Goal: Task Accomplishment & Management: Use online tool/utility

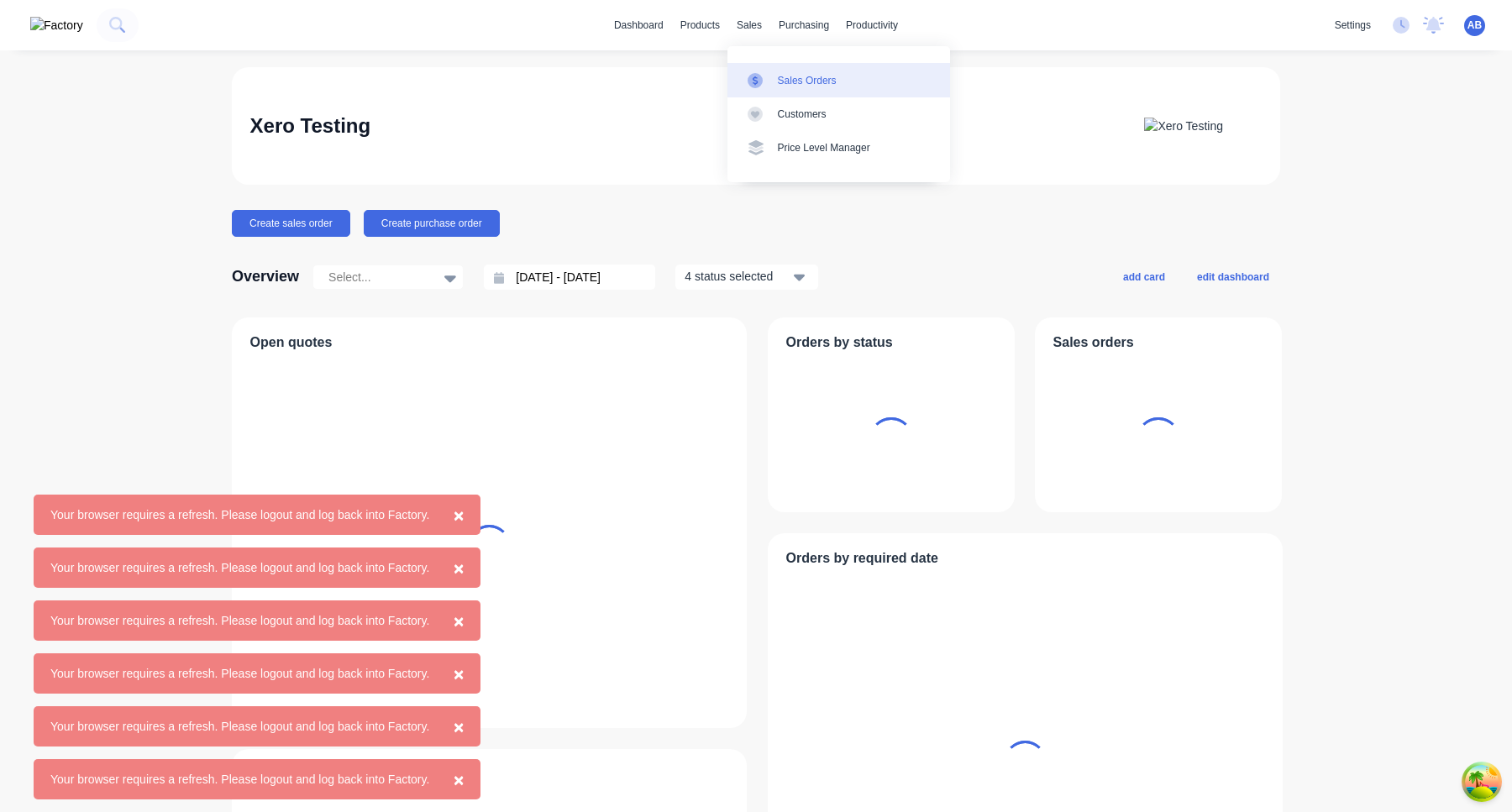
click at [777, 83] on div "Sales Orders" at bounding box center [806, 80] width 59 height 15
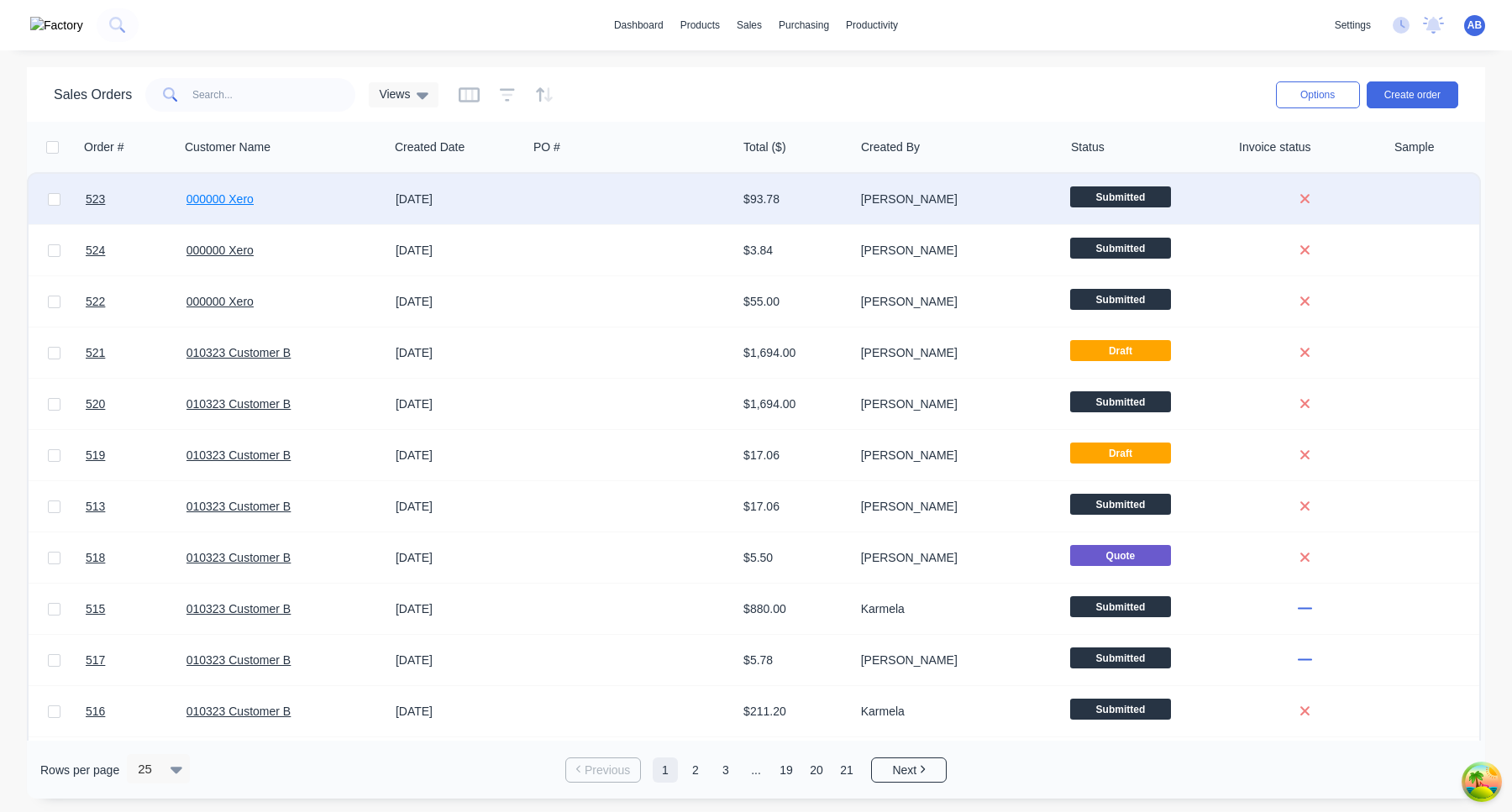
click at [227, 204] on link "000000 Xero" at bounding box center [221, 199] width 67 height 13
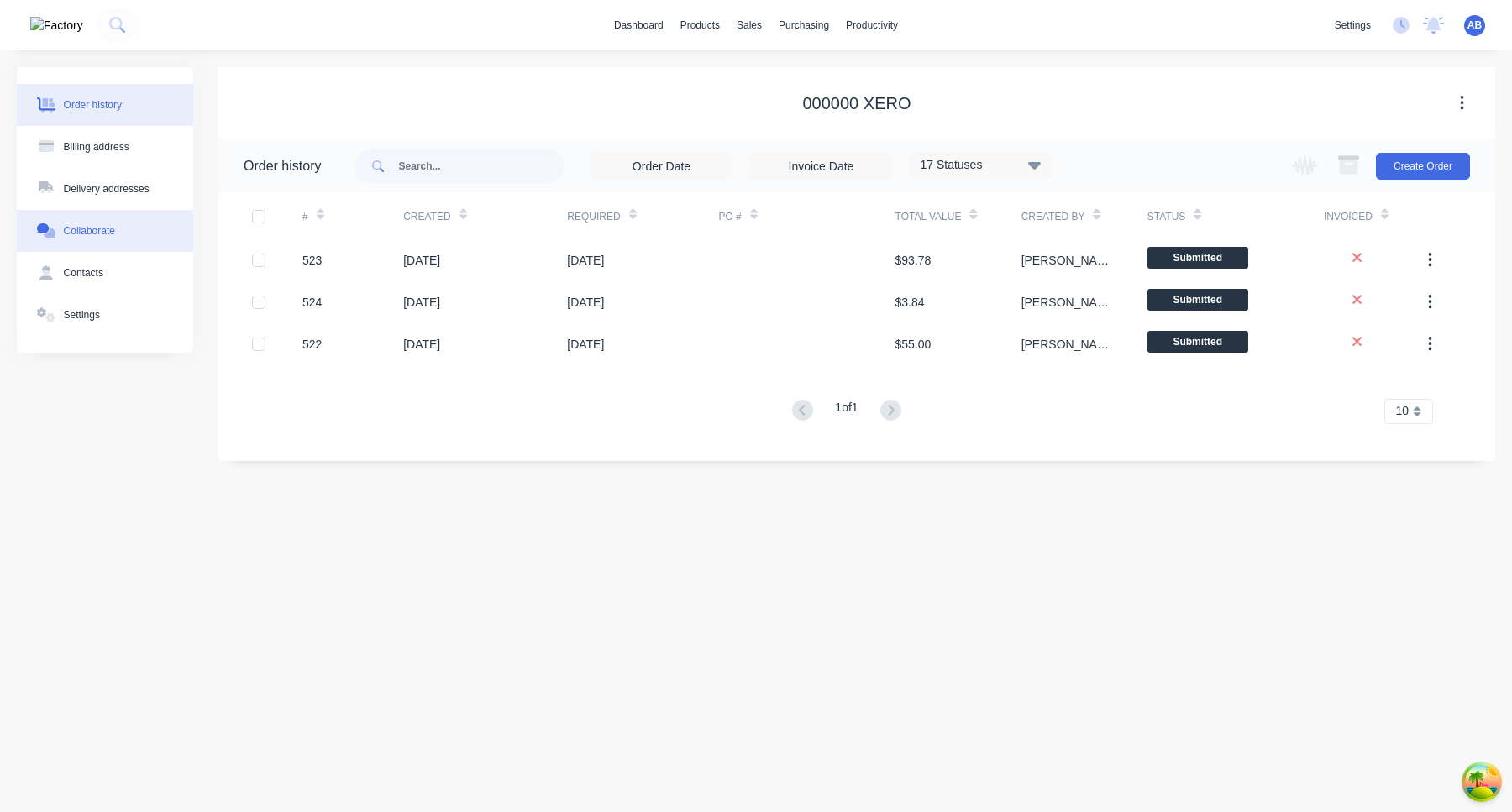
click at [131, 246] on button "Collaborate" at bounding box center [105, 231] width 177 height 42
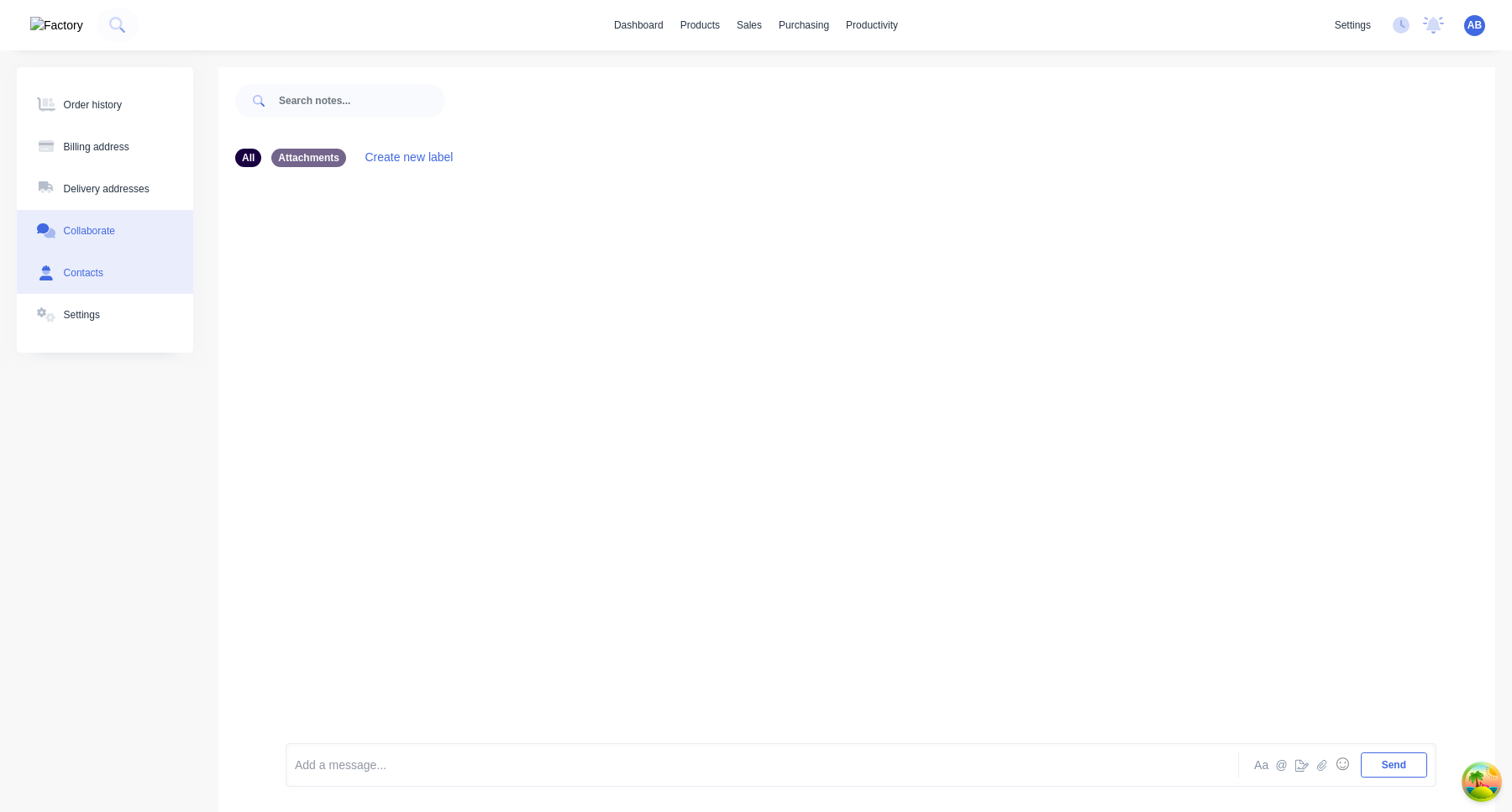
click at [117, 276] on button "Contacts" at bounding box center [105, 273] width 177 height 42
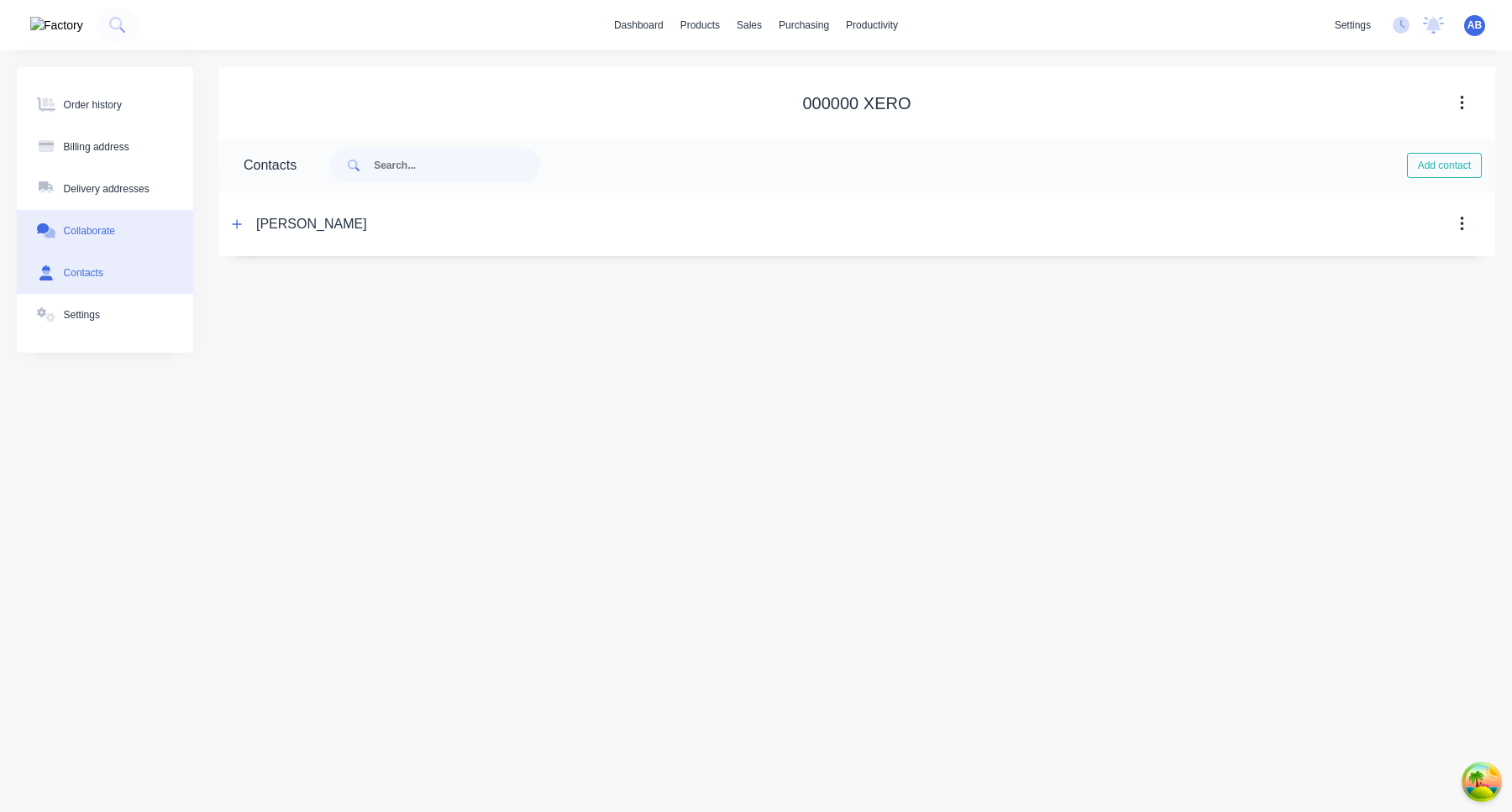
click at [120, 221] on button "Collaborate" at bounding box center [105, 231] width 177 height 42
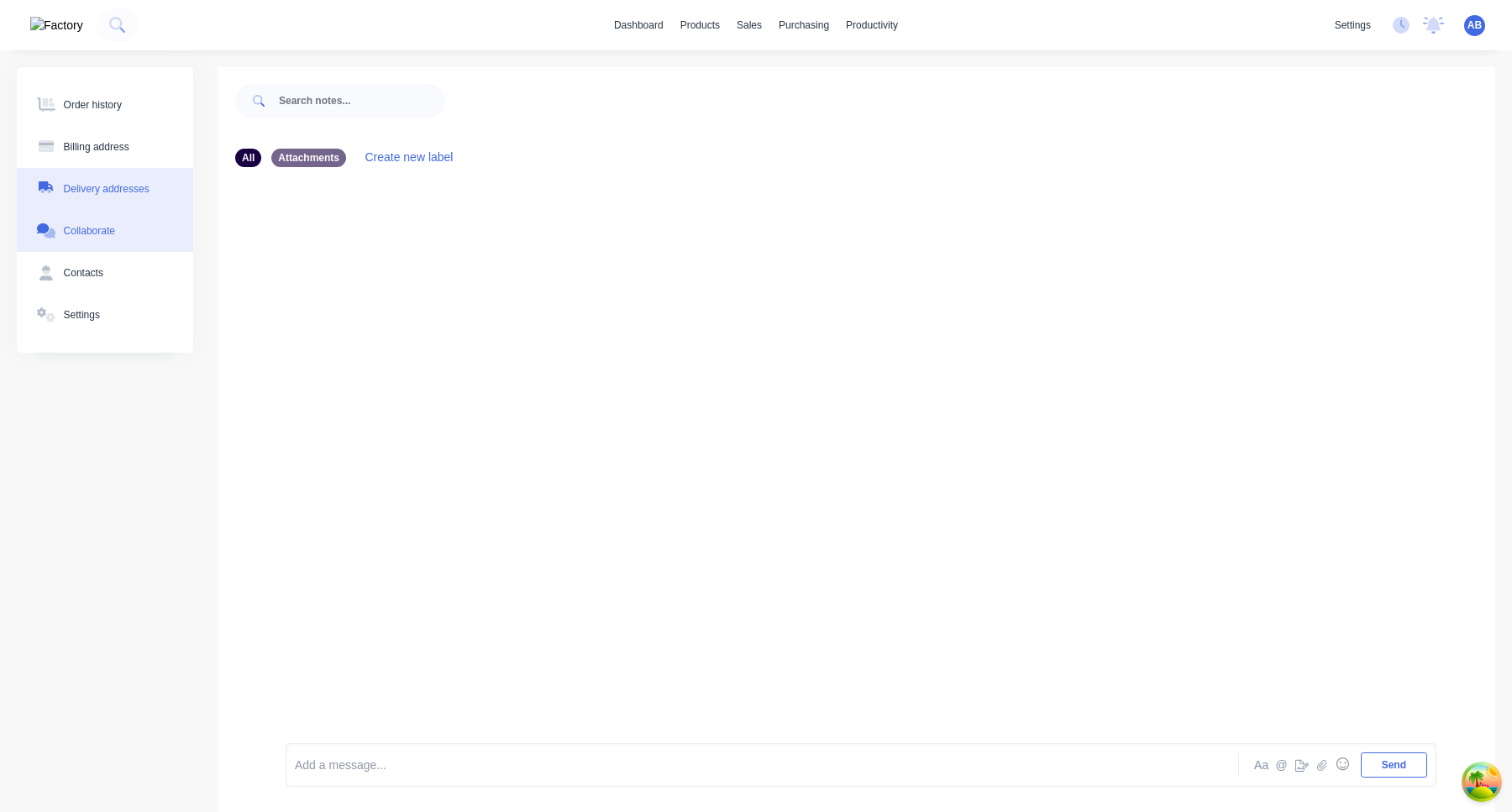
click at [129, 185] on div "Delivery addresses" at bounding box center [107, 189] width 86 height 15
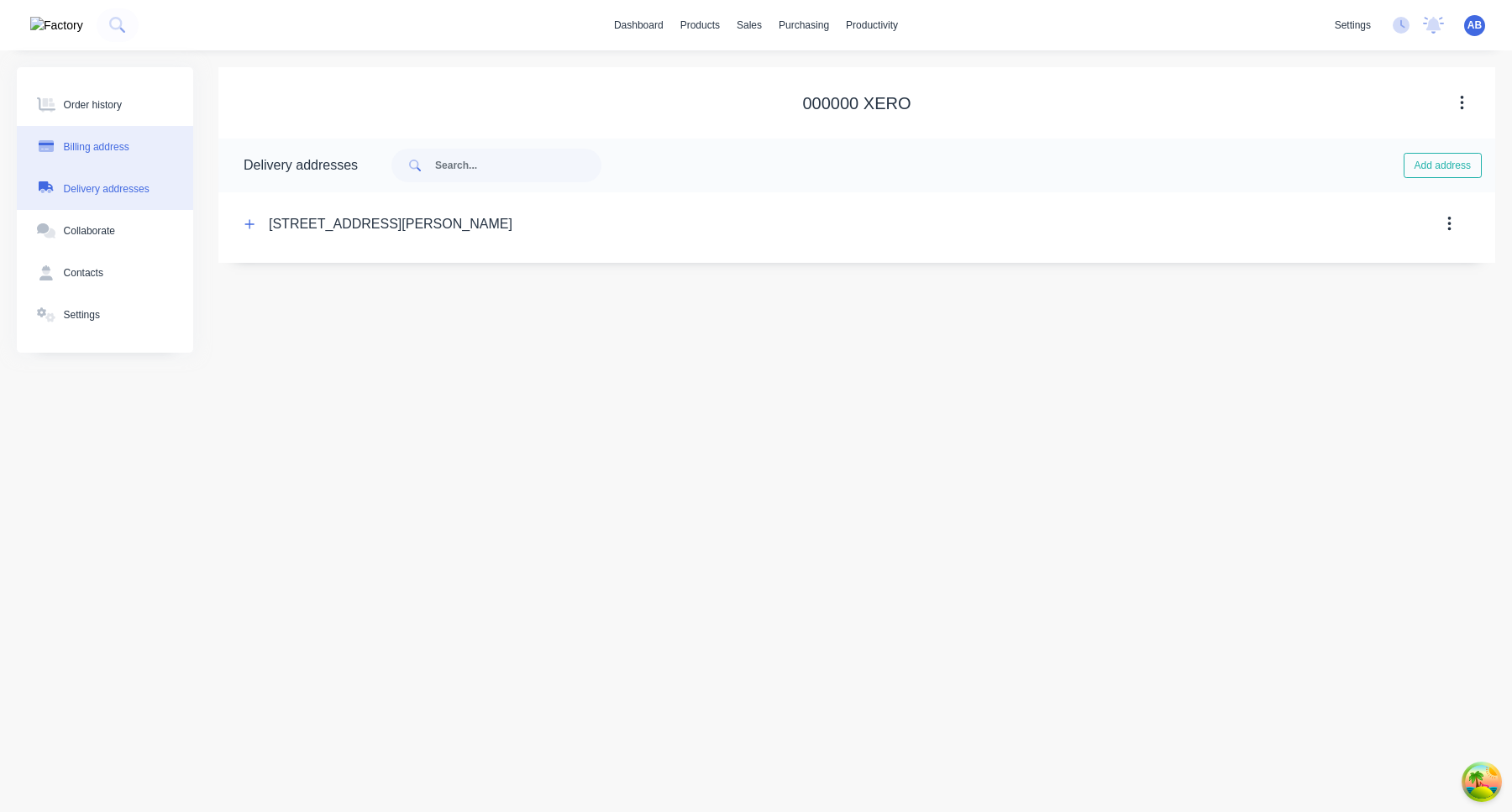
click at [125, 140] on div "Billing address" at bounding box center [96, 147] width 65 height 15
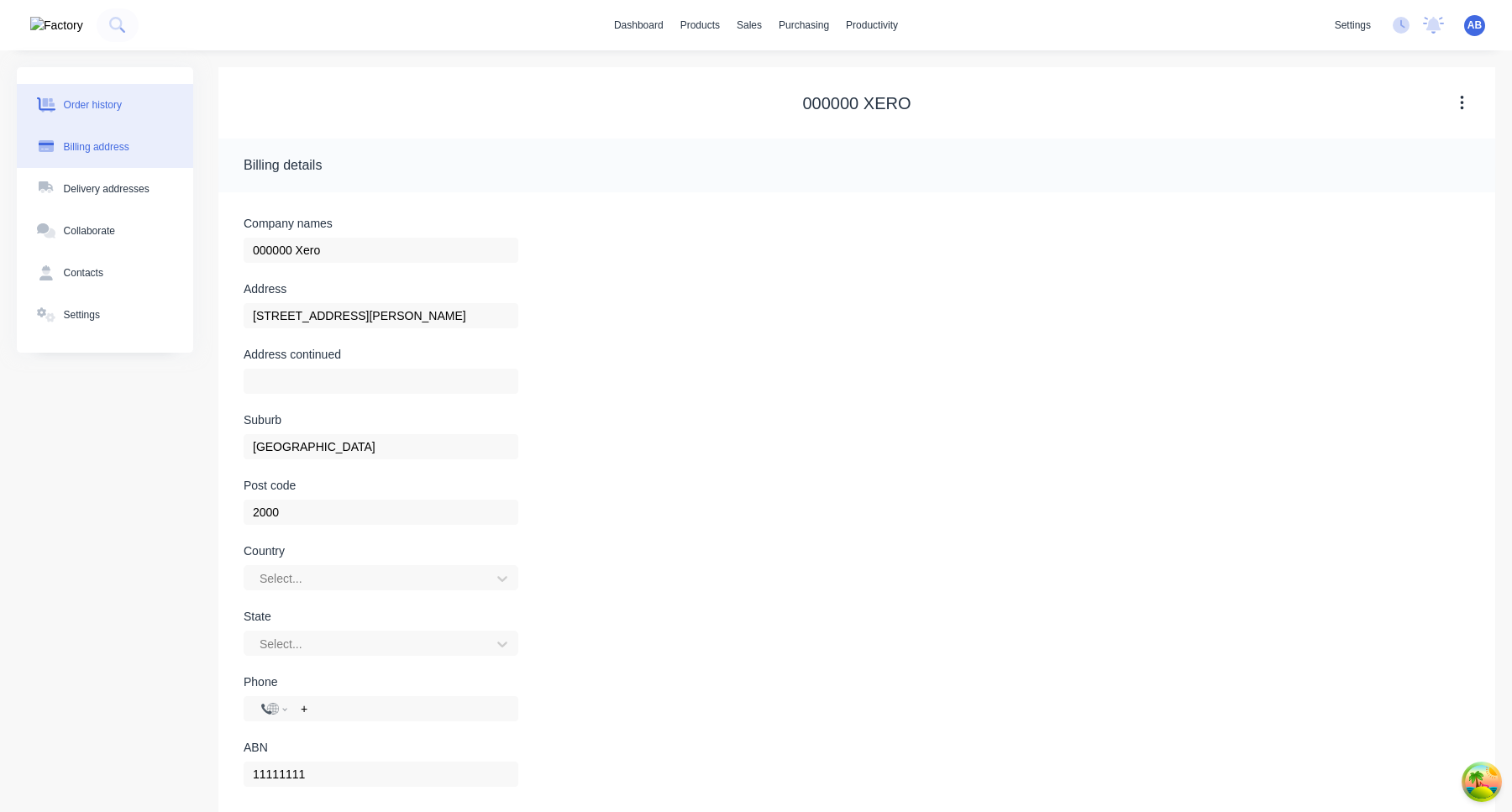
click at [125, 93] on button "Order history" at bounding box center [105, 105] width 177 height 42
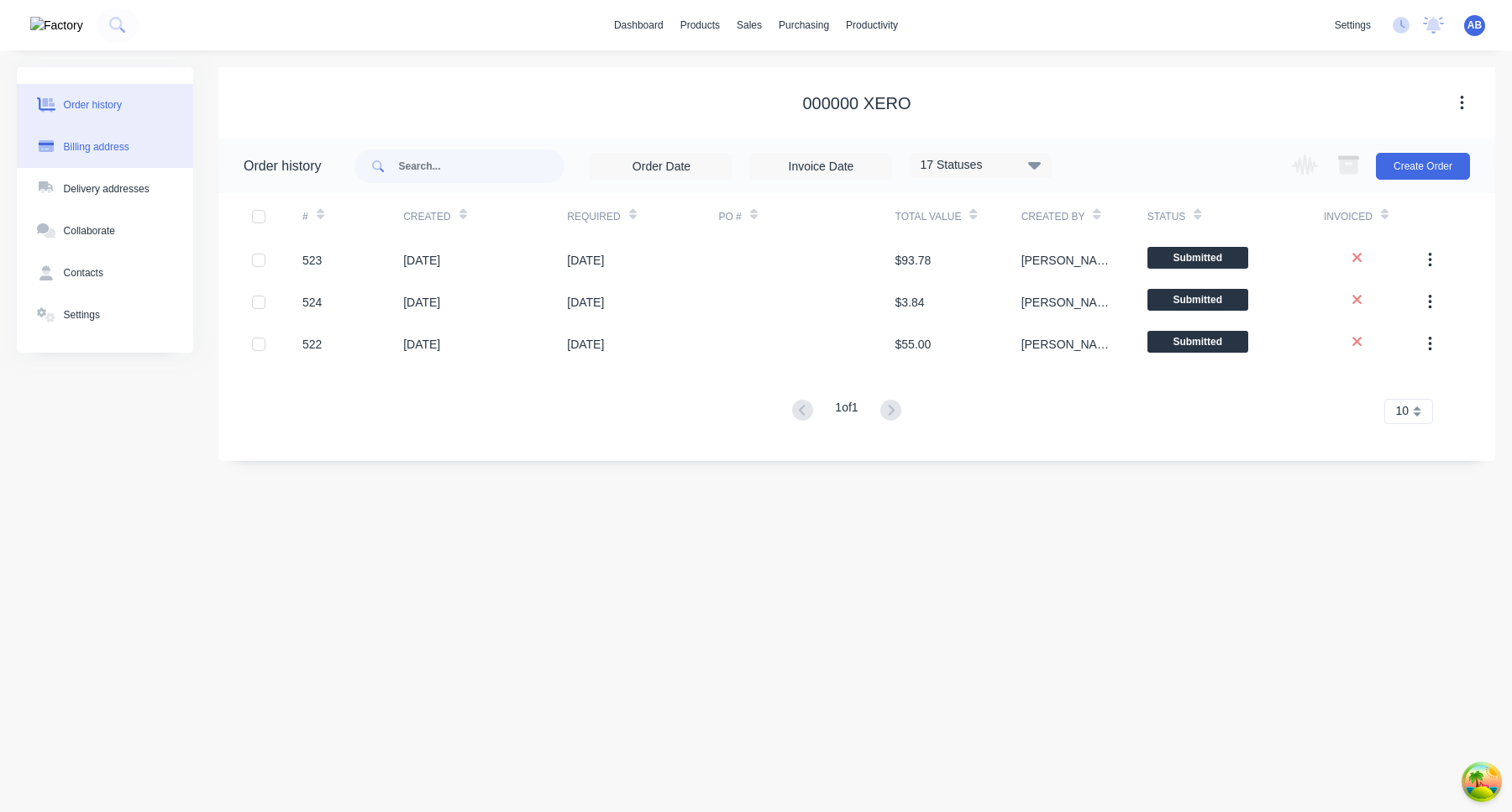
click at [122, 155] on button "Billing address" at bounding box center [105, 147] width 177 height 42
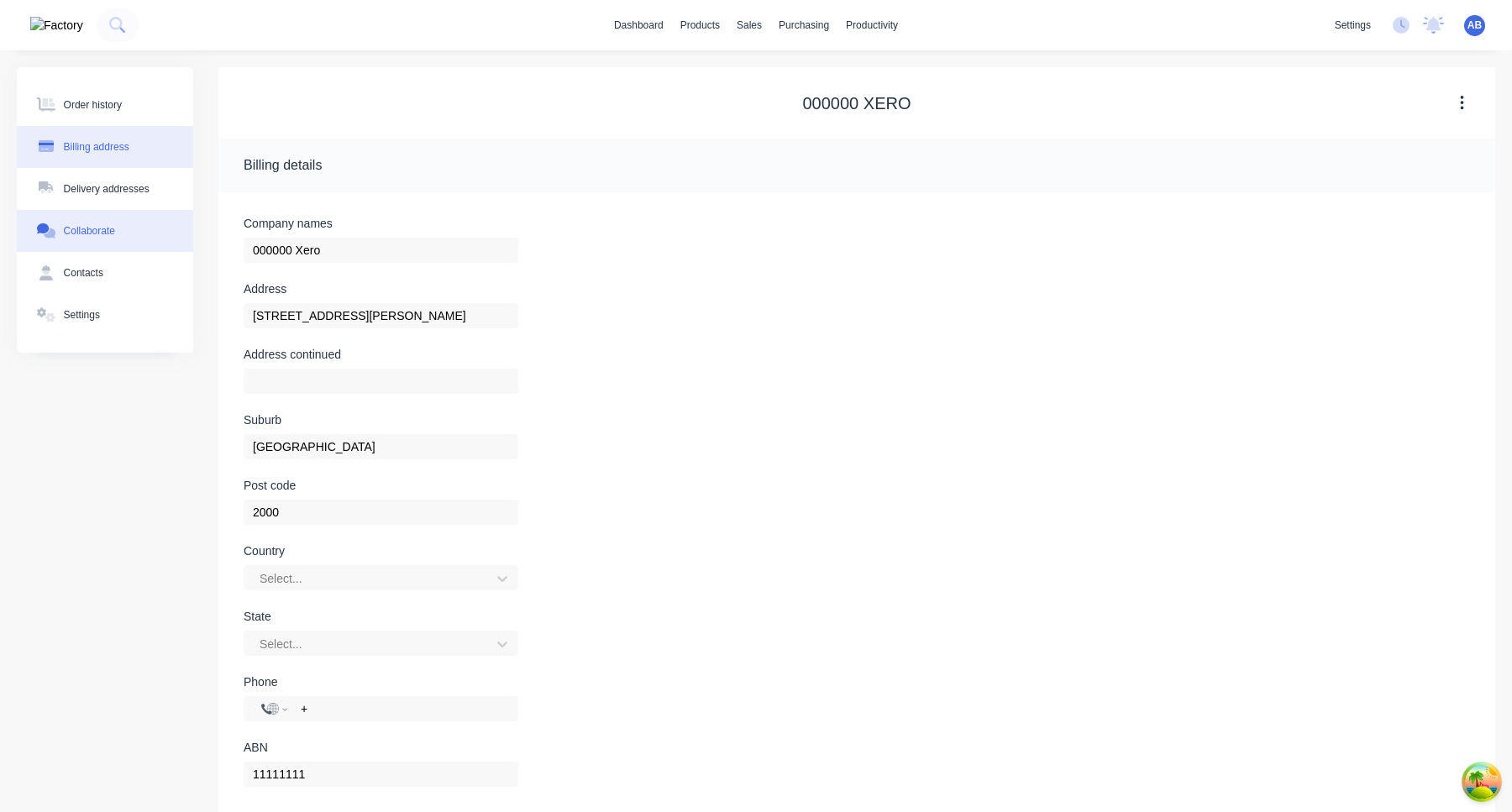
click at [115, 241] on button "Collaborate" at bounding box center [105, 231] width 177 height 42
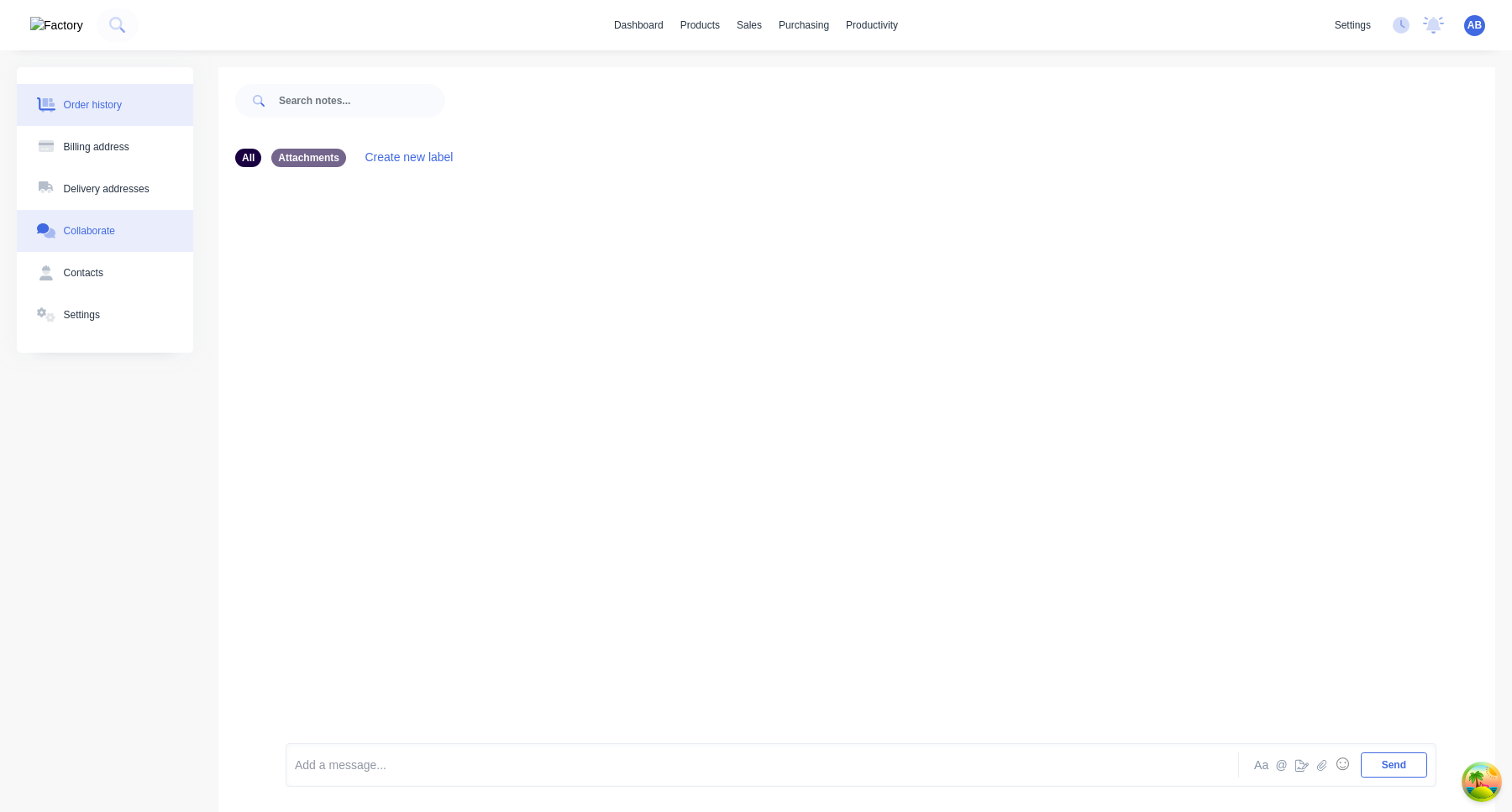
click at [141, 108] on button "Order history" at bounding box center [105, 105] width 177 height 42
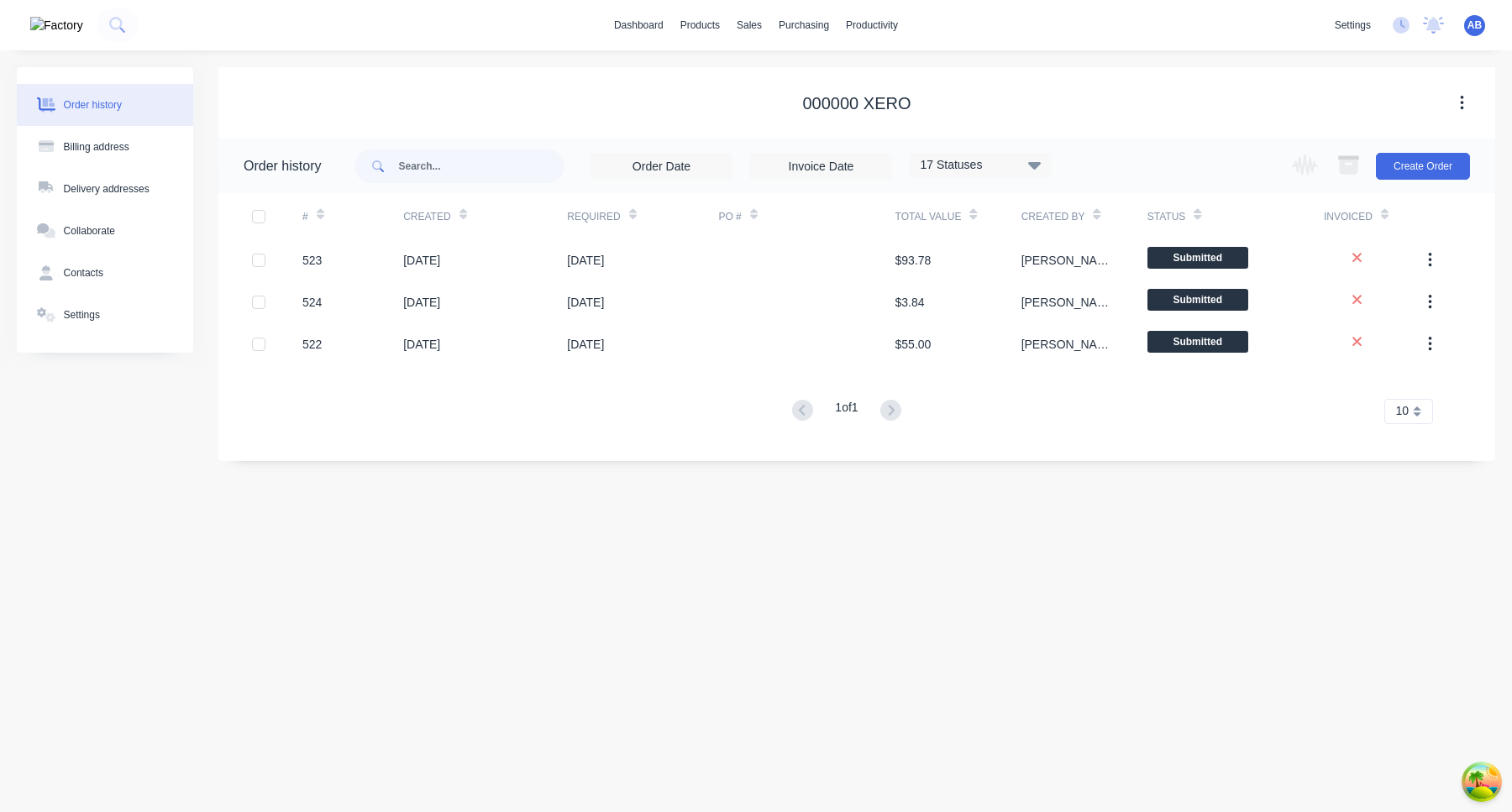
click at [59, 29] on button at bounding box center [56, 25] width 63 height 34
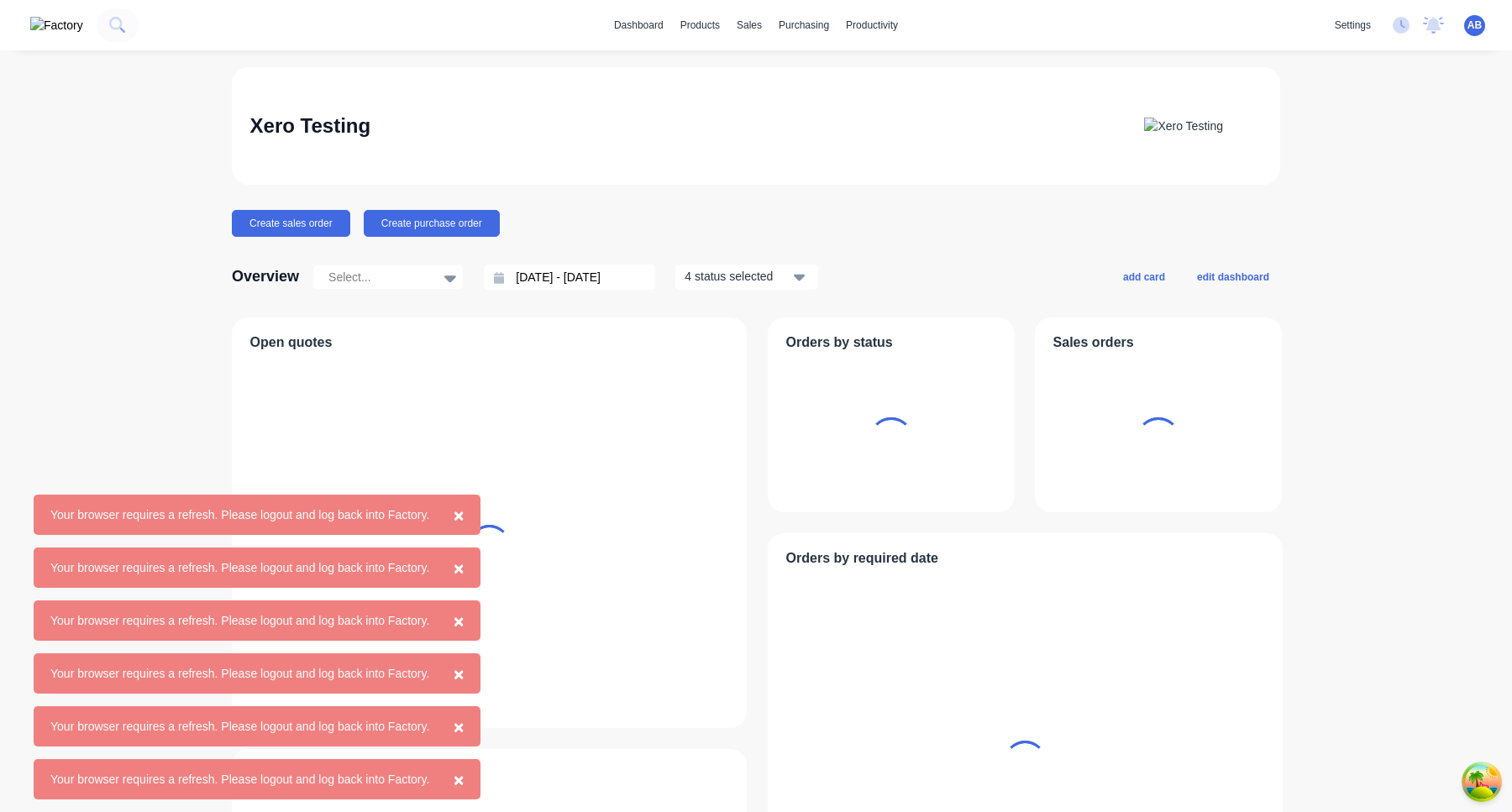
click at [480, 515] on button "×" at bounding box center [458, 514] width 44 height 40
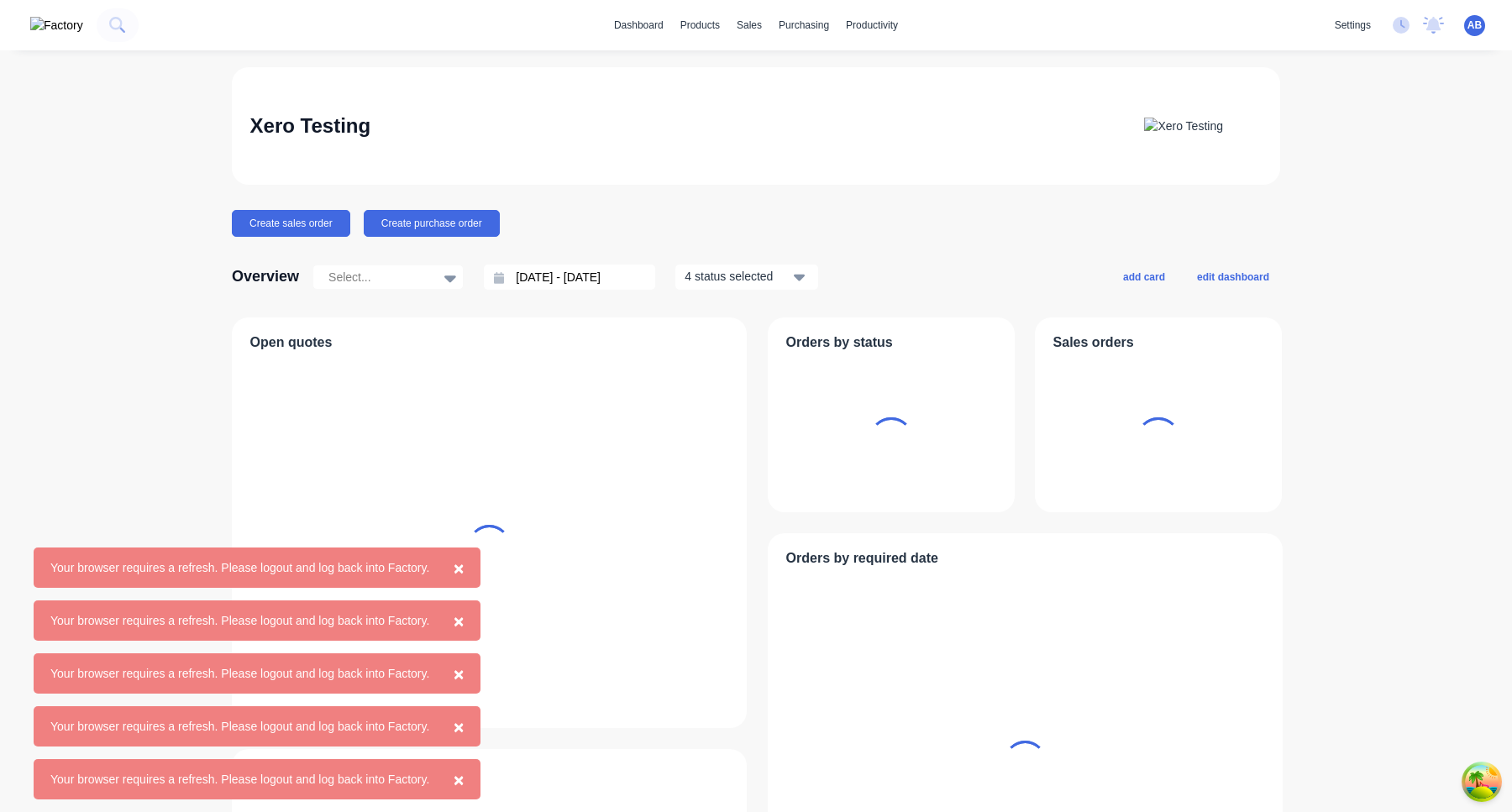
click at [464, 571] on span "×" at bounding box center [458, 568] width 10 height 20
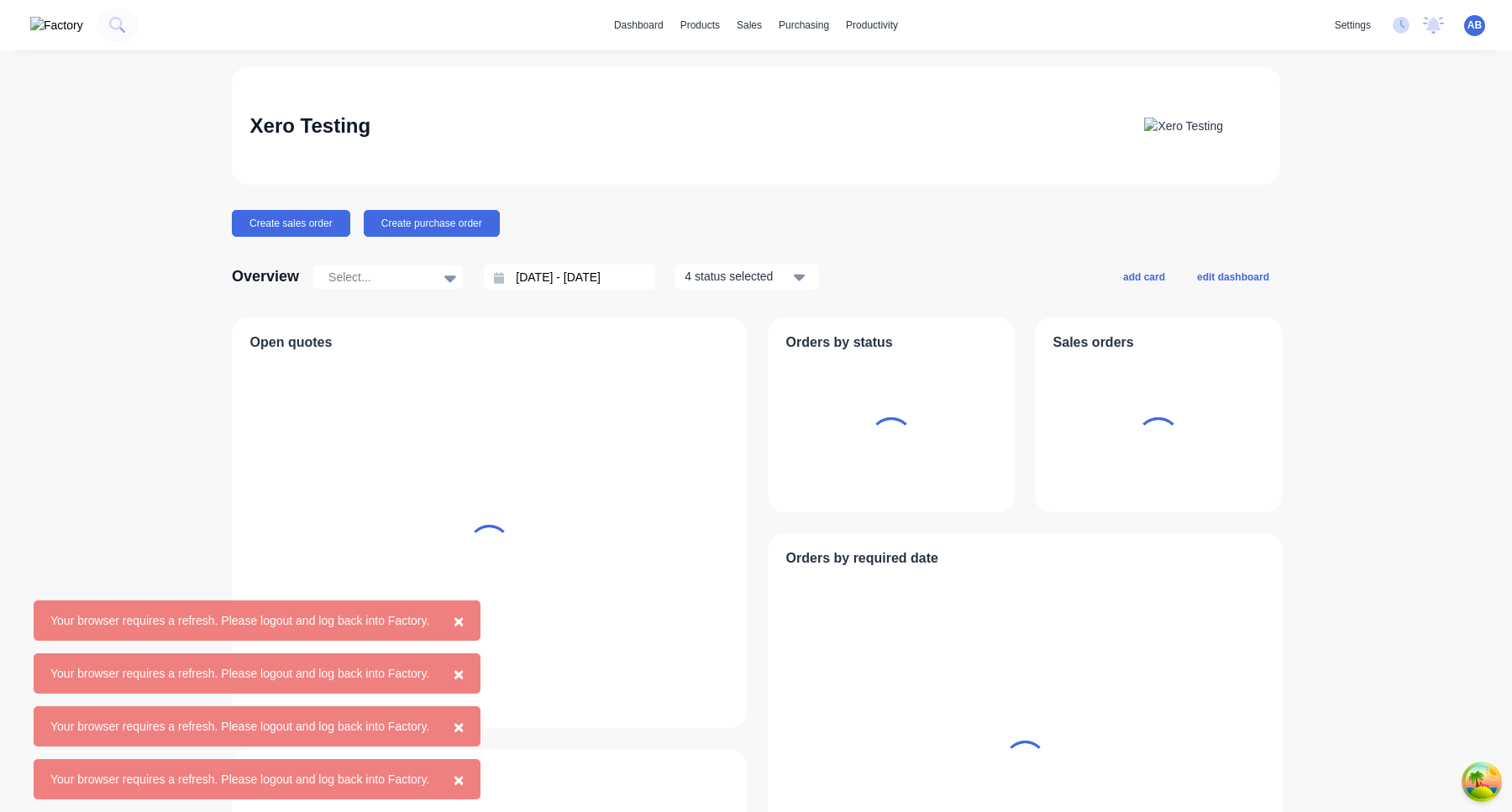
click at [464, 619] on span "×" at bounding box center [458, 620] width 10 height 20
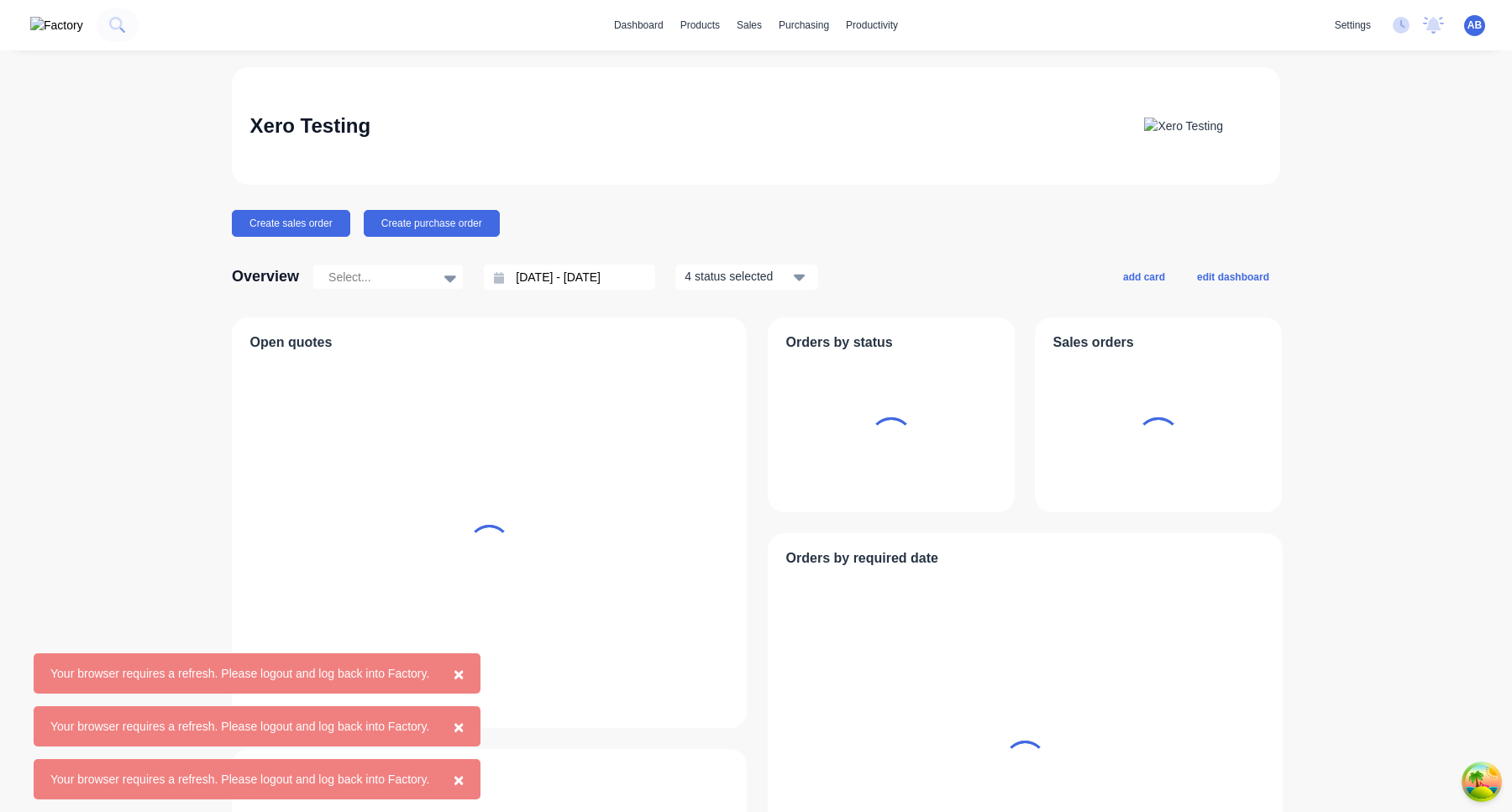
click at [464, 673] on span "×" at bounding box center [458, 674] width 10 height 20
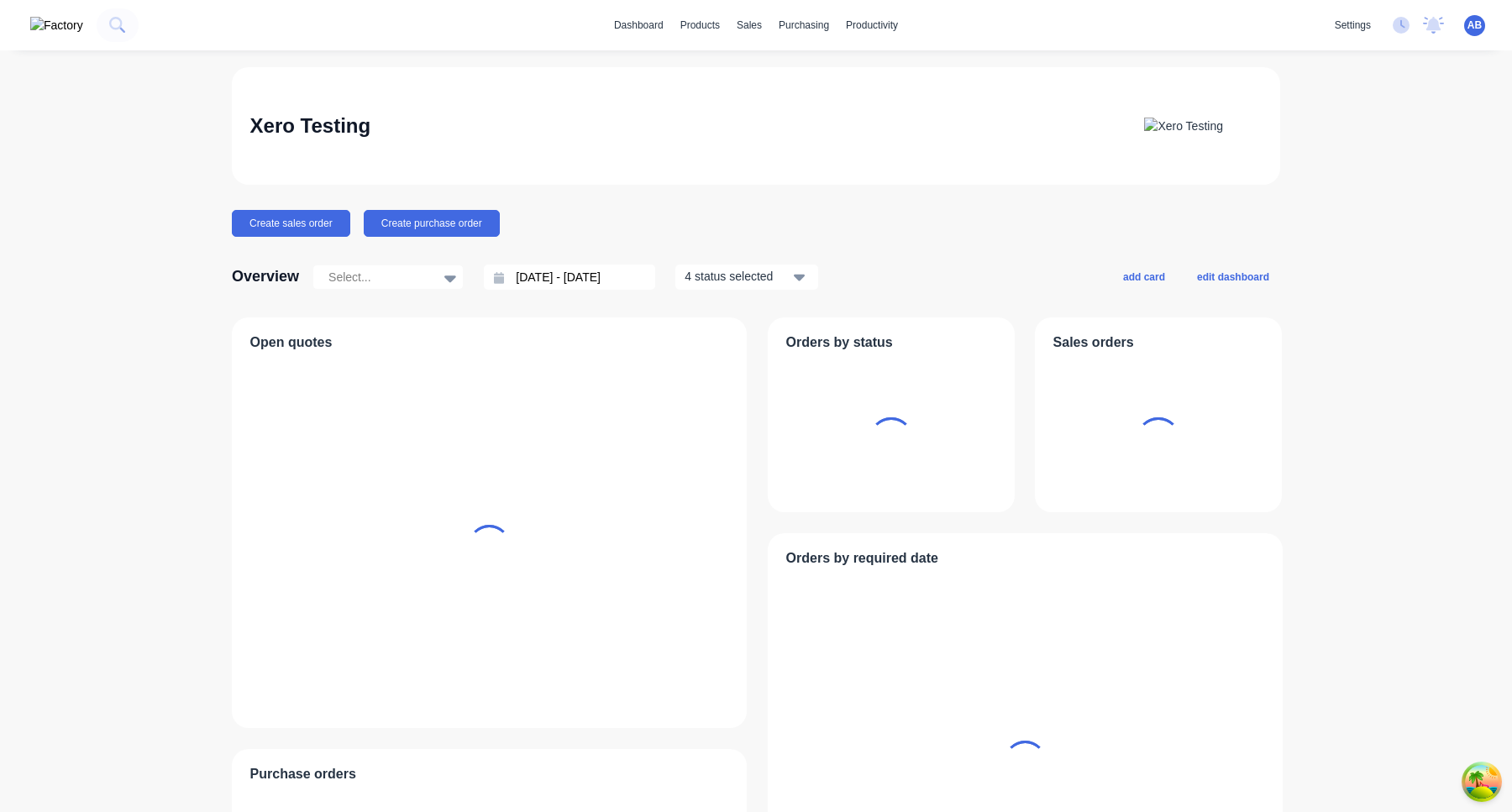
click at [477, 729] on div at bounding box center [490, 547] width 478 height 375
click at [684, 26] on div "products" at bounding box center [700, 24] width 56 height 25
click at [778, 80] on div "Sales Orders" at bounding box center [806, 80] width 59 height 15
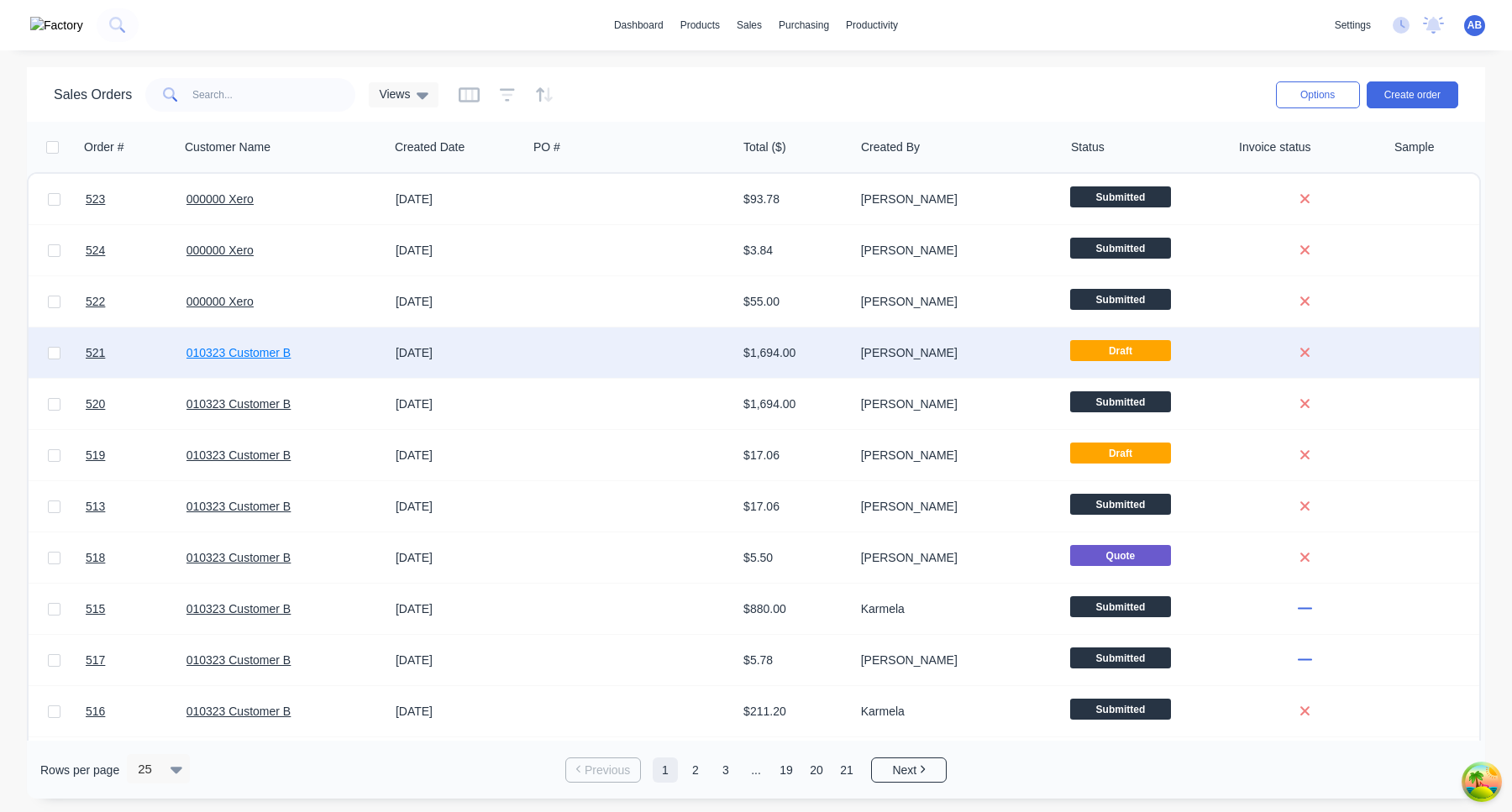
click at [220, 354] on link "010323 Customer B" at bounding box center [239, 352] width 105 height 13
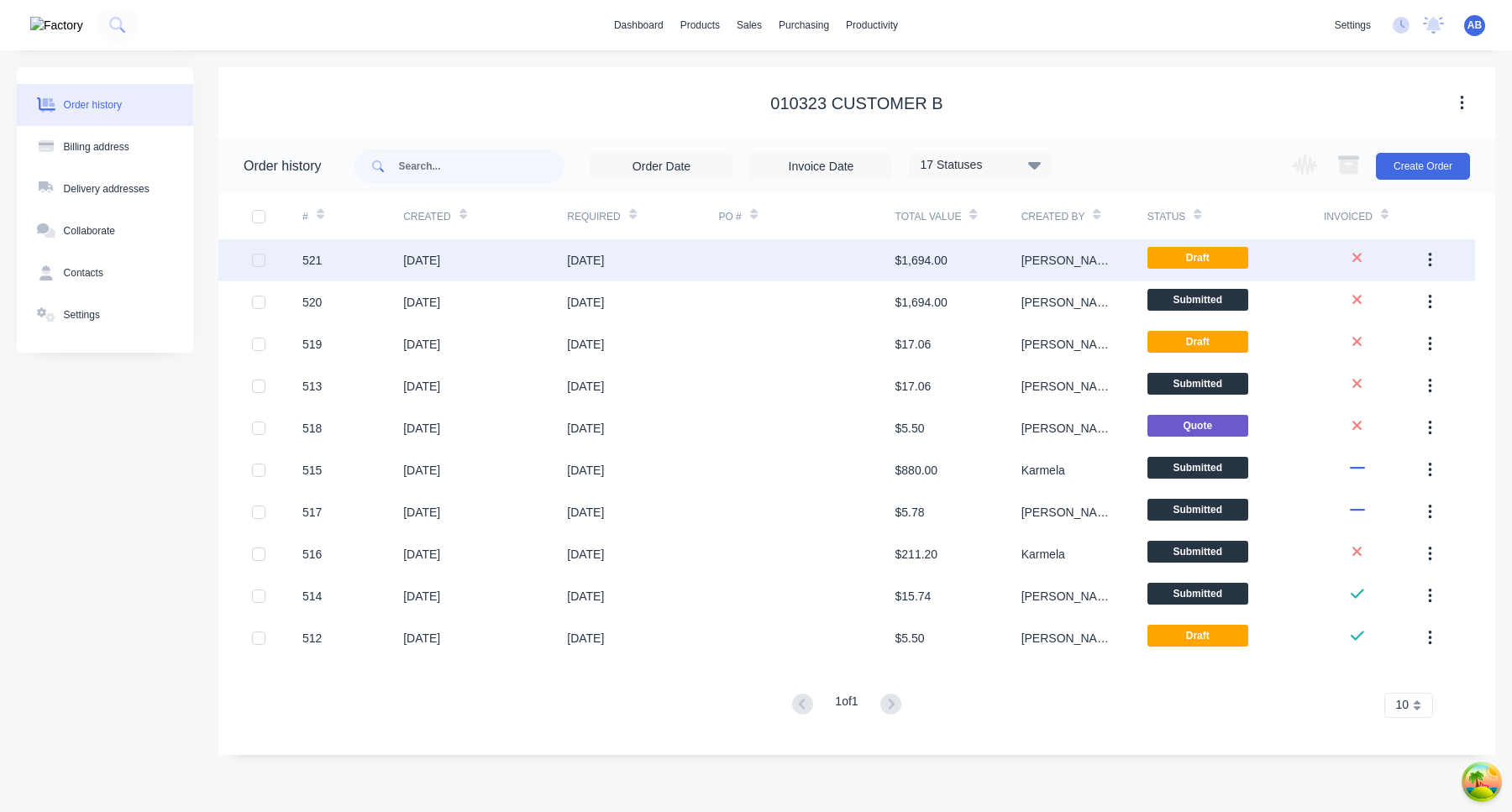
click at [471, 263] on div "14 Aug 2025" at bounding box center [484, 260] width 164 height 42
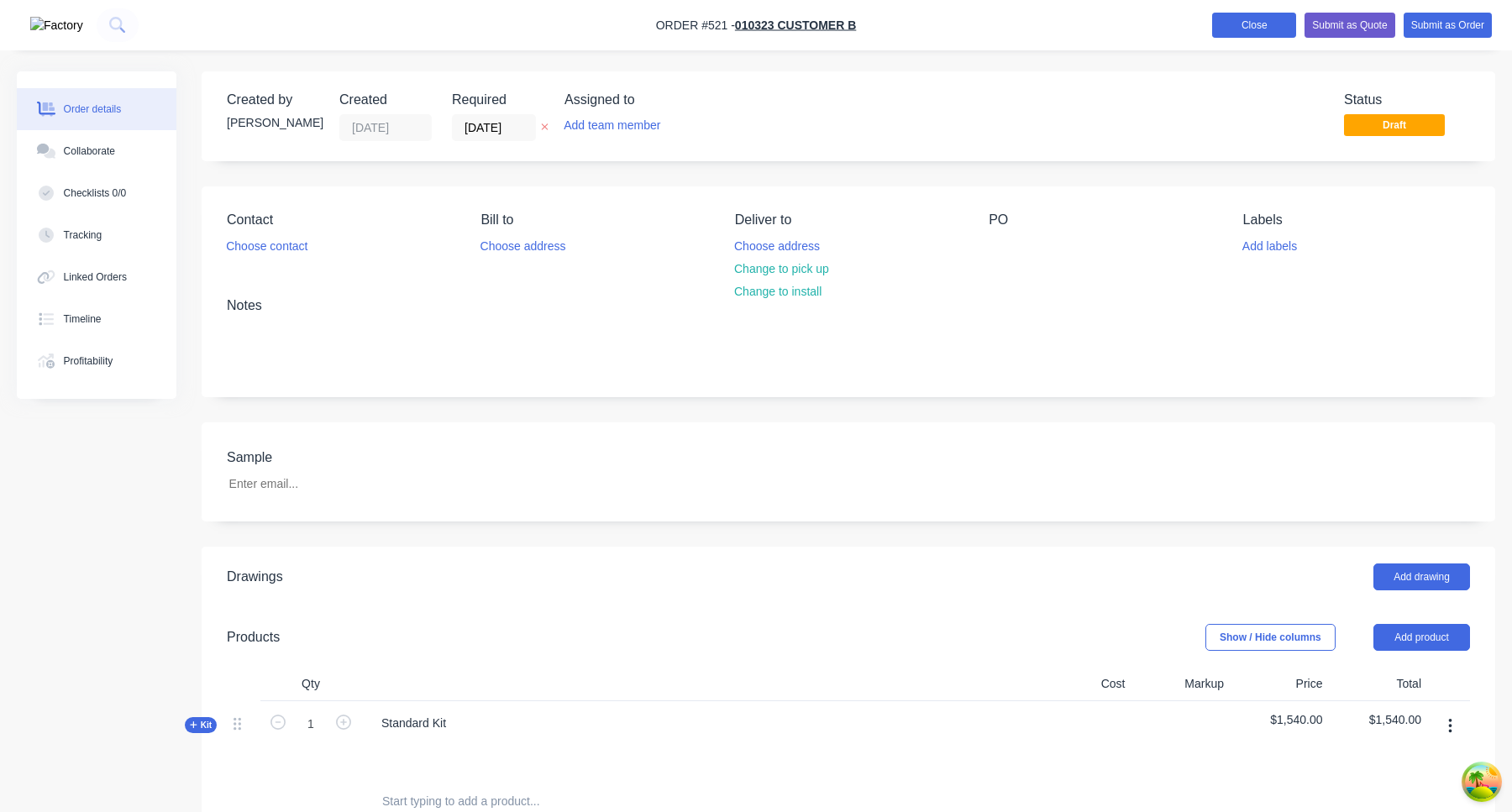
click at [1265, 26] on button "Close" at bounding box center [1254, 24] width 84 height 25
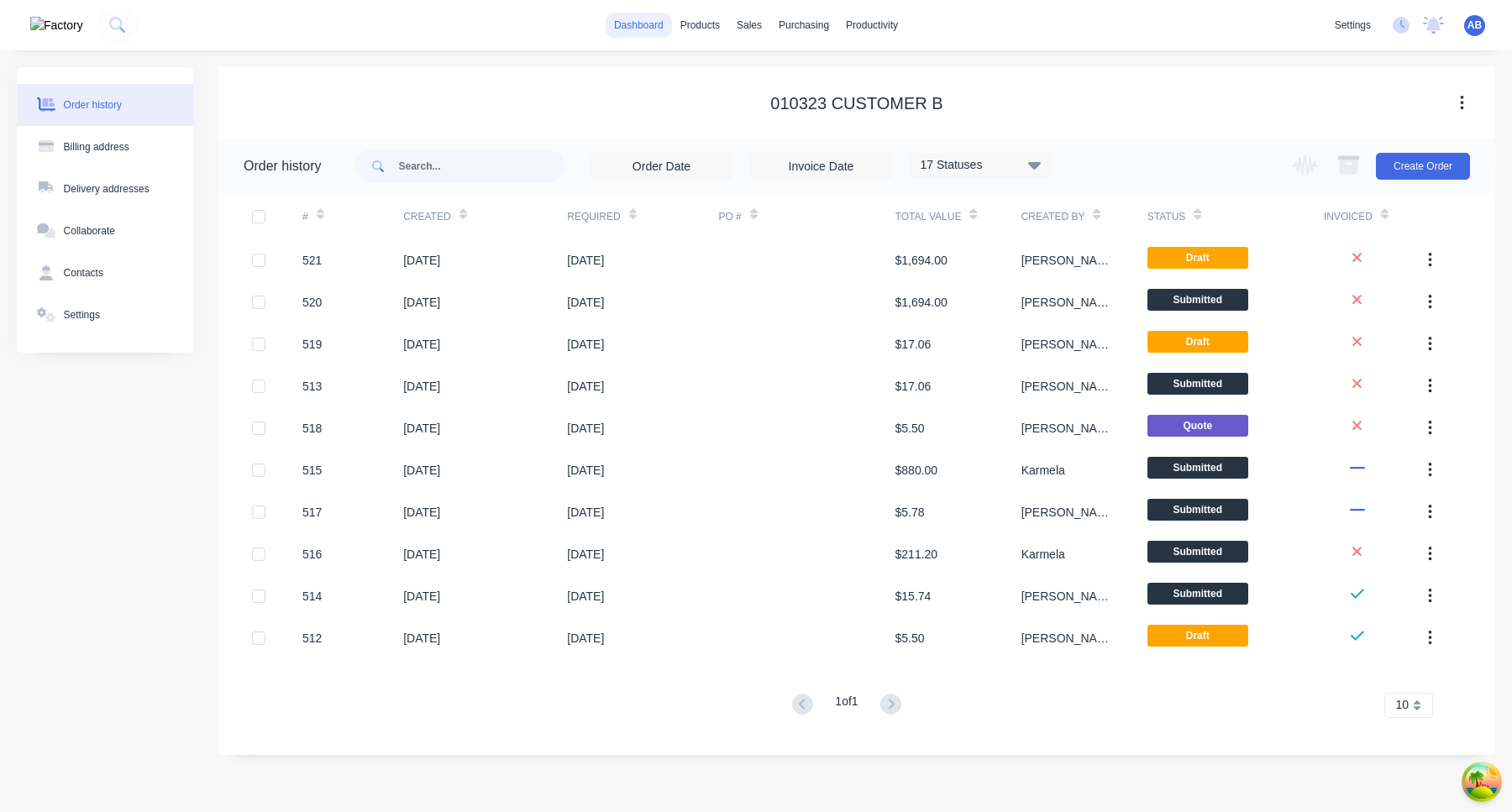
click at [617, 23] on link "dashboard" at bounding box center [638, 24] width 66 height 25
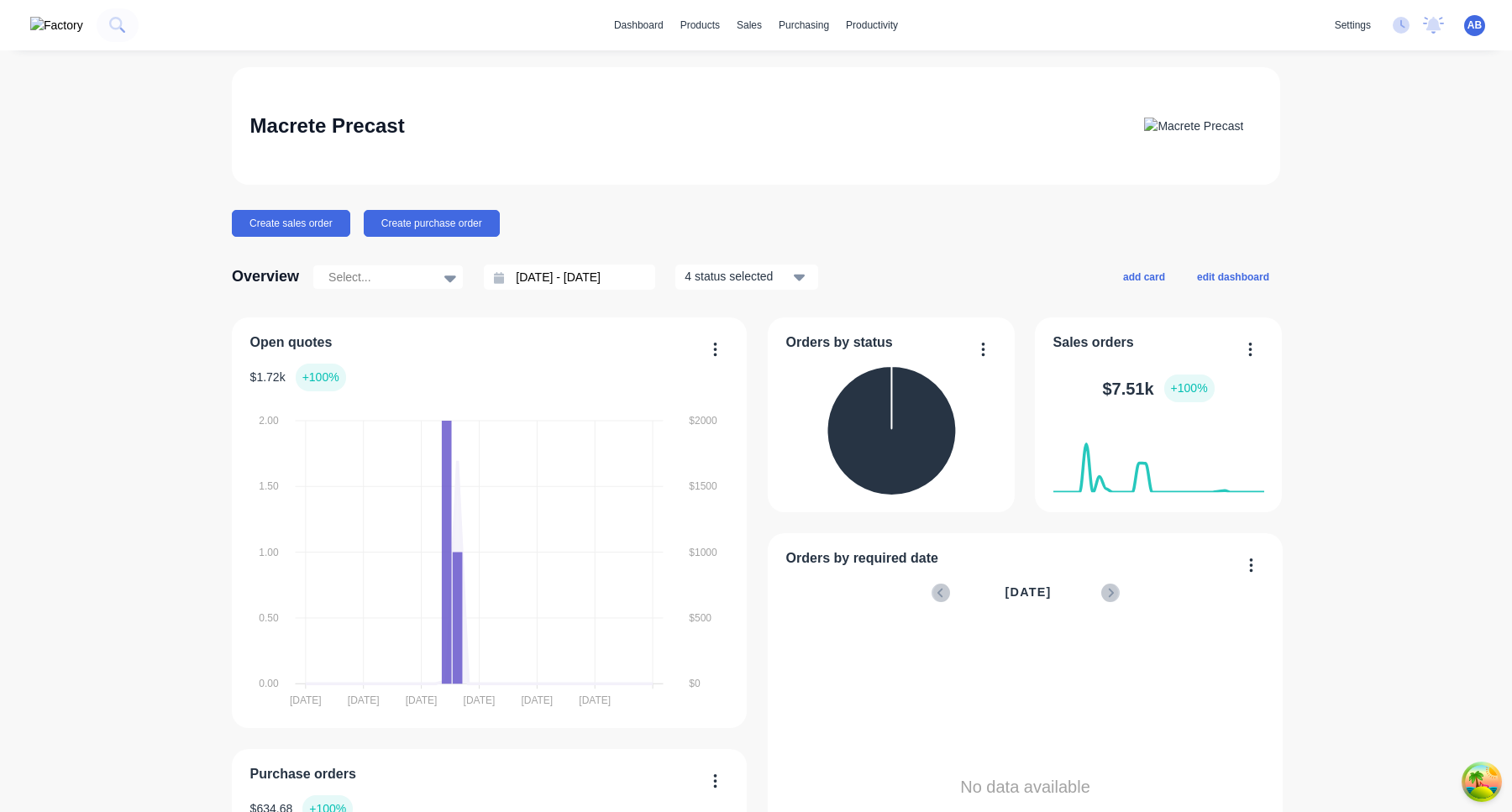
click at [1472, 30] on span "AB" at bounding box center [1474, 25] width 14 height 15
click at [1370, 211] on button "Sign out" at bounding box center [1369, 211] width 222 height 34
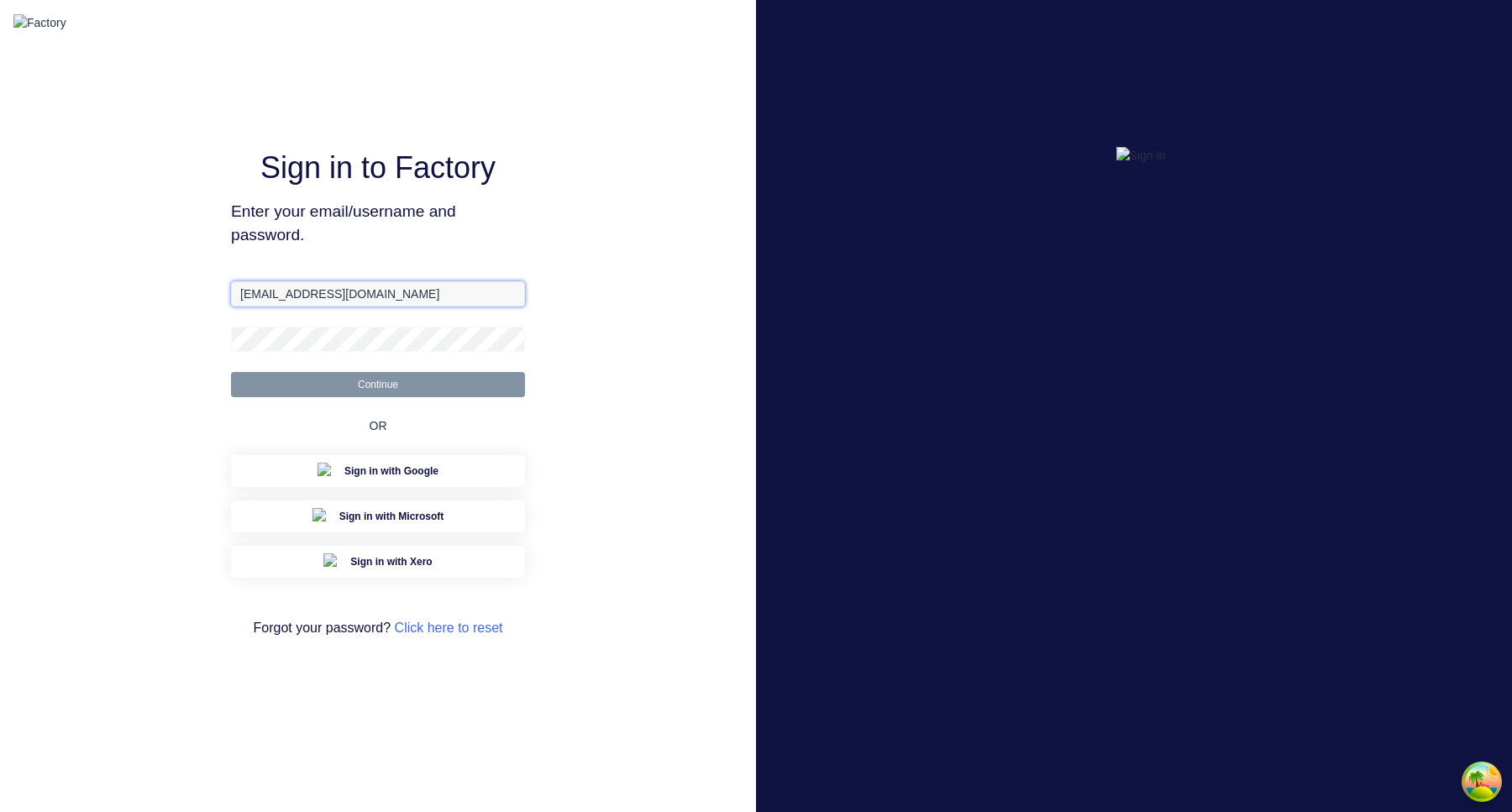
click at [270, 306] on input "[EMAIL_ADDRESS][DOMAIN_NAME]" at bounding box center [378, 293] width 294 height 25
type input "[EMAIL_ADDRESS][DOMAIN_NAME]"
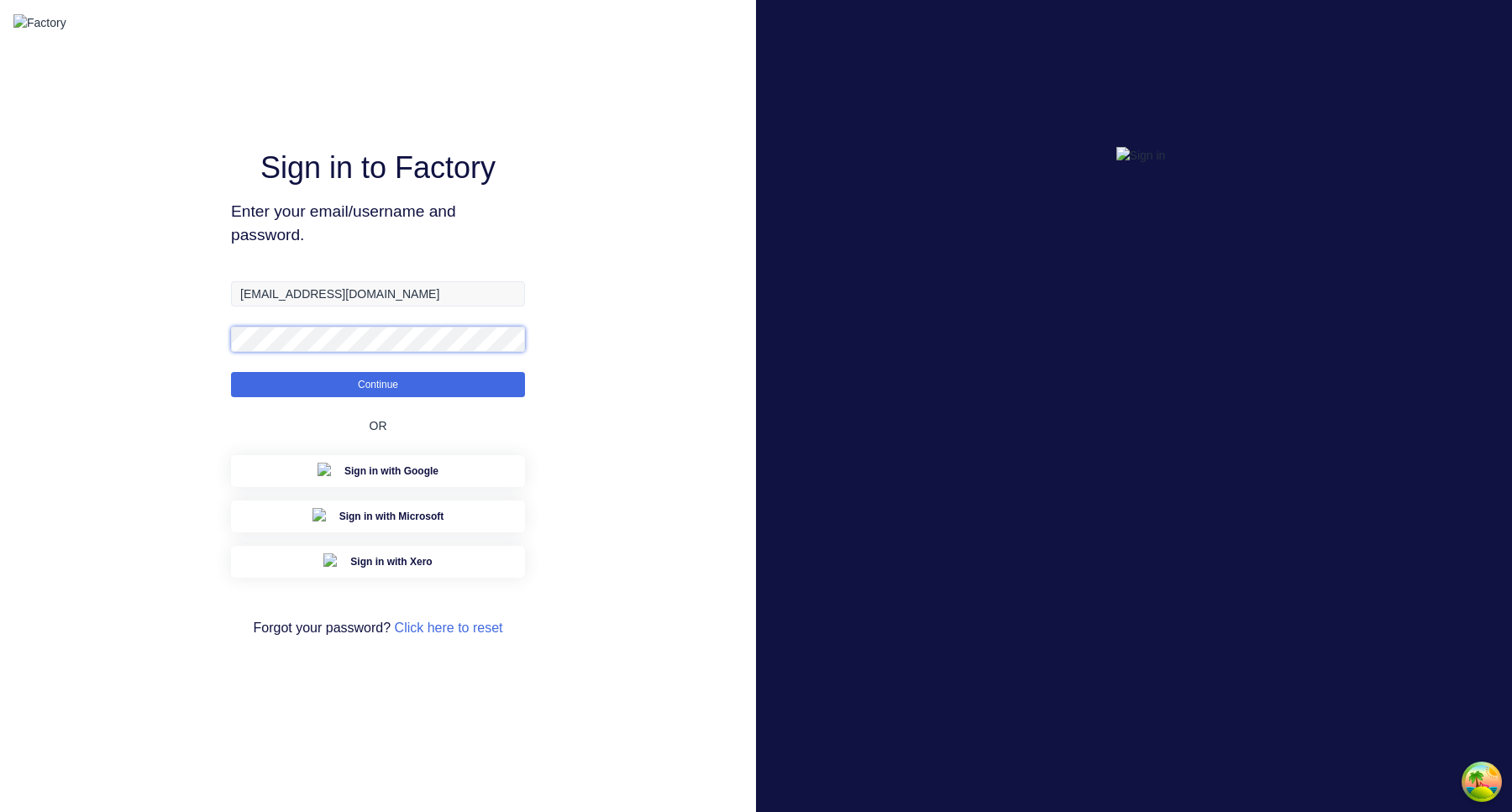
click at [231, 372] on button "Continue" at bounding box center [378, 384] width 294 height 25
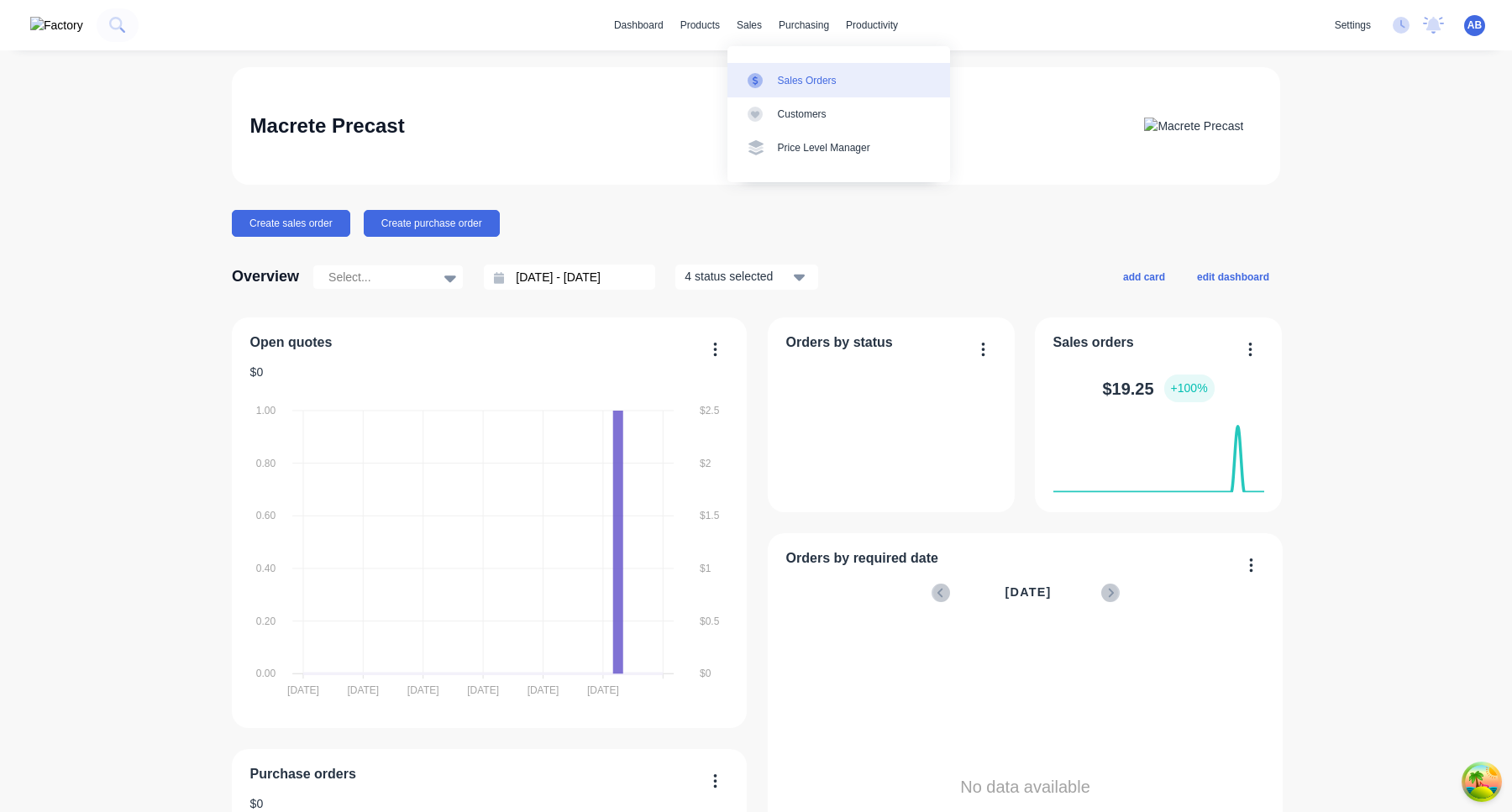
click at [768, 74] on div at bounding box center [760, 80] width 25 height 15
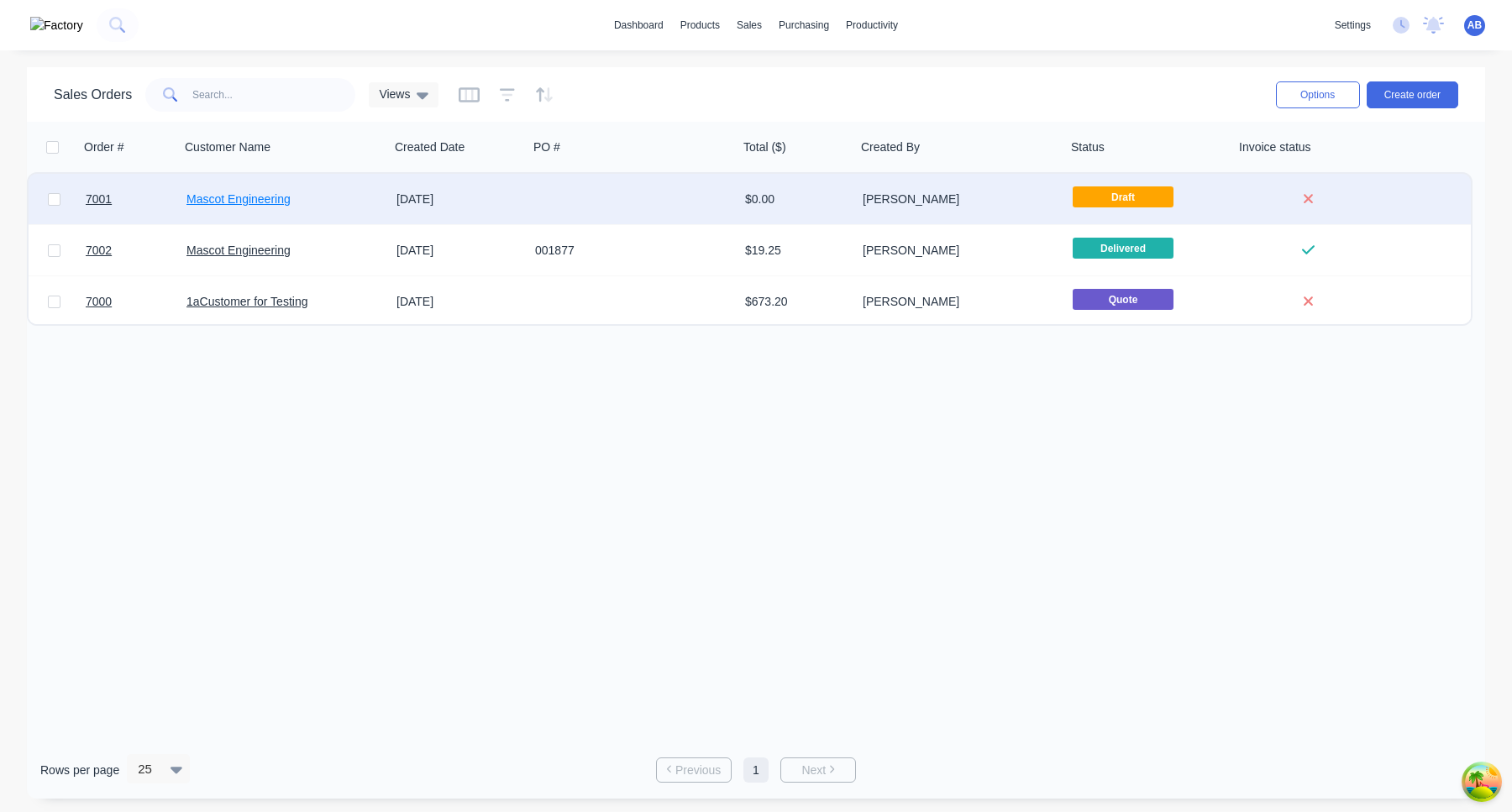
click at [227, 205] on link "Mascot Engineering" at bounding box center [238, 199] width 104 height 13
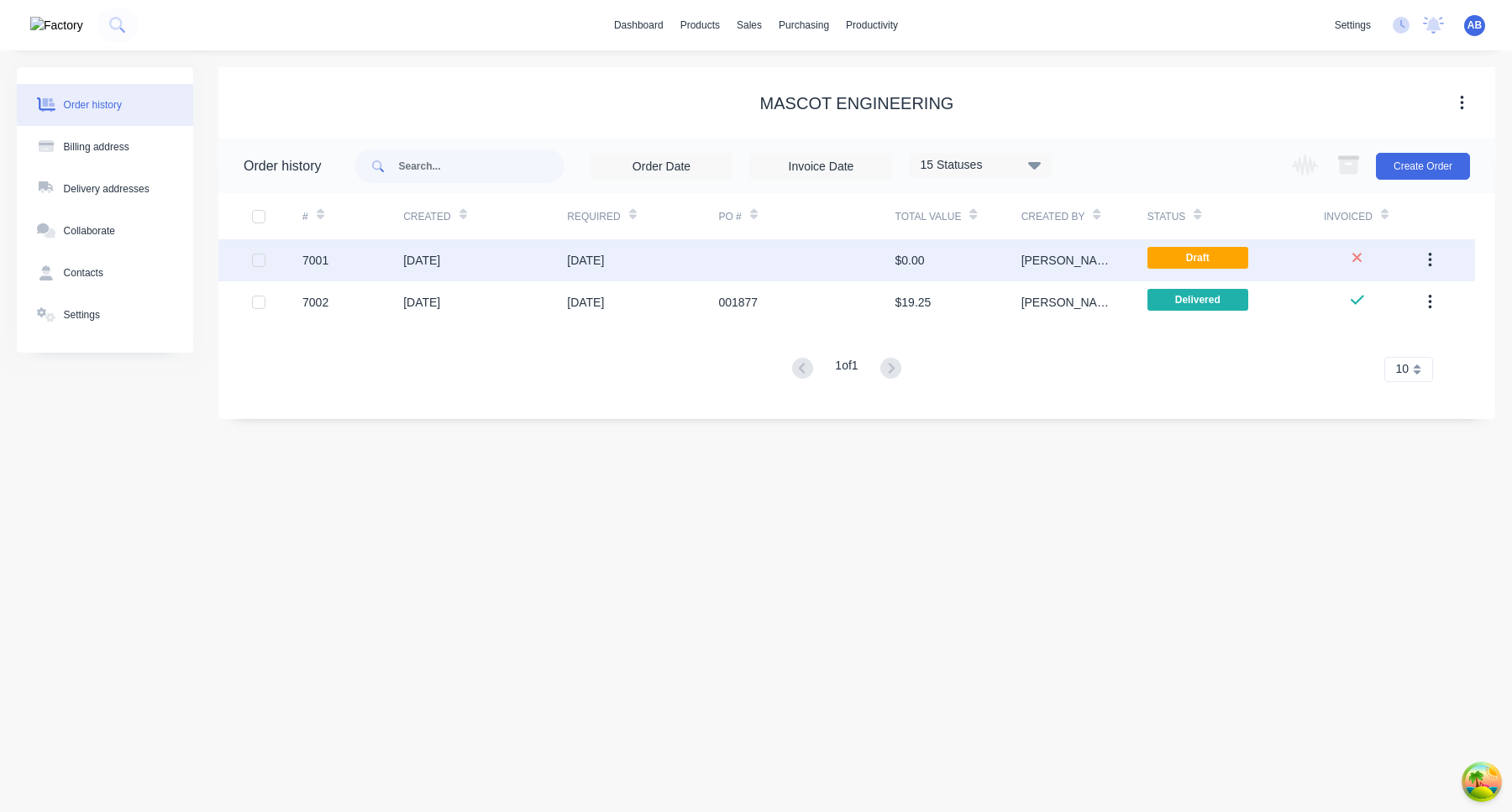
click at [598, 258] on div "[DATE]" at bounding box center [586, 261] width 37 height 18
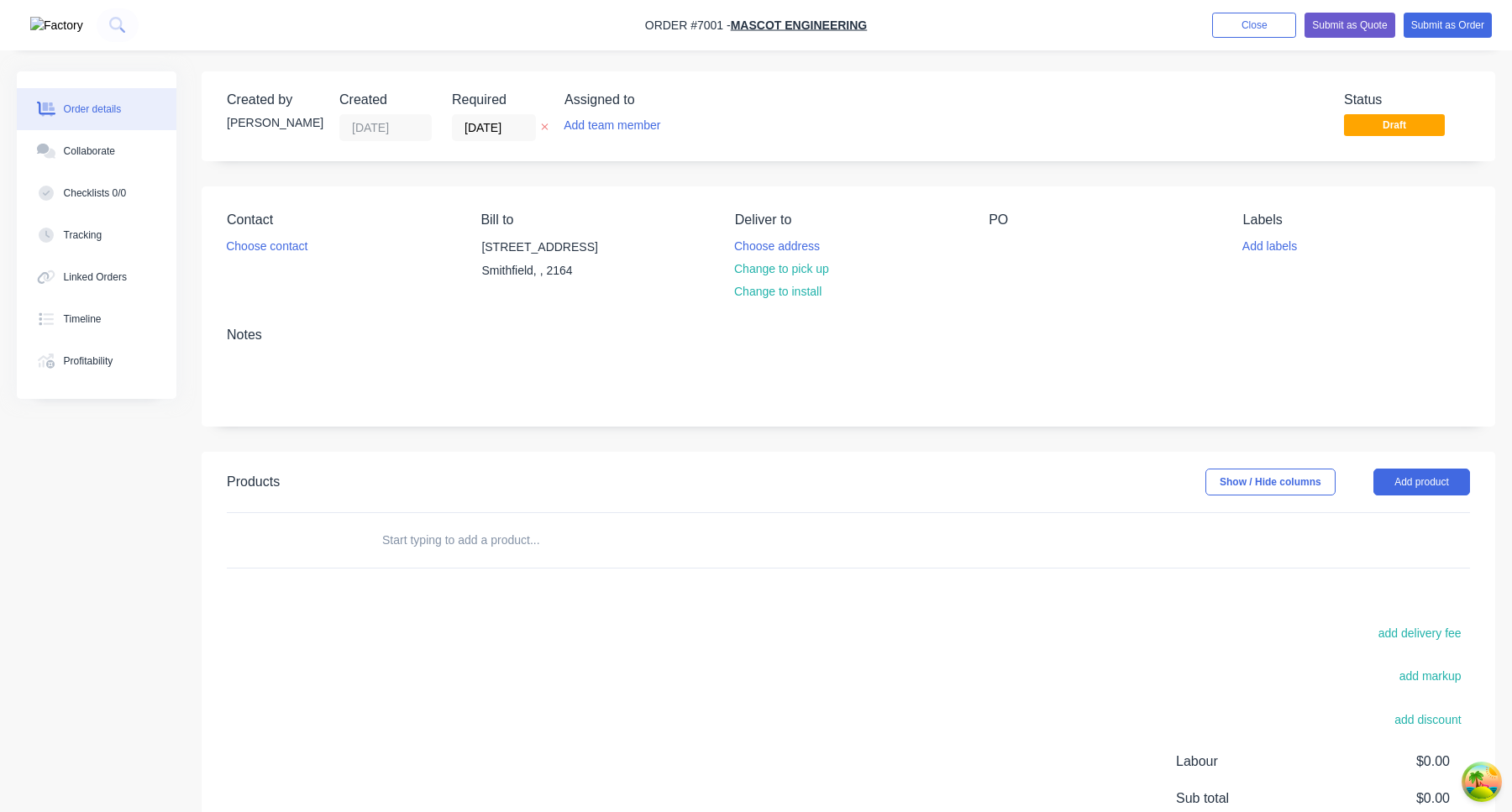
click at [612, 539] on input "text" at bounding box center [549, 540] width 335 height 34
type input "J"
click at [426, 537] on input "MAC-" at bounding box center [549, 540] width 335 height 34
type input "M"
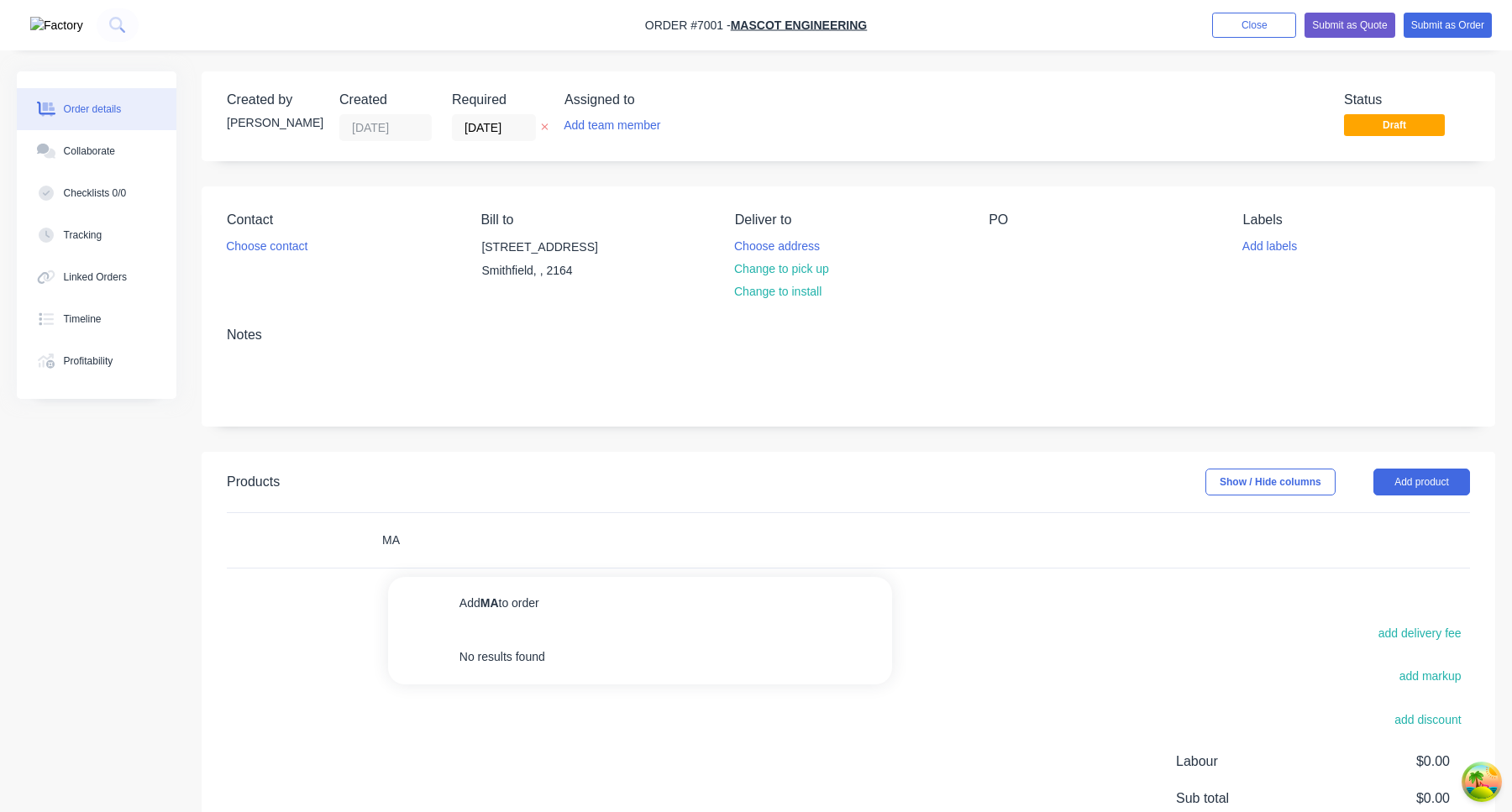
type input "M"
type input "a"
click at [109, 31] on icon at bounding box center [117, 24] width 16 height 16
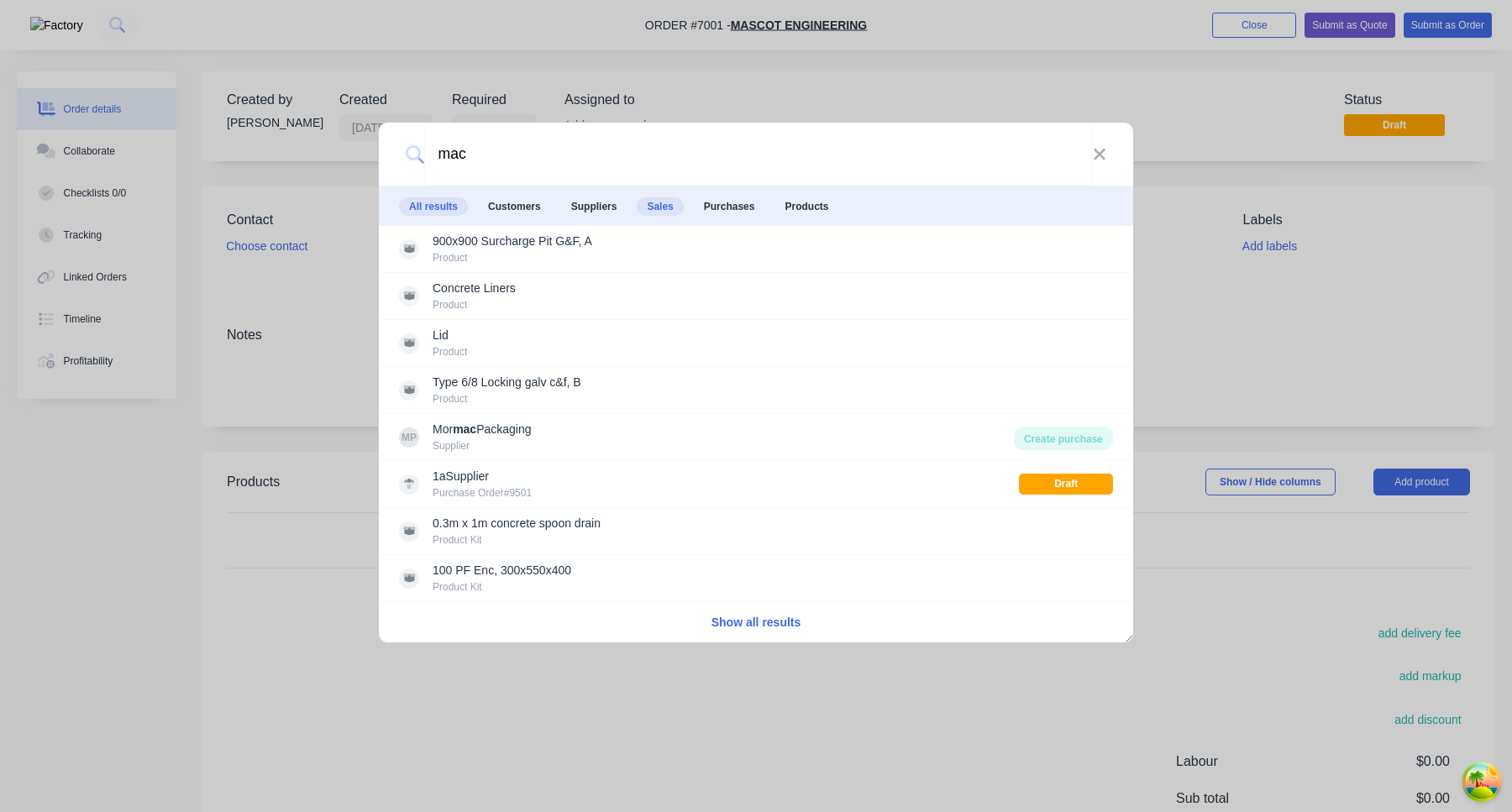
click at [670, 203] on span "Sales" at bounding box center [659, 207] width 46 height 19
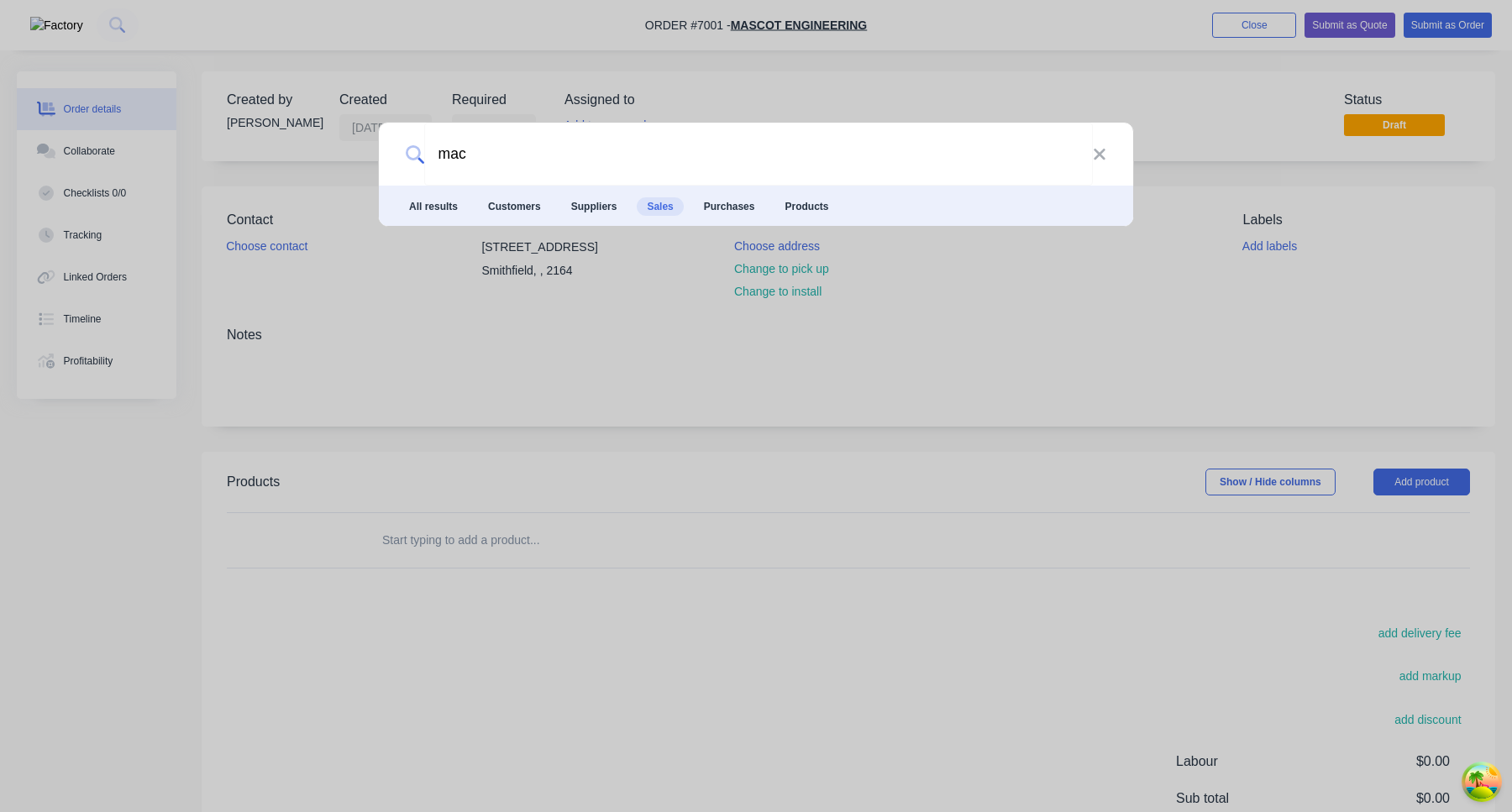
click at [451, 192] on li "All results" at bounding box center [434, 206] width 69 height 40
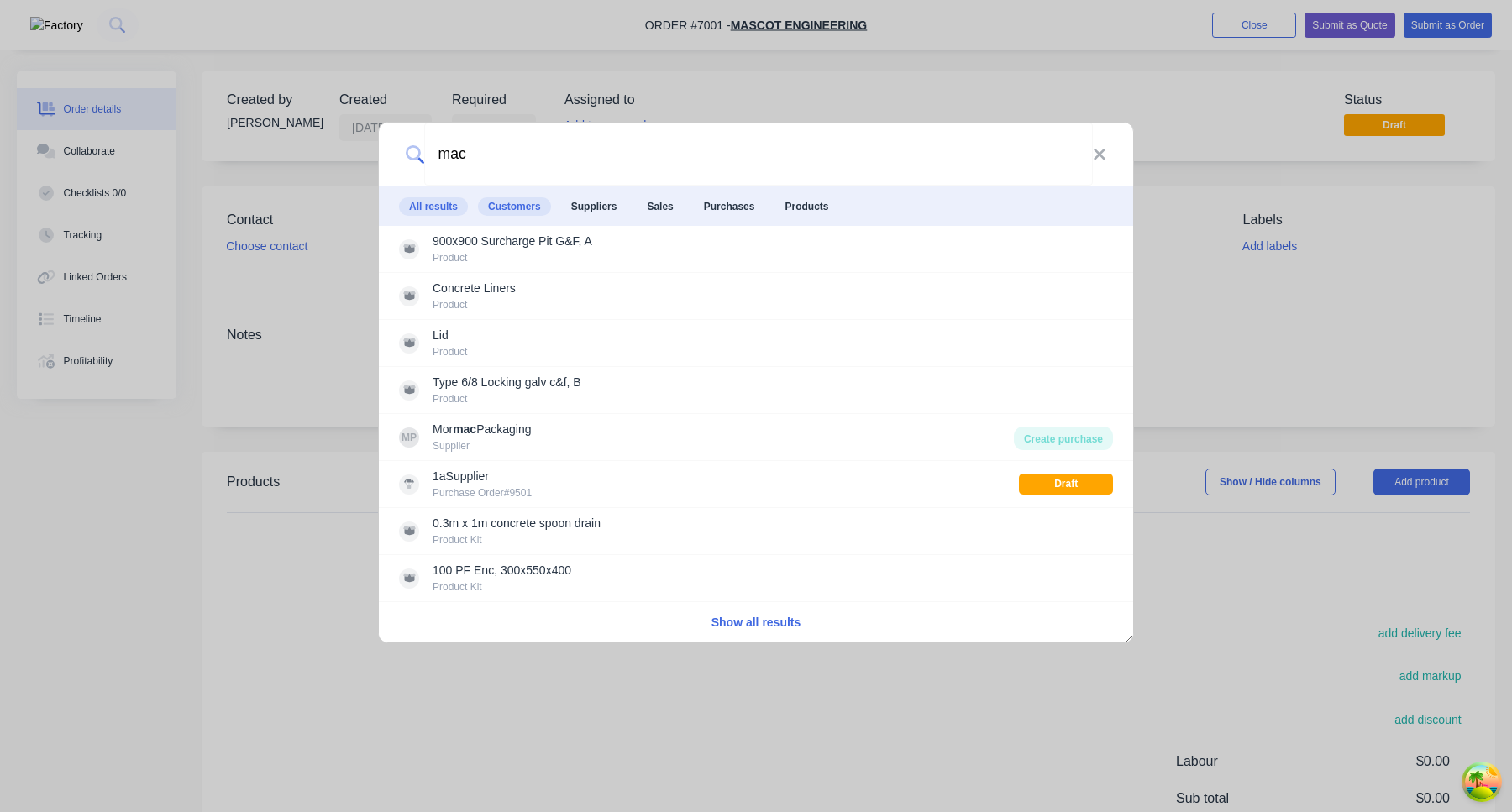
click at [523, 205] on span "Customers" at bounding box center [514, 207] width 73 height 19
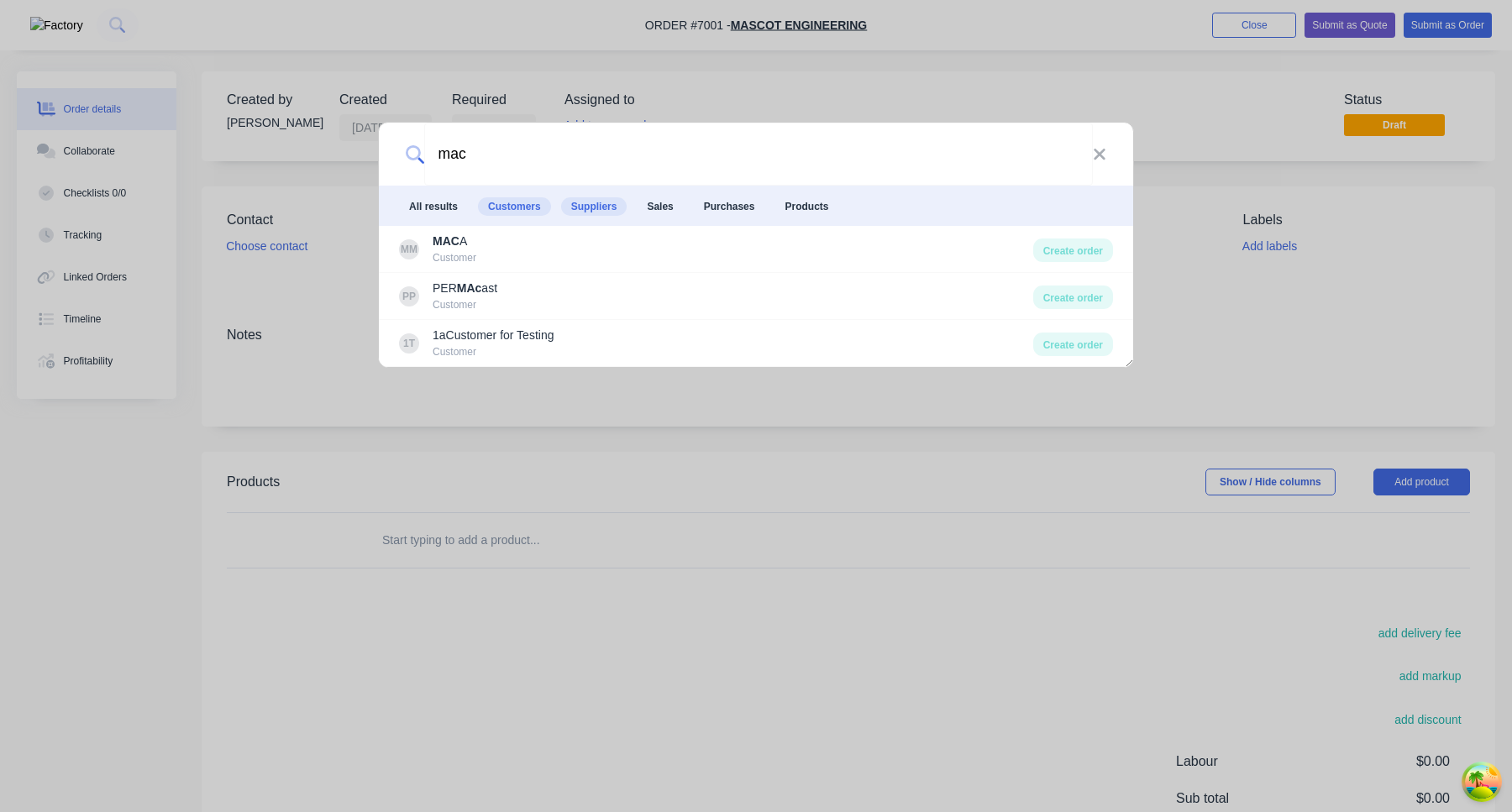
click at [623, 206] on span "Suppliers" at bounding box center [593, 207] width 66 height 19
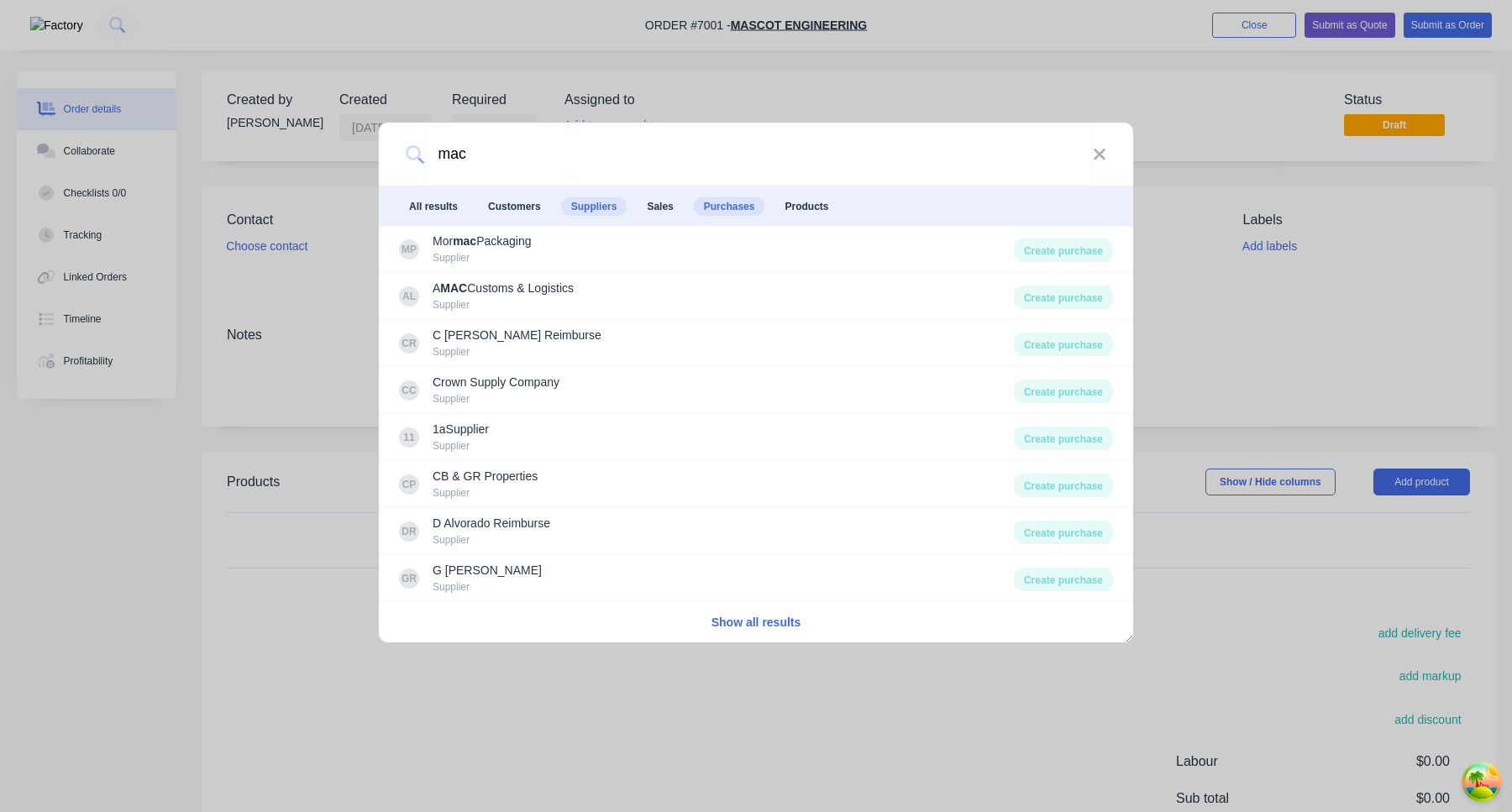
click at [709, 203] on span "Purchases" at bounding box center [729, 207] width 71 height 19
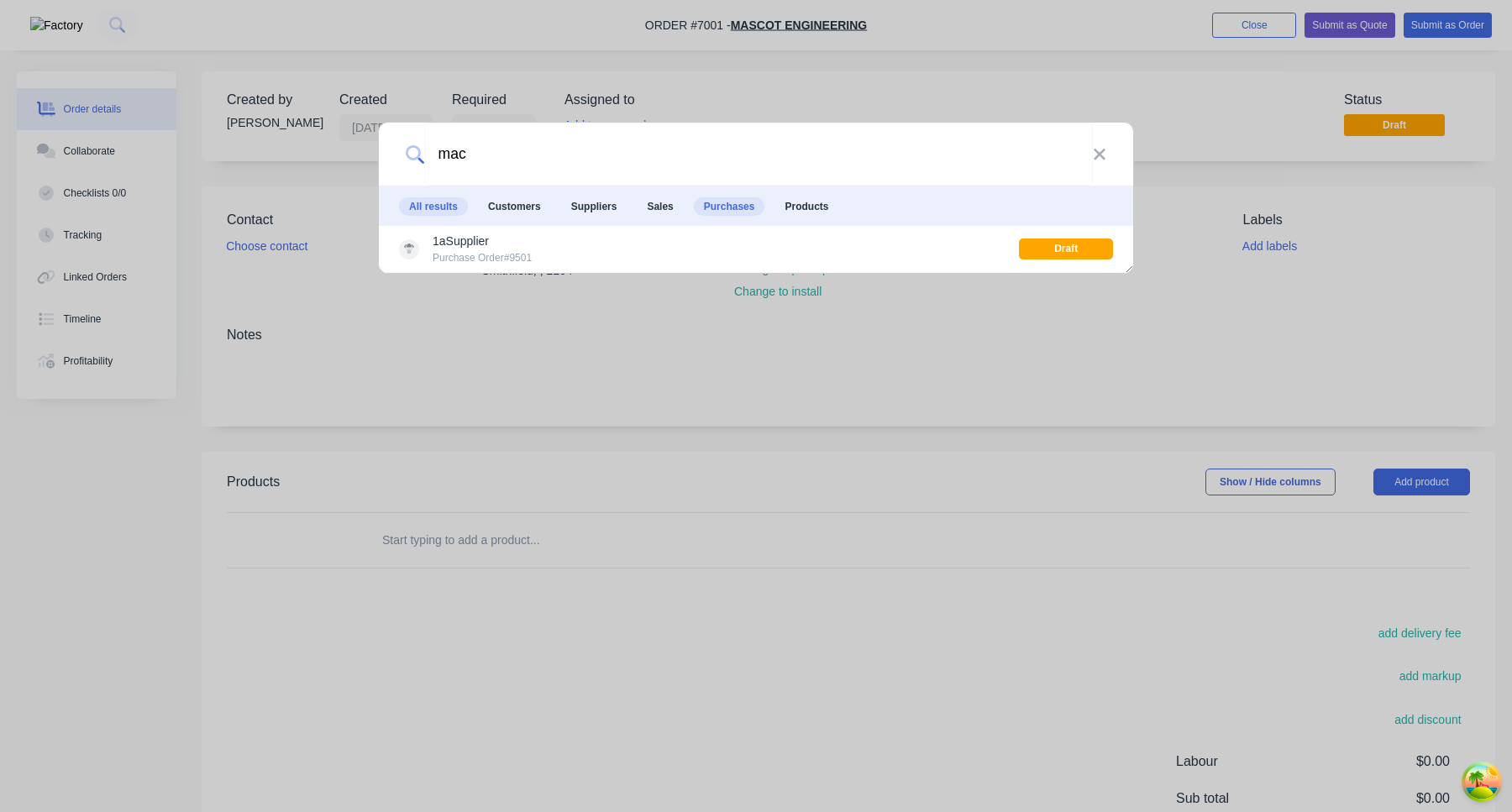
click at [440, 209] on span "All results" at bounding box center [434, 207] width 69 height 19
type input "mac-testing"
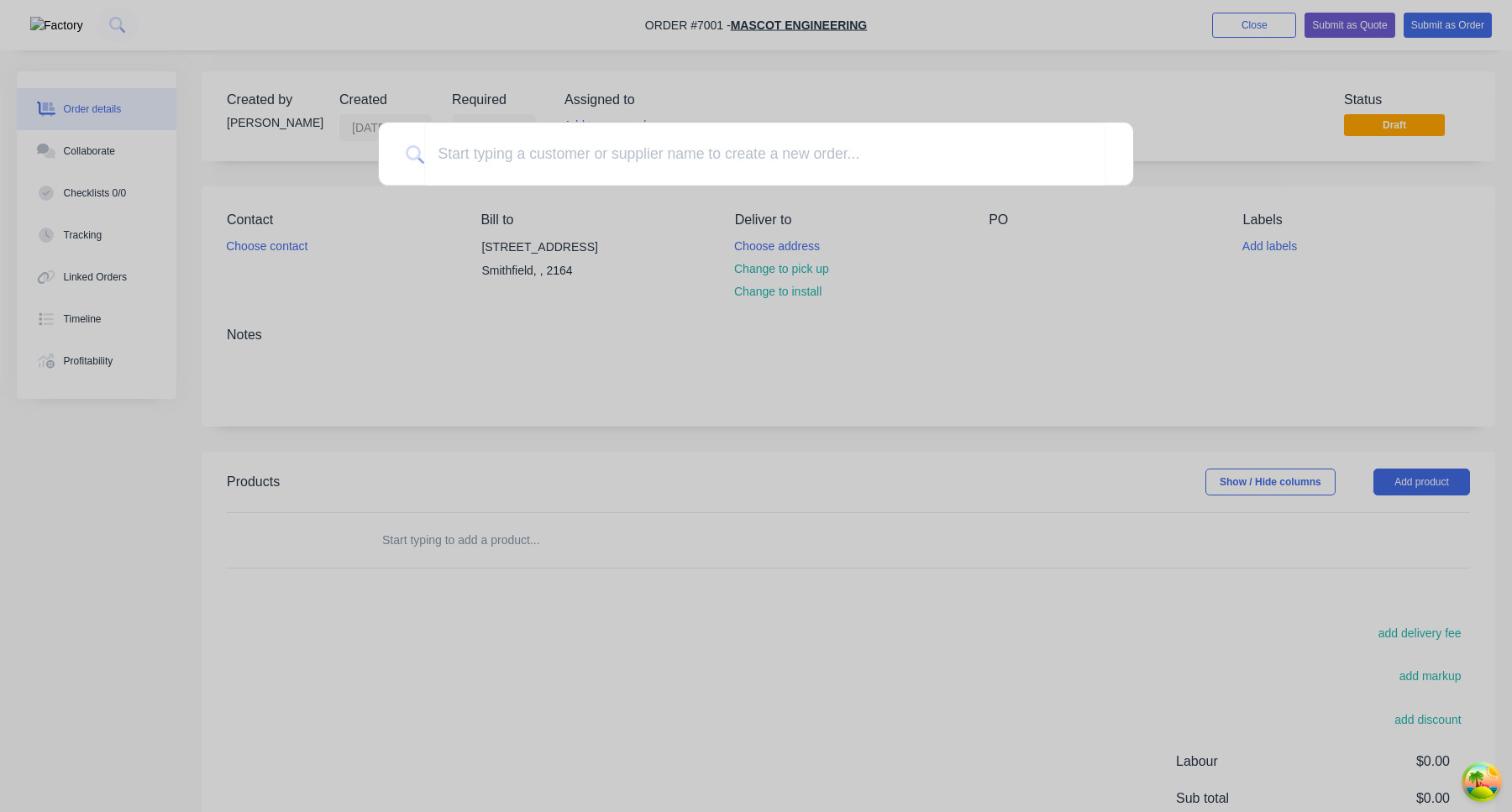
click at [819, 684] on div at bounding box center [756, 406] width 1512 height 812
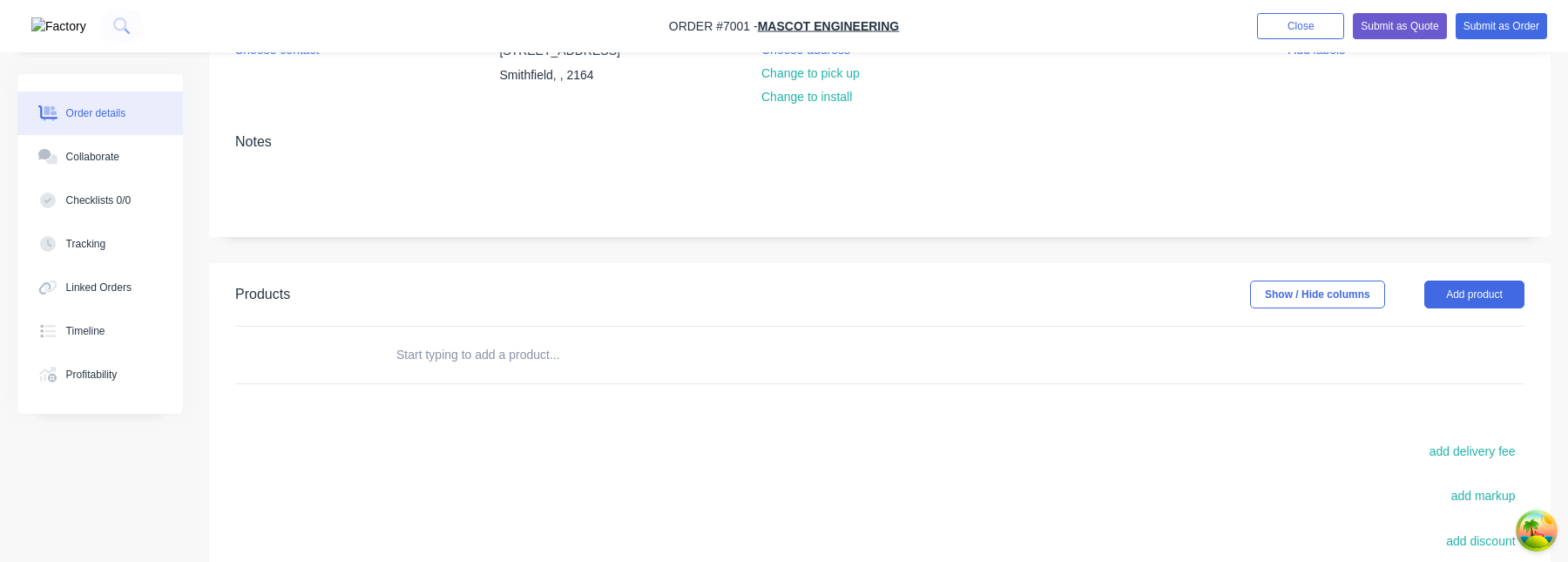
scroll to position [129, 0]
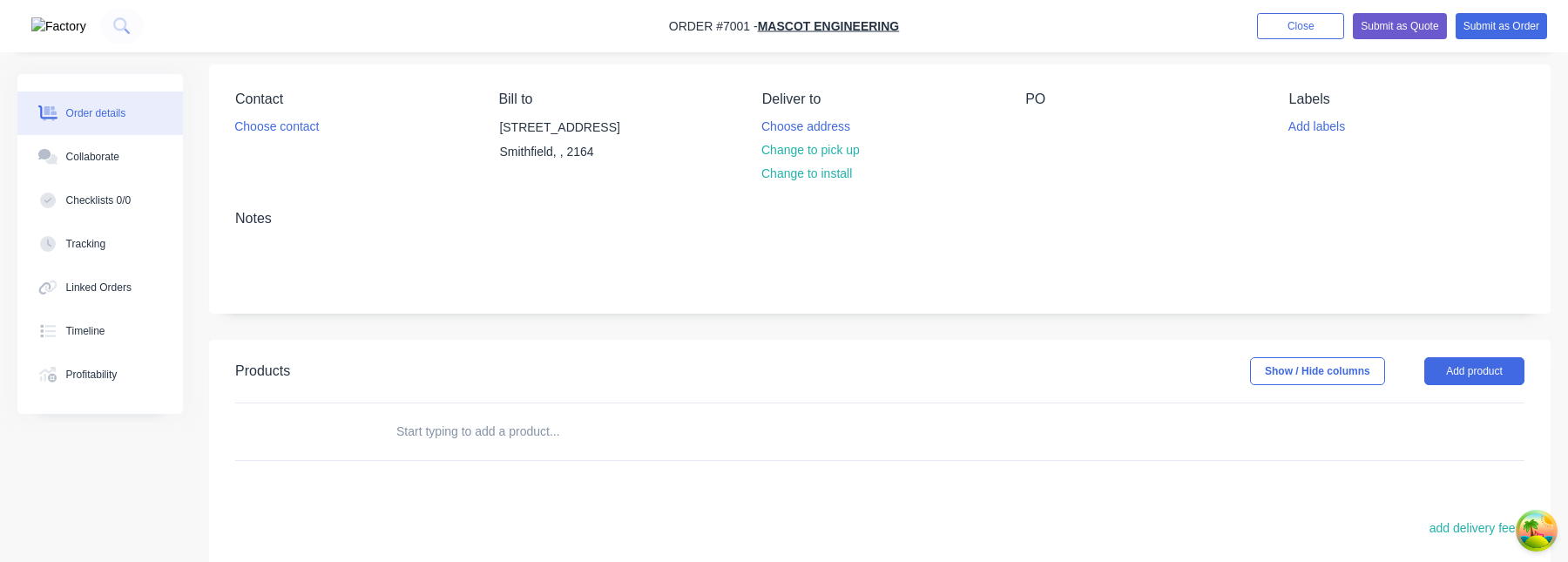
click at [429, 433] on input "text" at bounding box center [569, 431] width 348 height 35
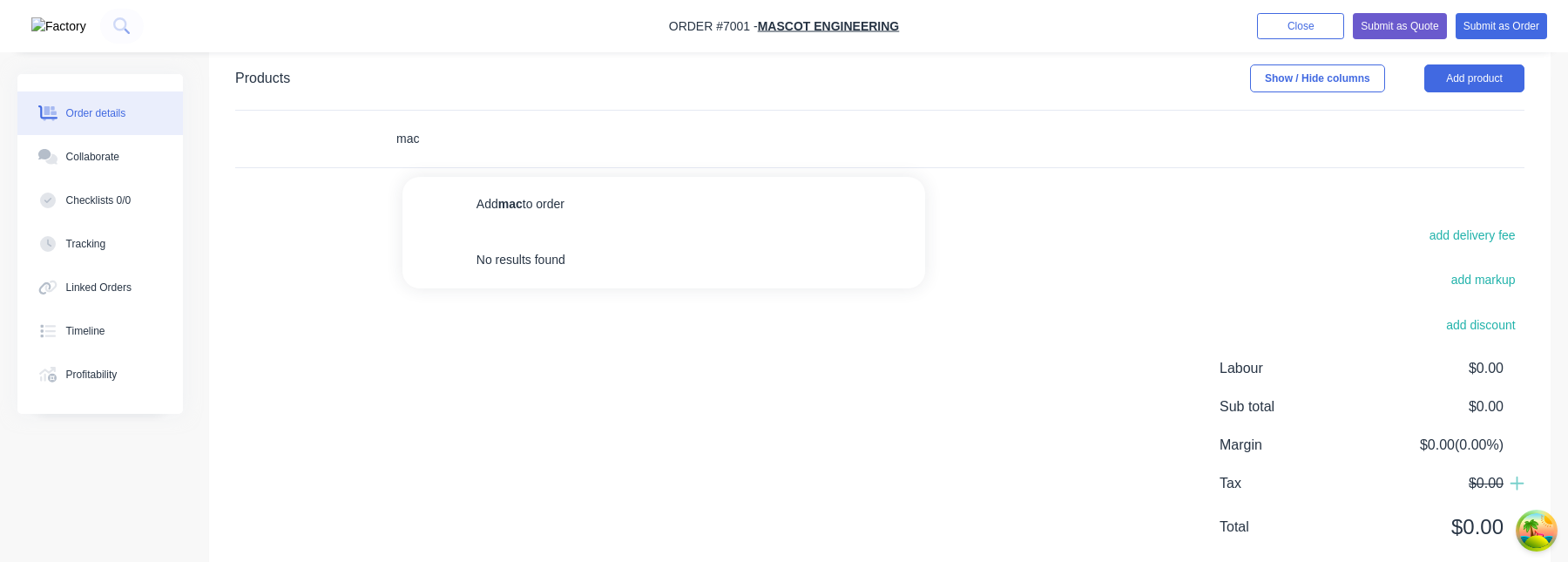
scroll to position [472, 0]
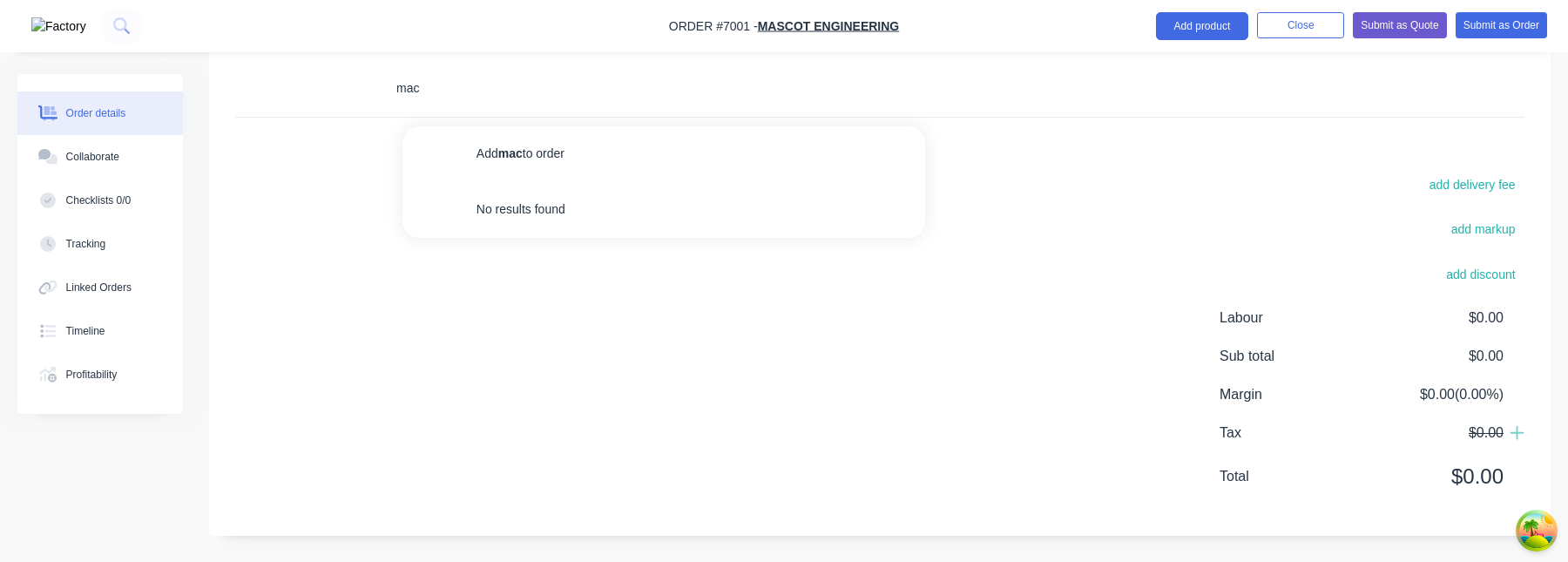
type input "mac"
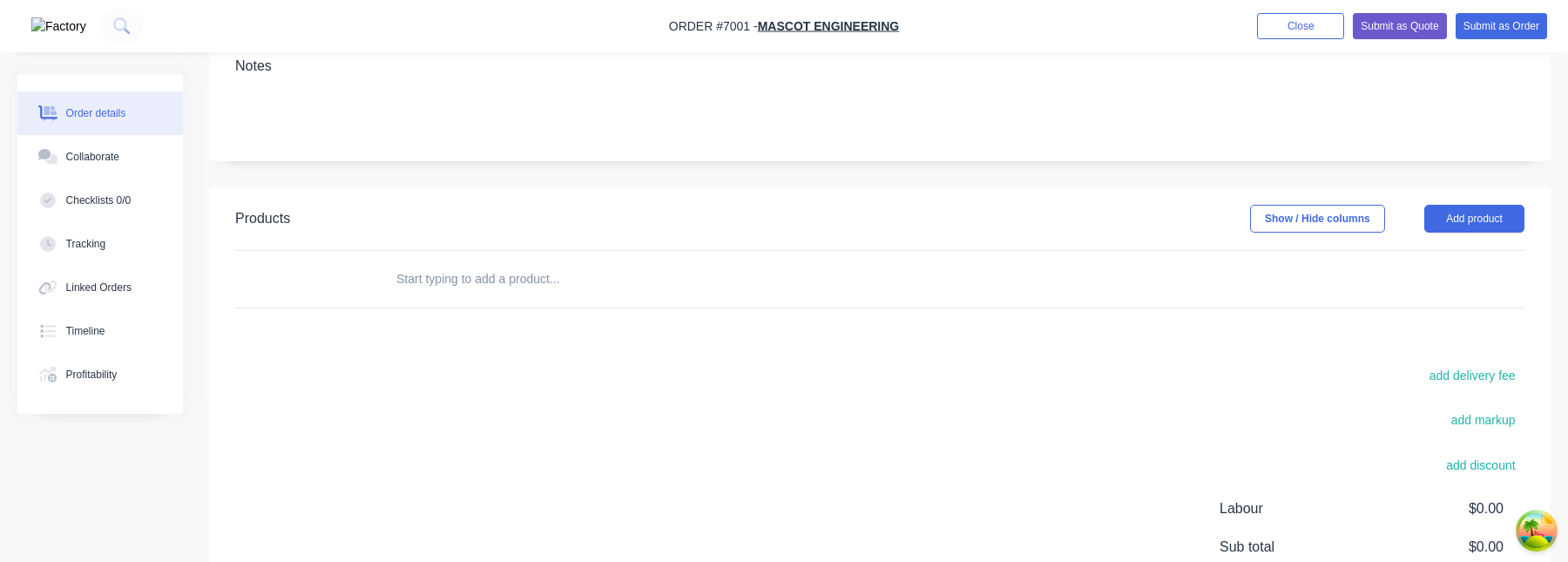
scroll to position [313, 0]
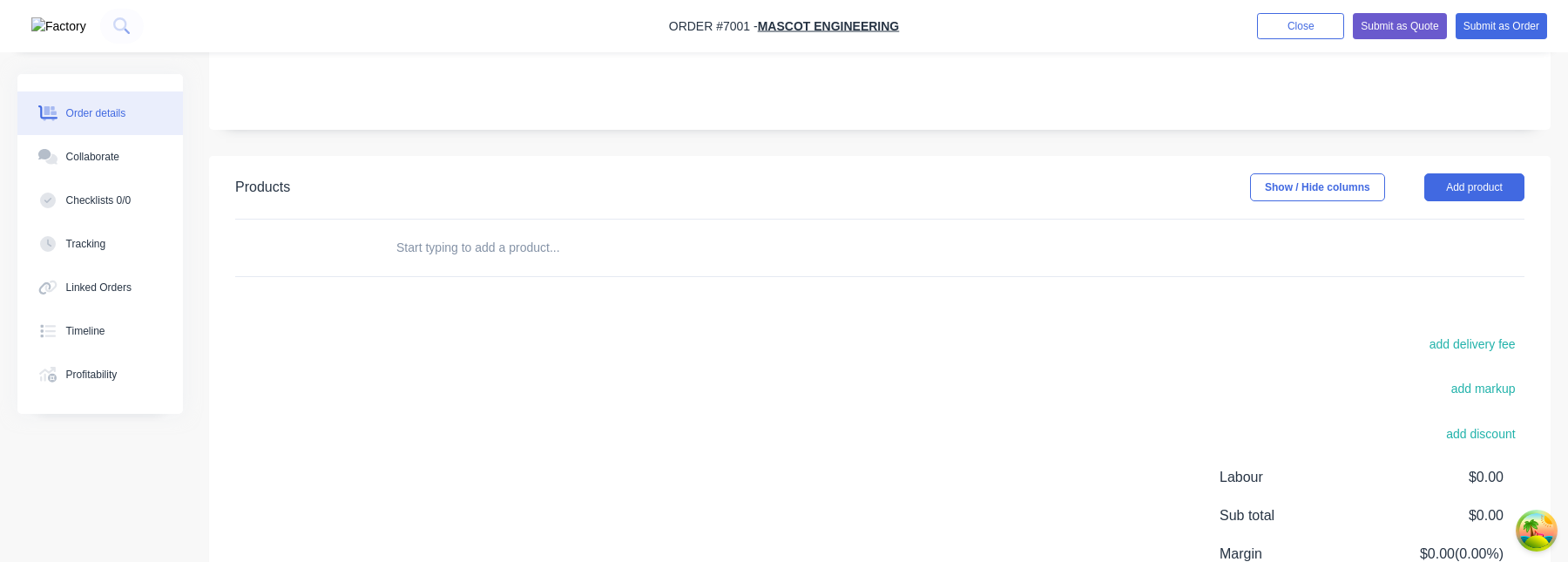
click at [589, 244] on input "text" at bounding box center [569, 247] width 348 height 35
type input "mac"
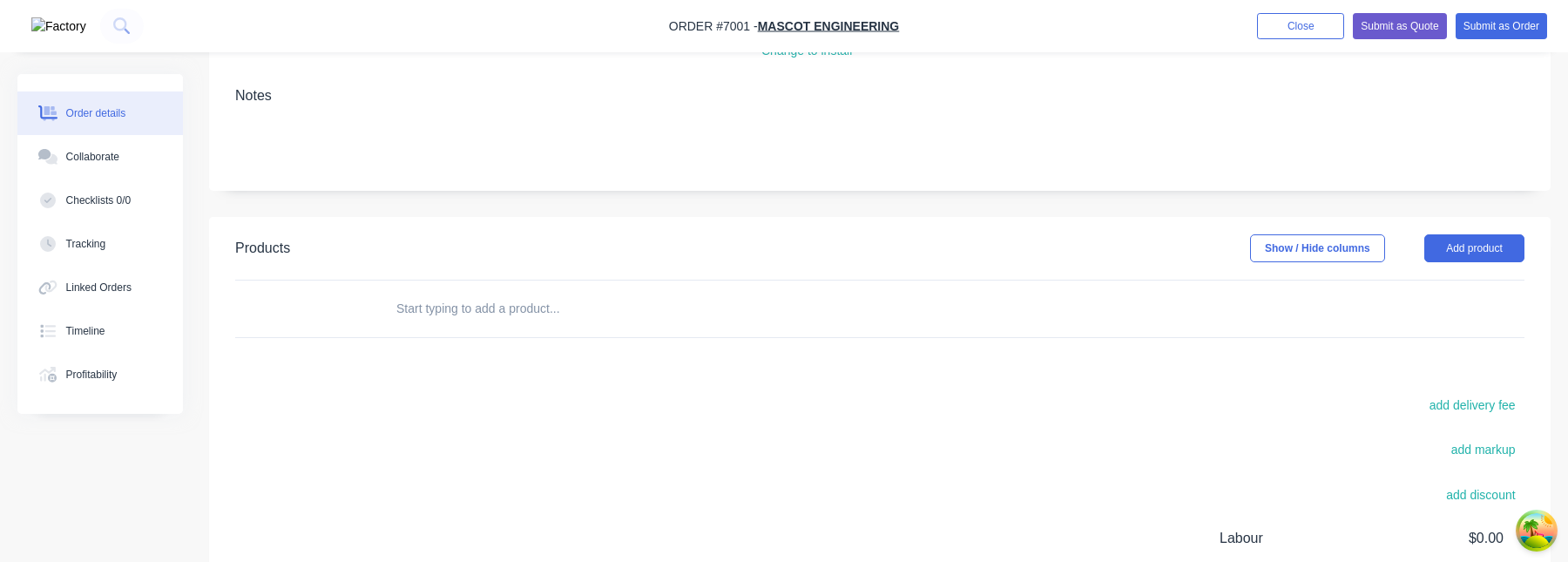
scroll to position [222, 0]
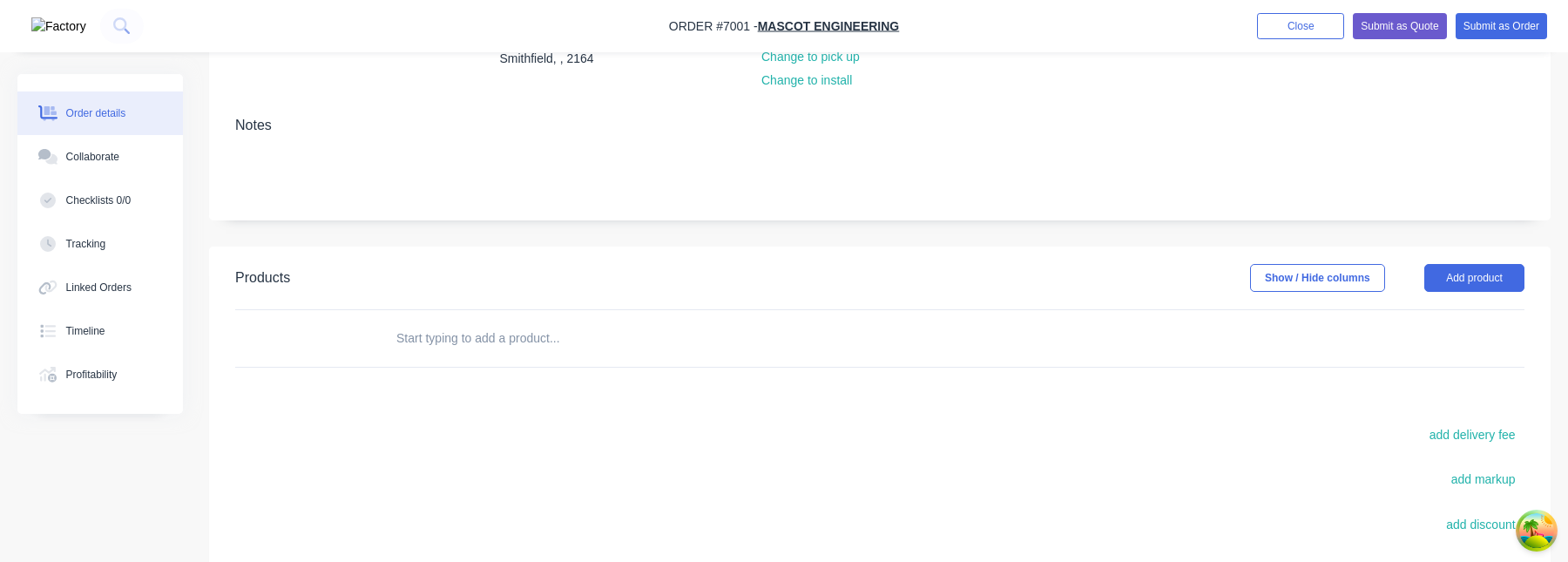
click at [487, 346] on input "text" at bounding box center [569, 338] width 348 height 35
type input "surchar"
click at [445, 340] on input "Surcharge" at bounding box center [569, 338] width 348 height 35
paste input "PG0900X0900BL"
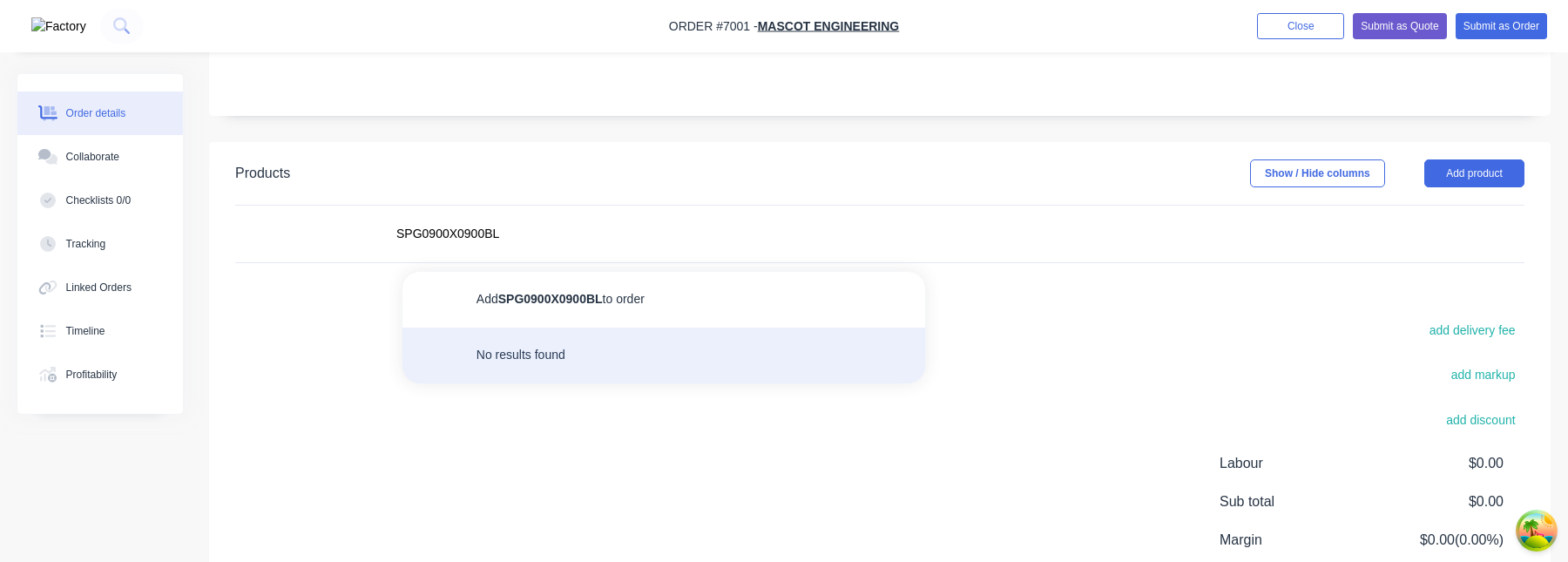
scroll to position [329, 0]
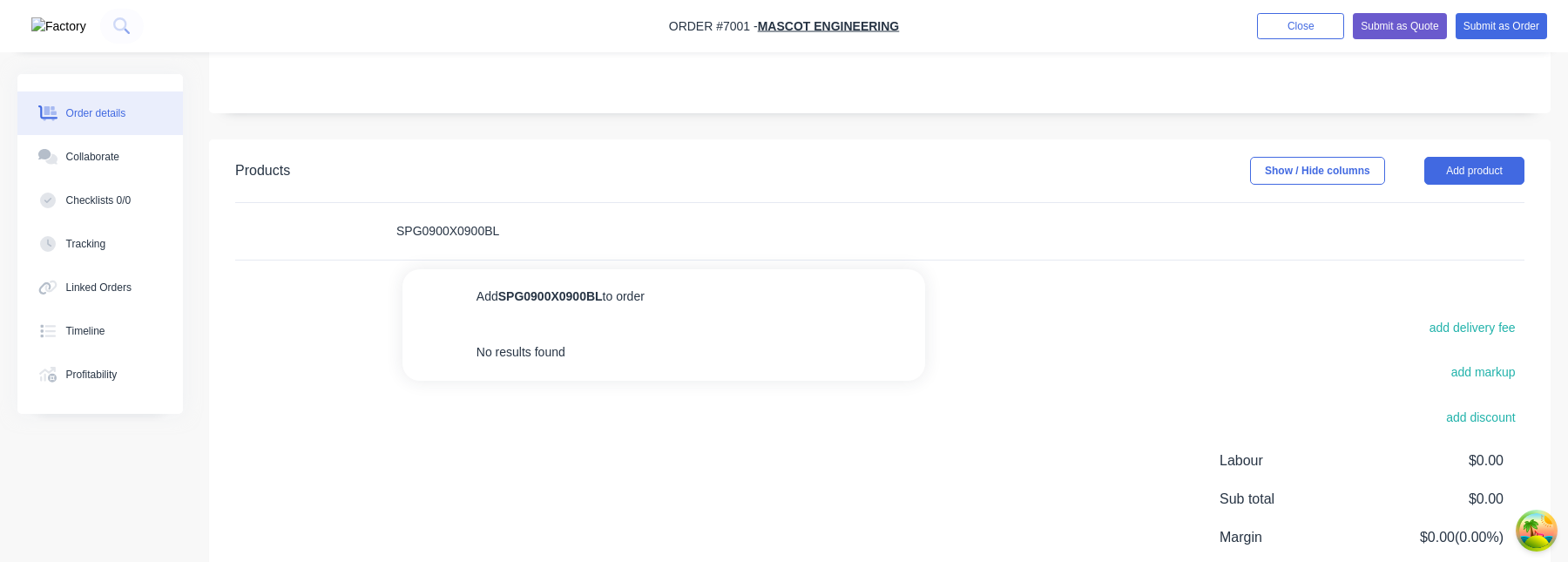
click at [461, 215] on input "SPG0900X0900BL" at bounding box center [569, 231] width 348 height 35
type input "aa"
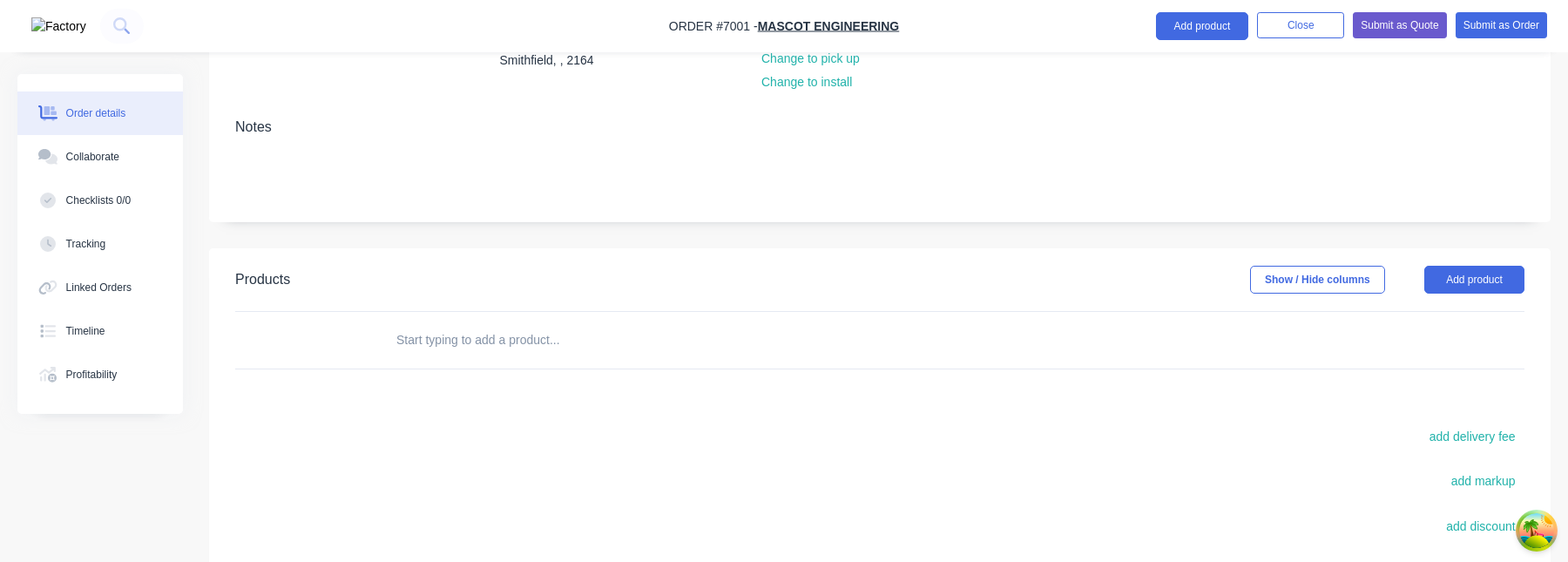
scroll to position [148, 0]
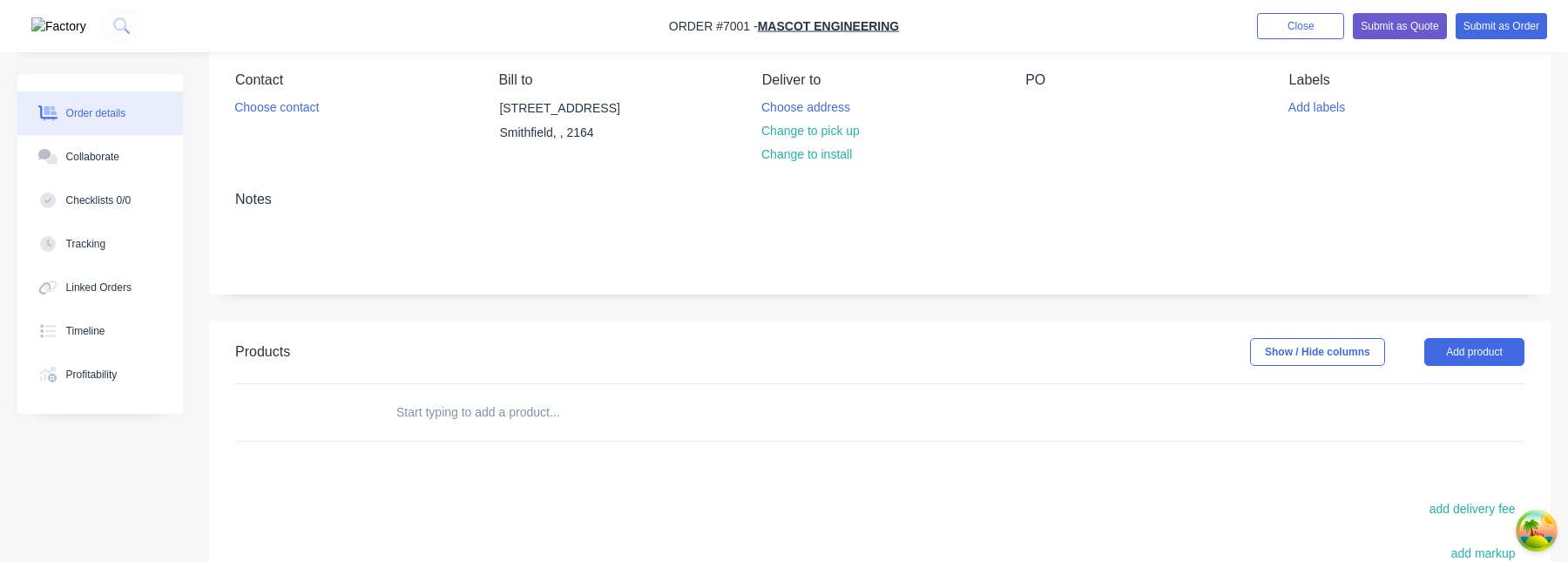
click at [557, 415] on input "text" at bounding box center [569, 412] width 348 height 35
type input "MAC"
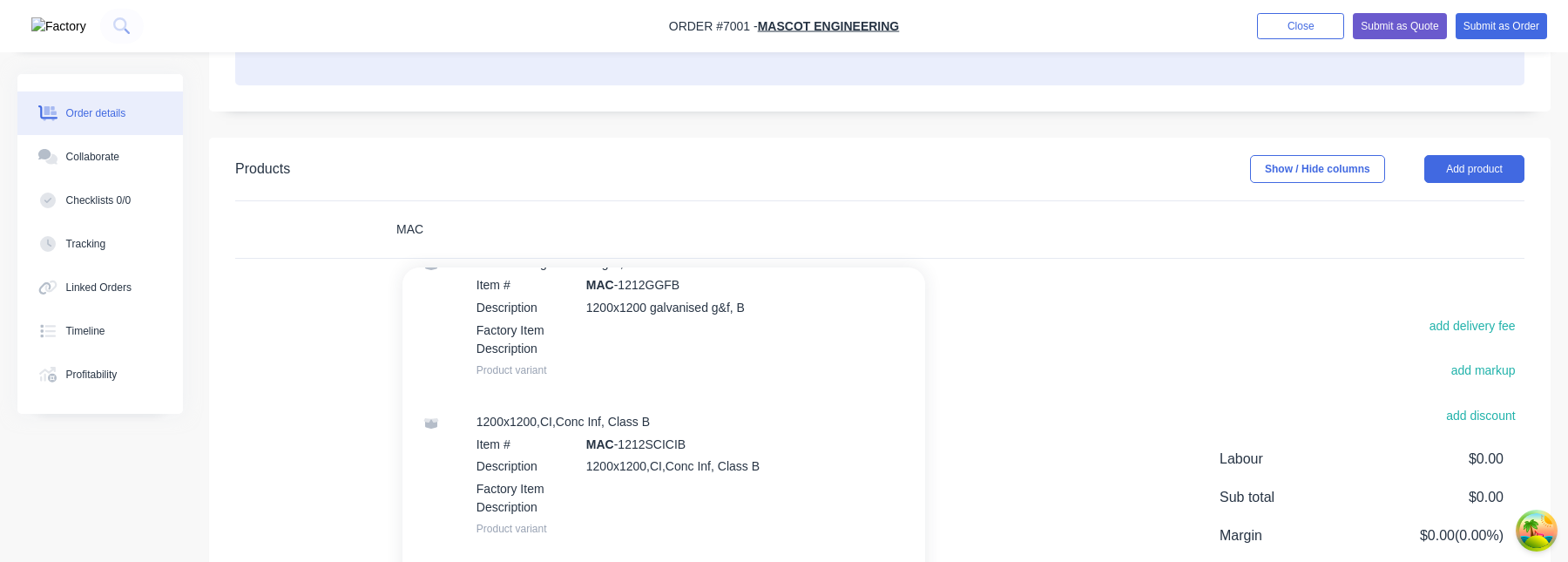
scroll to position [364, 0]
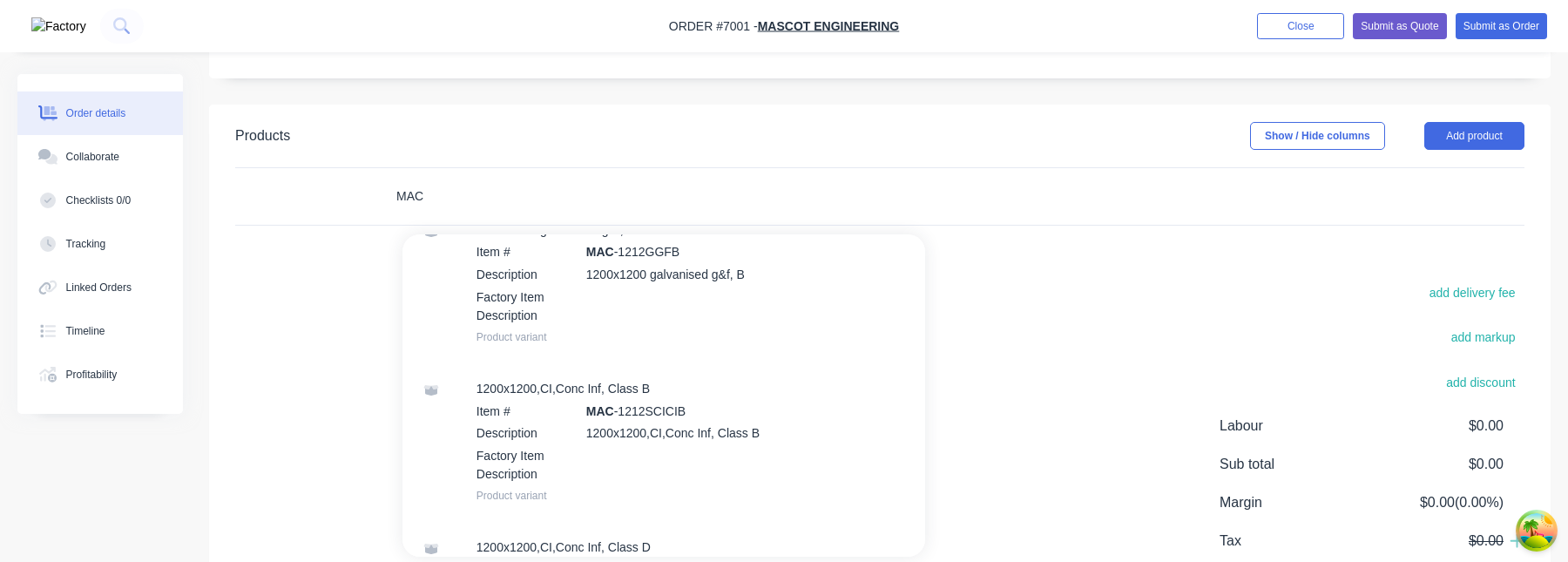
click at [496, 201] on input "MAC" at bounding box center [569, 196] width 348 height 35
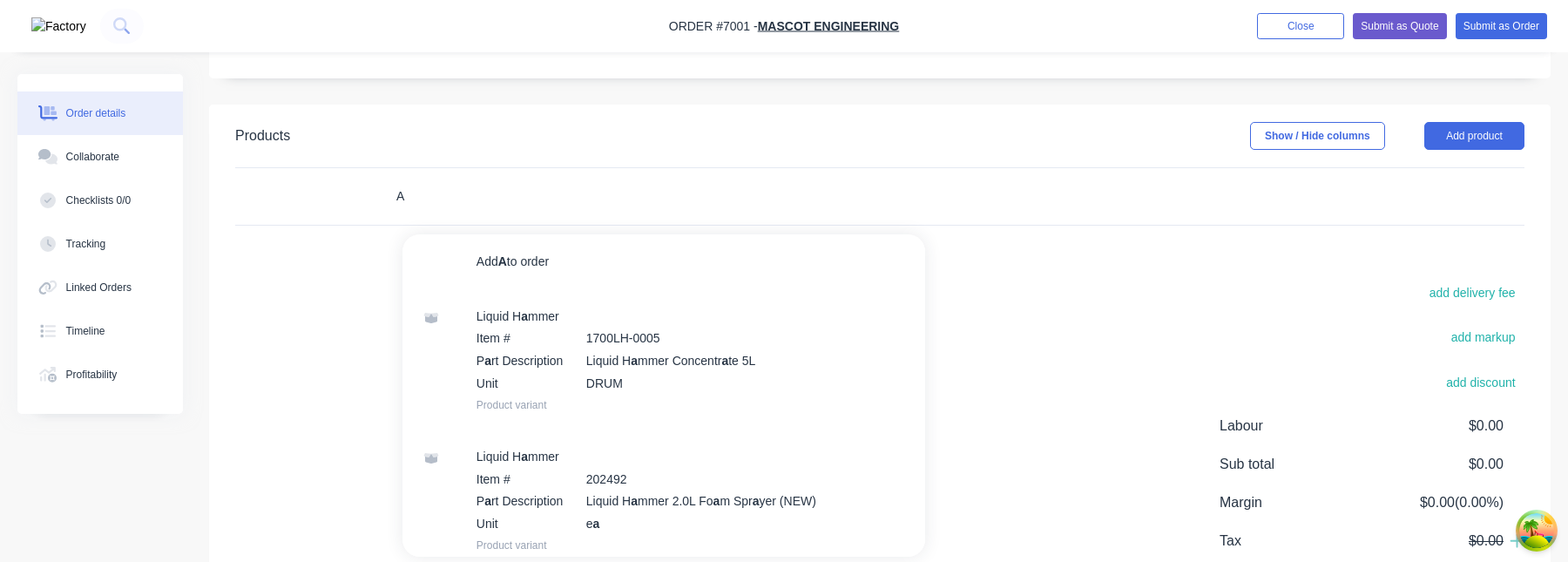
type input "A"
click at [459, 201] on input "A" at bounding box center [569, 196] width 348 height 35
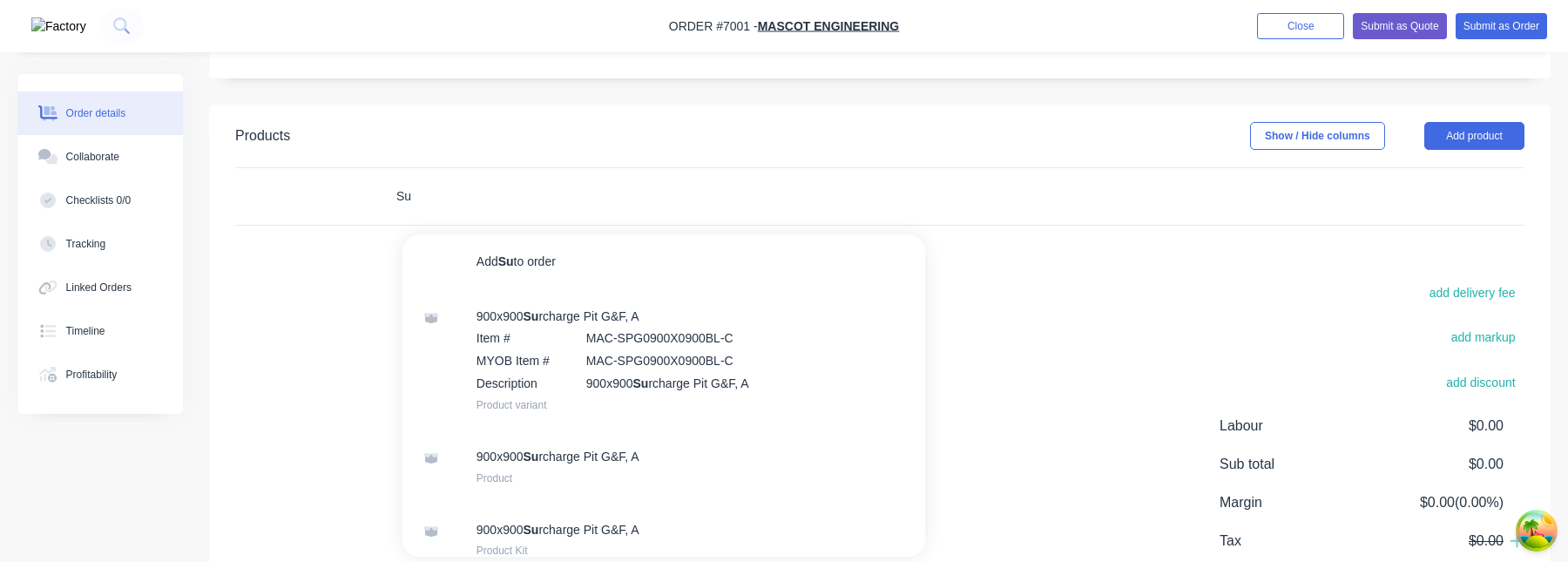
type input "S"
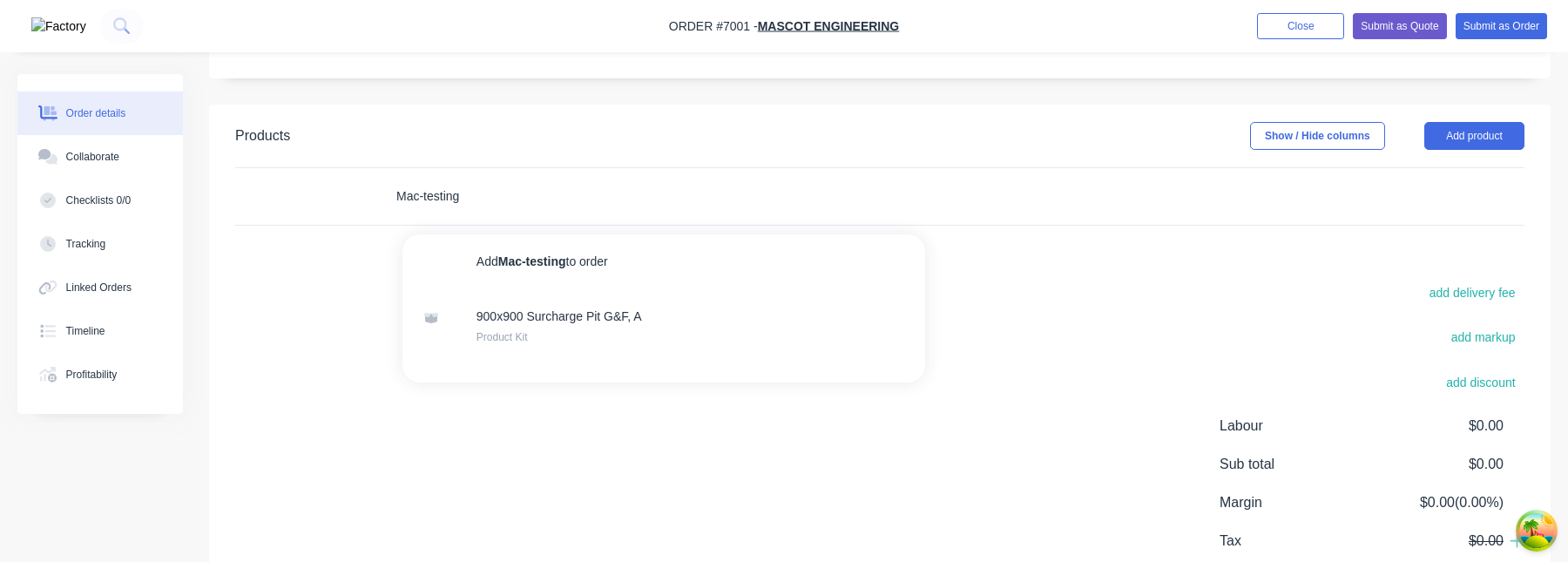
type input "Mac-testing"
click at [434, 203] on input "Mac-testing" at bounding box center [569, 196] width 348 height 35
click at [448, 200] on input "Mac-testing" at bounding box center [569, 196] width 348 height 35
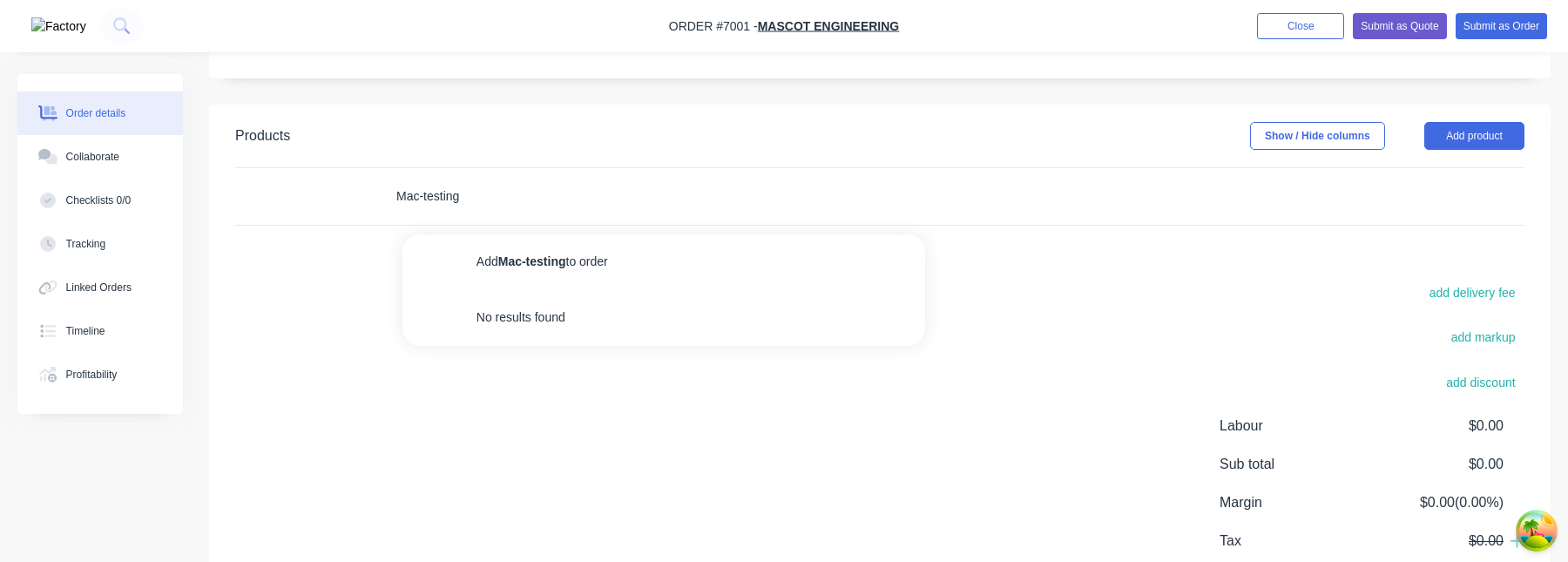
click at [448, 200] on input "Mac-testing" at bounding box center [569, 196] width 348 height 35
click at [454, 196] on input "MAC-TESTING" at bounding box center [569, 196] width 348 height 35
click at [454, 195] on input "MAC-TESTING" at bounding box center [569, 196] width 348 height 35
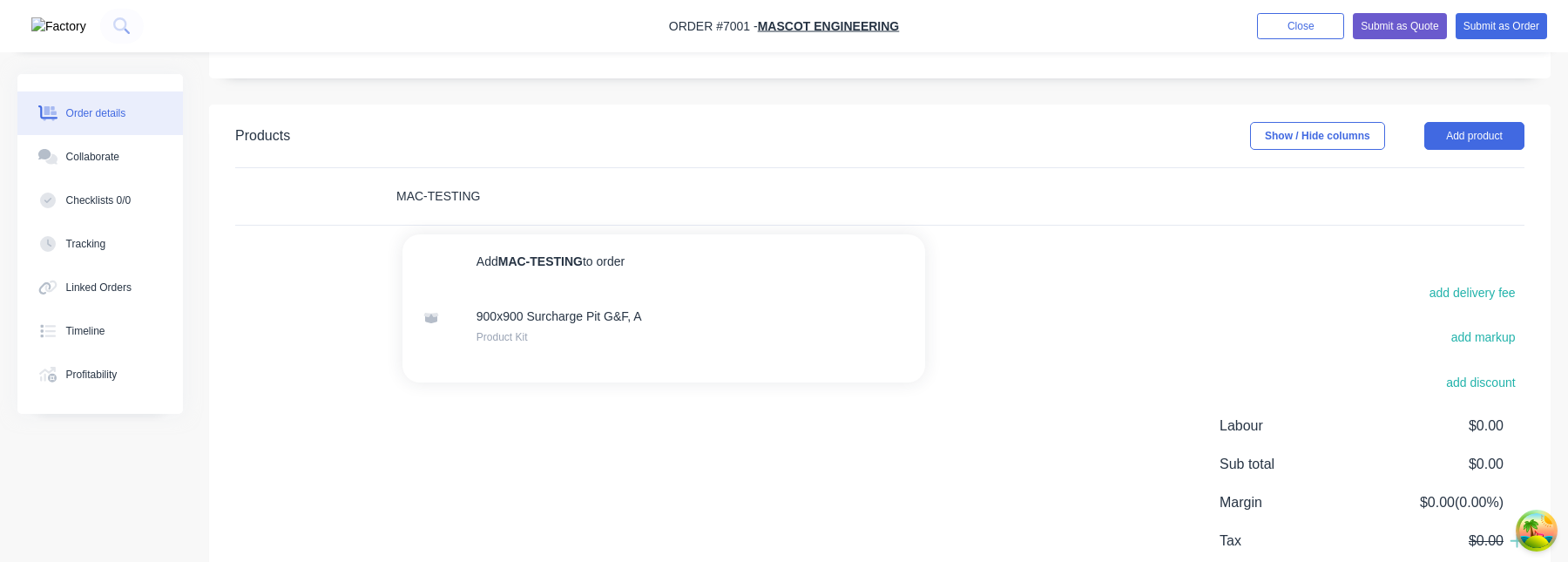
click at [454, 195] on input "MAC-TESTING" at bounding box center [569, 196] width 348 height 35
type input "MAC-TESTING"
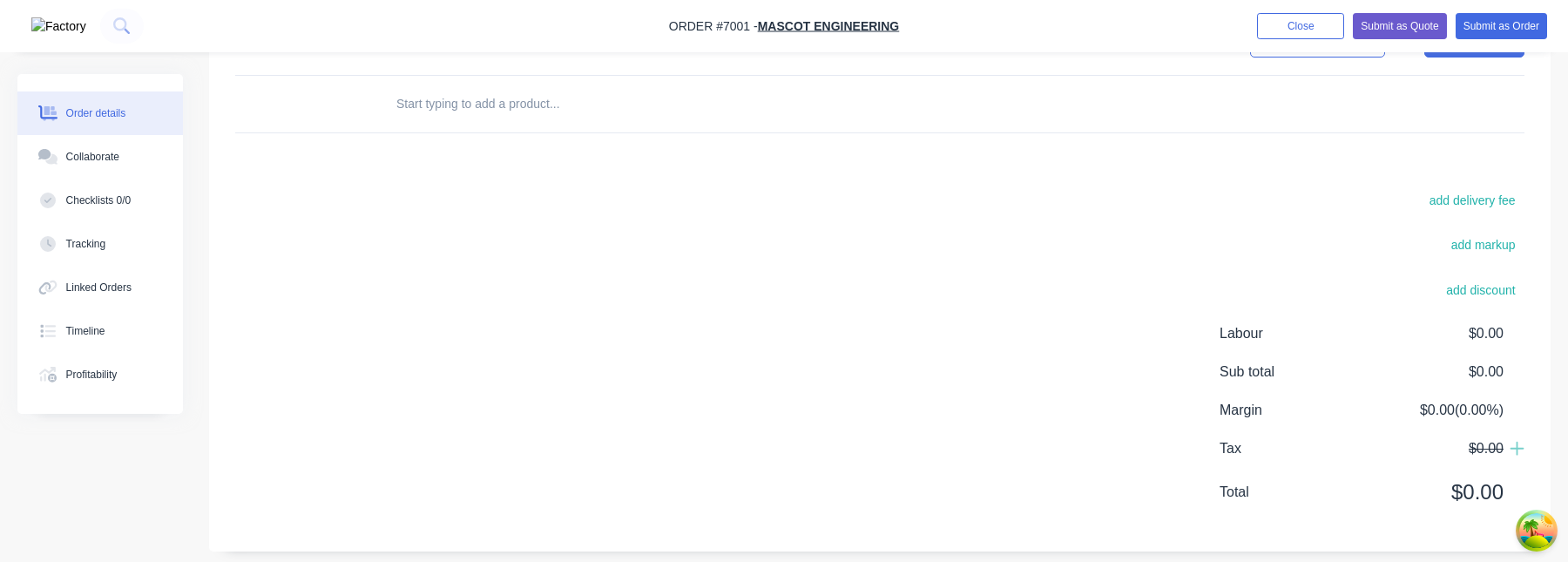
scroll to position [418, 0]
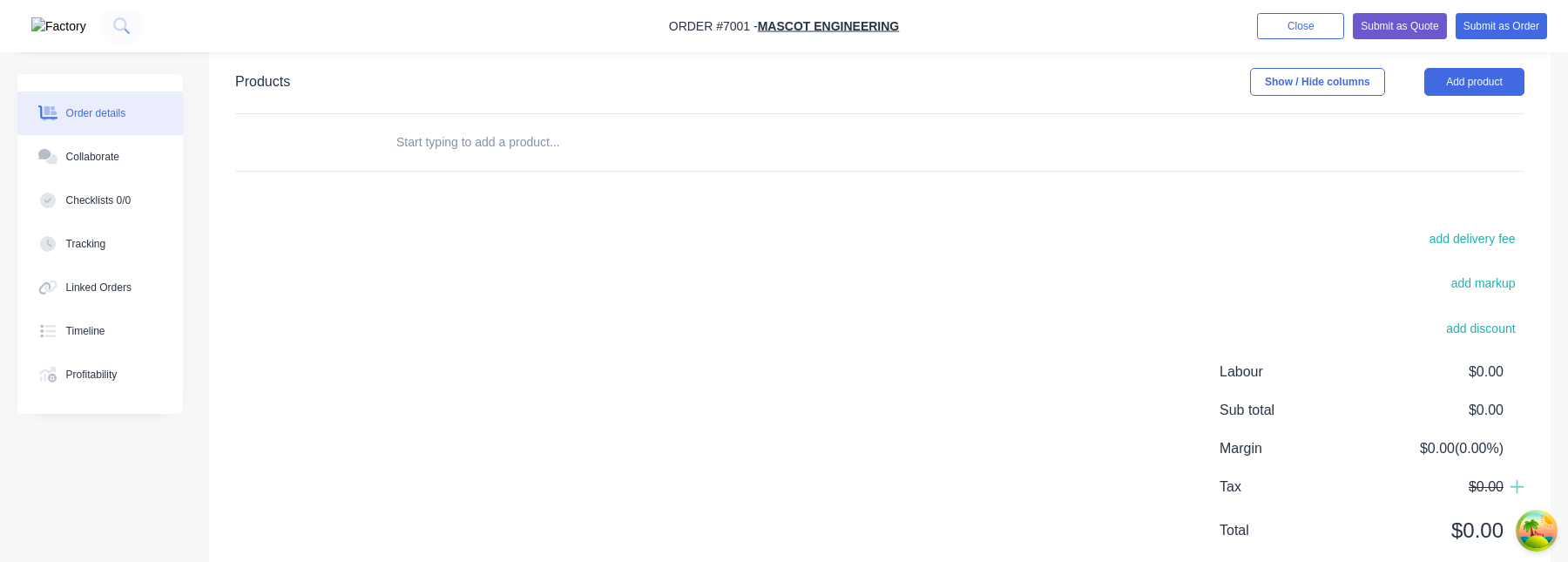
click at [513, 153] on input "text" at bounding box center [569, 142] width 348 height 35
click at [455, 149] on input "MAC-TESTING" at bounding box center [569, 142] width 348 height 35
type input "MAC"
click at [760, 130] on div "MAC Add MAC to order No results found" at bounding box center [643, 142] width 522 height 35
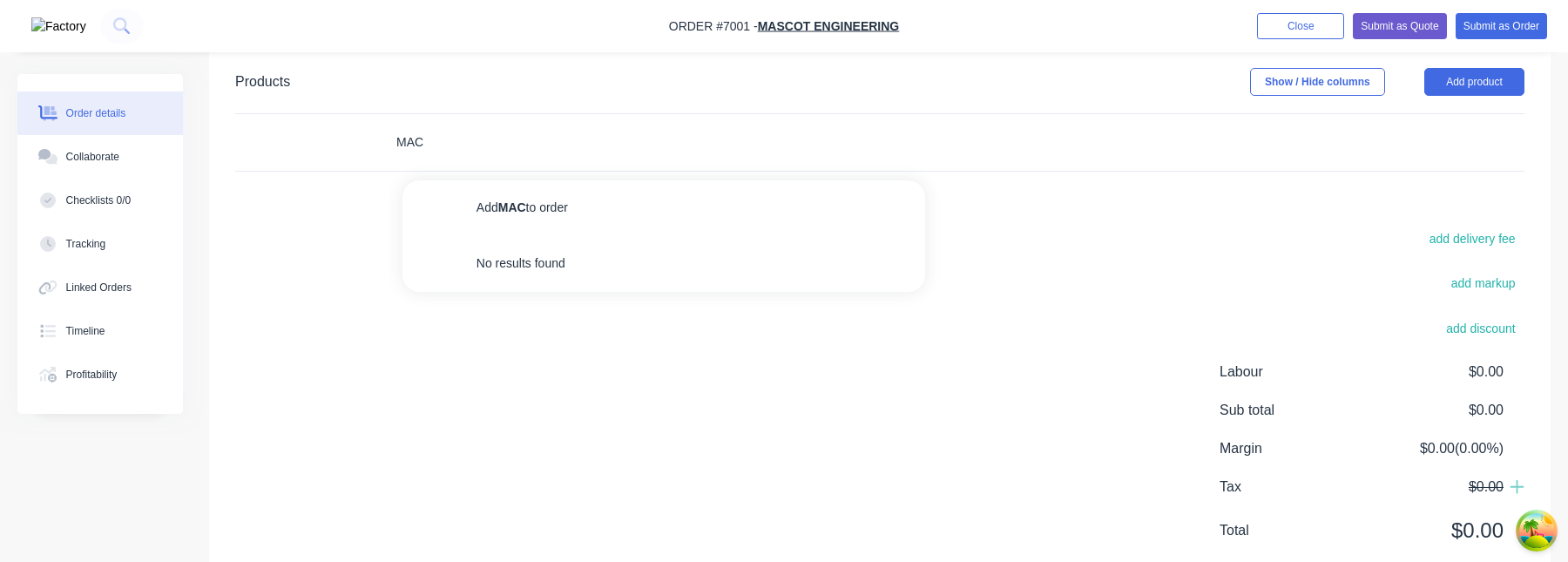
click at [716, 125] on input "MAC" at bounding box center [569, 142] width 348 height 35
click at [1034, 279] on div "add delivery fee add markup add discount Labour $0.00 Sub total $0.00 Margin $0…" at bounding box center [880, 395] width 1289 height 336
click at [459, 163] on div at bounding box center [687, 142] width 627 height 56
click at [459, 161] on div at bounding box center [687, 142] width 627 height 56
click at [459, 151] on input "text" at bounding box center [569, 142] width 348 height 35
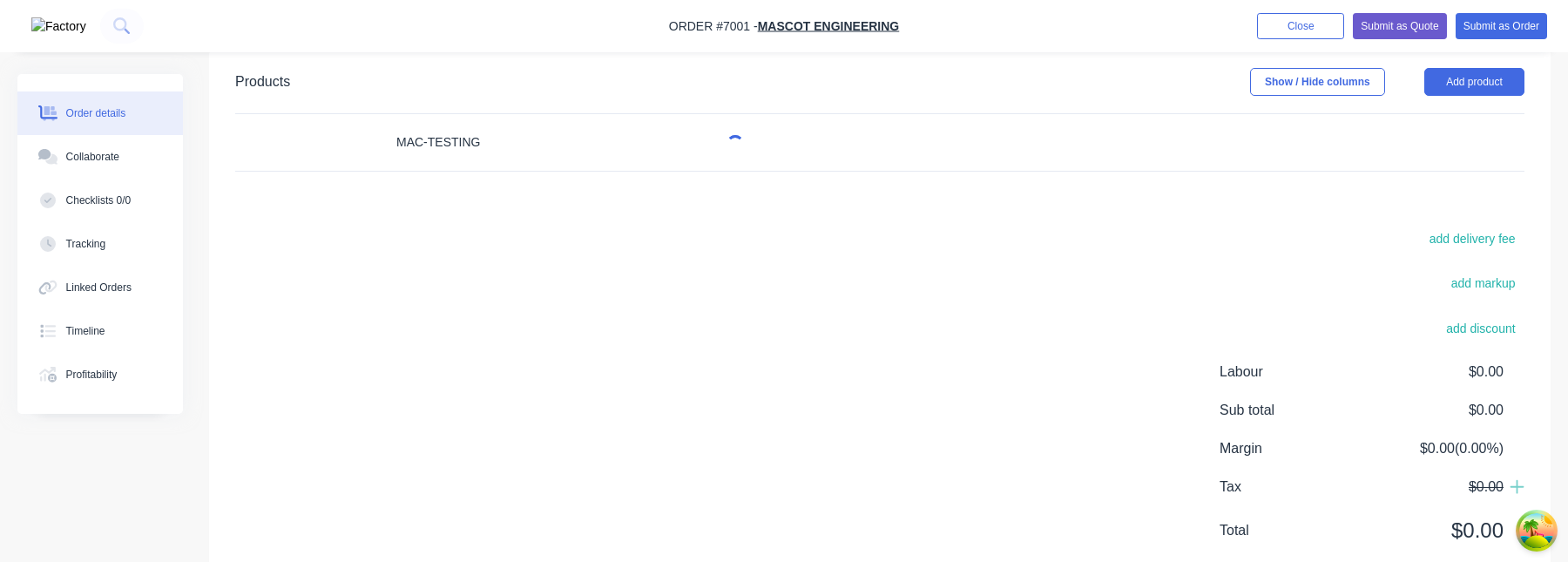
type input "MAC-TESTING"
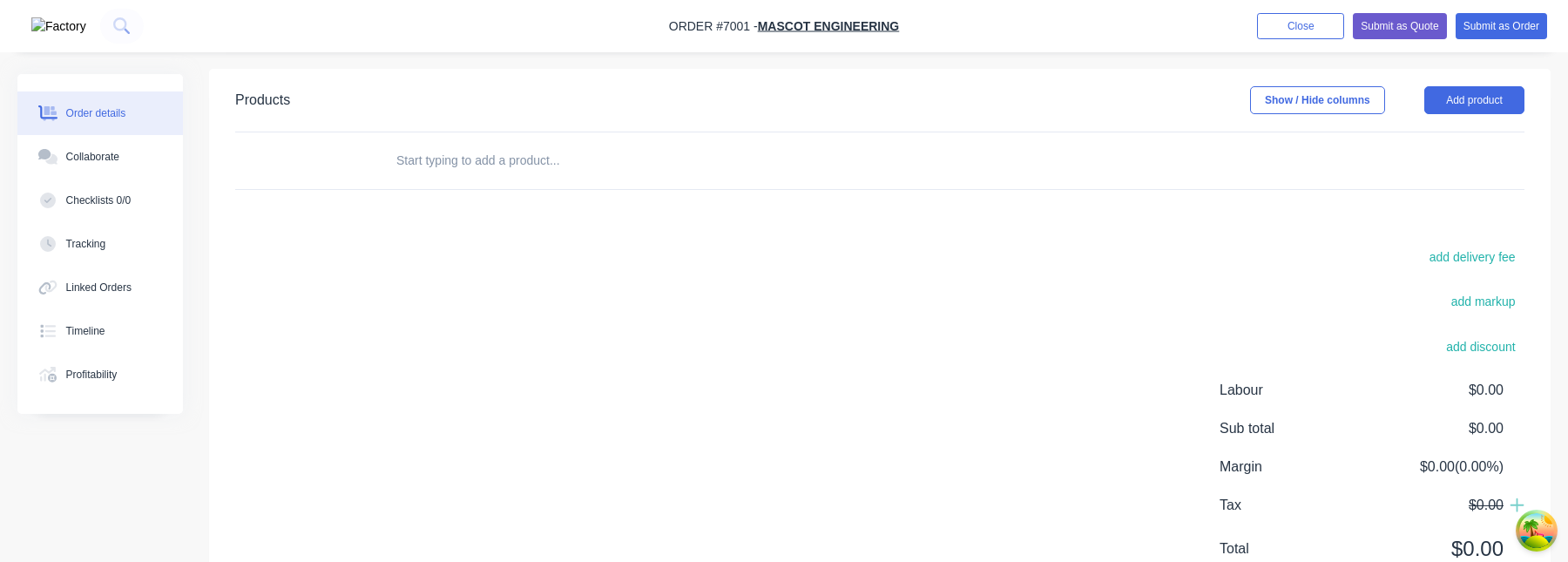
scroll to position [393, 0]
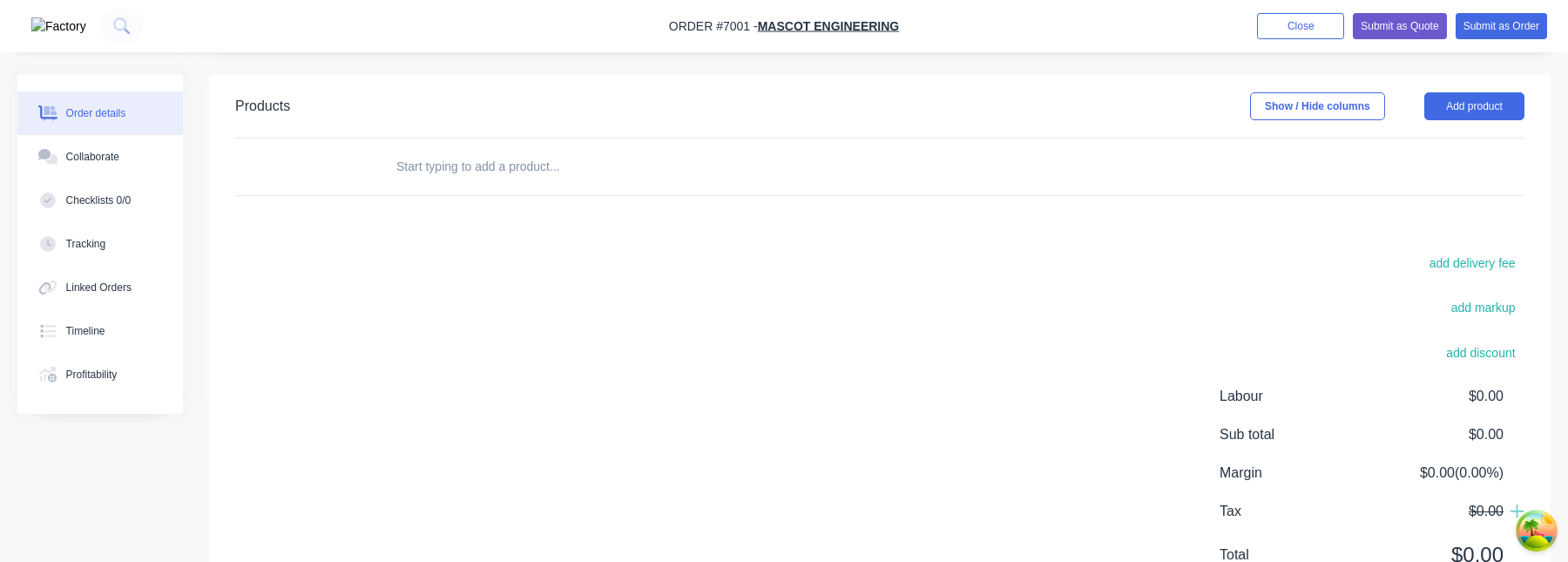
click at [514, 165] on input "text" at bounding box center [569, 167] width 348 height 35
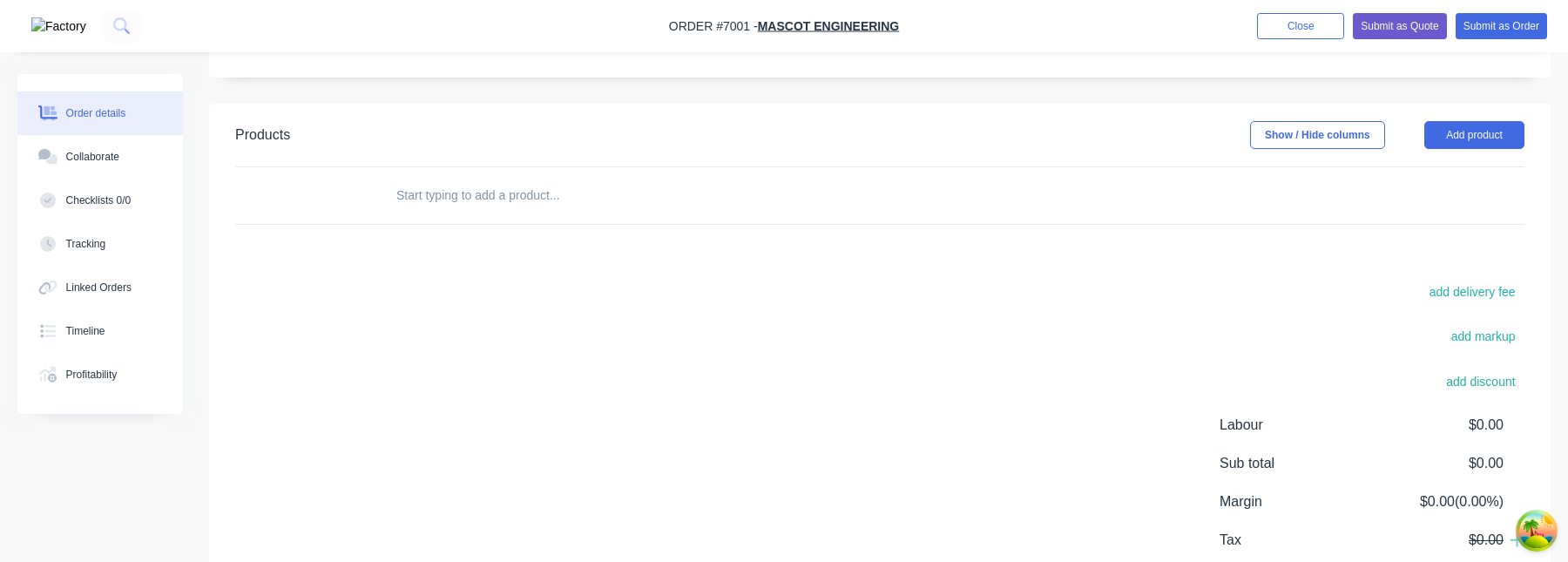
click at [458, 198] on input "text" at bounding box center [569, 195] width 348 height 35
type input "MAC-TESTING"
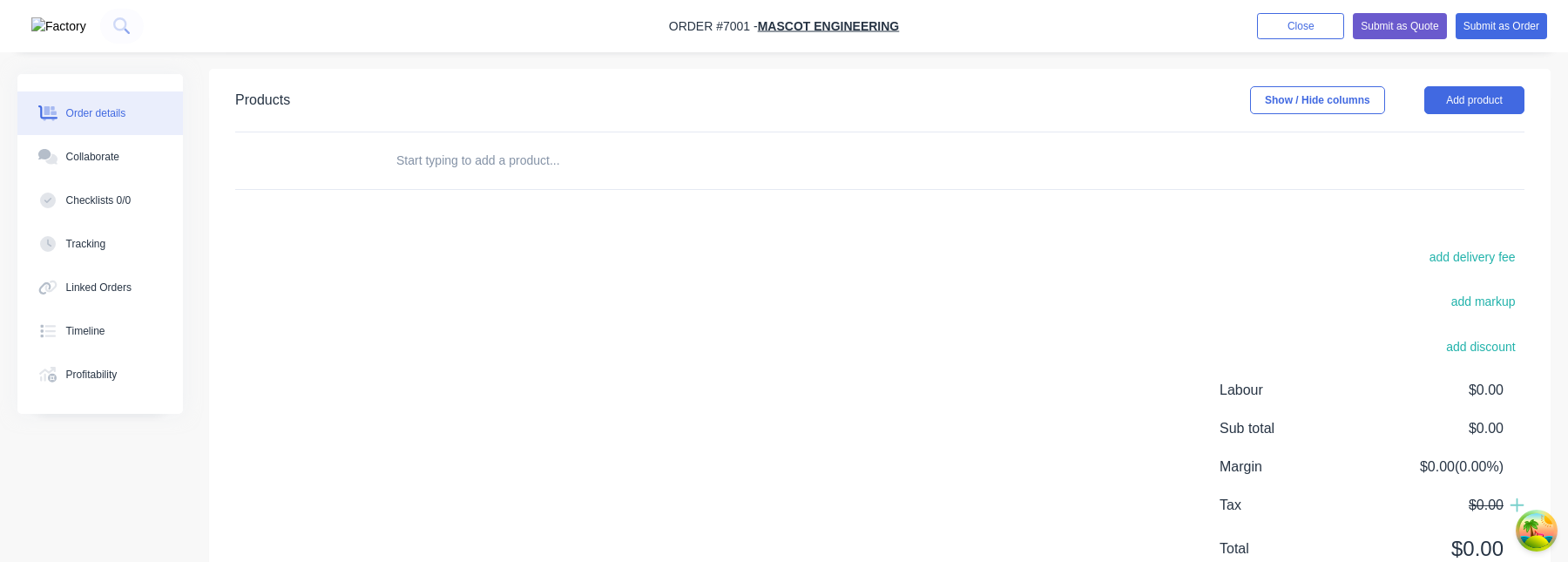
scroll to position [472, 0]
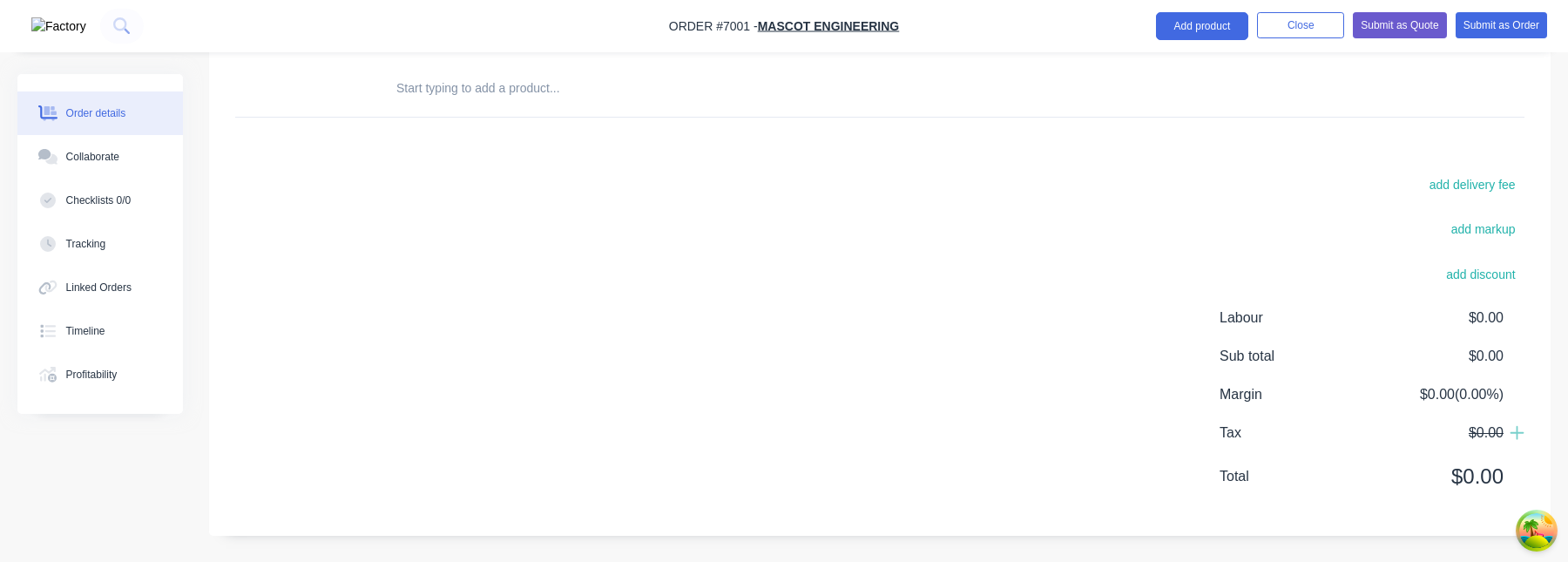
click at [594, 94] on input "text" at bounding box center [569, 88] width 348 height 35
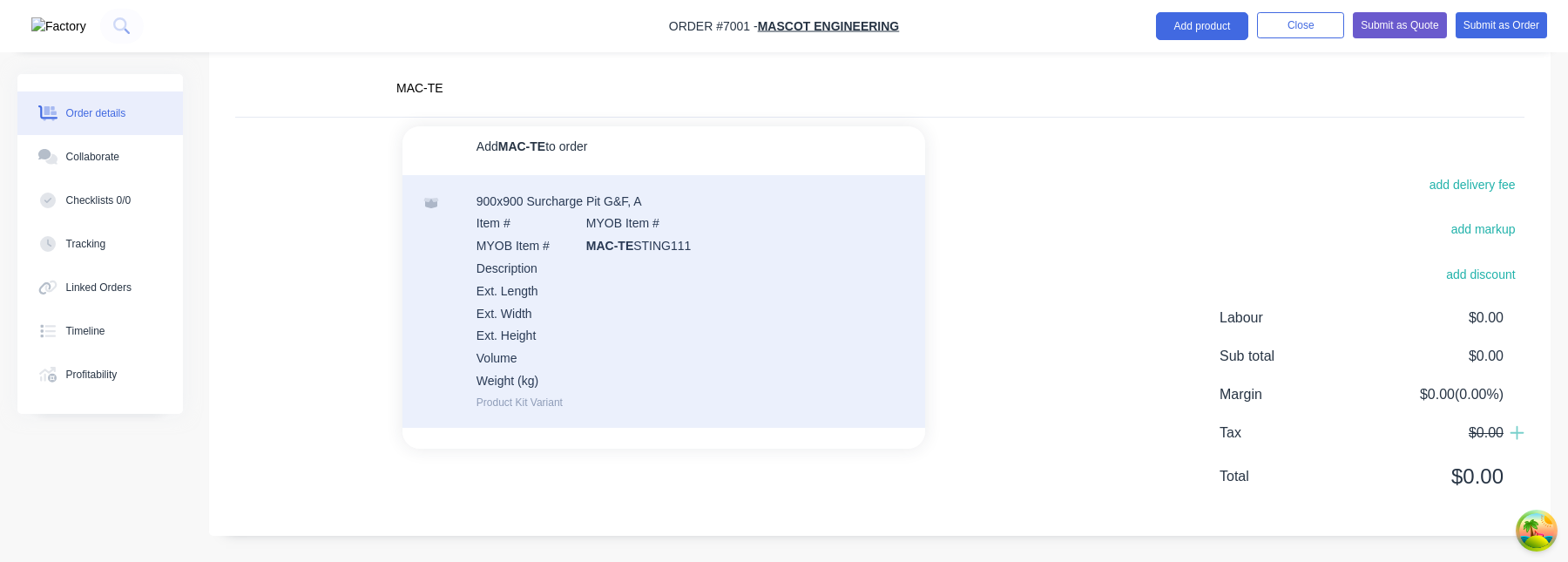
scroll to position [0, 0]
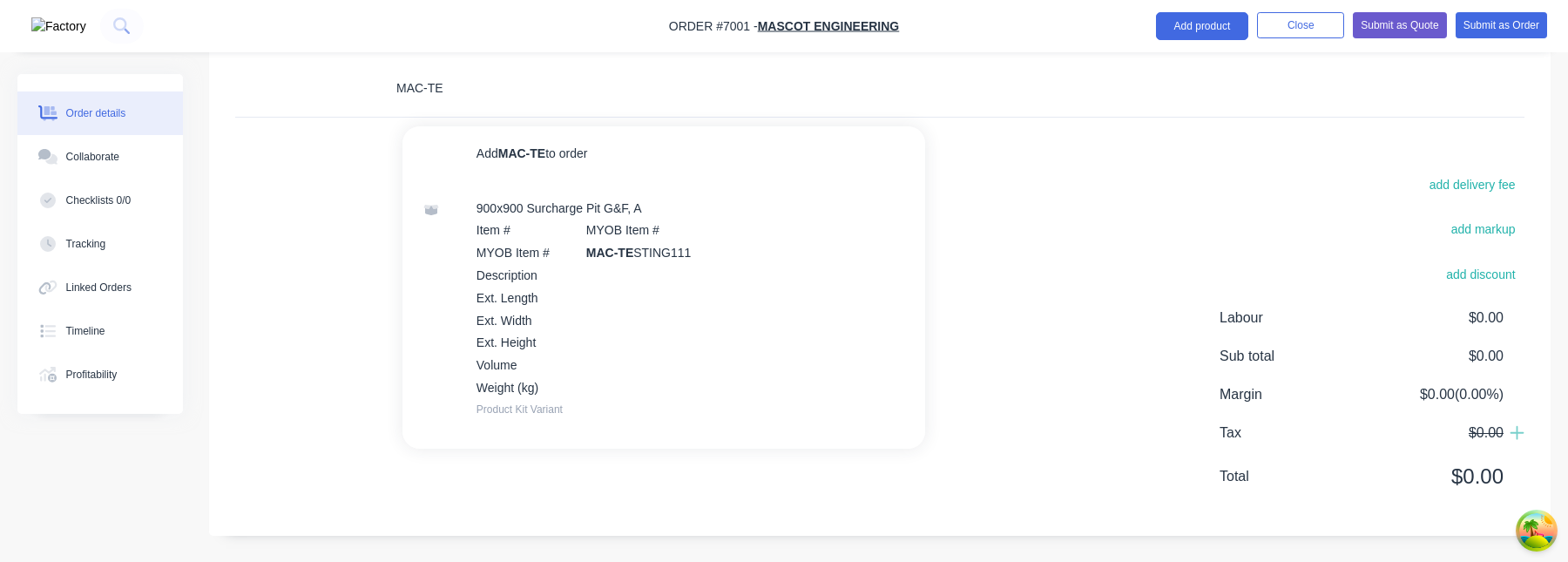
click at [547, 92] on input "MAC-TE" at bounding box center [569, 88] width 348 height 35
type input "MAC-TESTING"
click at [463, 88] on input "MAC-TESTING" at bounding box center [569, 88] width 348 height 35
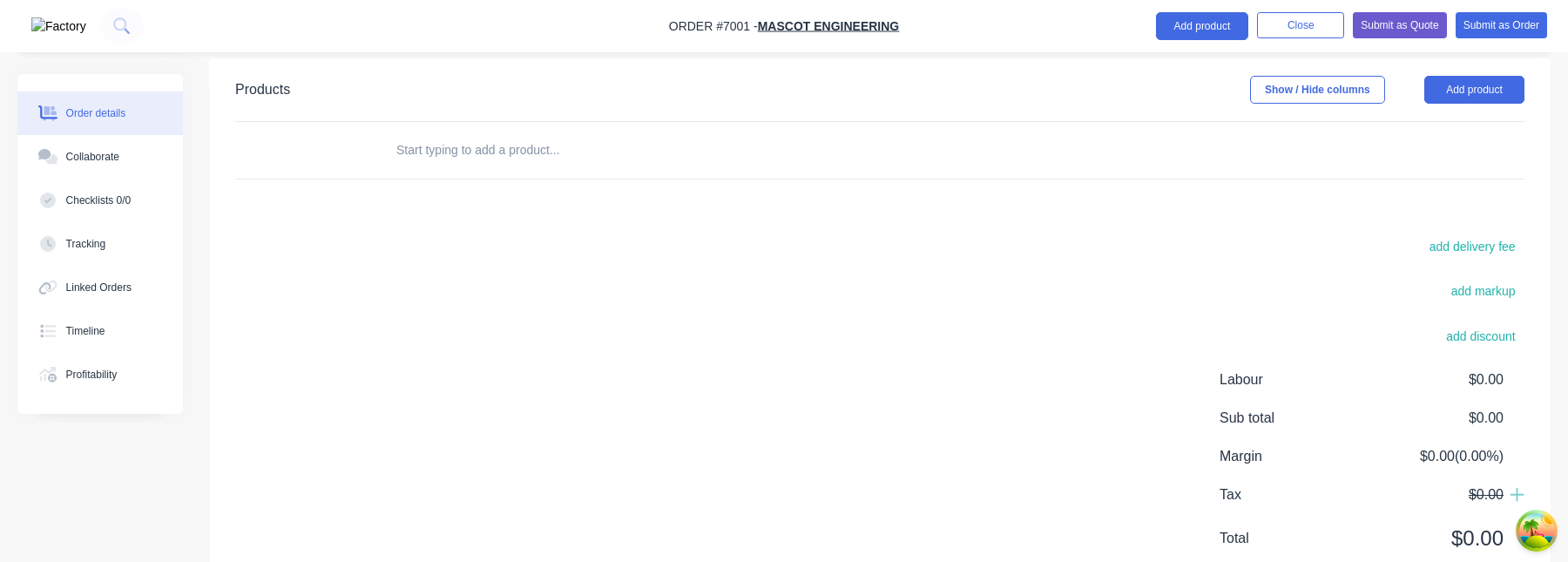
scroll to position [394, 0]
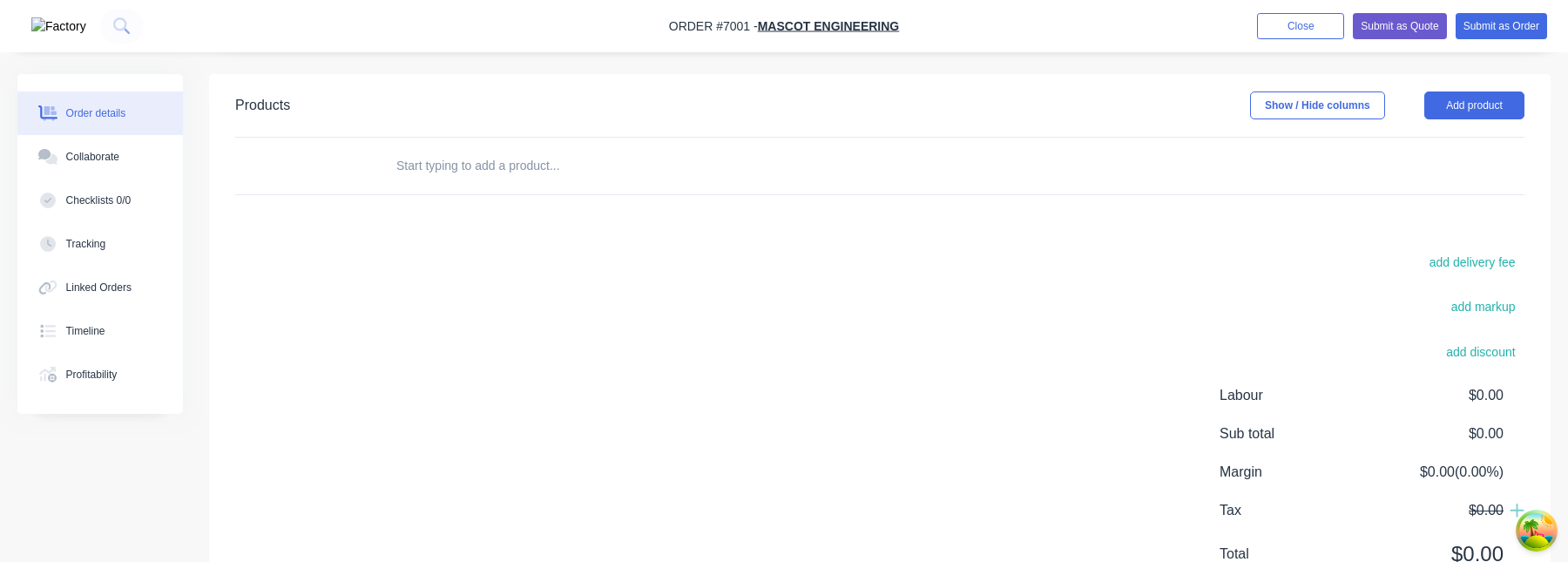
click at [577, 167] on input "text" at bounding box center [569, 166] width 348 height 35
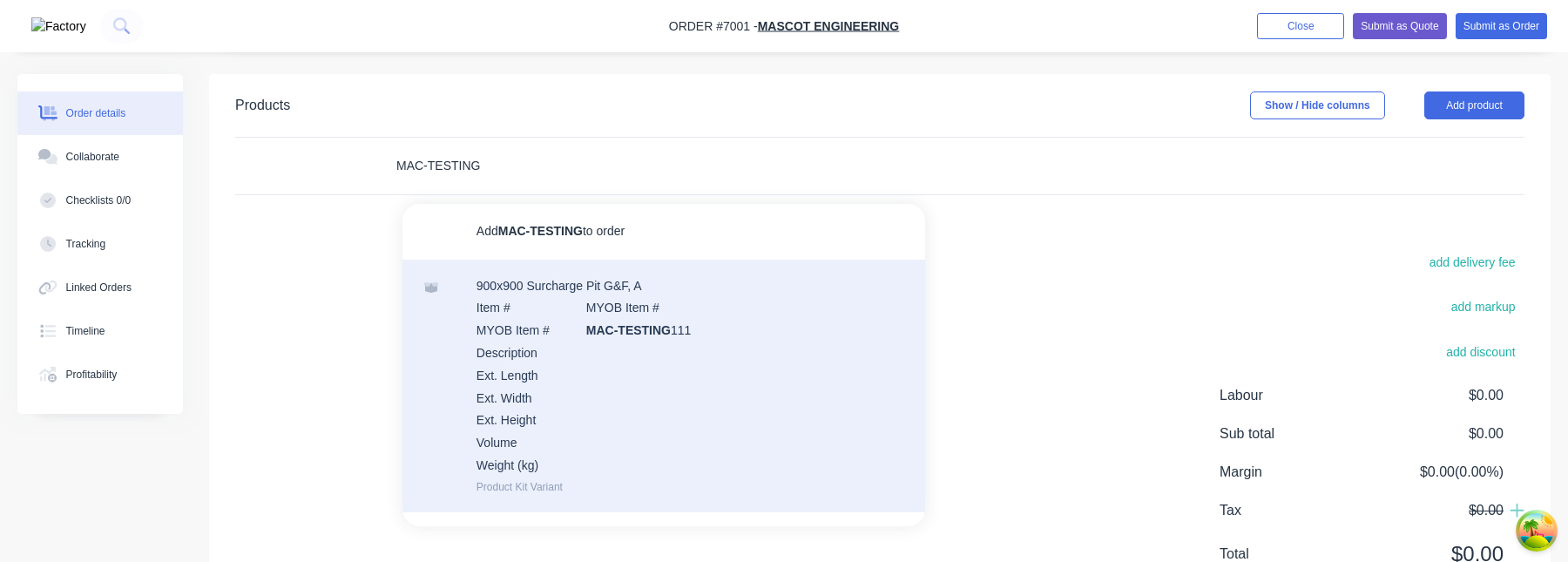
type input "MAC-TESTING"
click at [607, 322] on div "900x900 Surcharge Pit G&F, A Item # MYOB Item # MYOB Item # MAC-TESTING 111 Des…" at bounding box center [663, 386] width 522 height 253
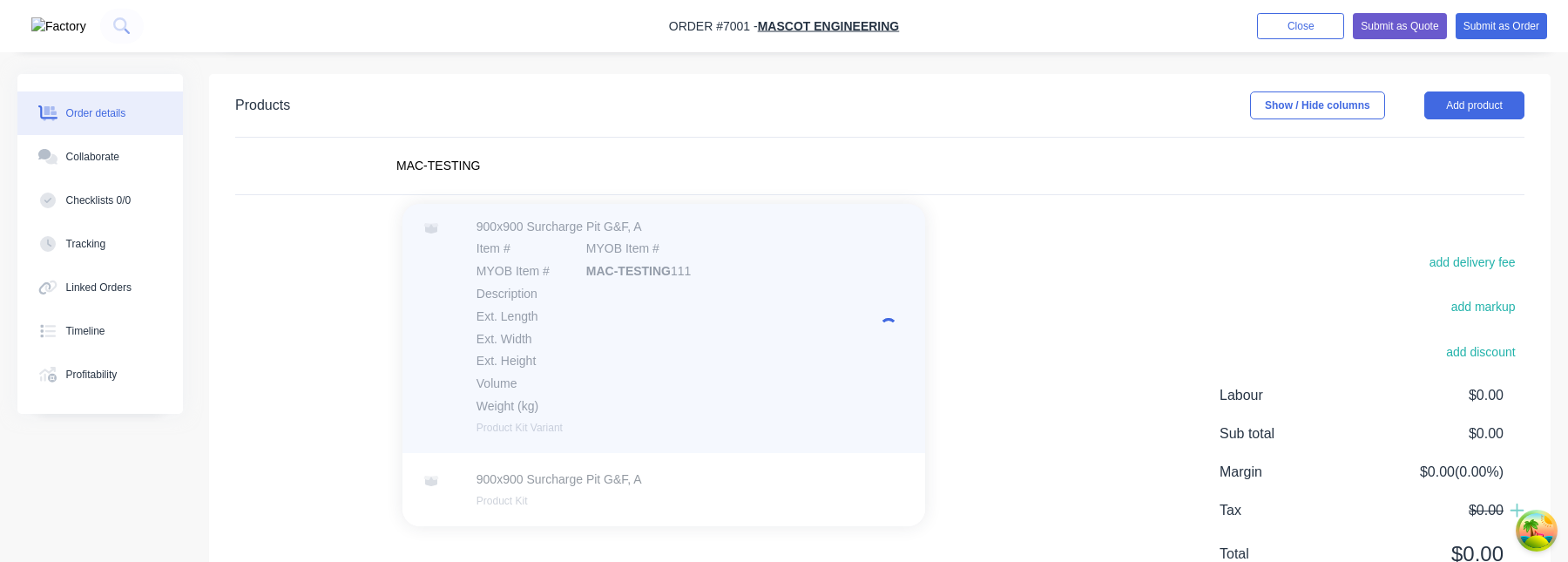
scroll to position [472, 0]
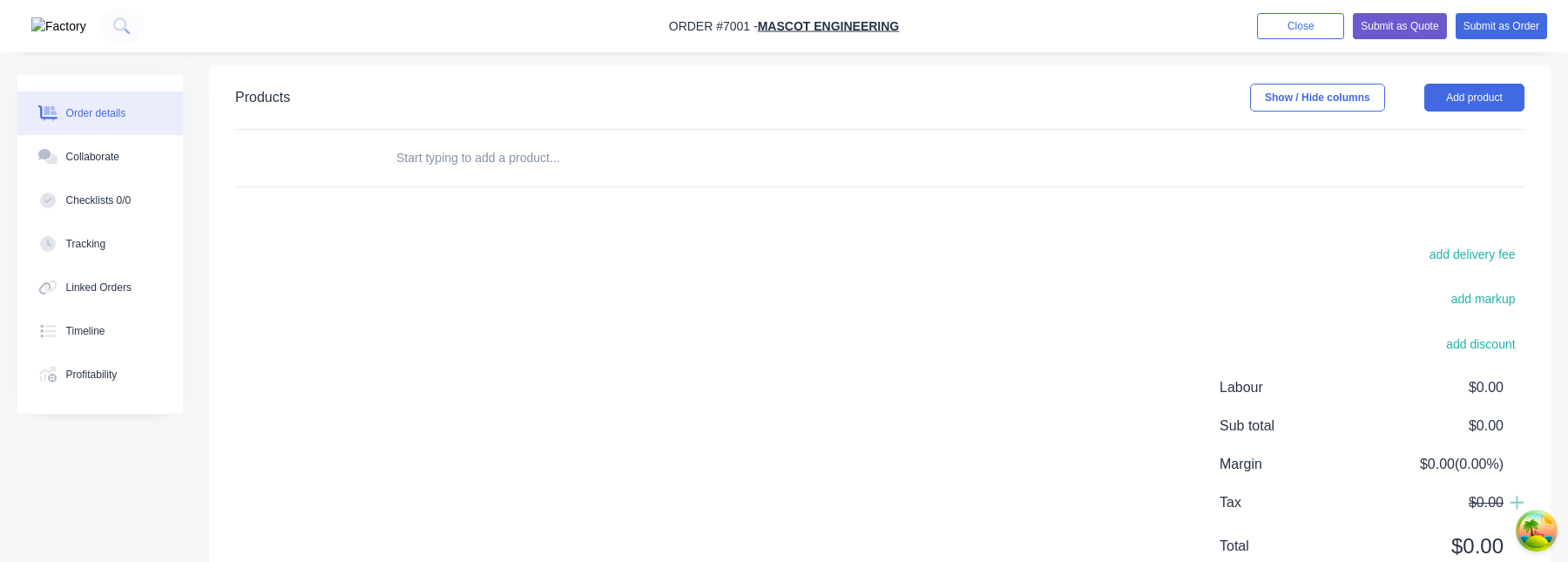
scroll to position [338, 0]
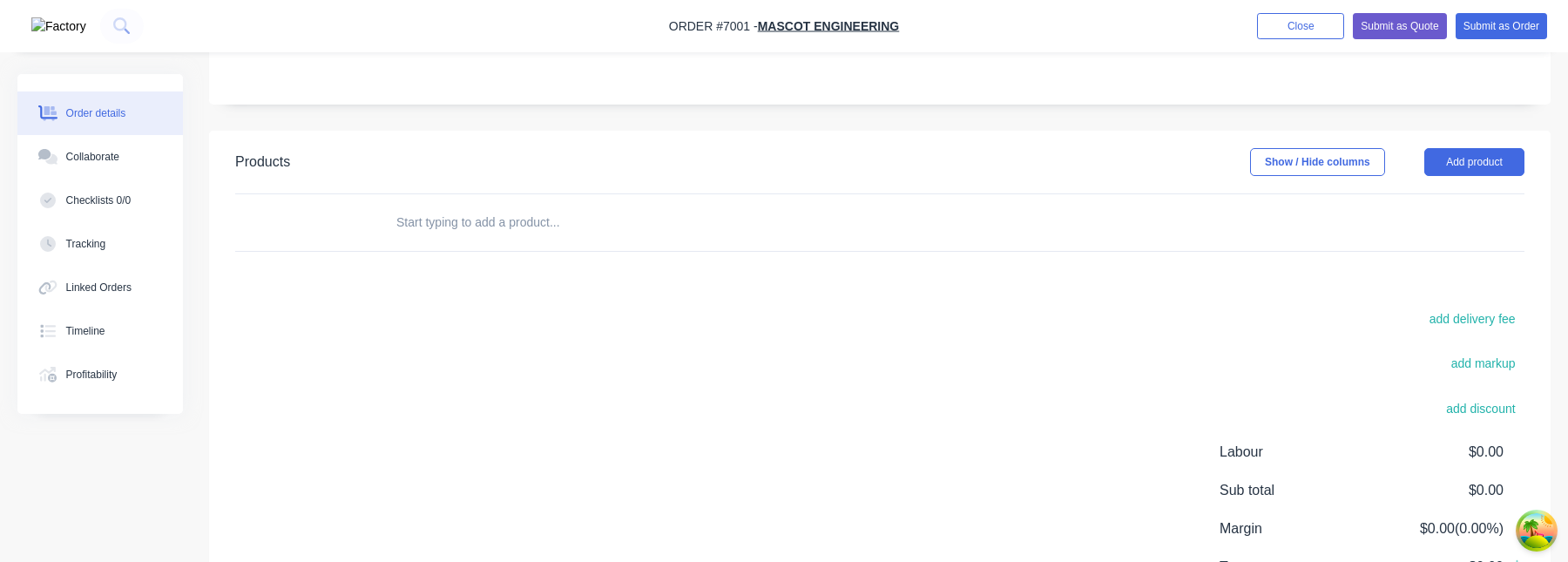
click at [428, 218] on input "text" at bounding box center [569, 222] width 348 height 35
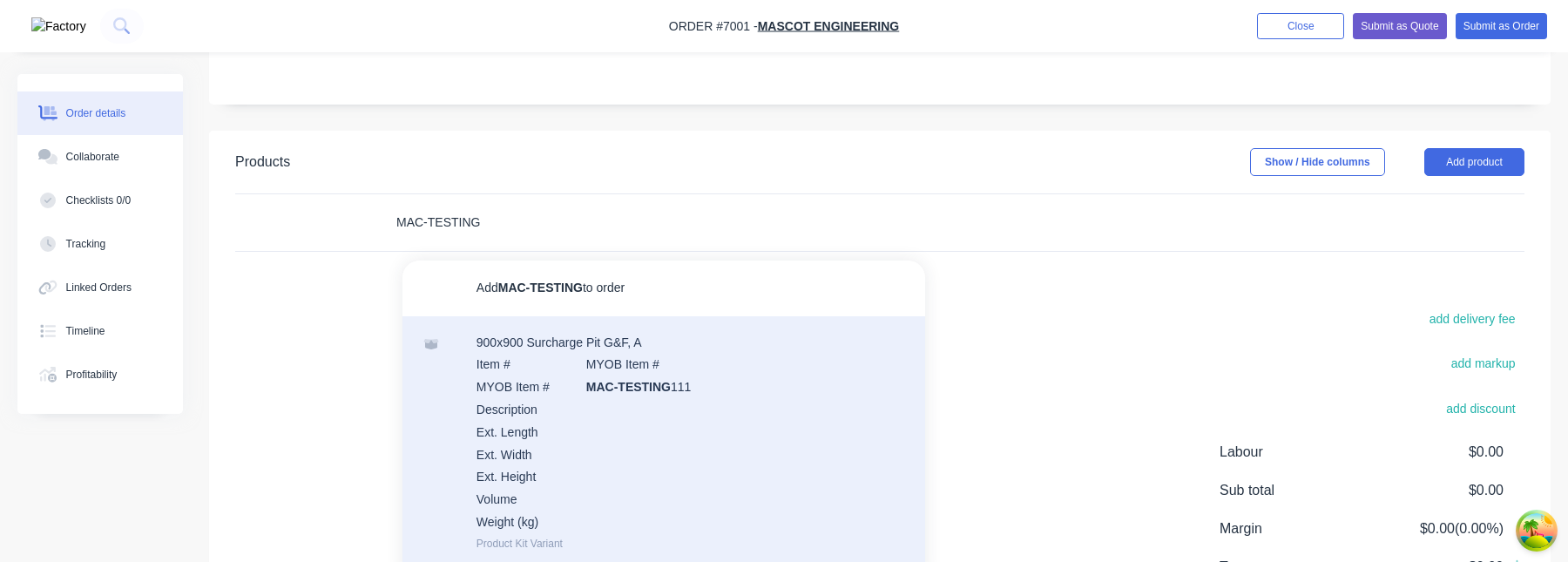
scroll to position [59, 0]
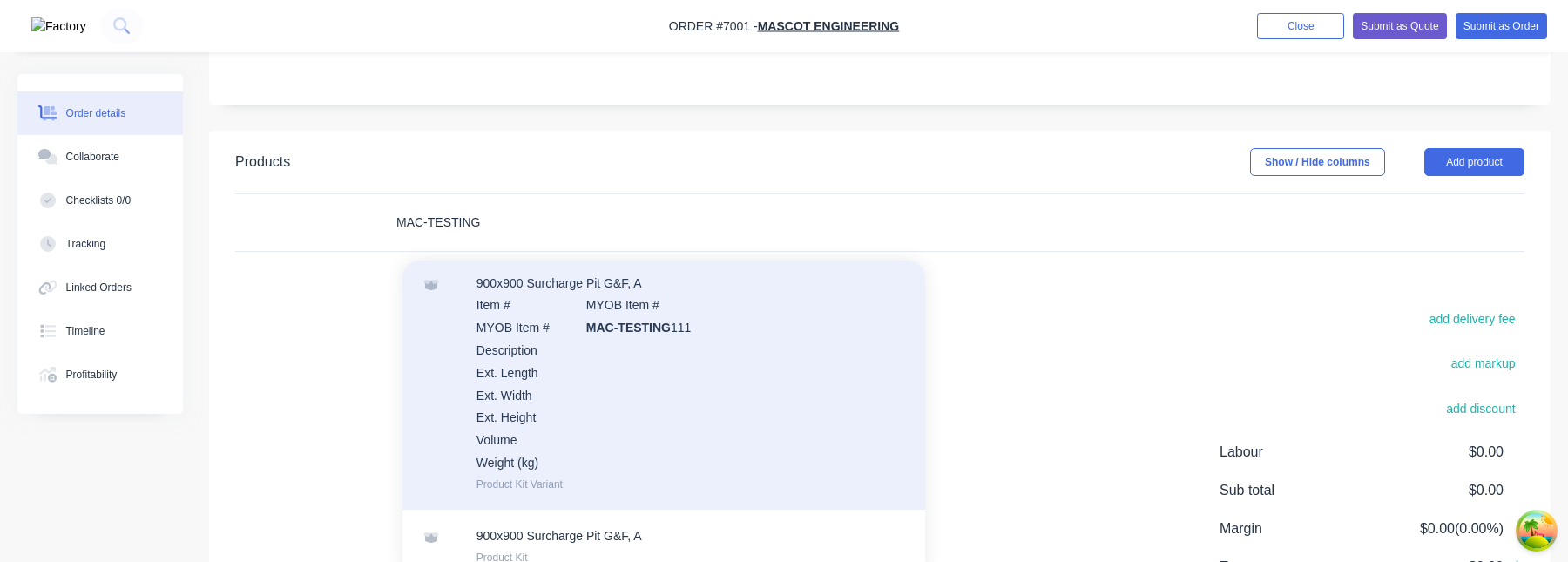
type input "MAC-TESTING"
click at [683, 353] on div "900x900 Surcharge Pit G&F, A Item # MYOB Item # MYOB Item # MAC-TESTING 111 Des…" at bounding box center [663, 383] width 522 height 253
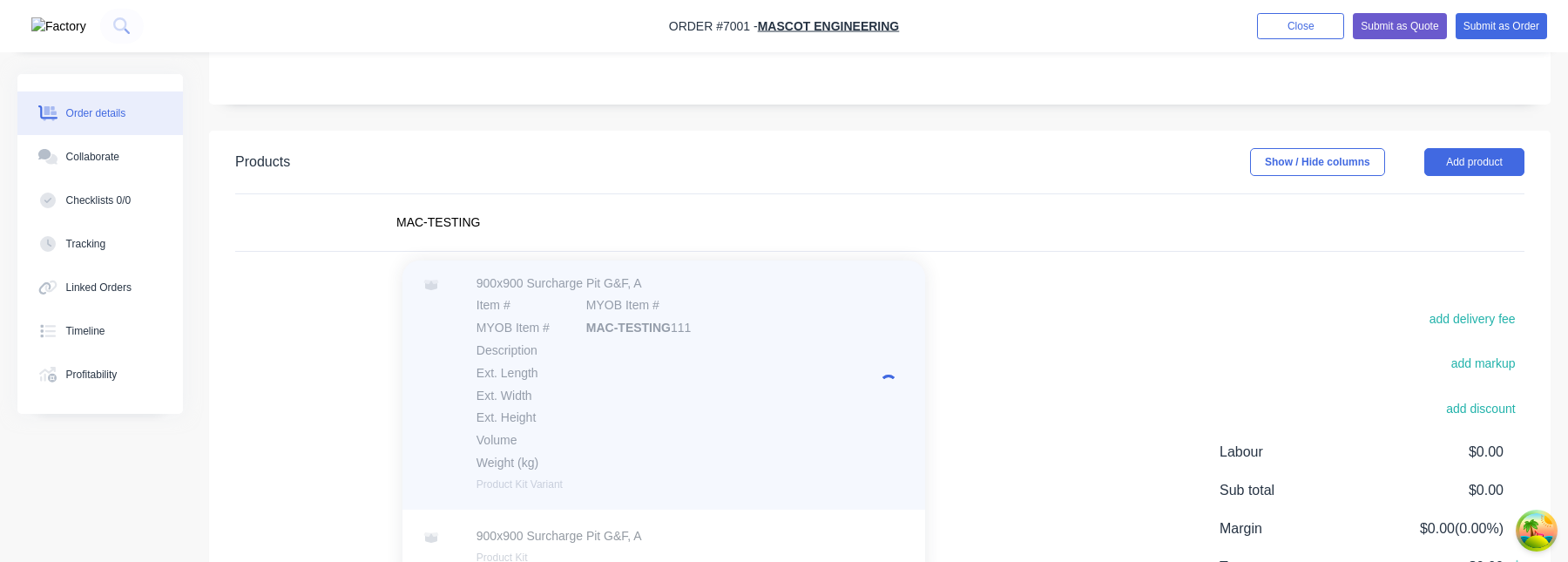
scroll to position [472, 0]
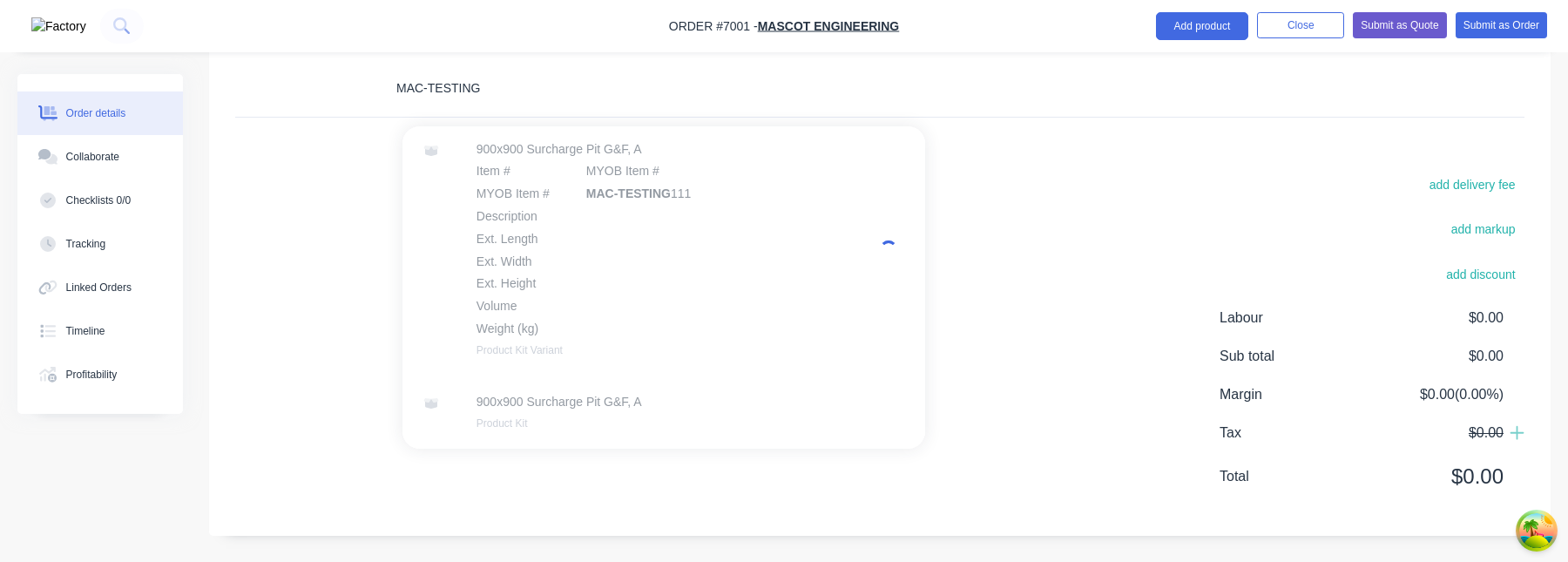
click at [572, 91] on input "MAC-TESTING" at bounding box center [569, 88] width 348 height 35
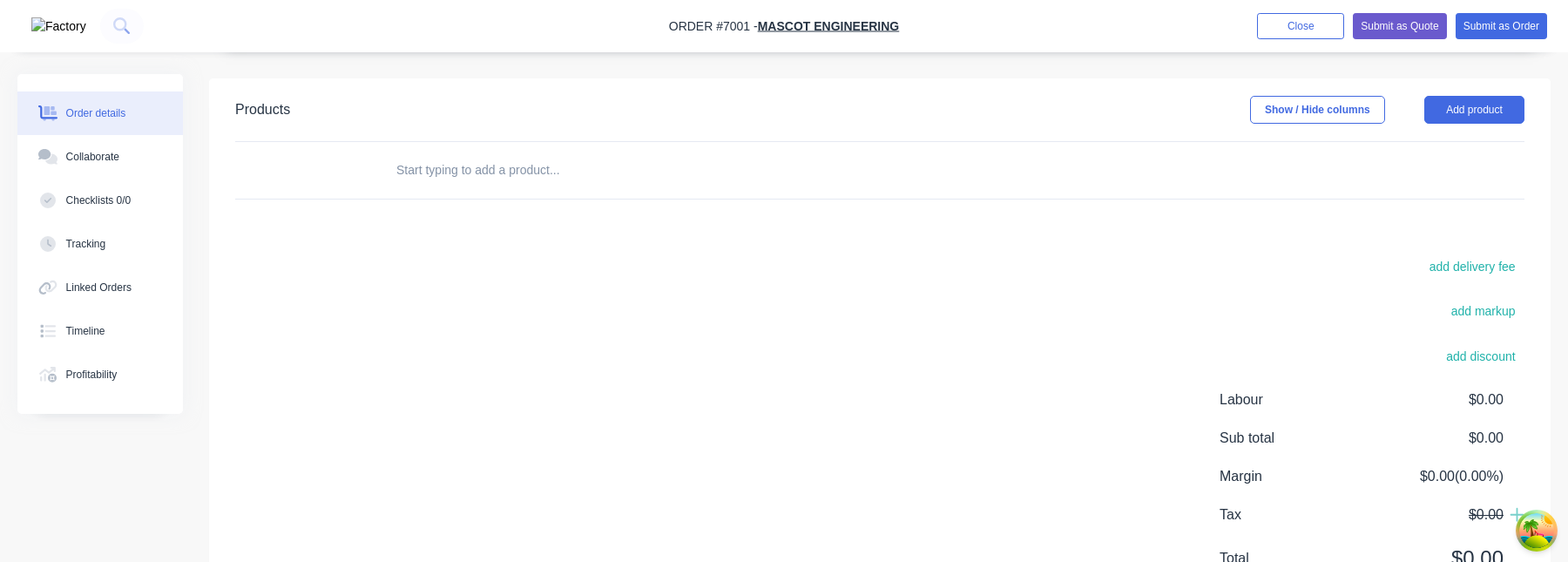
scroll to position [384, 0]
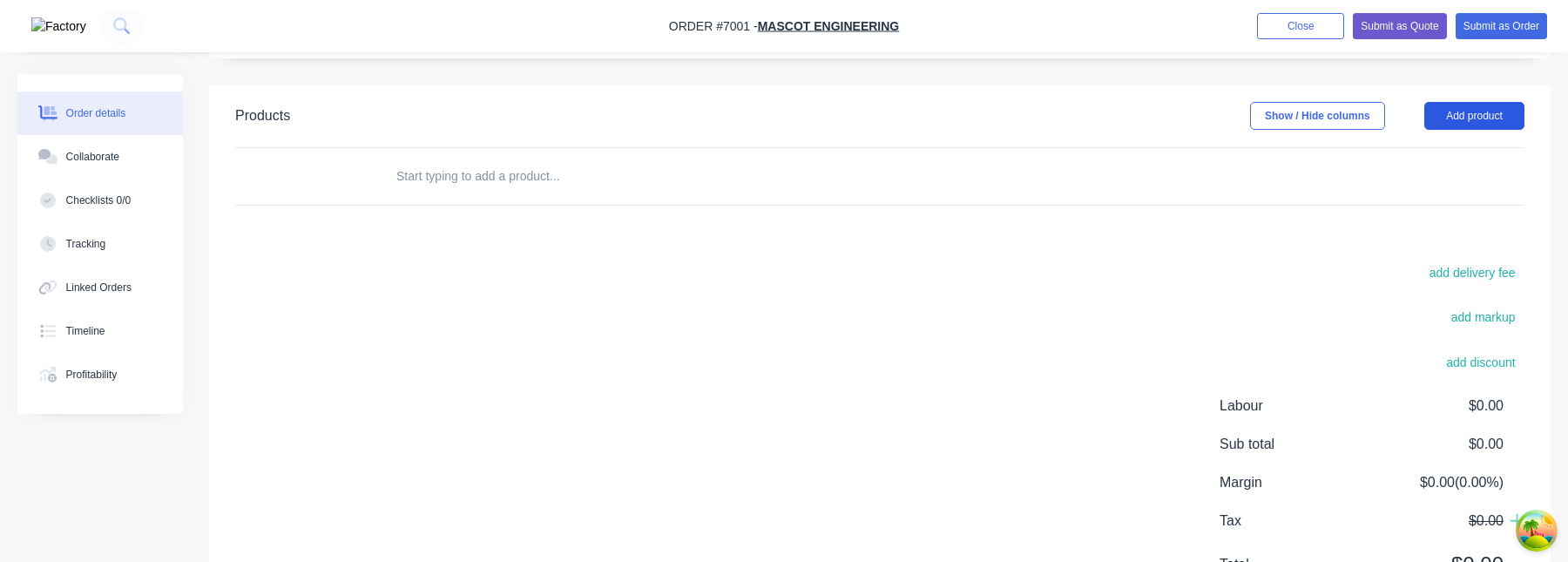
click at [1456, 112] on button "Add product" at bounding box center [1473, 115] width 100 height 28
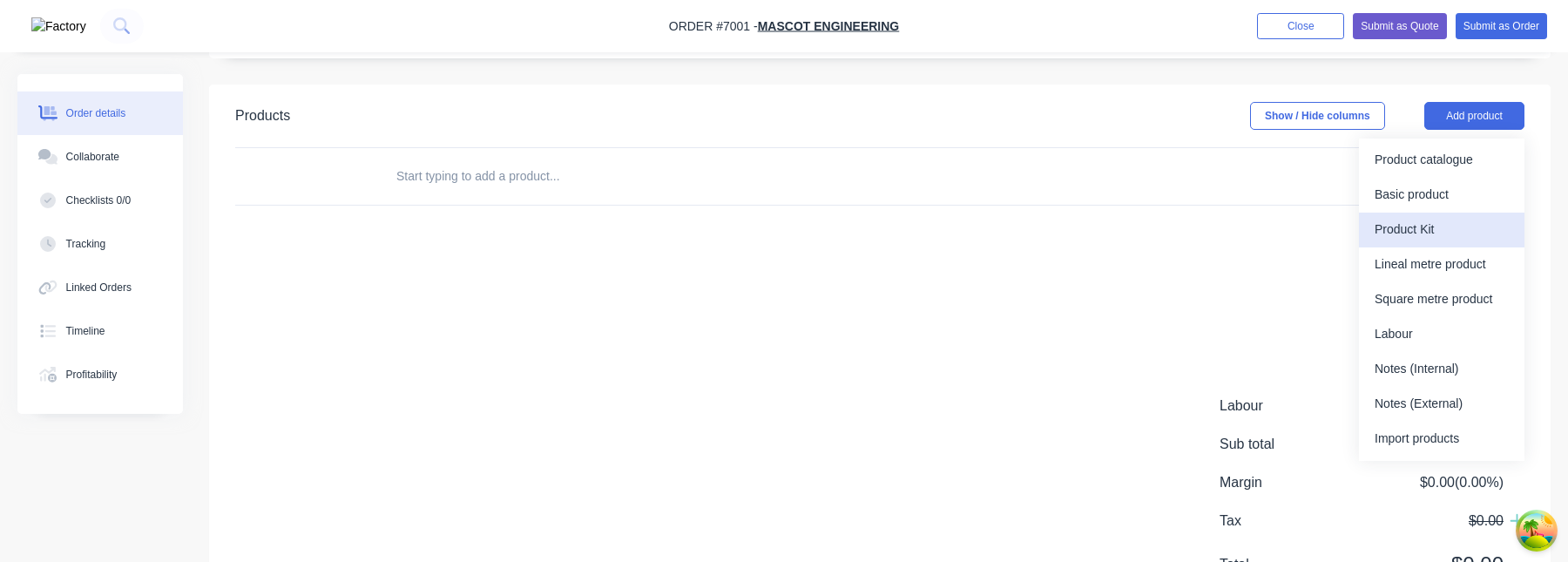
click at [1429, 239] on div "Product Kit" at bounding box center [1441, 230] width 134 height 25
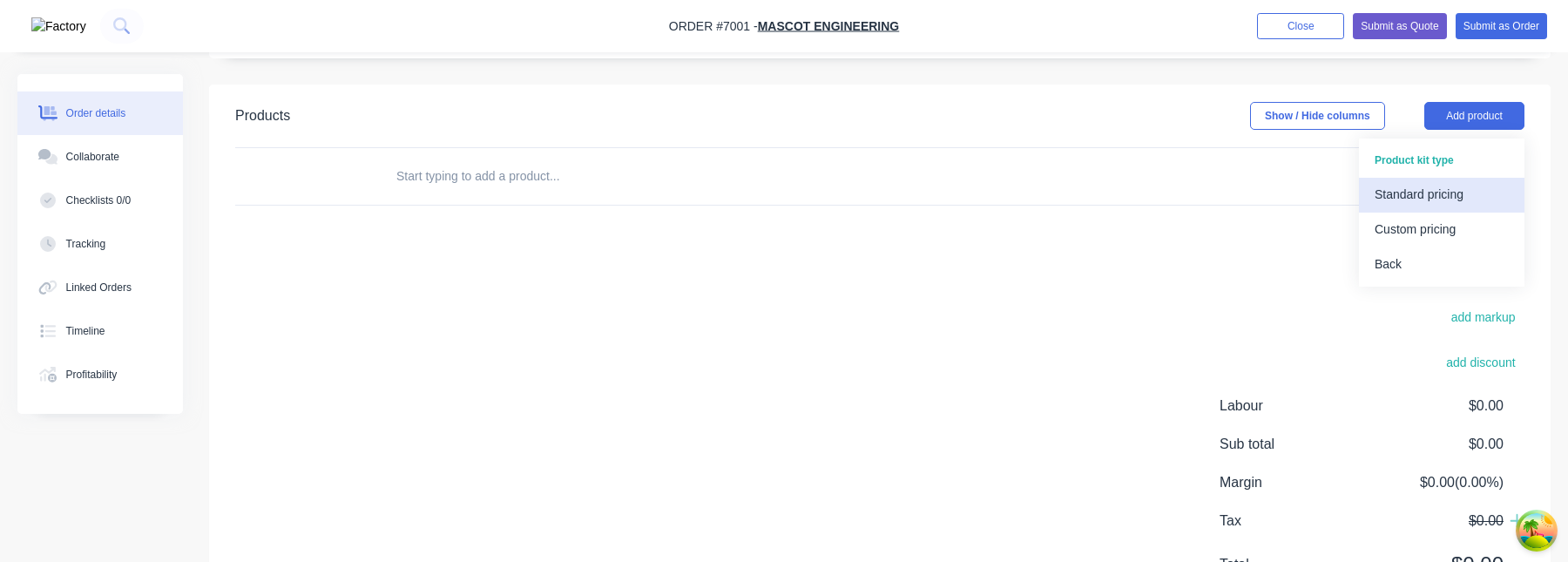
click at [1434, 193] on div "Standard pricing" at bounding box center [1441, 195] width 134 height 25
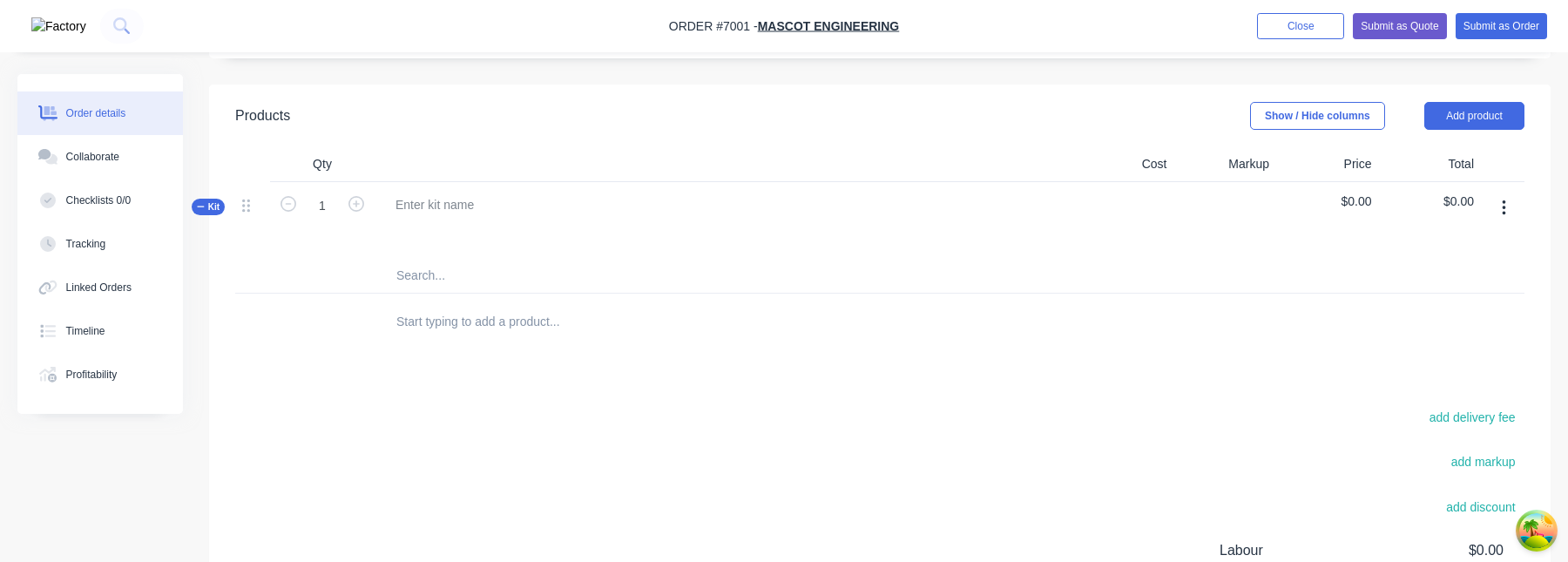
click at [1509, 213] on button "button" at bounding box center [1504, 208] width 41 height 31
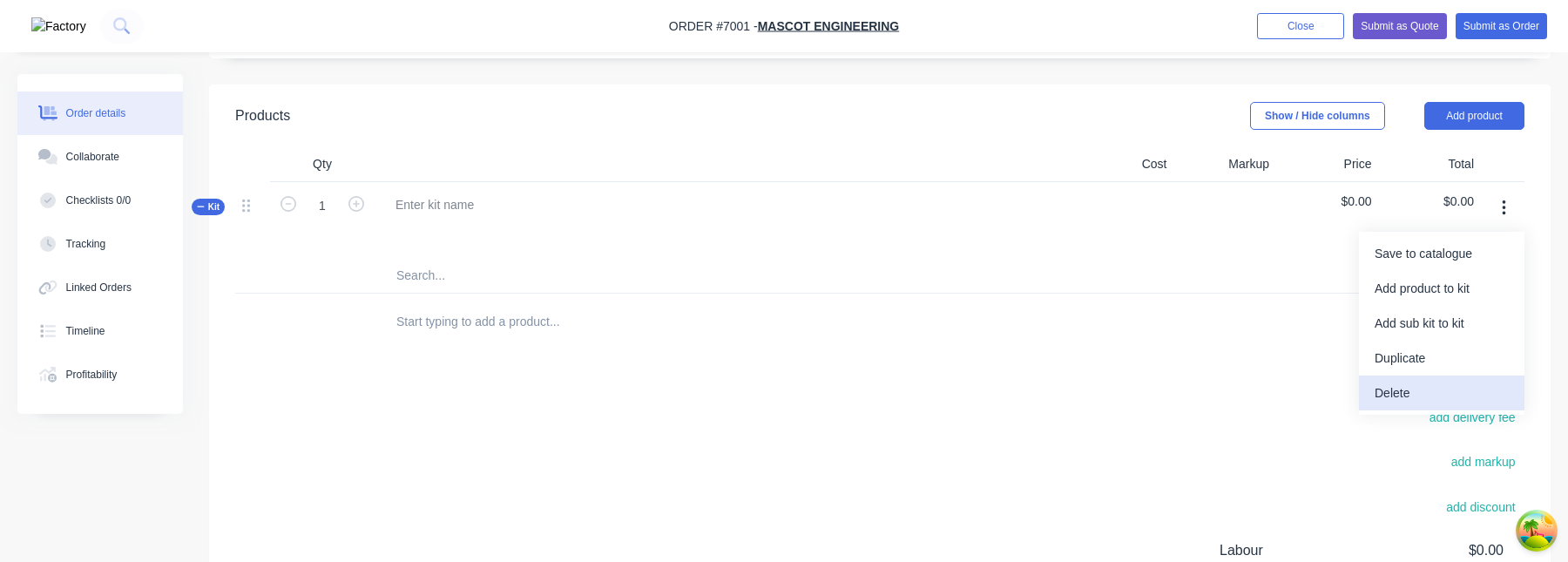
click at [1441, 391] on div "Delete" at bounding box center [1441, 393] width 134 height 25
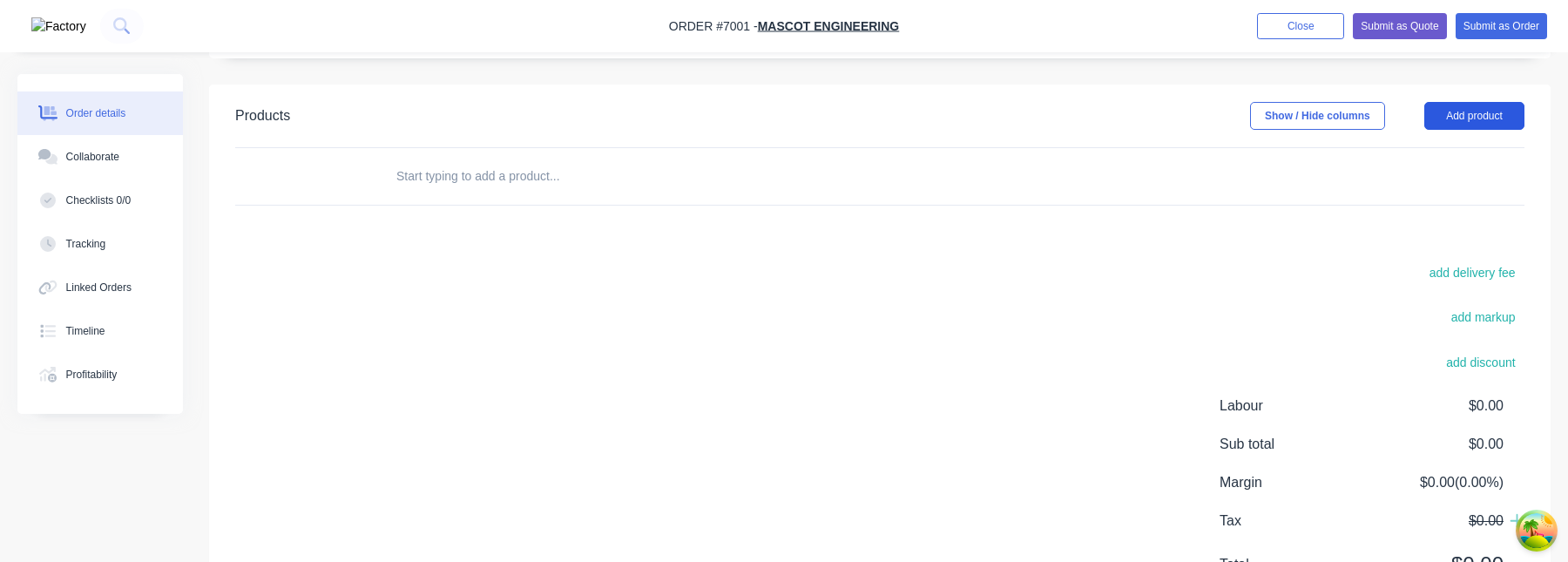
click at [1462, 116] on button "Add product" at bounding box center [1473, 115] width 100 height 28
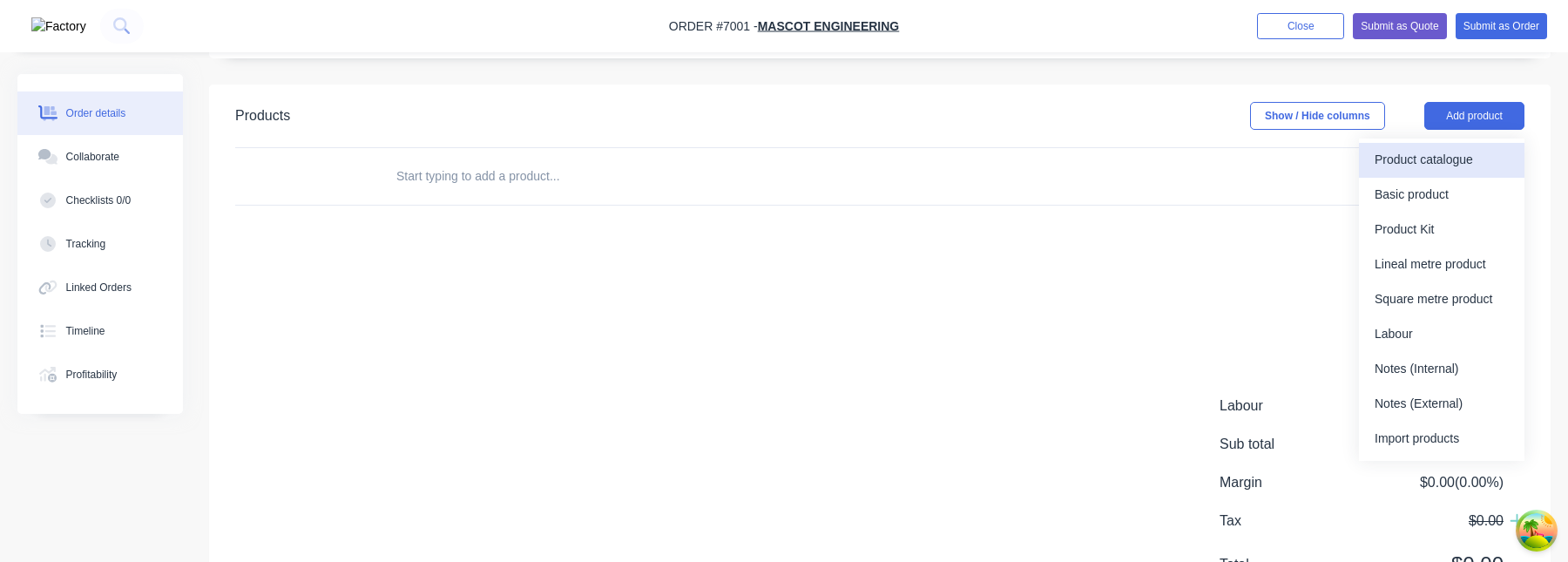
click at [1457, 161] on div "Product catalogue" at bounding box center [1441, 160] width 134 height 25
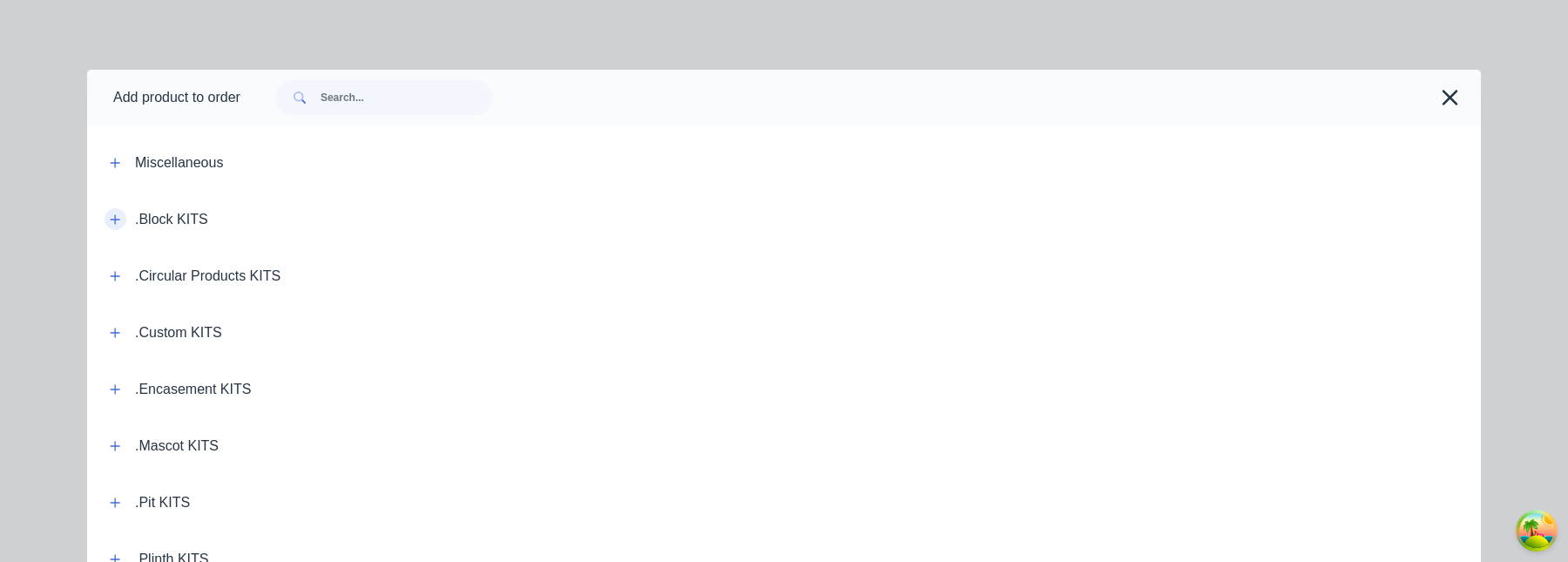
click at [117, 224] on icon "button" at bounding box center [114, 219] width 11 height 13
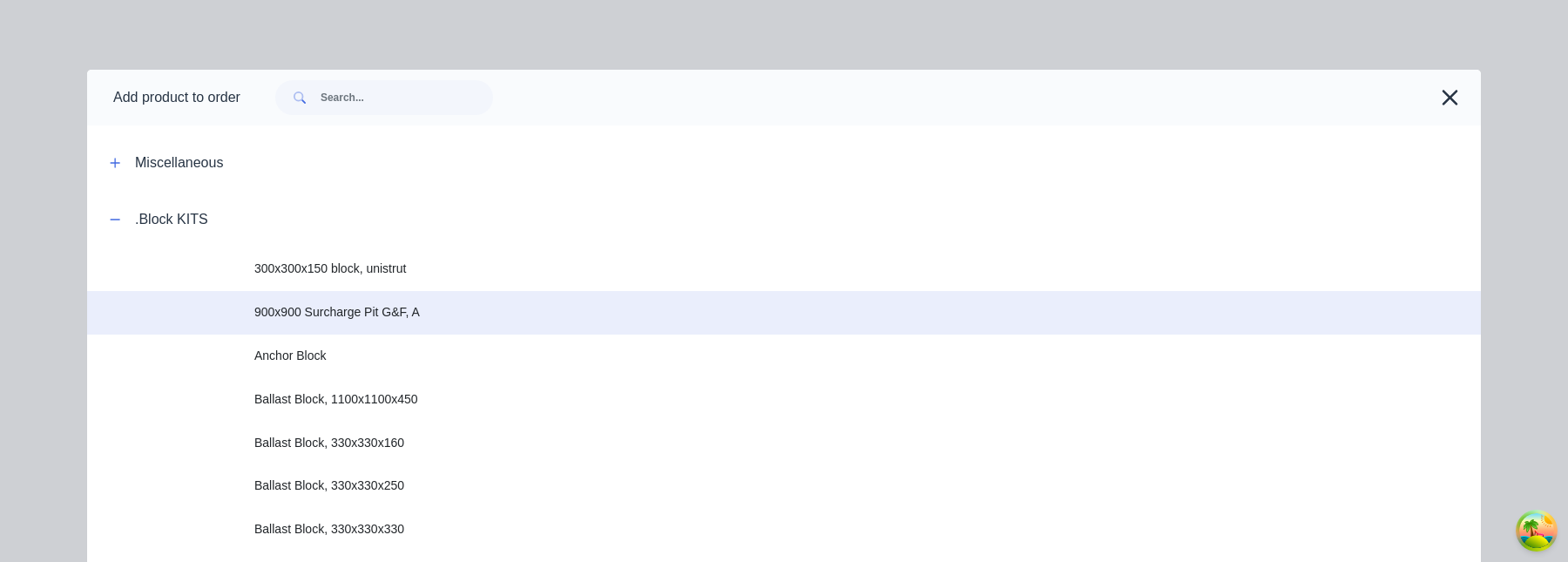
click at [394, 306] on span "900x900 Surcharge Pit G&F, A" at bounding box center [744, 312] width 981 height 18
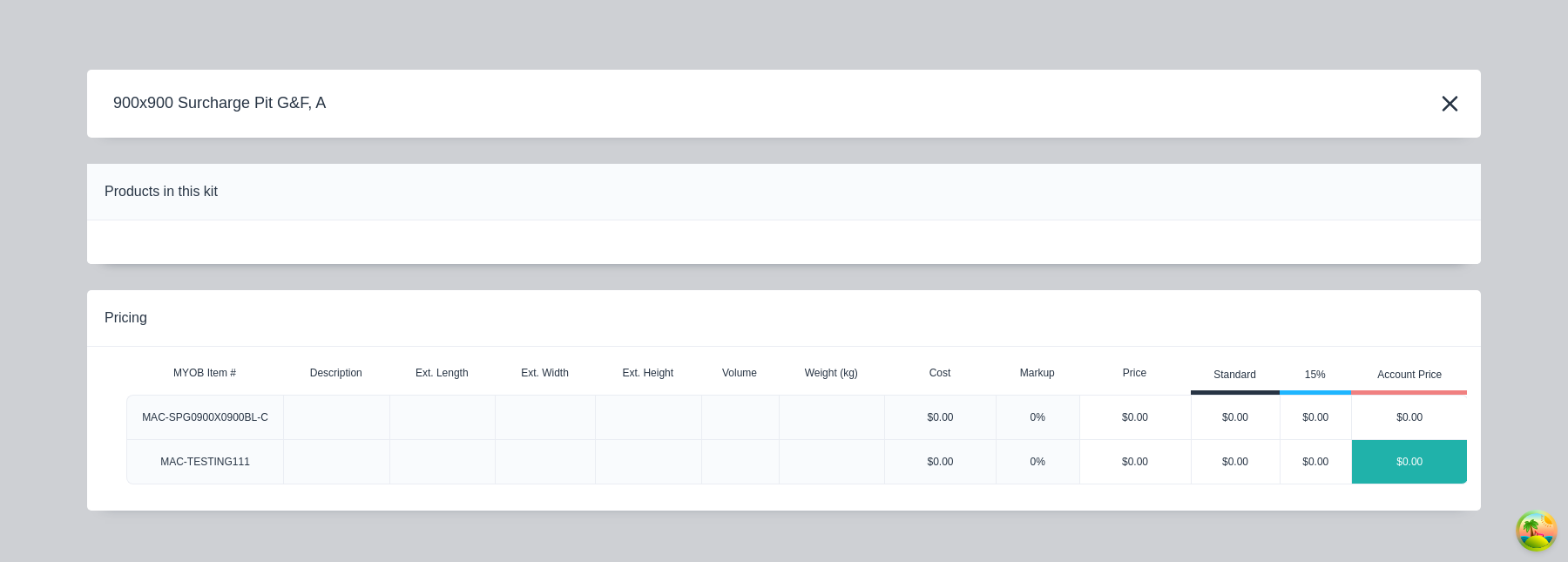
click at [1415, 454] on div "$0.00" at bounding box center [1410, 461] width 116 height 44
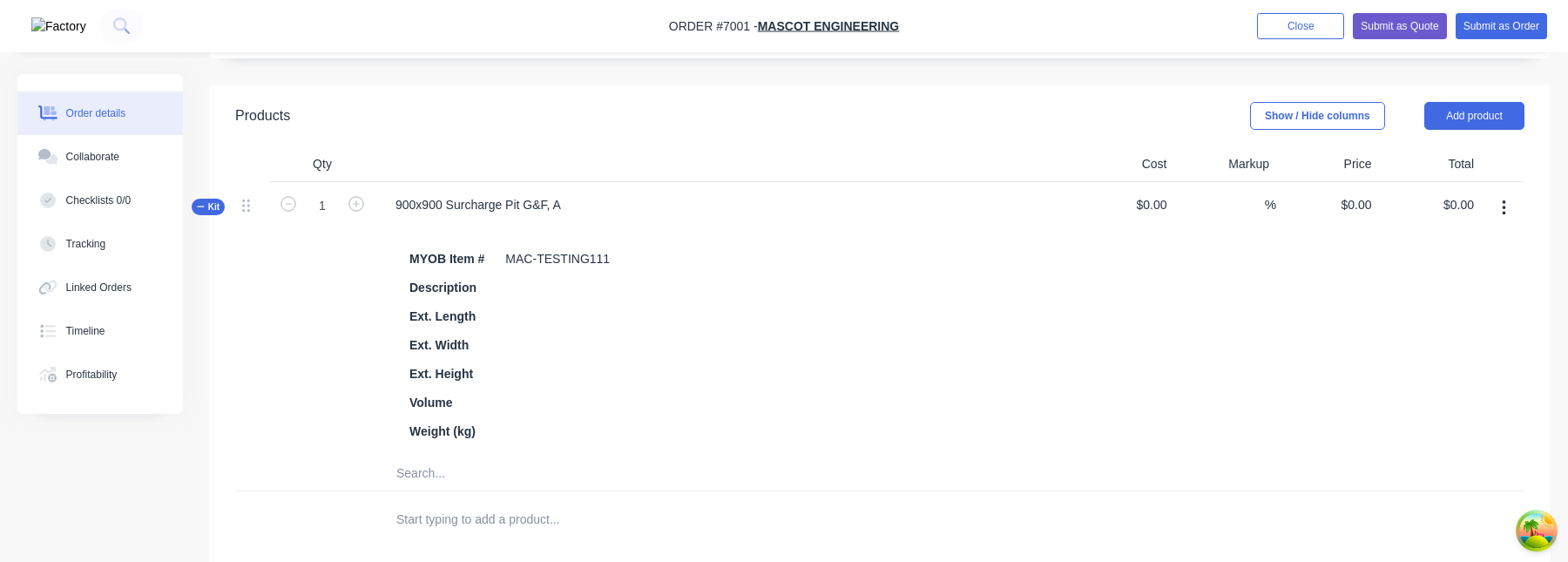
scroll to position [400, 0]
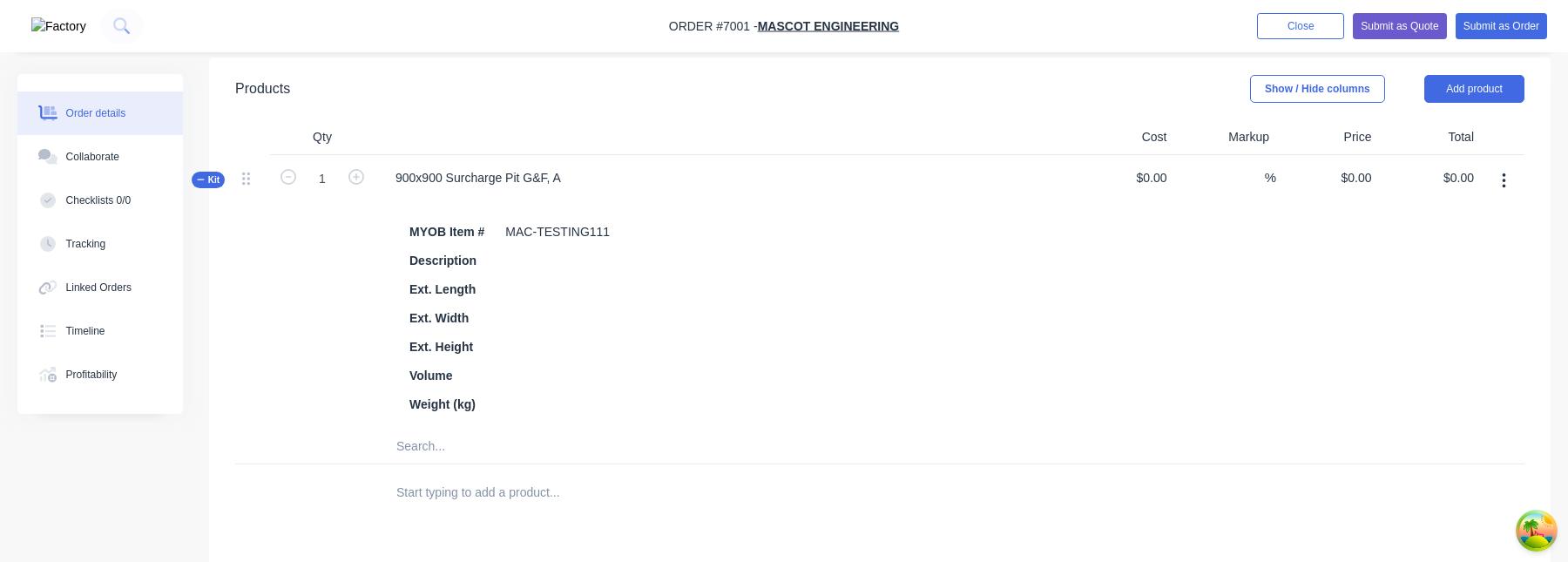
scroll to position [439, 0]
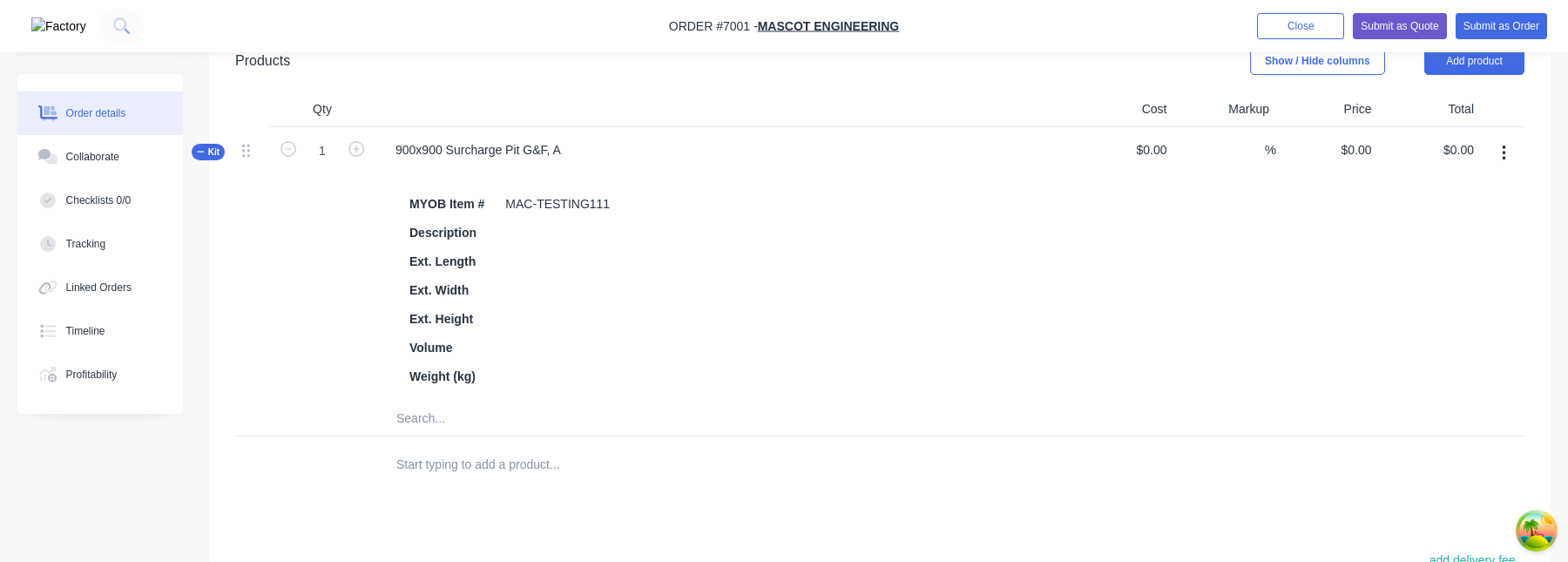
click at [1505, 150] on icon "button" at bounding box center [1503, 153] width 4 height 19
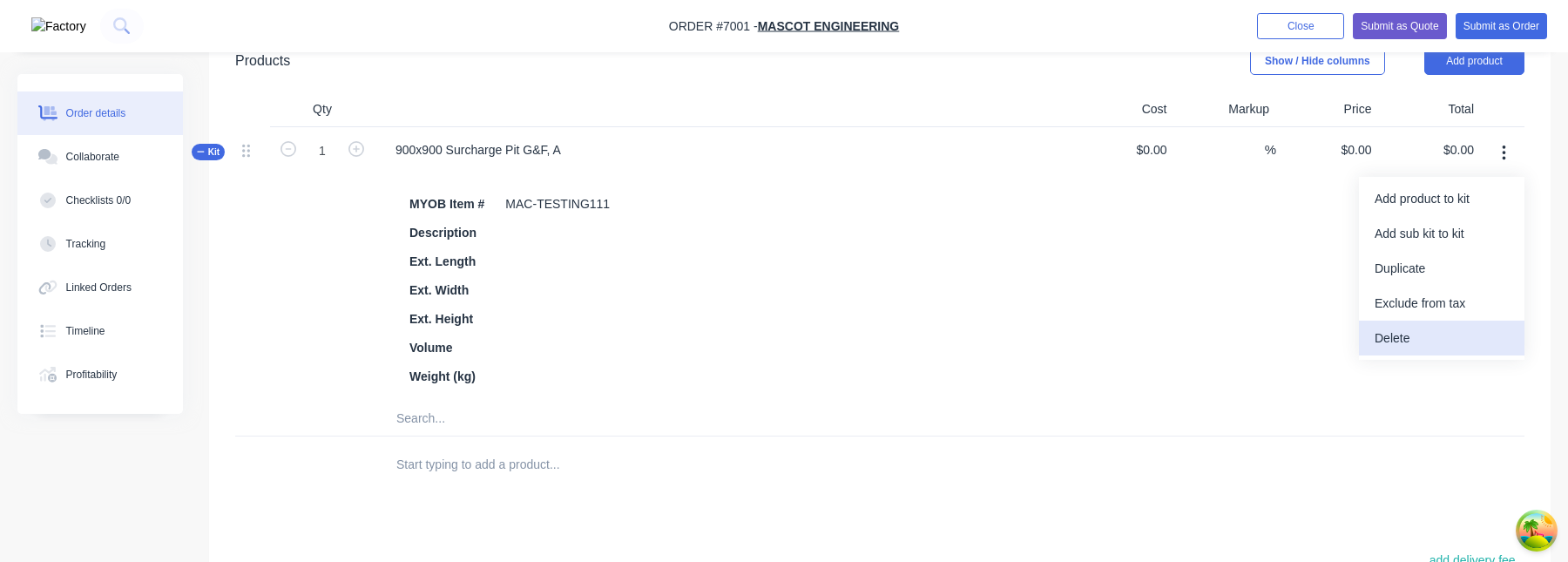
click at [1417, 331] on div "Delete" at bounding box center [1441, 338] width 134 height 25
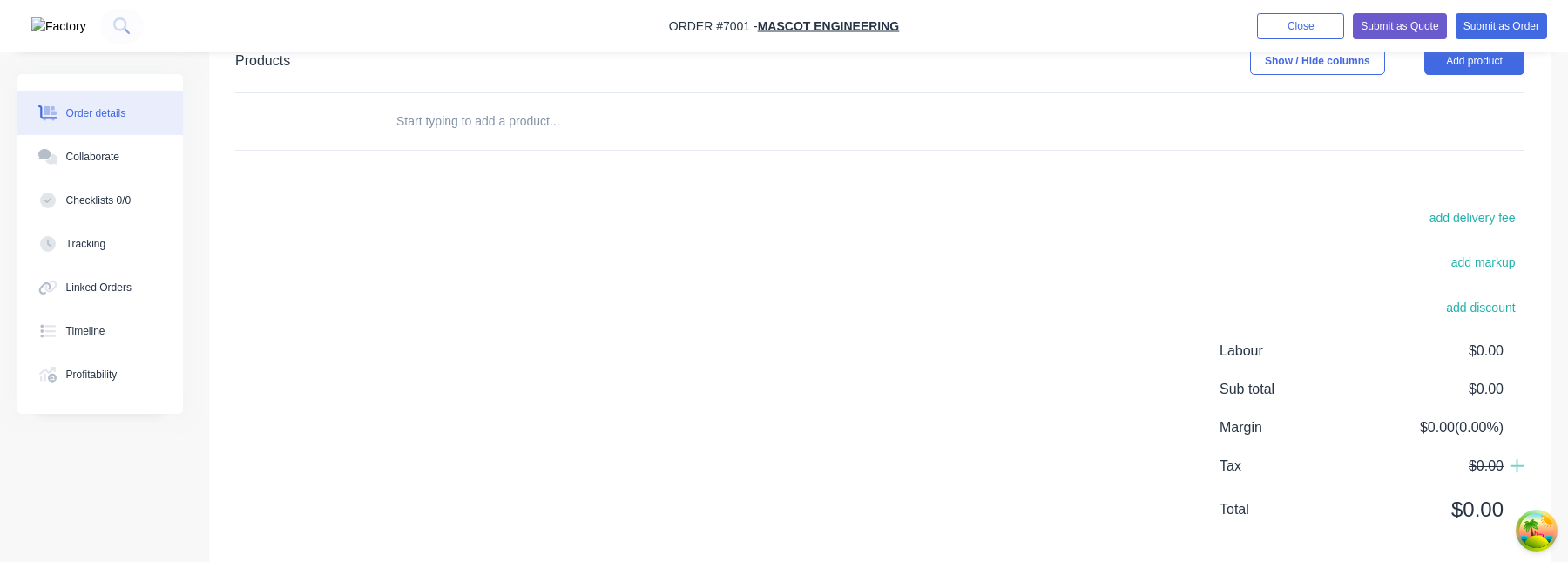
click at [603, 158] on div "Products Show / Hide columns Add product add delivery fee add markup add discou…" at bounding box center [880, 299] width 1341 height 539
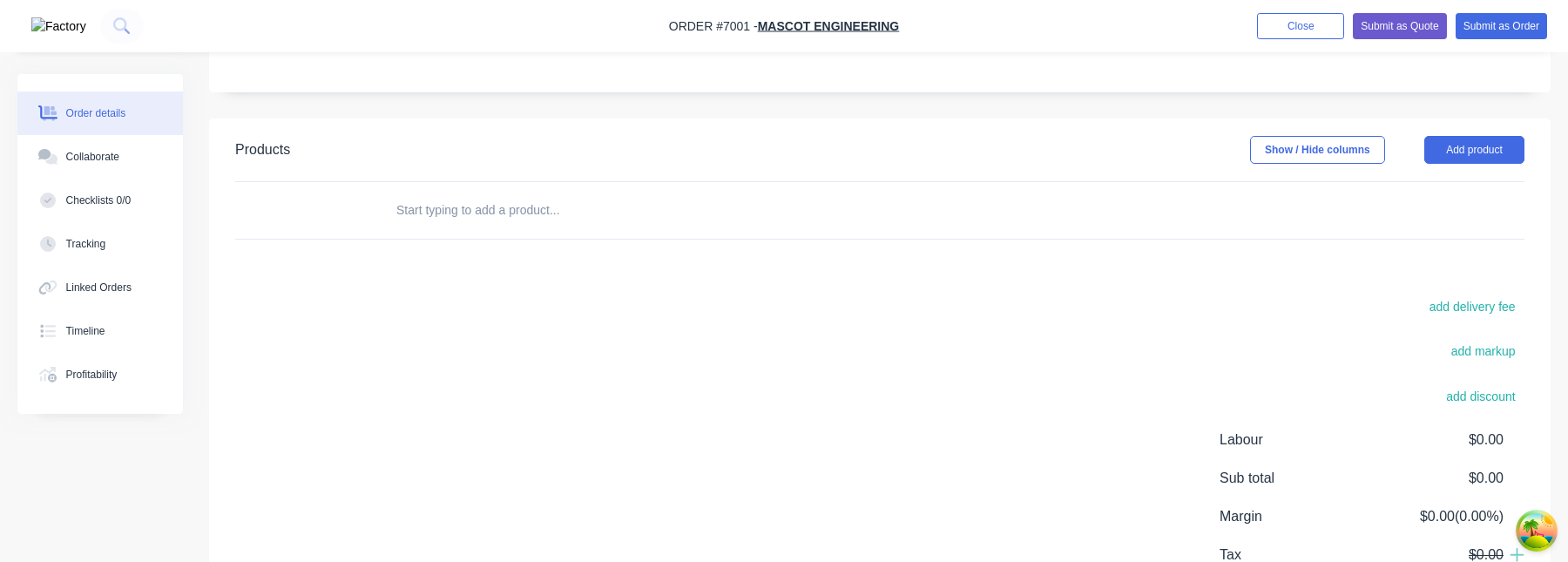
scroll to position [245, 0]
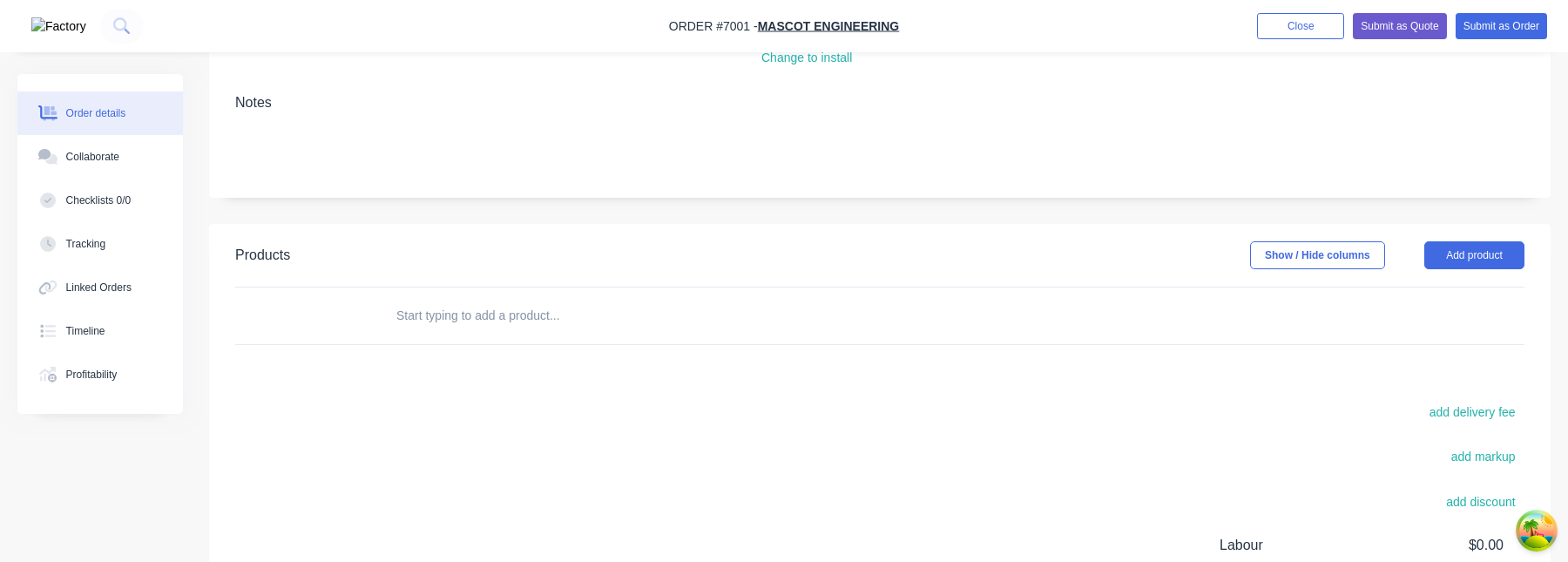
click at [499, 327] on input "text" at bounding box center [569, 315] width 348 height 35
click at [478, 301] on input "text" at bounding box center [569, 315] width 348 height 35
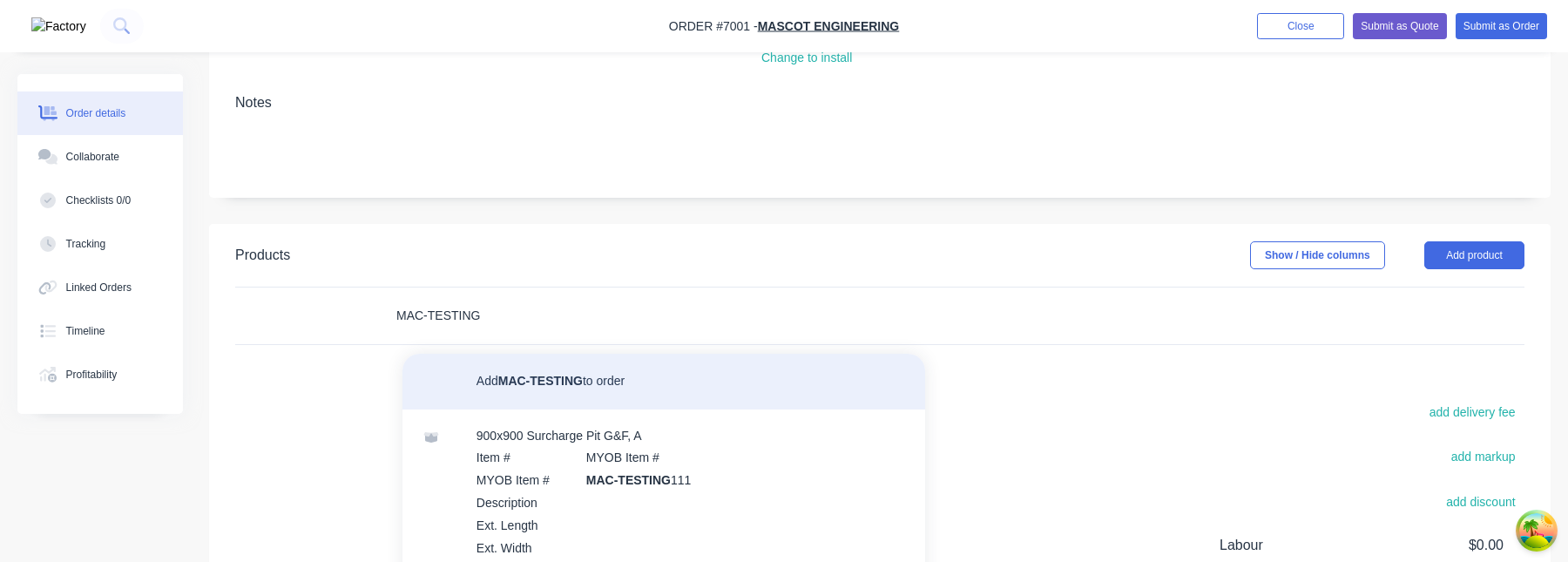
scroll to position [59, 0]
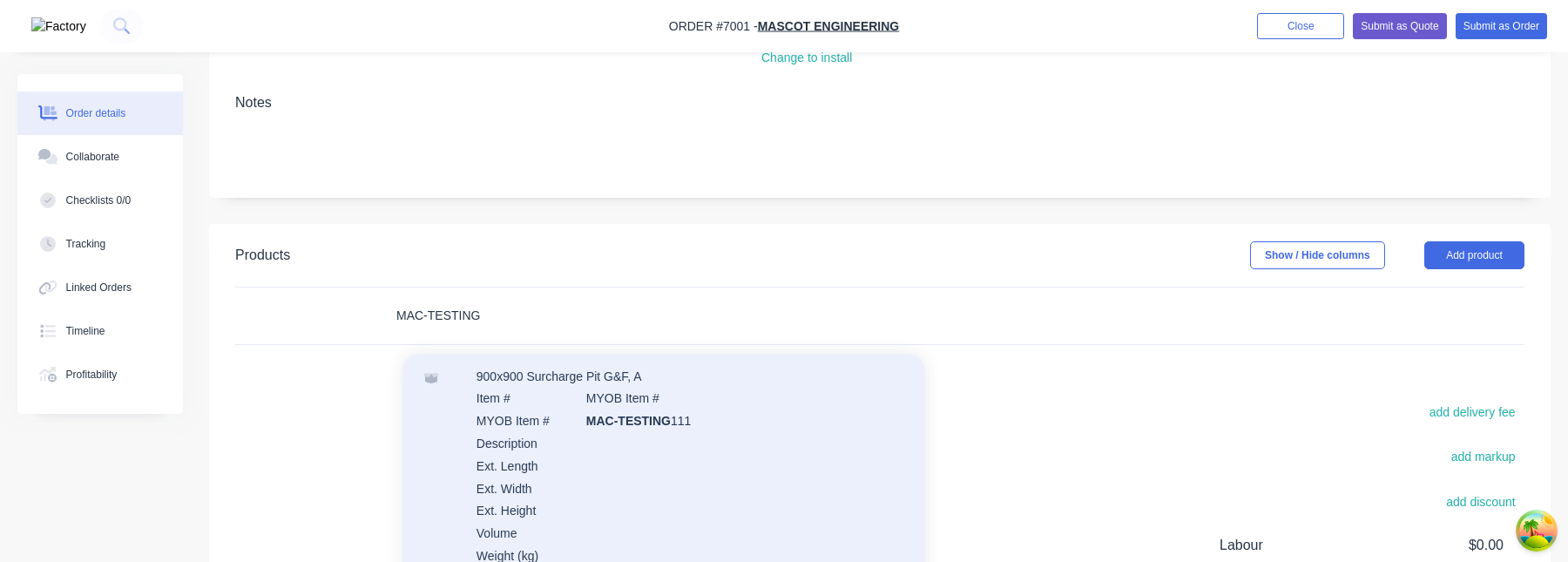
type input "MAC-TESTING"
click at [627, 383] on div "900x900 Surcharge Pit G&F, A Item # MYOB Item # MYOB Item # MAC-TESTING 111 Des…" at bounding box center [663, 476] width 522 height 253
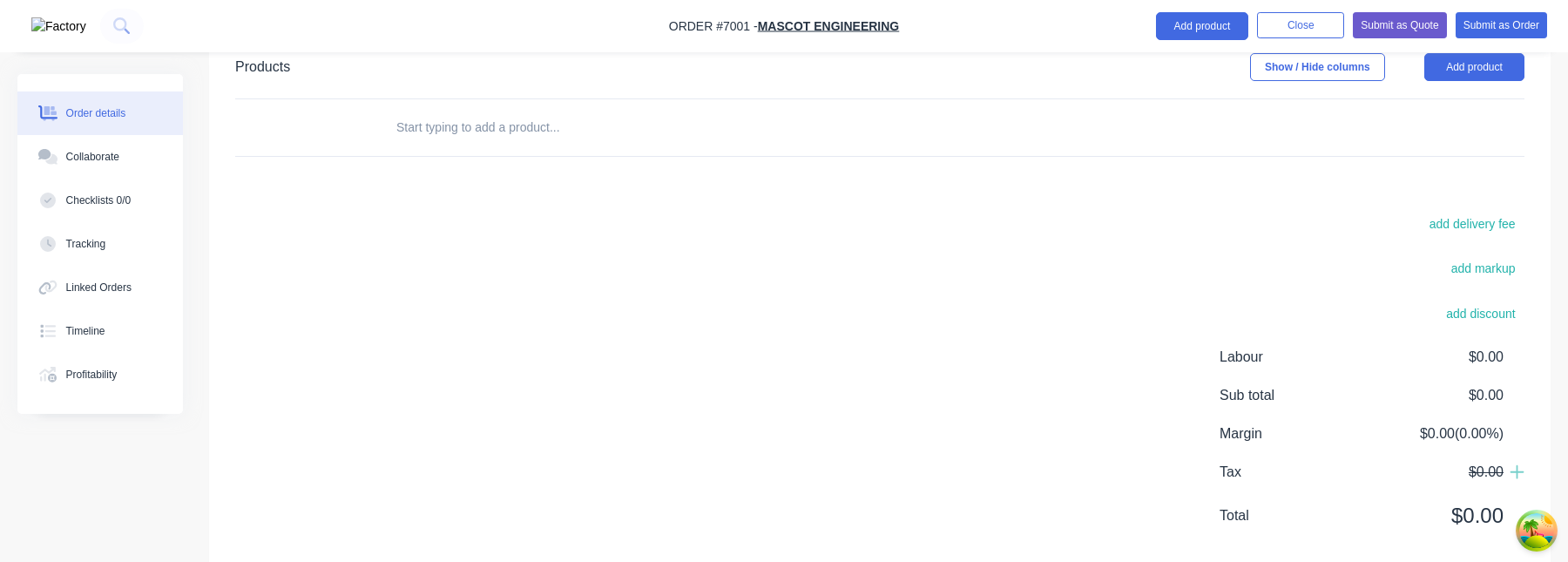
scroll to position [472, 0]
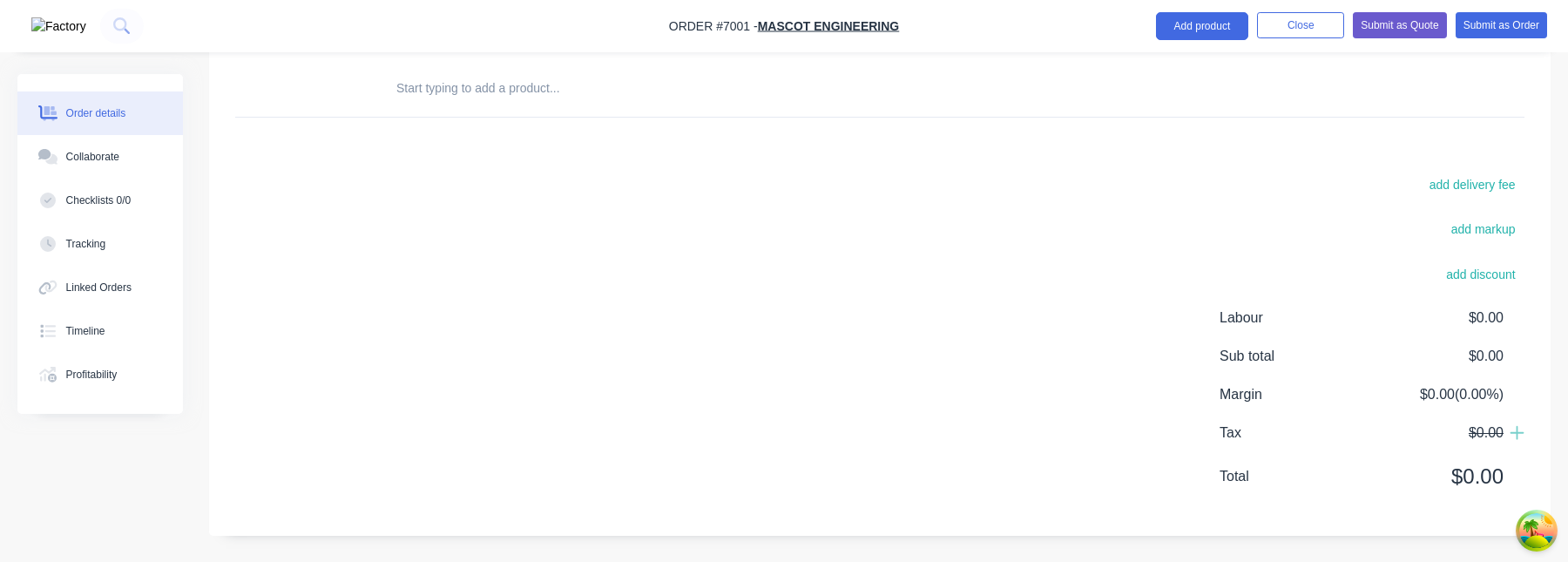
click at [570, 99] on input "text" at bounding box center [569, 88] width 348 height 35
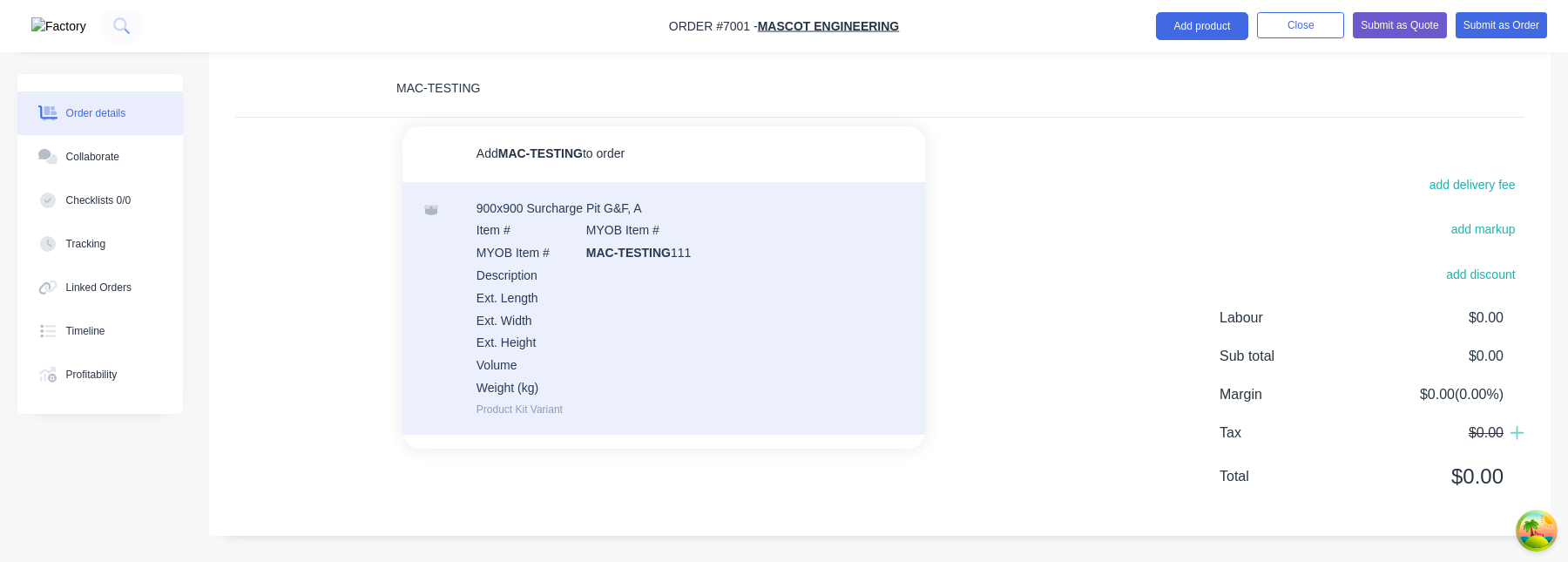
type input "MAC-TESTING"
click at [579, 325] on div "900x900 Surcharge Pit G&F, A Item # MYOB Item # MYOB Item # MAC-TESTING 111 Des…" at bounding box center [663, 308] width 522 height 253
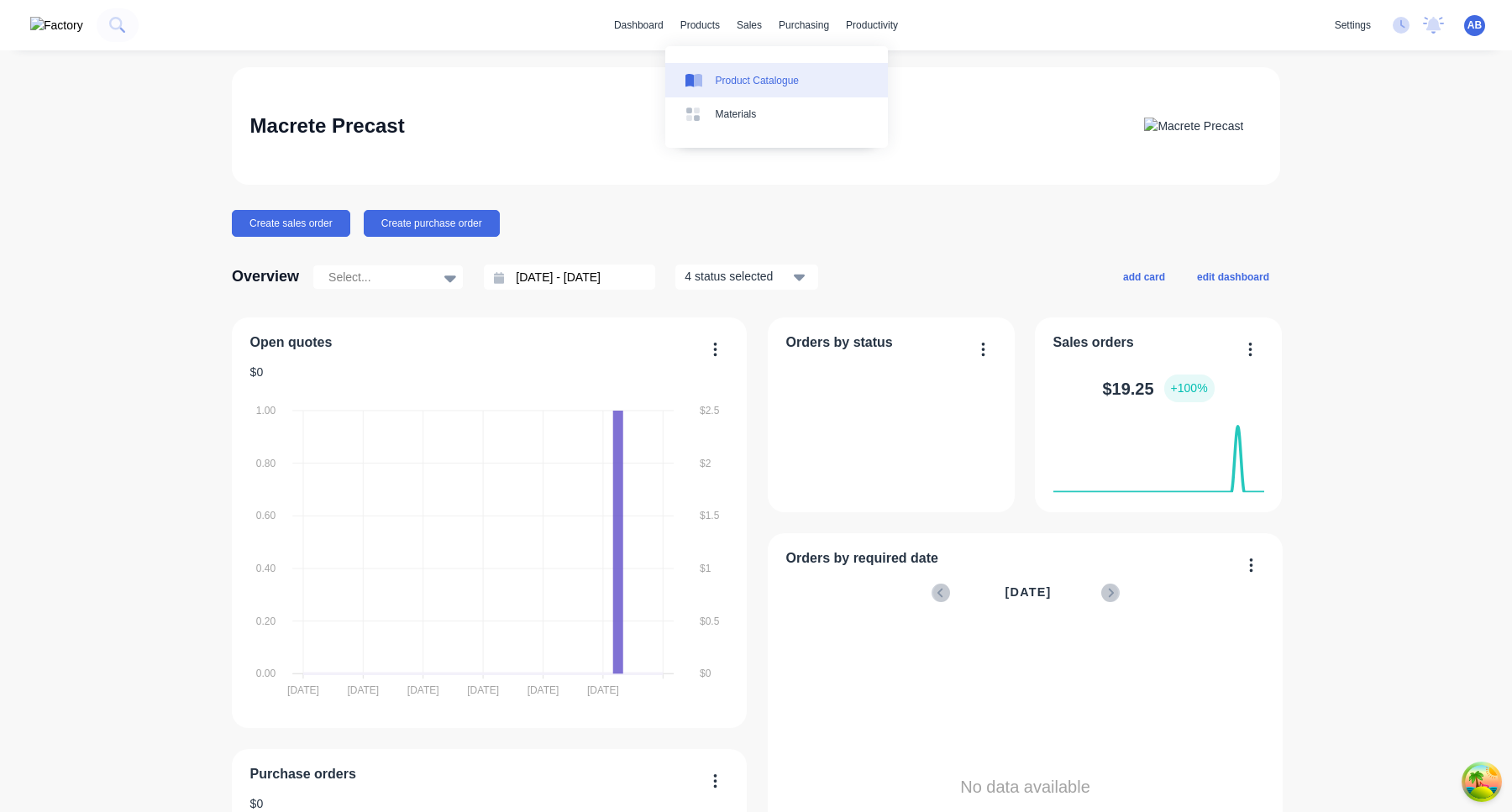
click at [736, 78] on div "Product Catalogue" at bounding box center [757, 80] width 83 height 15
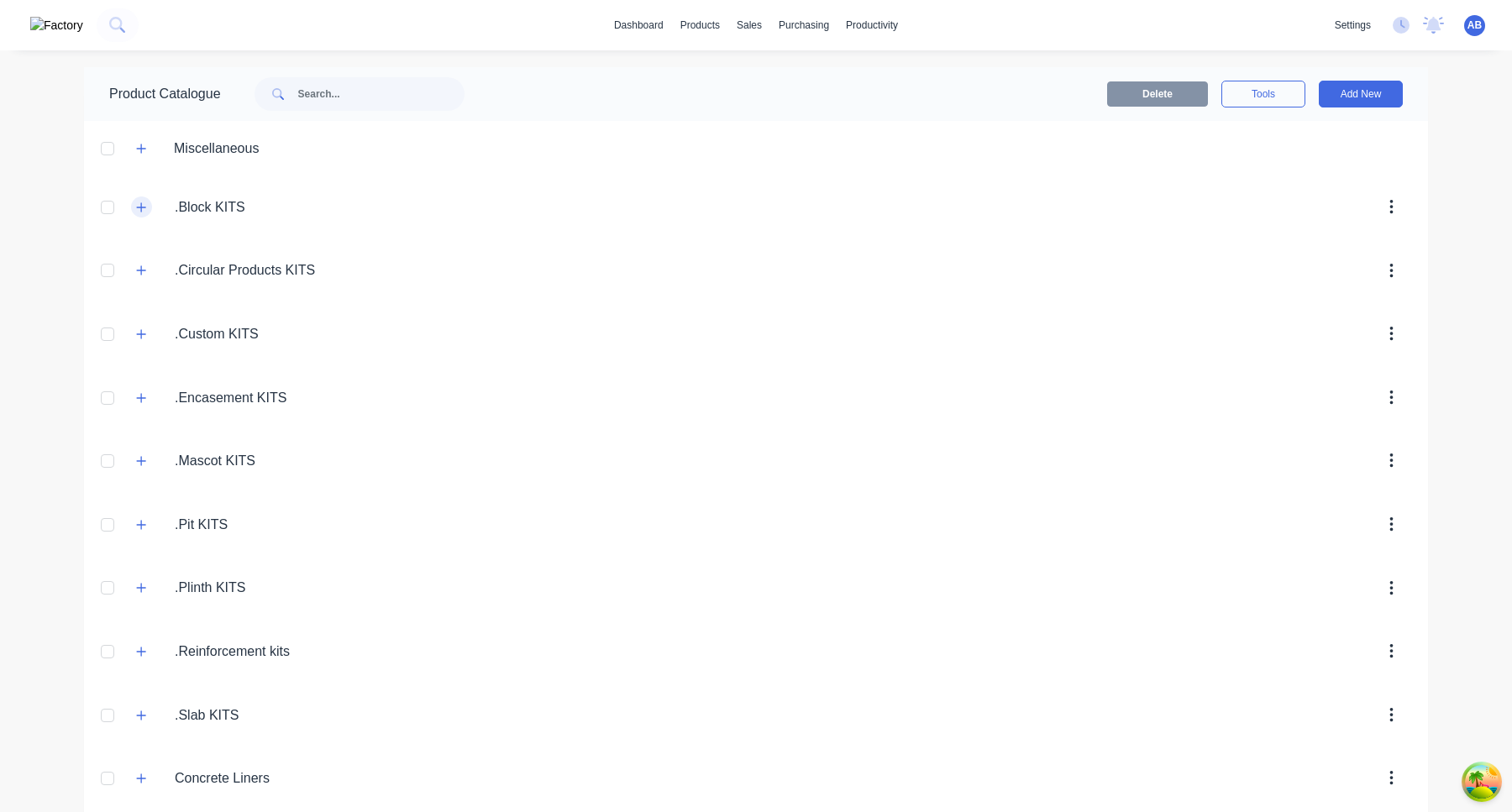
click at [138, 208] on icon "button" at bounding box center [141, 207] width 10 height 12
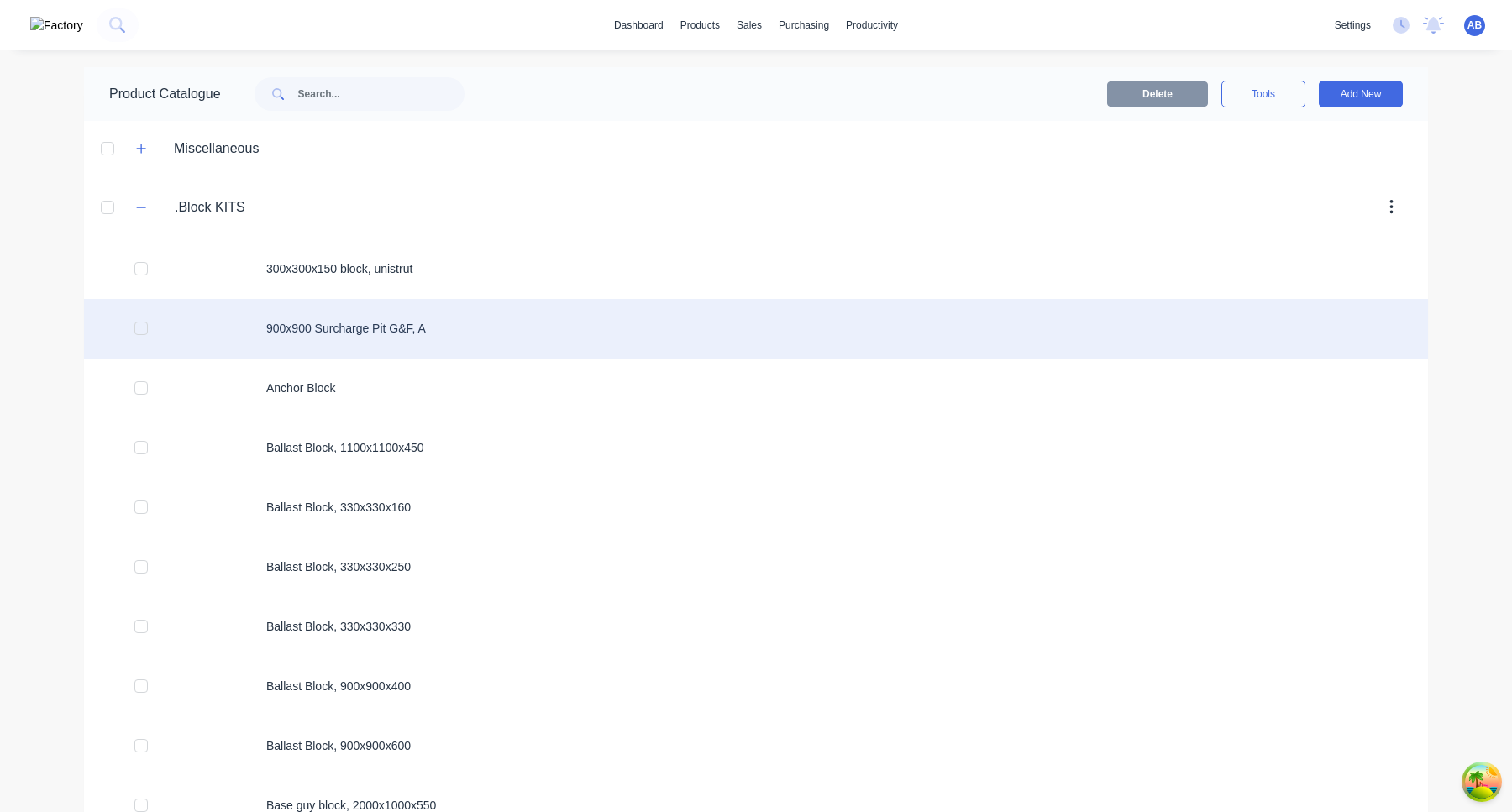
click at [426, 323] on div "900x900 Surcharge Pit G&F, A" at bounding box center [756, 329] width 1344 height 60
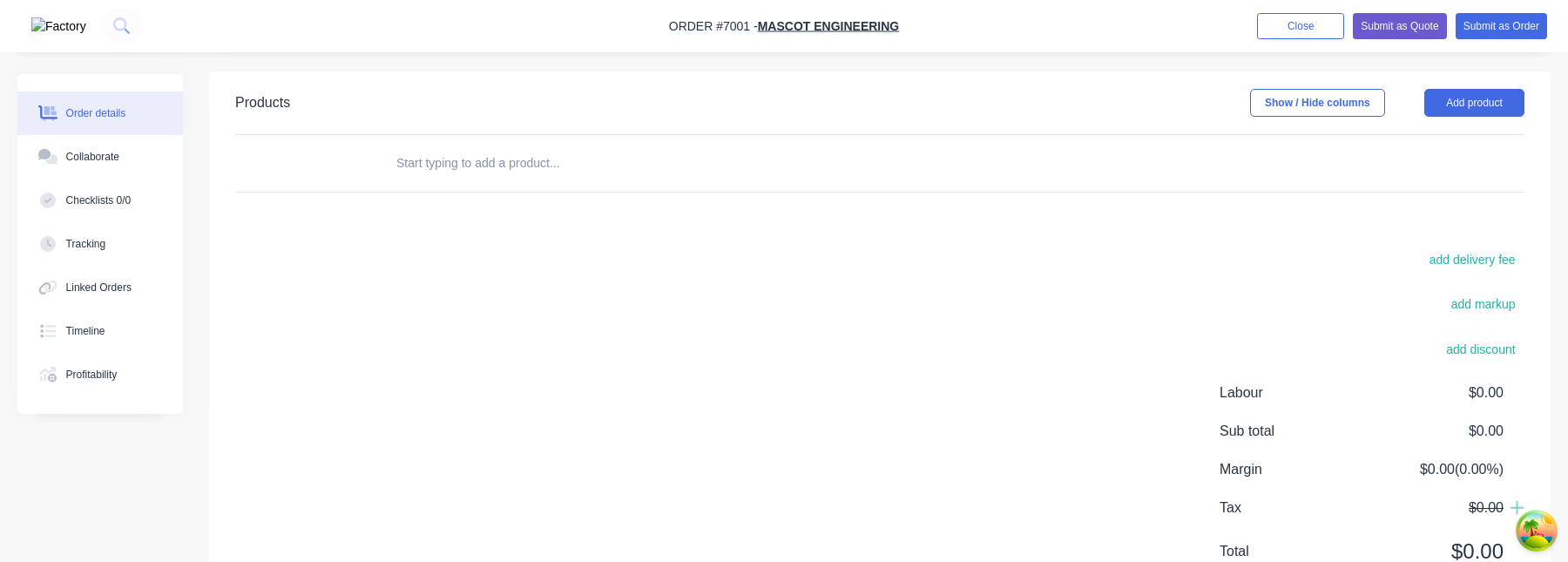
scroll to position [375, 0]
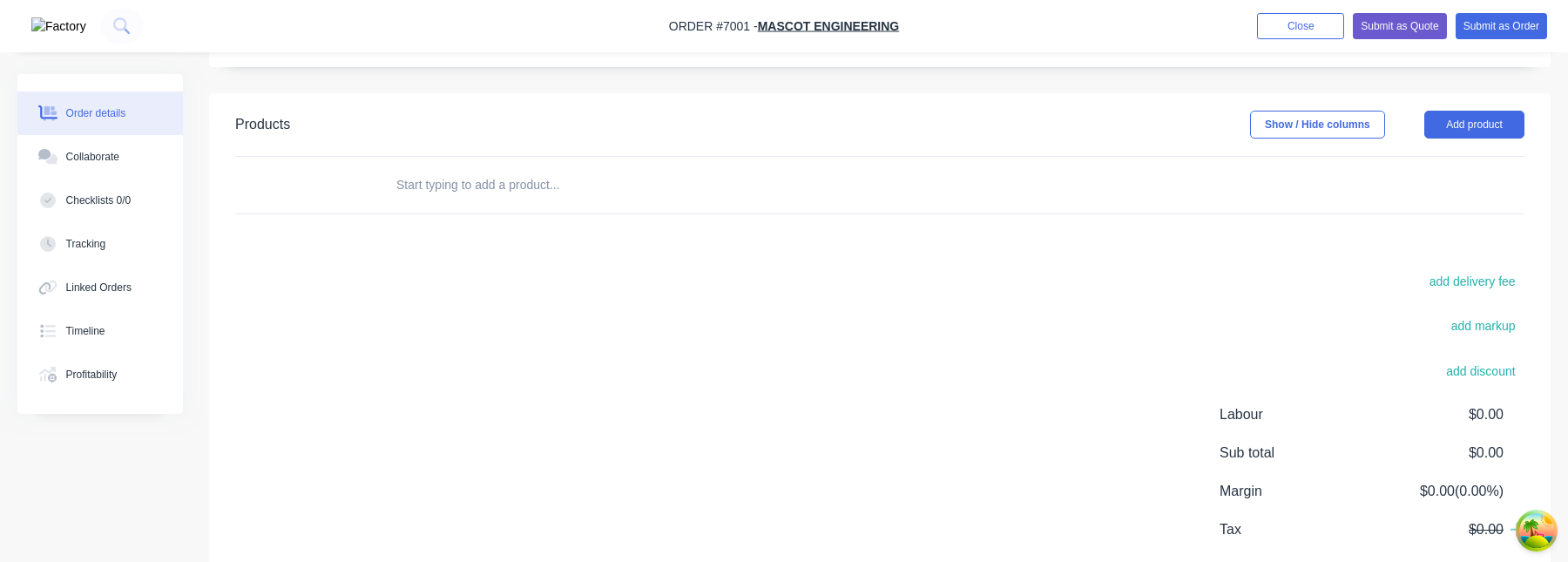
click at [566, 189] on input "text" at bounding box center [569, 185] width 348 height 35
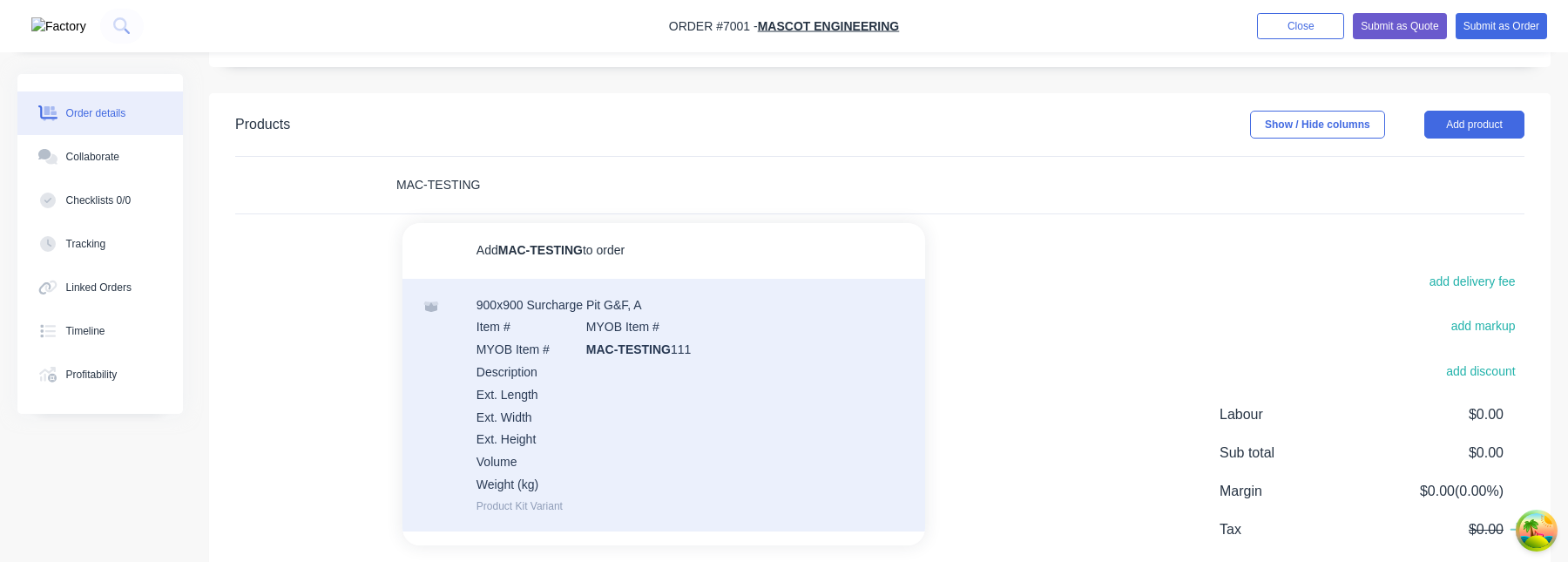
type input "MAC-TESTING"
click at [668, 345] on div "900x900 Surcharge Pit G&F, A Item # MYOB Item # MYOB Item # MAC-TESTING 111 Des…" at bounding box center [663, 405] width 522 height 253
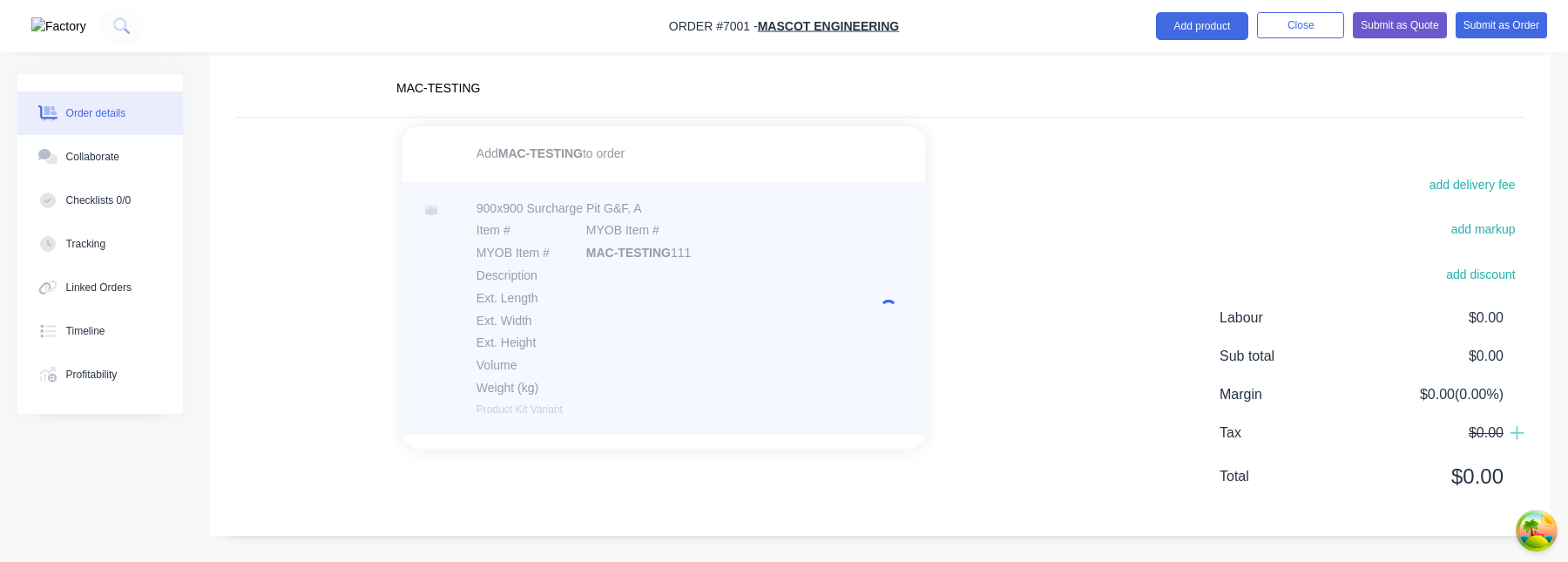
scroll to position [59, 0]
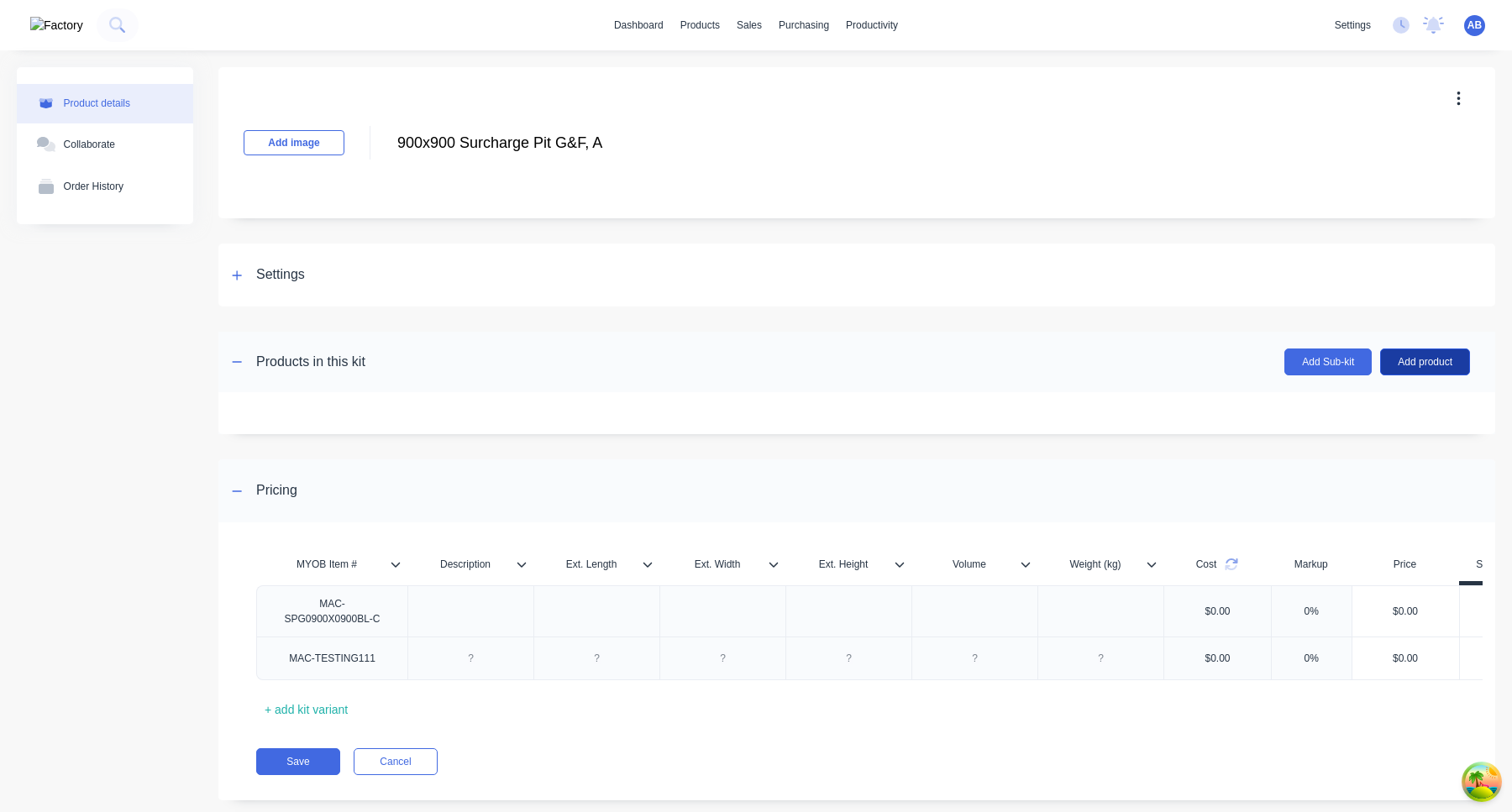
click at [1434, 369] on button "Add product" at bounding box center [1425, 362] width 90 height 27
click at [1338, 400] on div "Product catalogue" at bounding box center [1390, 406] width 129 height 24
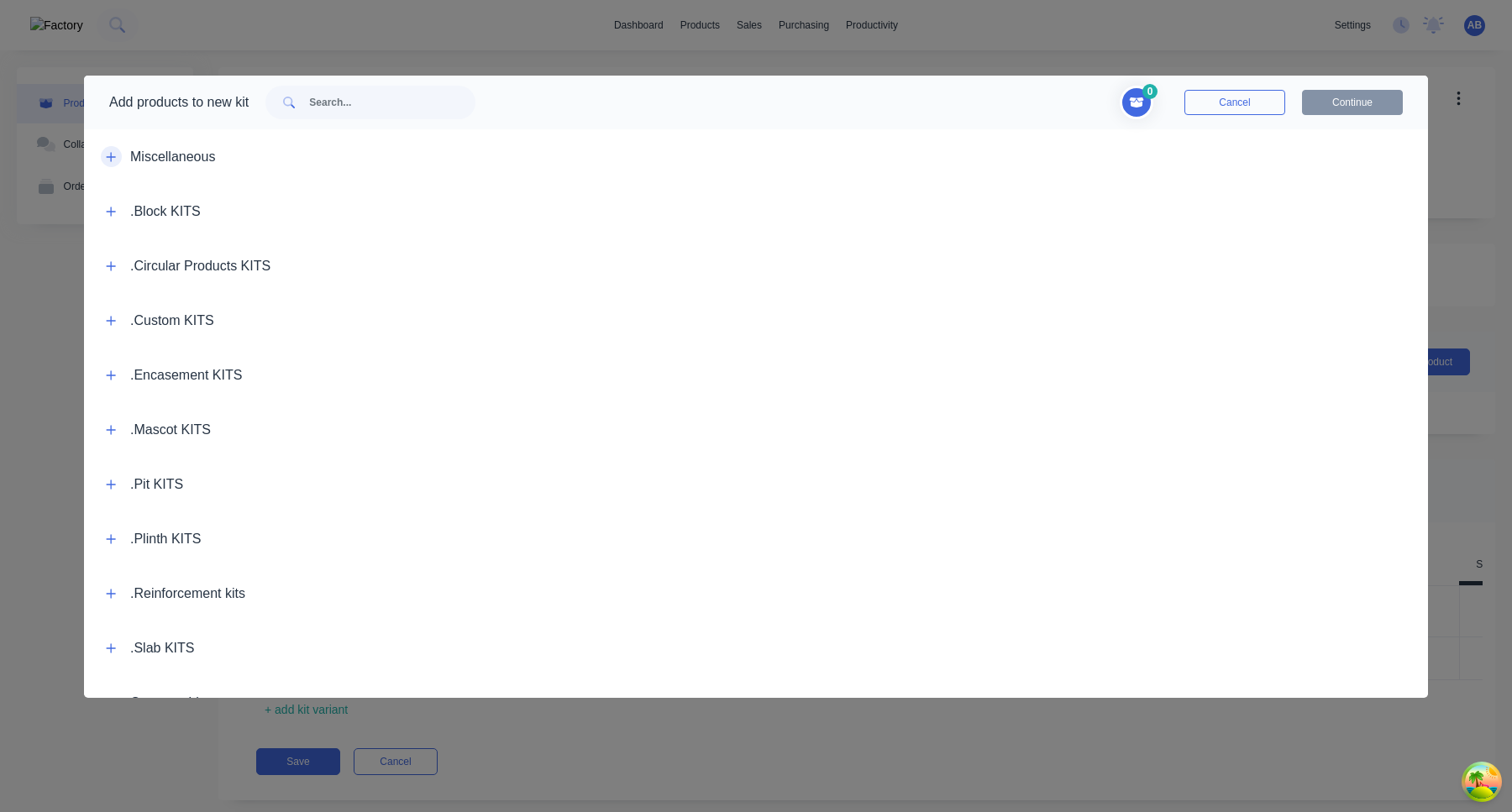
click at [107, 156] on icon "button" at bounding box center [111, 157] width 9 height 9
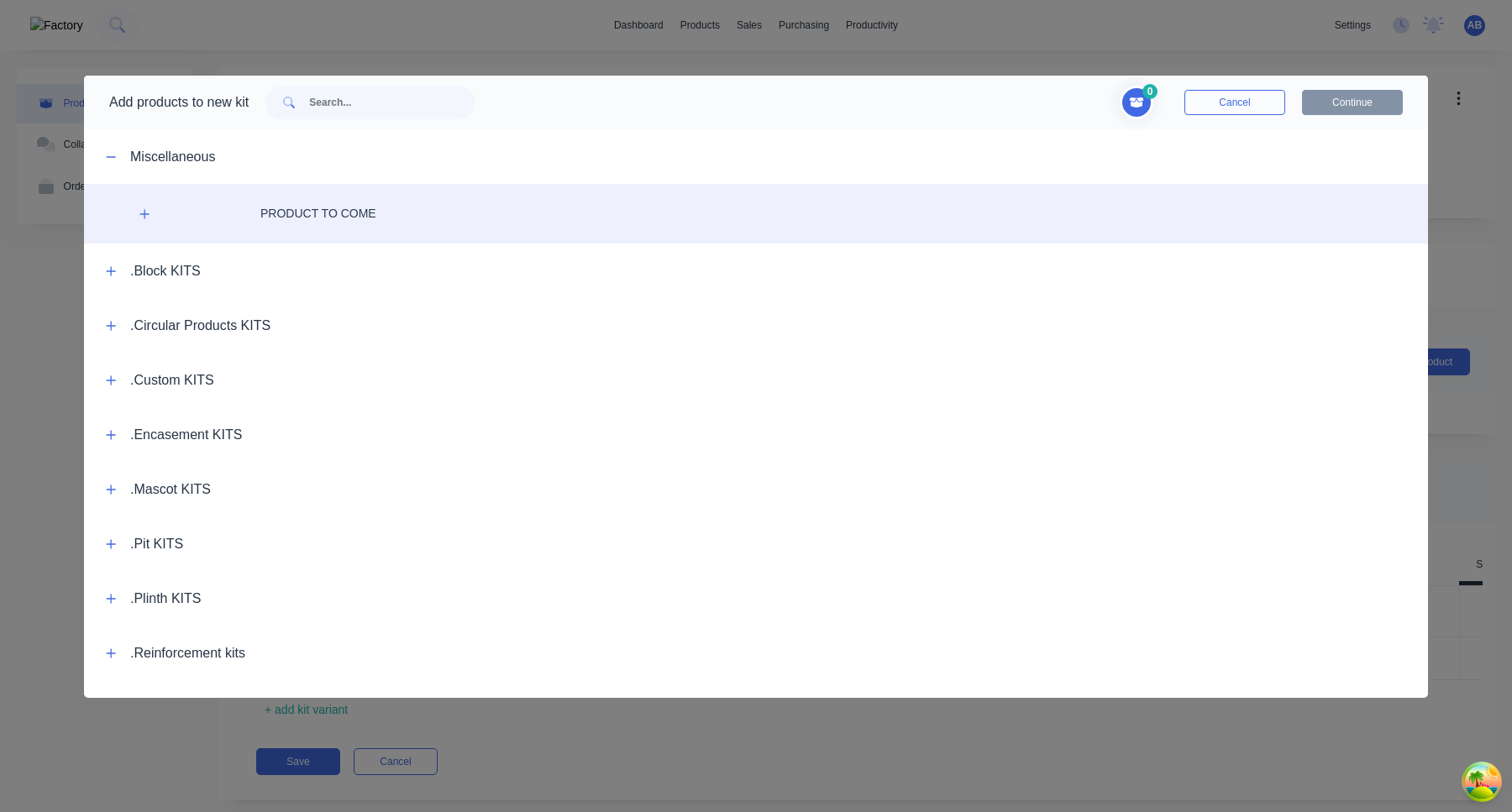
click at [401, 215] on div "PRODUCT TO COME" at bounding box center [756, 214] width 1344 height 60
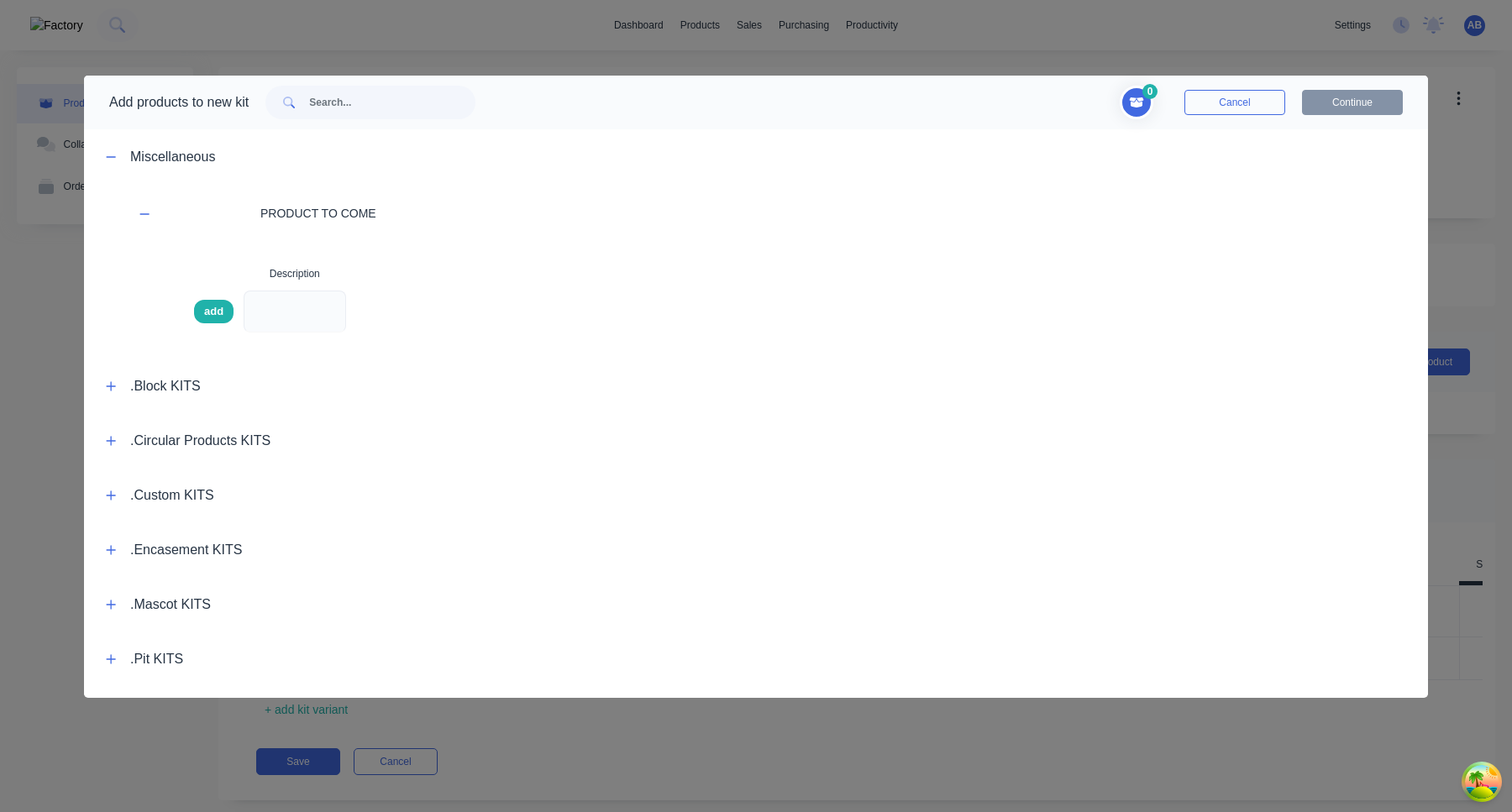
click at [220, 317] on span "add" at bounding box center [213, 311] width 20 height 17
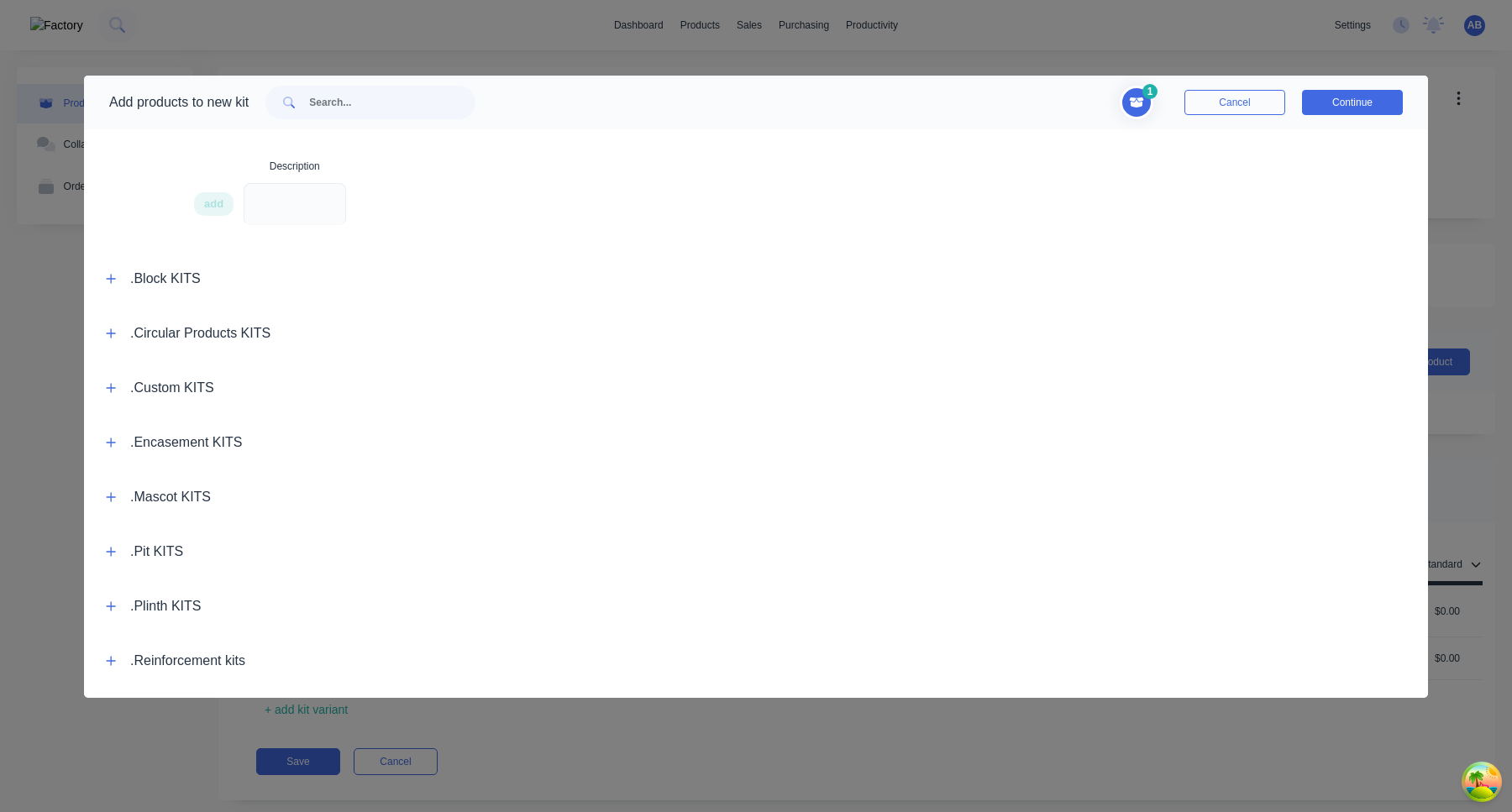
scroll to position [135, 0]
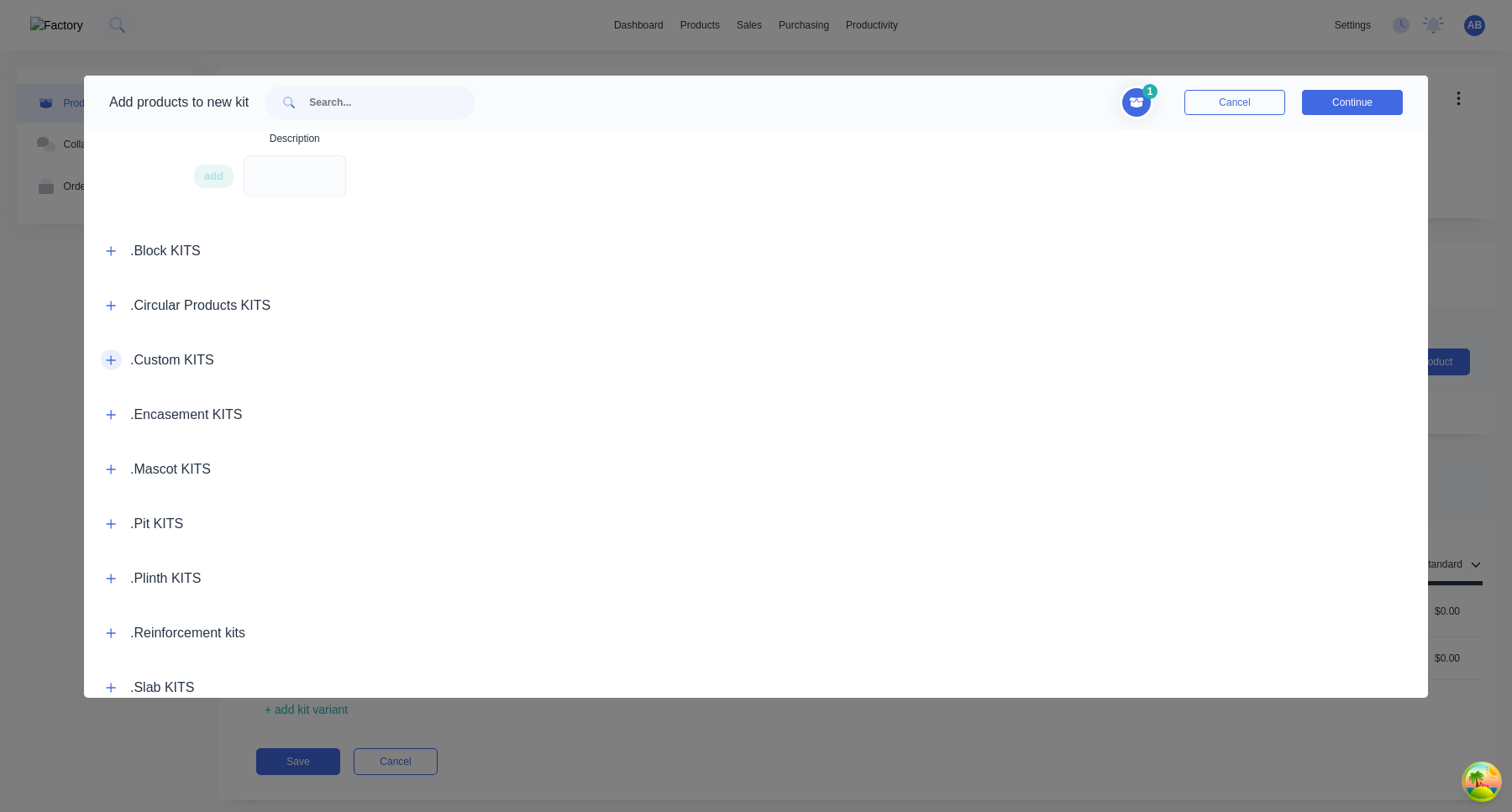
click at [108, 361] on icon "button" at bounding box center [110, 360] width 10 height 12
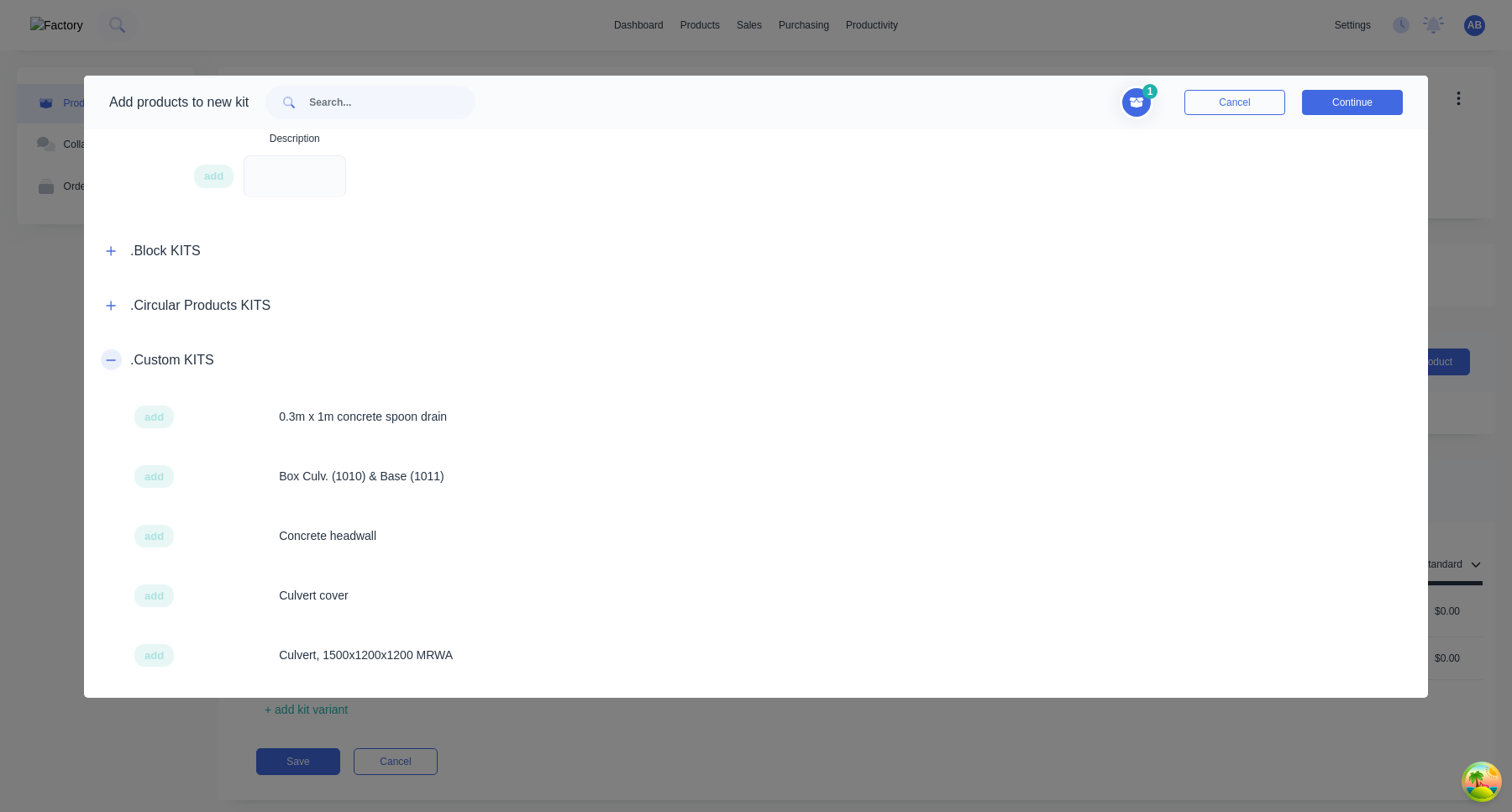
click at [108, 361] on icon "button" at bounding box center [110, 360] width 10 height 12
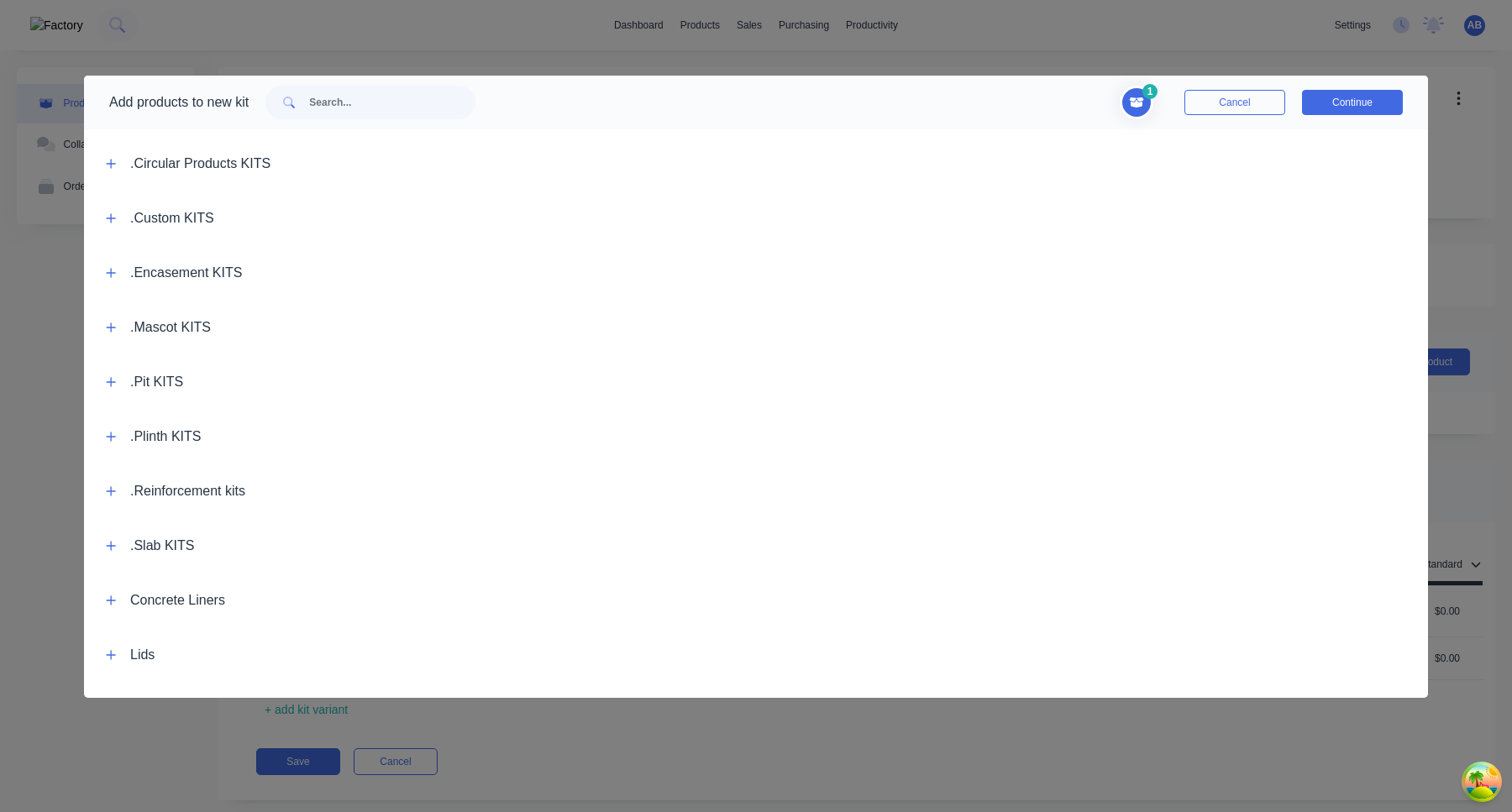
scroll to position [400, 0]
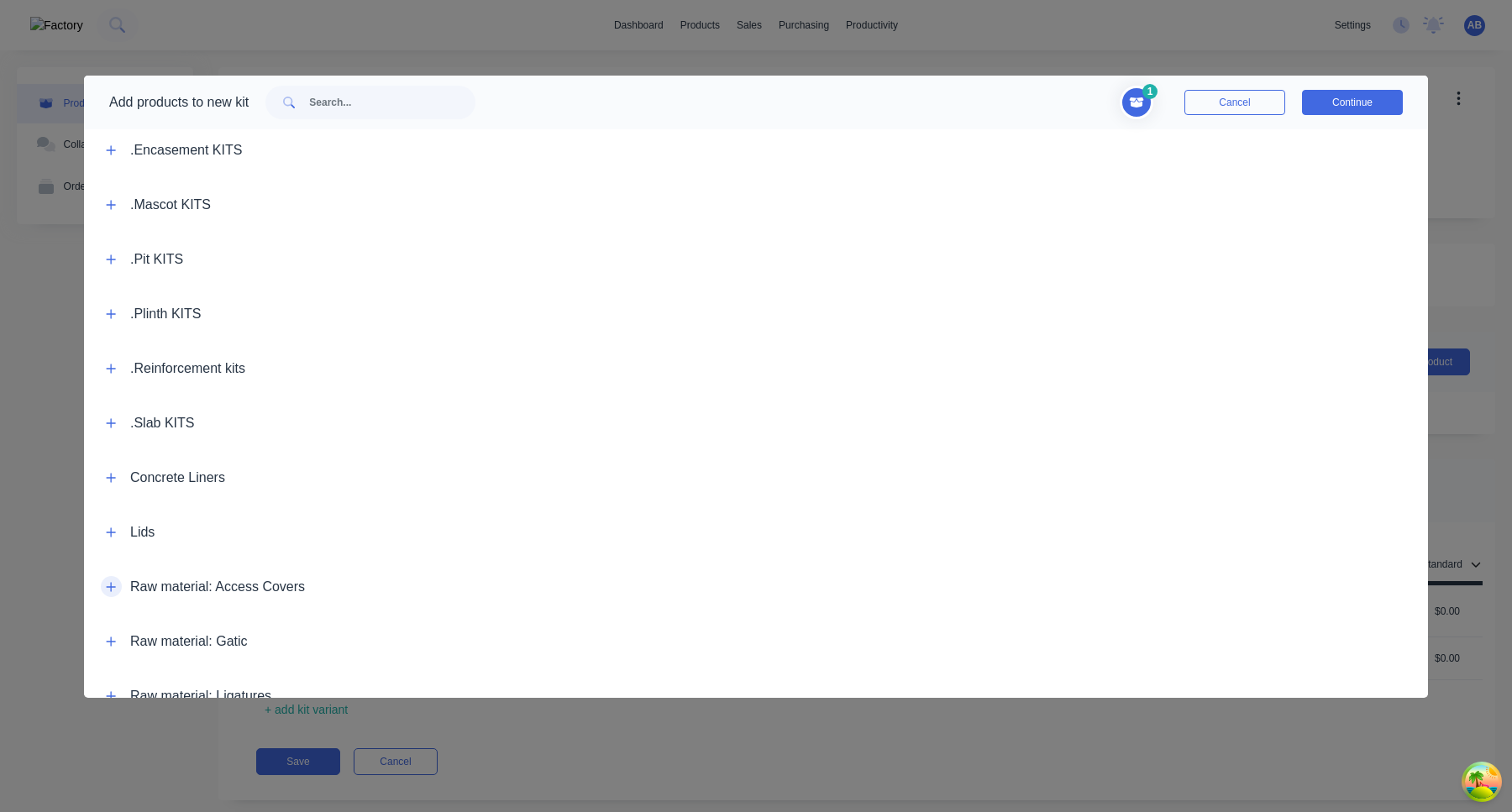
click at [109, 577] on button "button" at bounding box center [111, 587] width 21 height 21
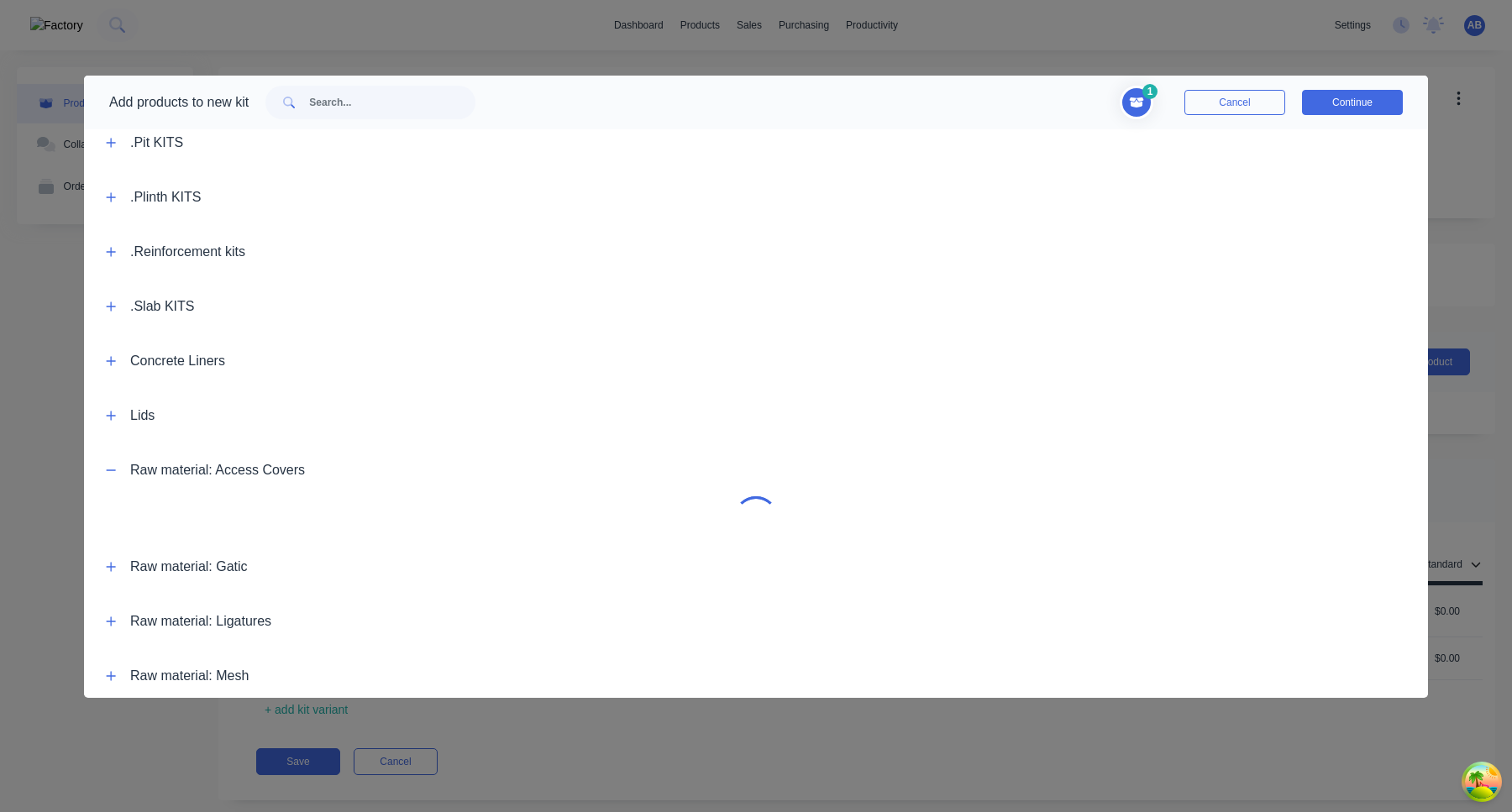
scroll to position [740, 0]
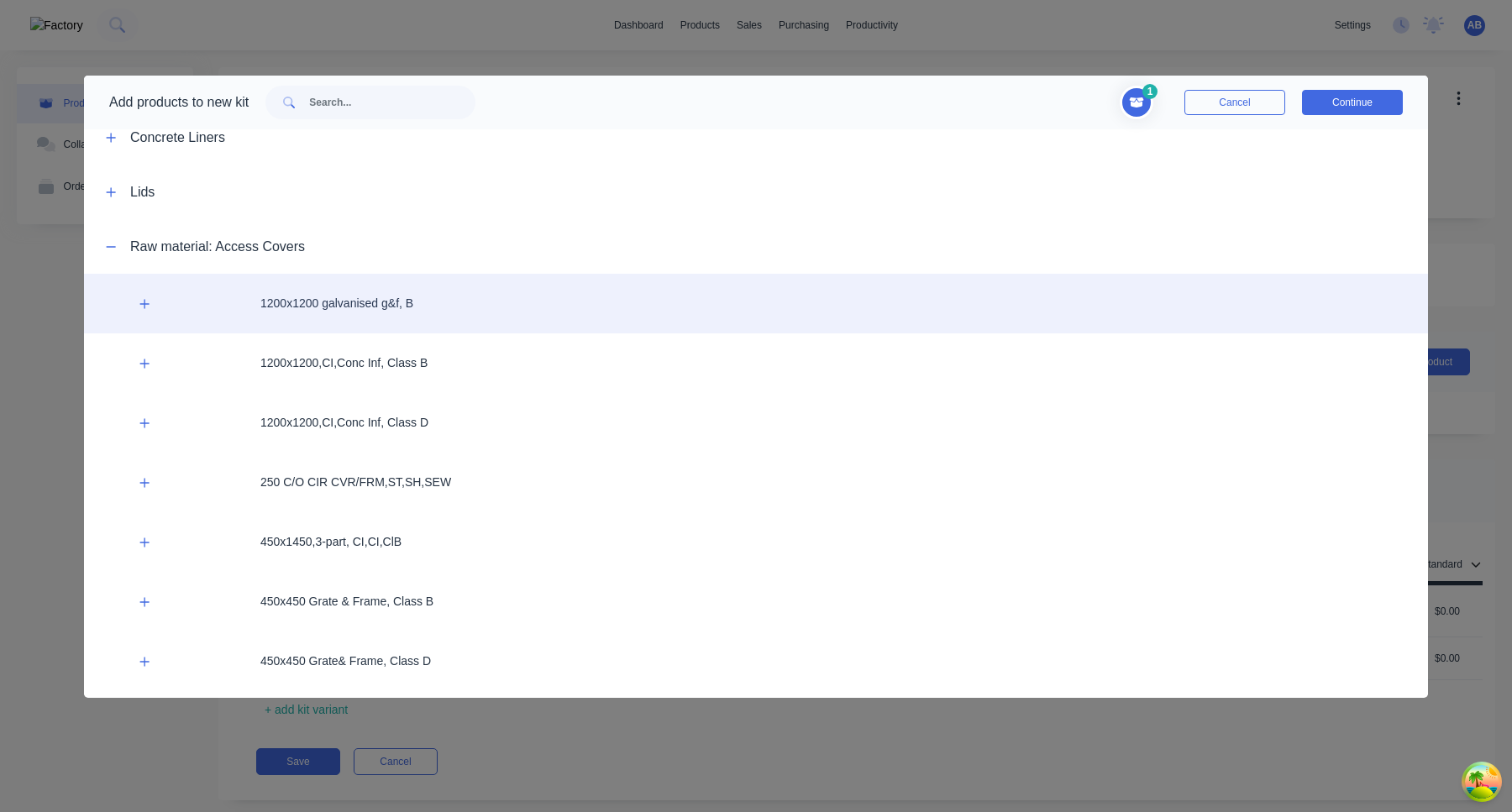
click at [387, 305] on div "1200x1200 galvanised g&f, B" at bounding box center [756, 304] width 1344 height 60
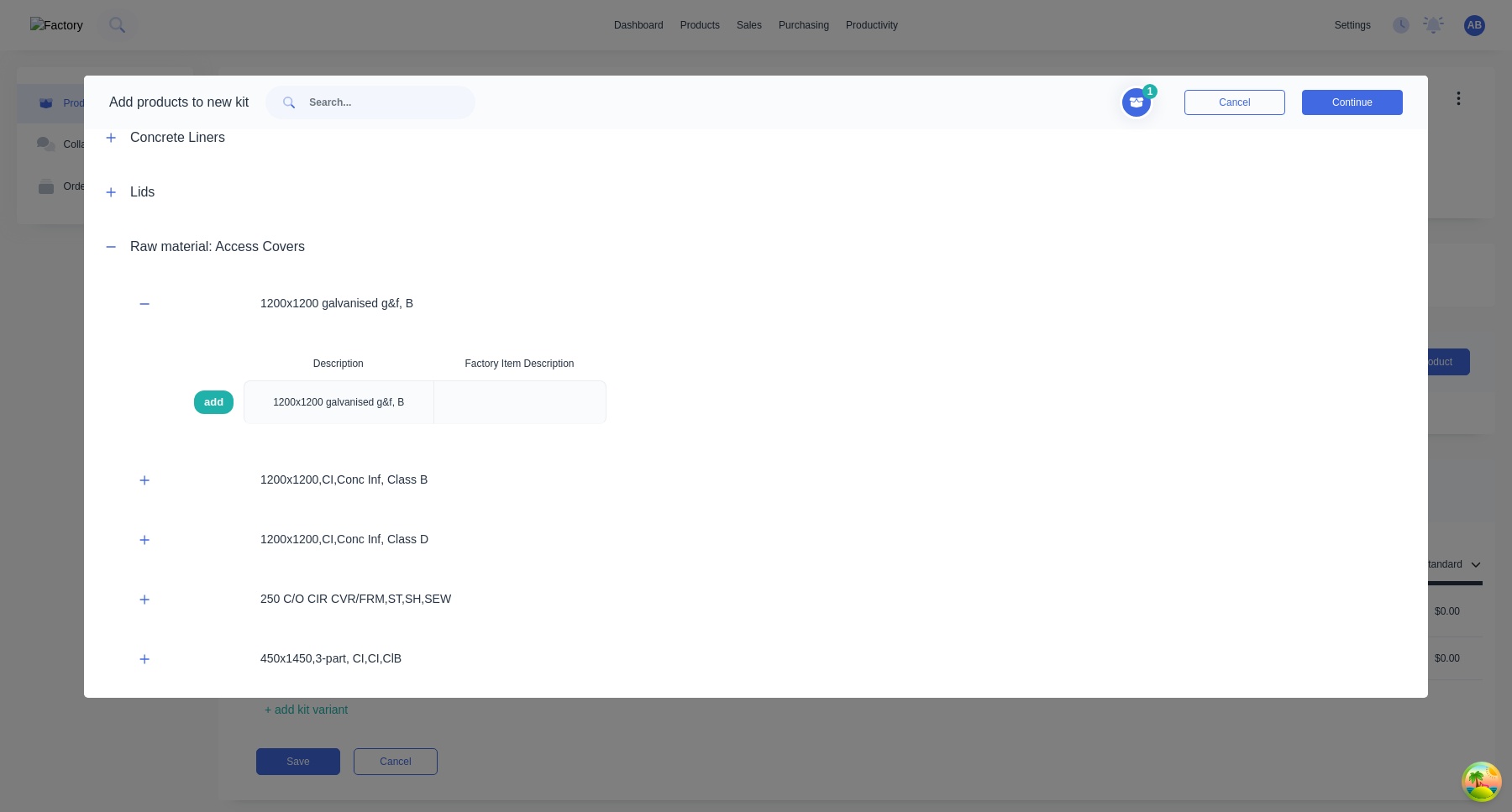
click at [209, 403] on span "add" at bounding box center [213, 402] width 20 height 17
click at [1346, 107] on button "Continue" at bounding box center [1352, 102] width 101 height 25
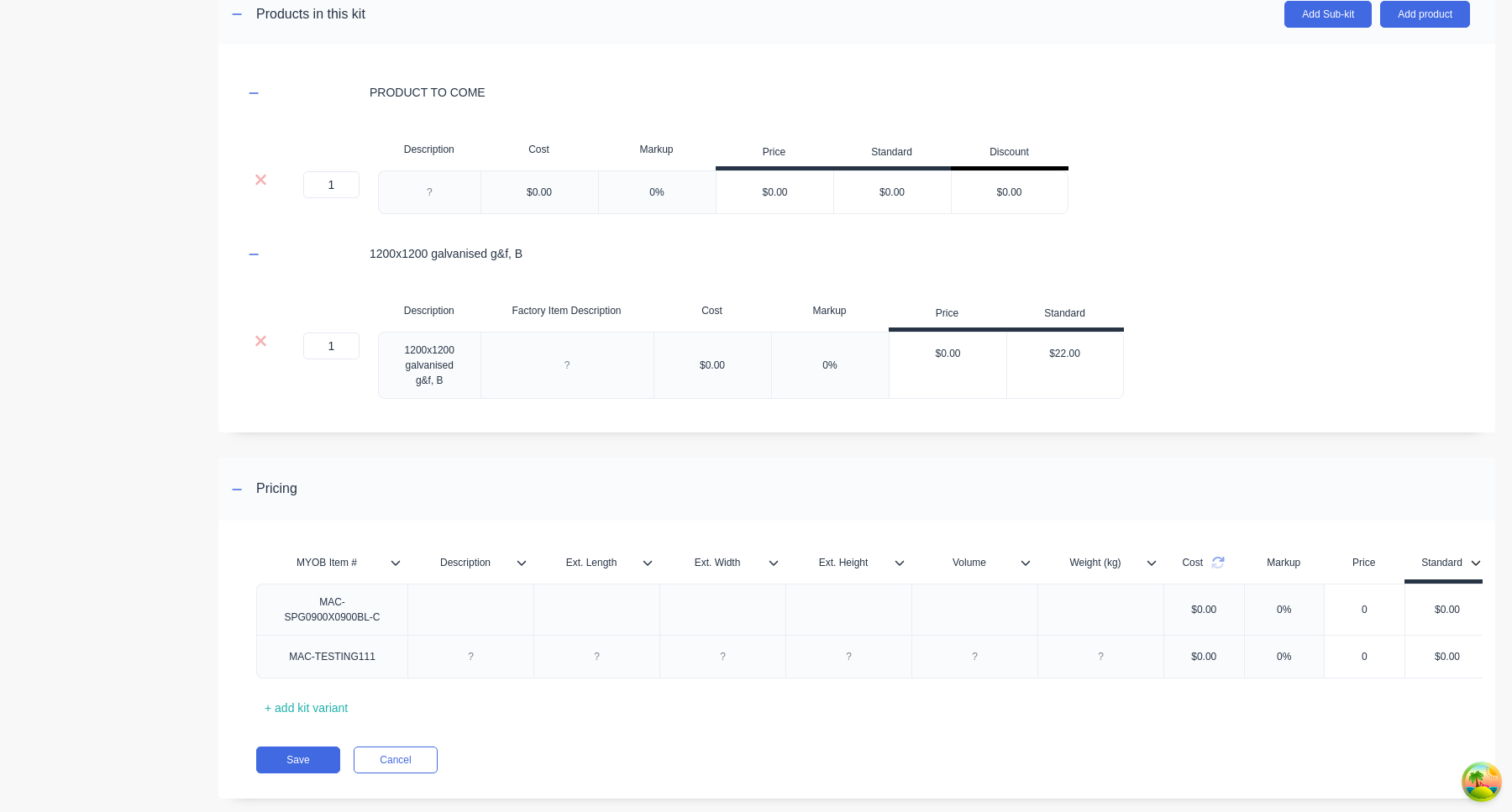
scroll to position [377, 0]
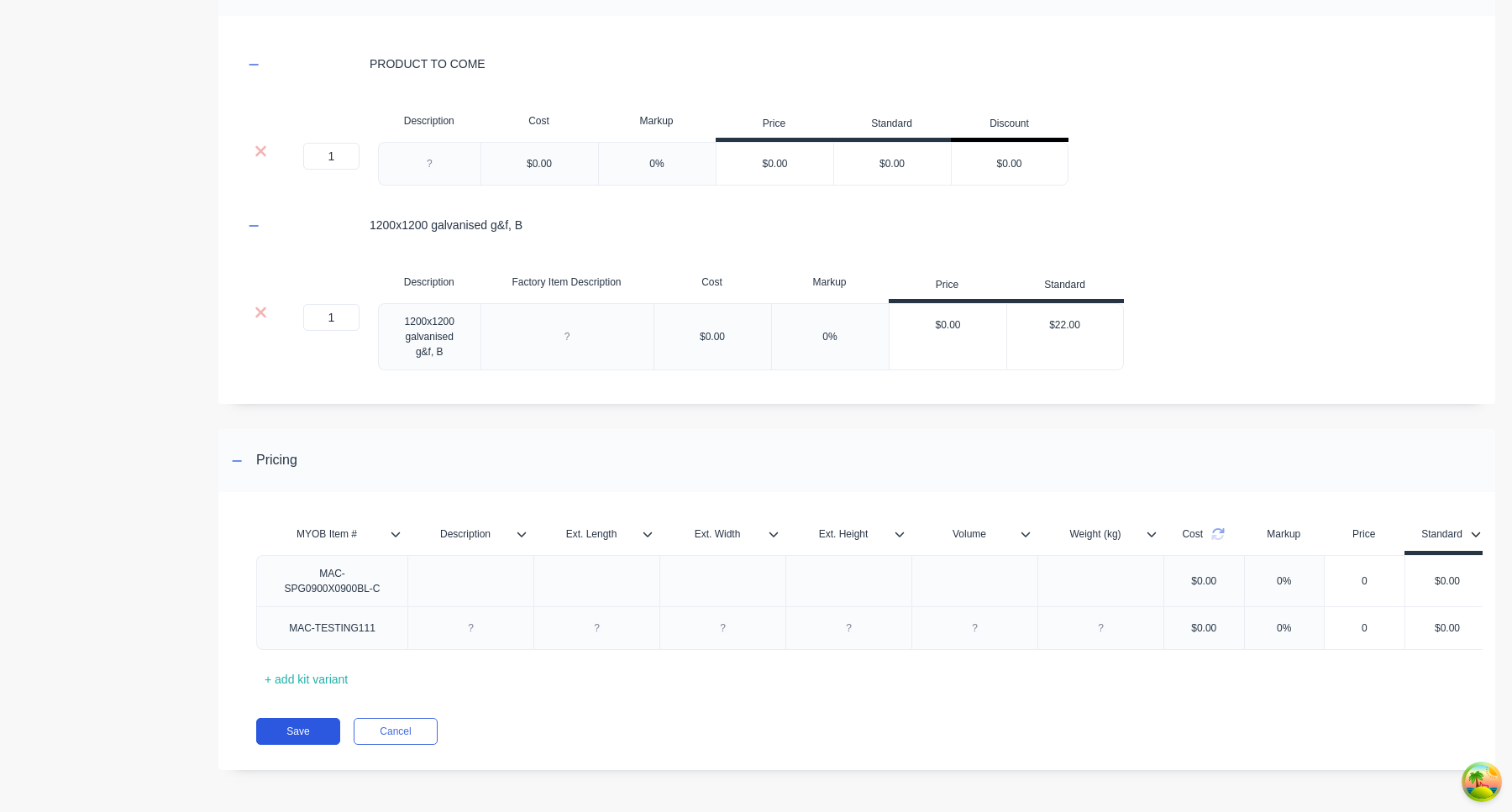
click at [310, 737] on button "Save" at bounding box center [298, 731] width 84 height 27
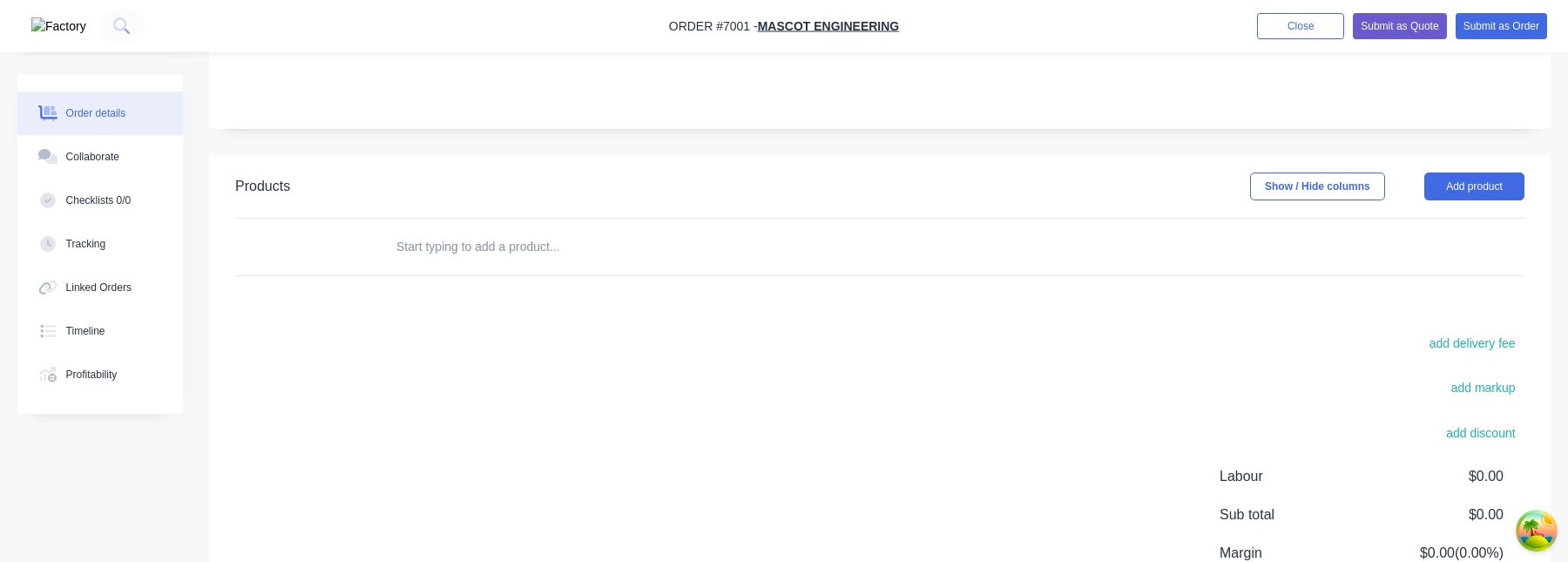
scroll to position [279, 0]
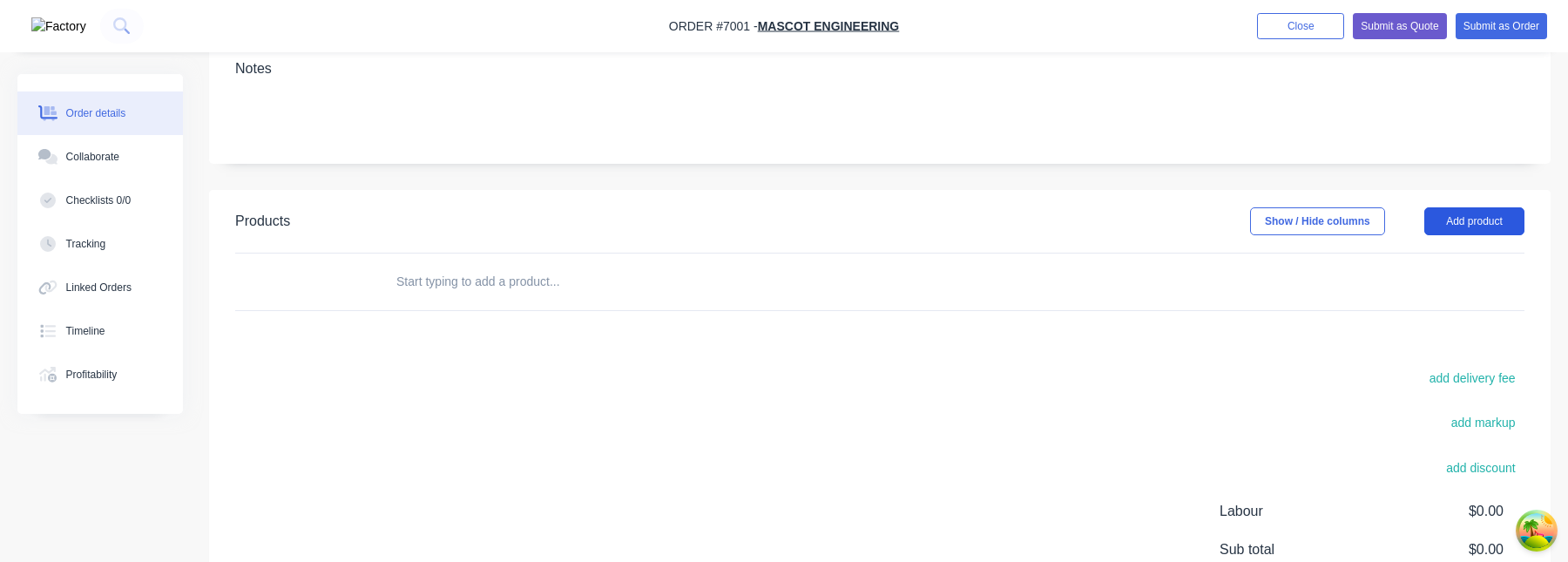
click at [1443, 215] on button "Add product" at bounding box center [1473, 221] width 100 height 28
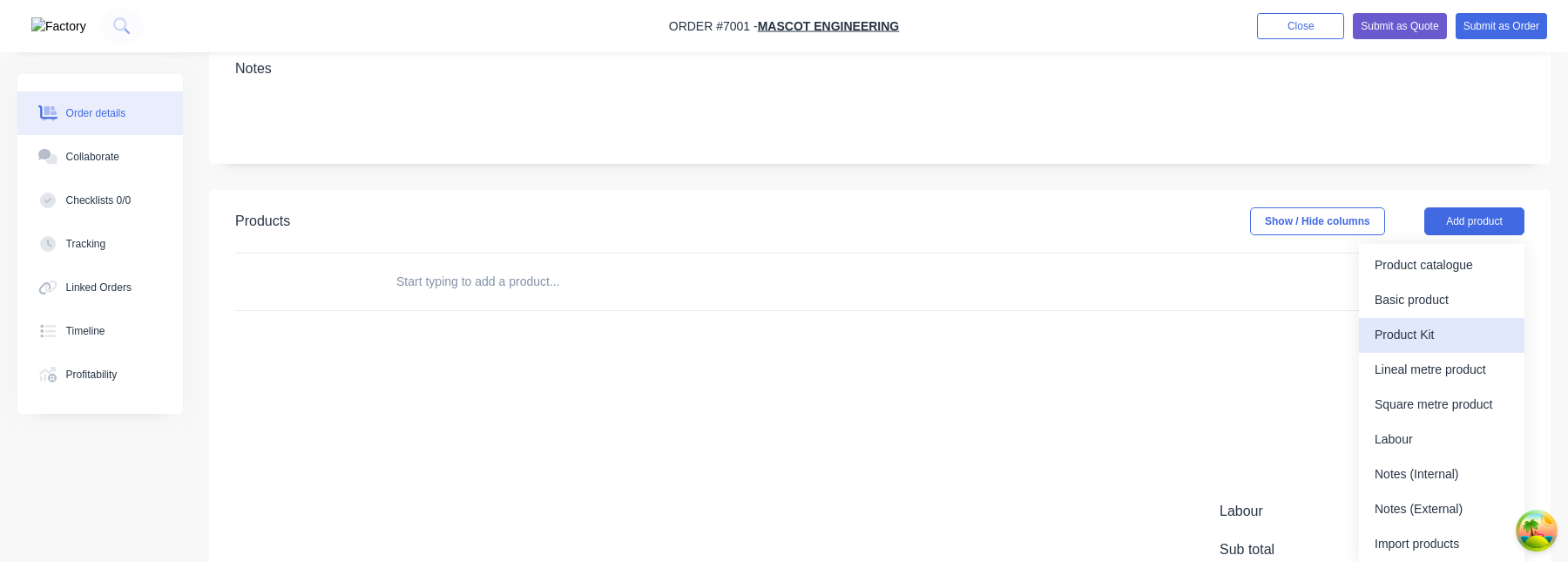
click at [1435, 327] on div "Product Kit" at bounding box center [1441, 335] width 134 height 25
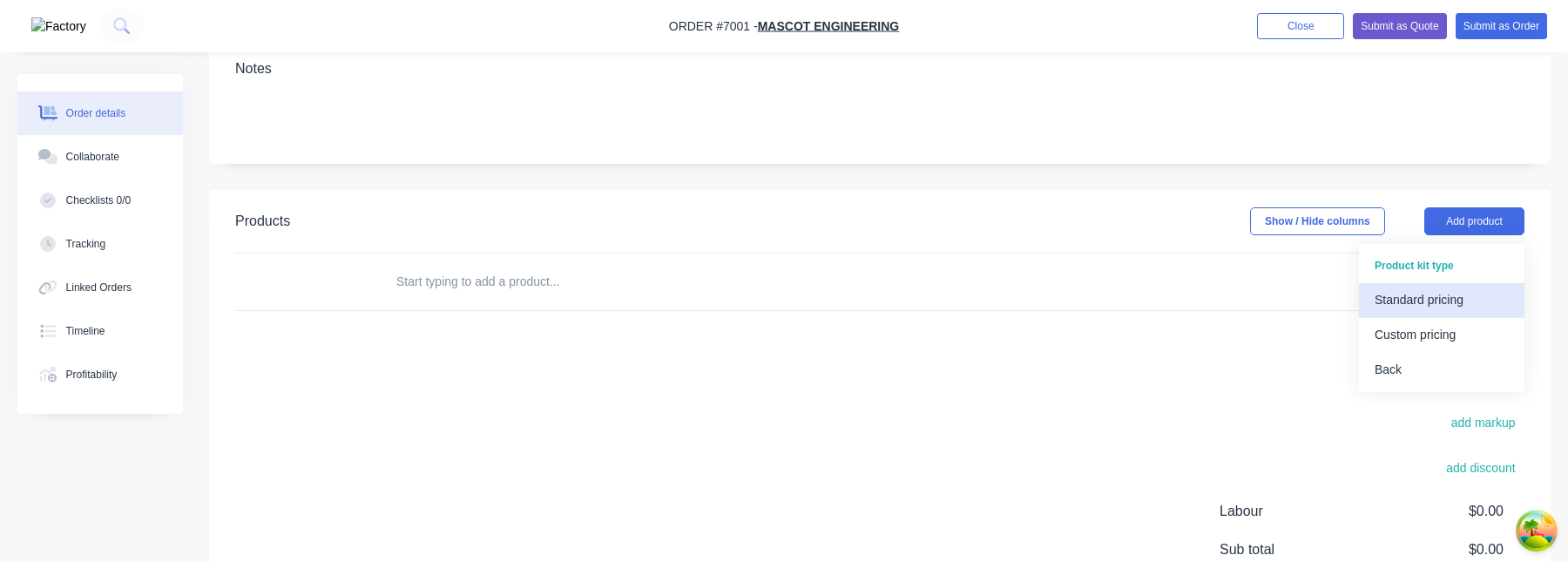
click at [1440, 306] on div "Standard pricing" at bounding box center [1441, 300] width 134 height 25
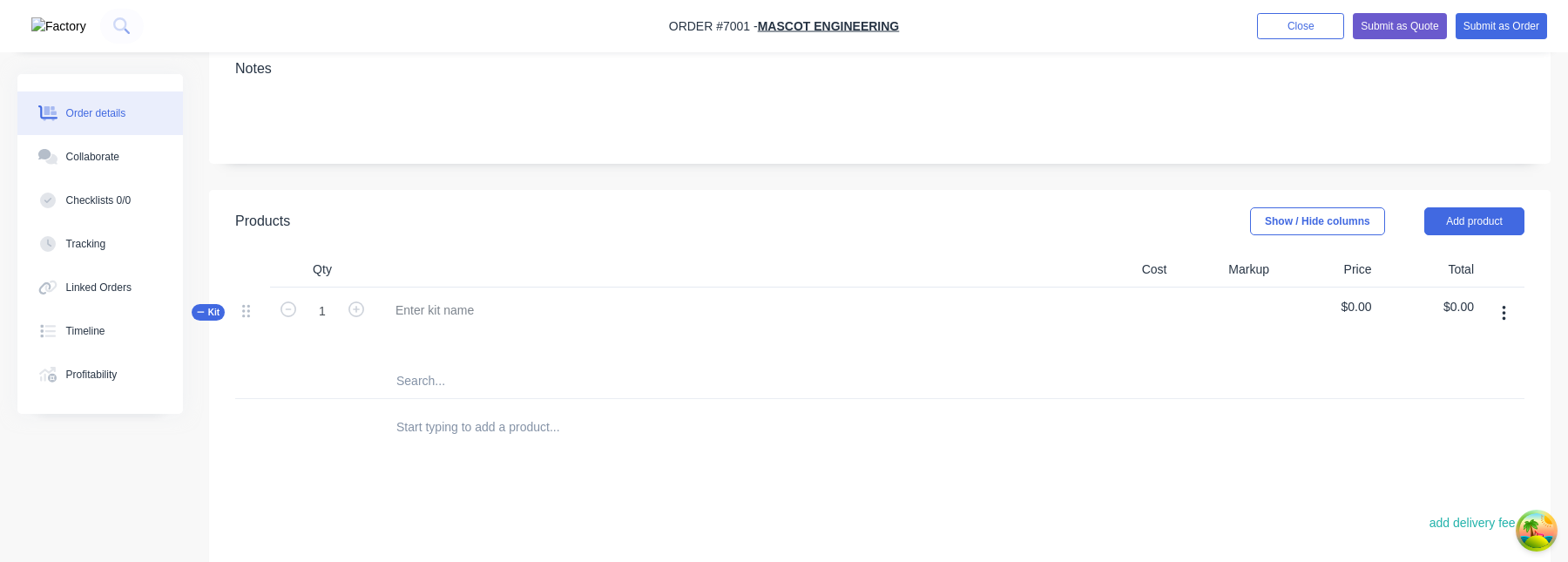
click at [1501, 311] on icon "button" at bounding box center [1503, 314] width 4 height 19
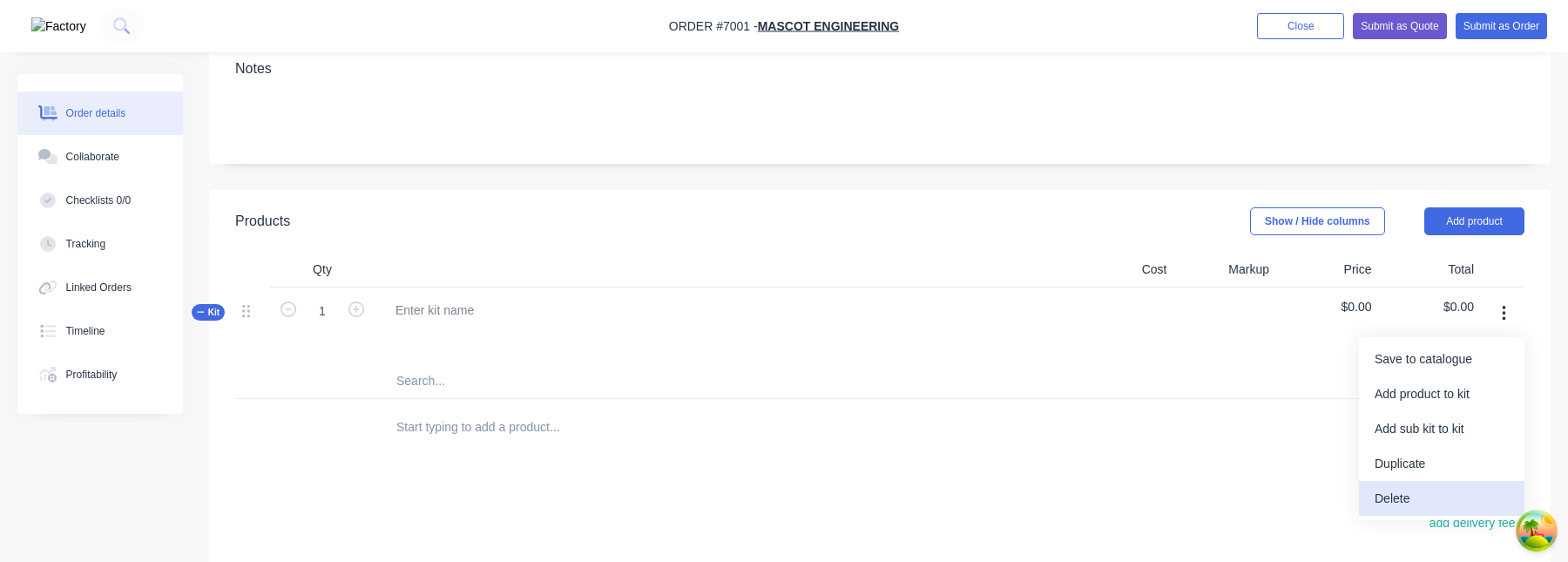
click at [1429, 503] on div "Delete" at bounding box center [1441, 498] width 134 height 25
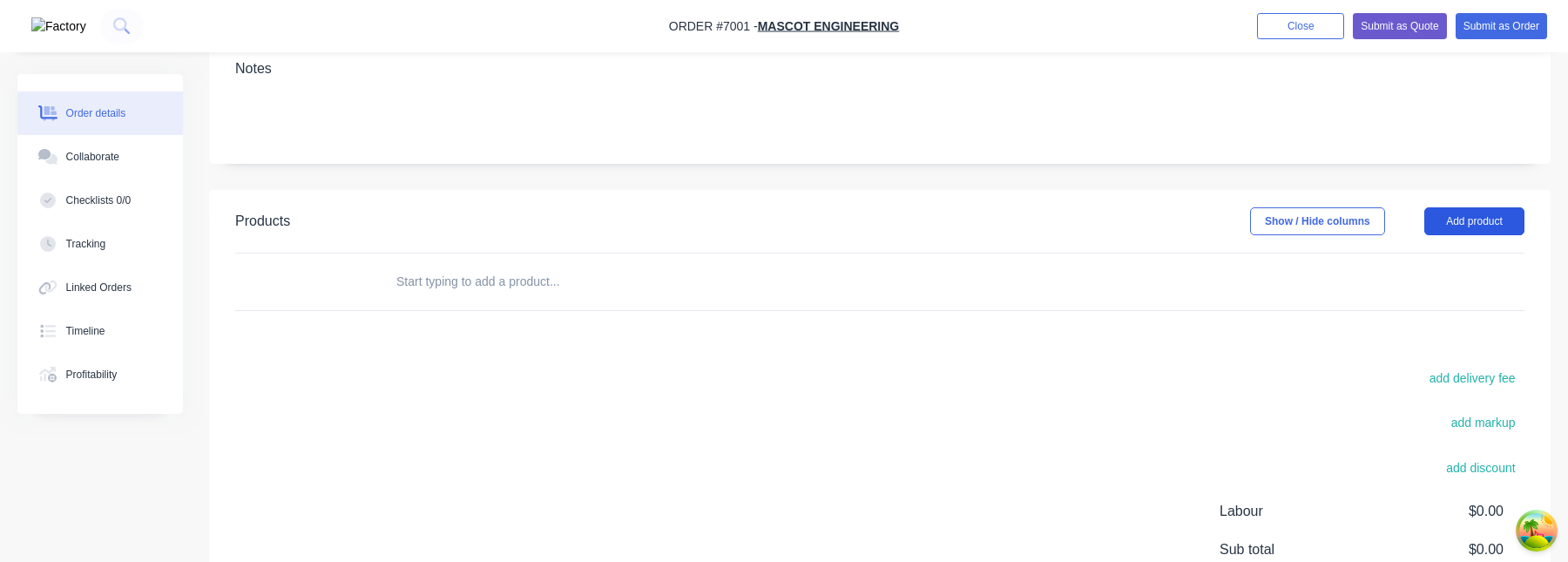
click at [1458, 226] on button "Add product" at bounding box center [1473, 221] width 100 height 28
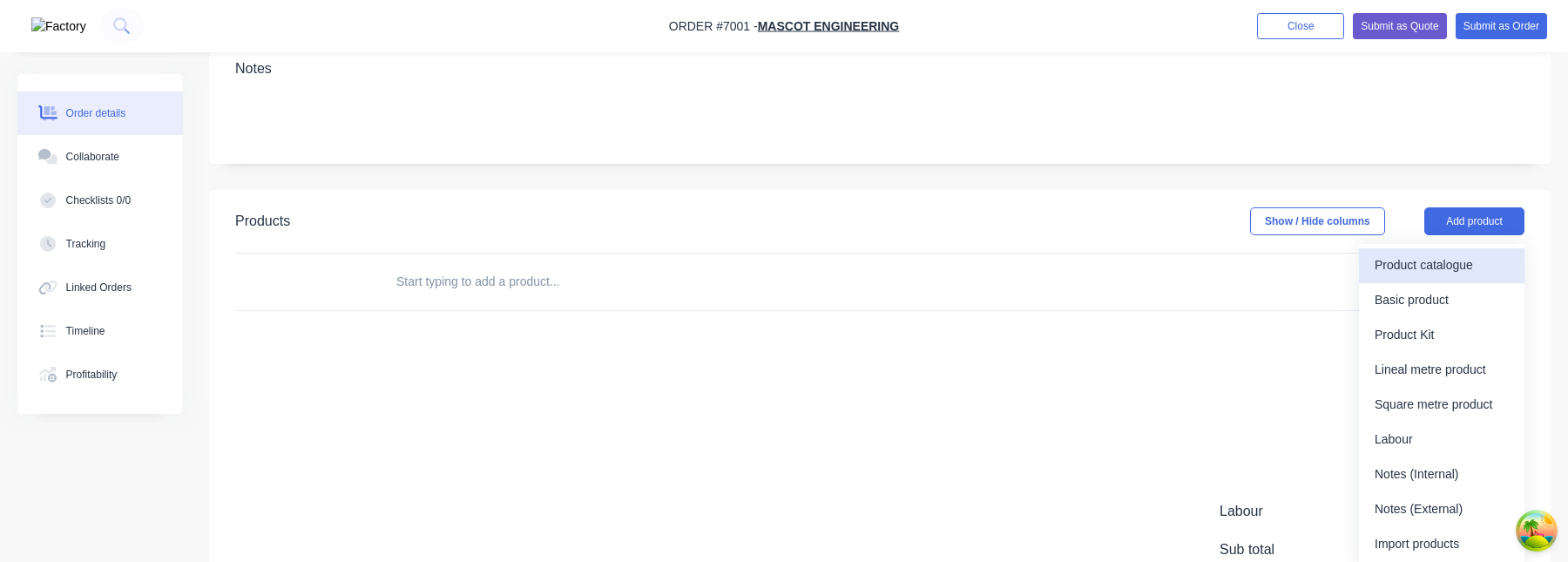
click at [1457, 265] on div "Product catalogue" at bounding box center [1441, 265] width 134 height 25
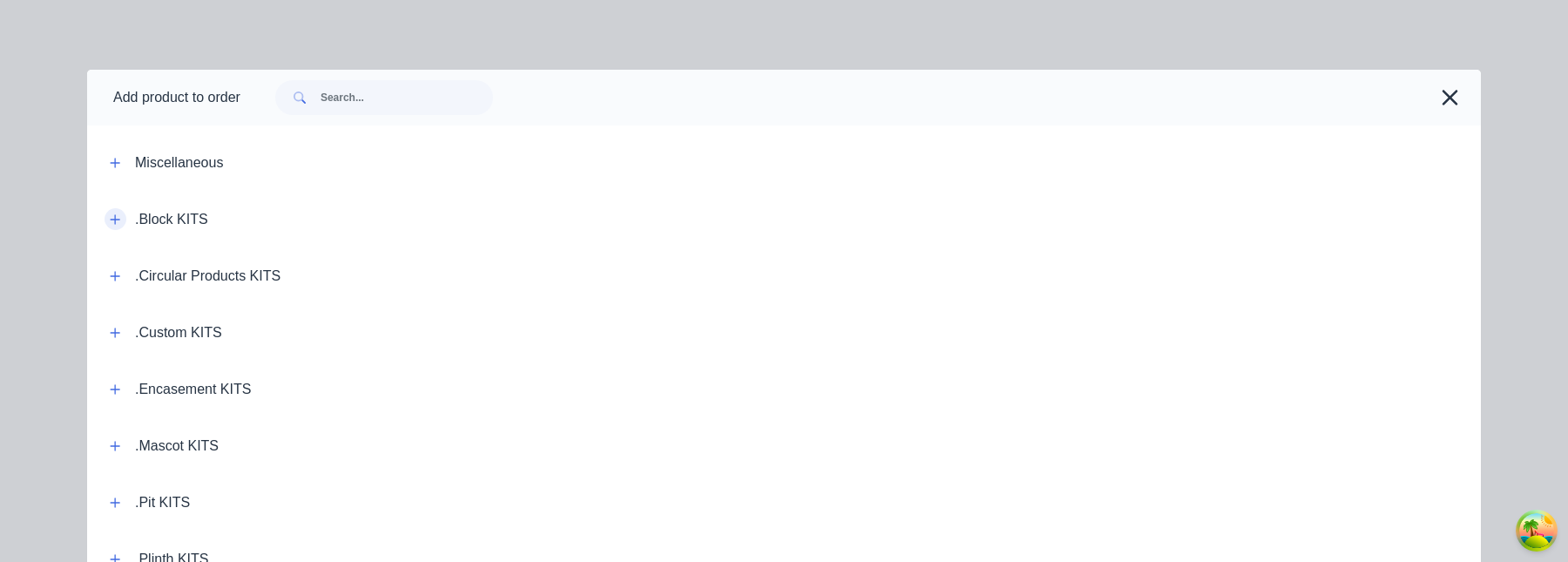
click at [111, 223] on icon "button" at bounding box center [114, 219] width 11 height 13
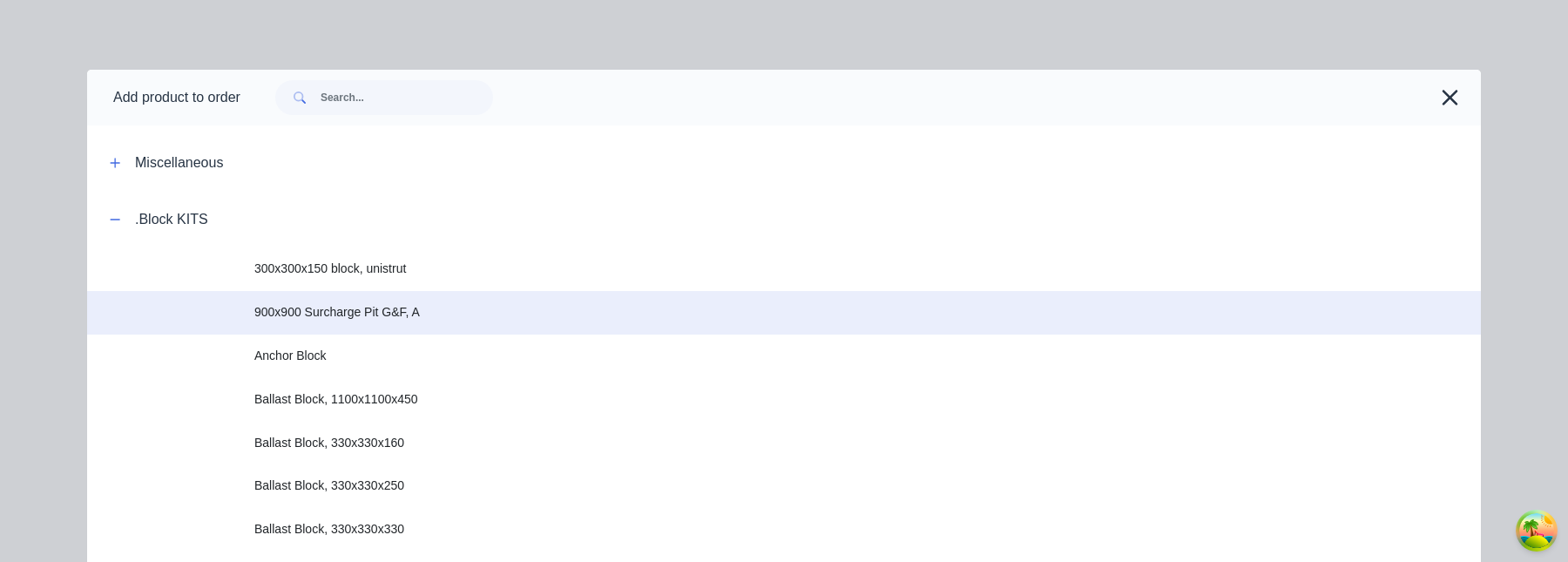
click at [471, 302] on td "900x900 Surcharge Pit G&F, A" at bounding box center [866, 312] width 1226 height 44
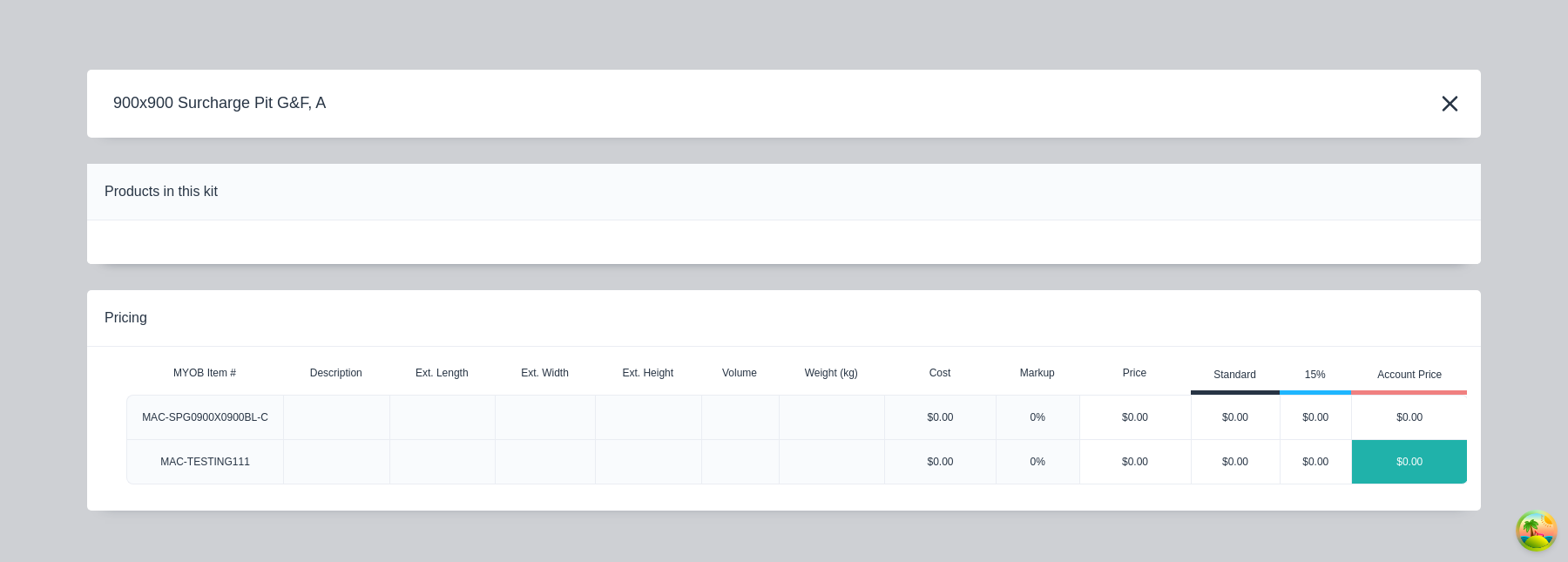
click at [1413, 449] on div "$0.00" at bounding box center [1410, 461] width 116 height 44
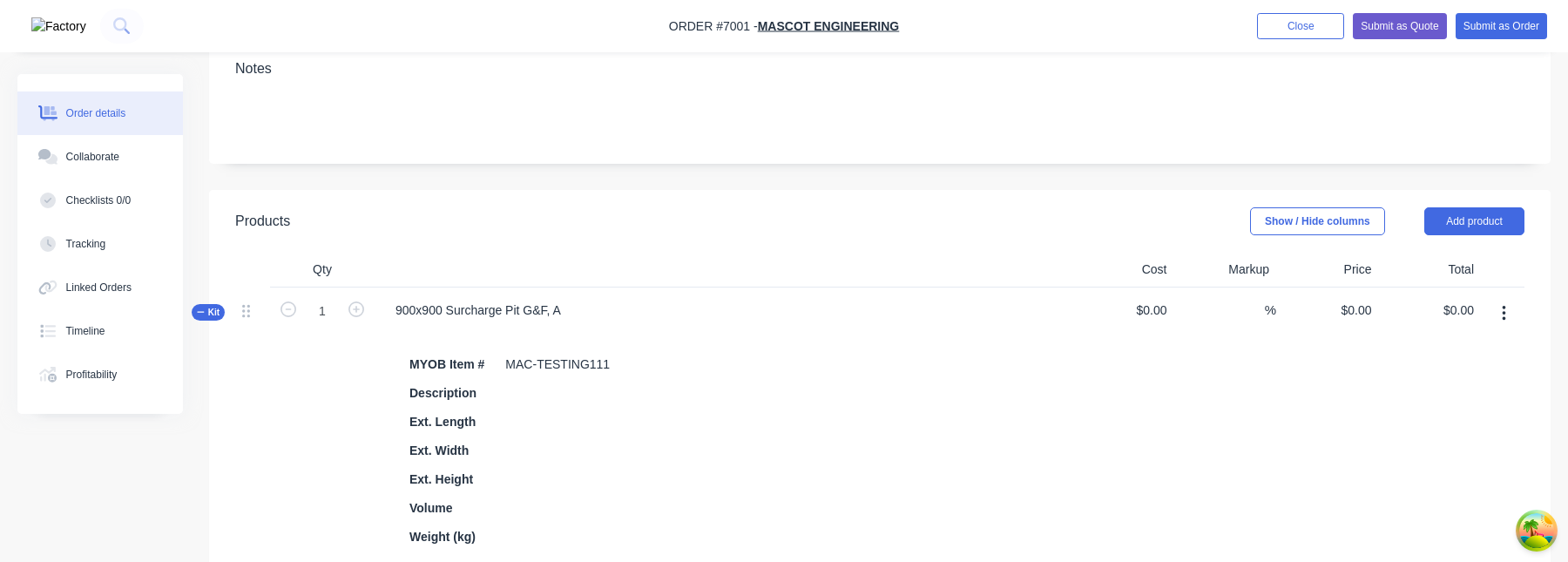
click at [205, 314] on span "Kit" at bounding box center [207, 311] width 22 height 13
click at [205, 309] on span "Kit" at bounding box center [207, 311] width 22 height 13
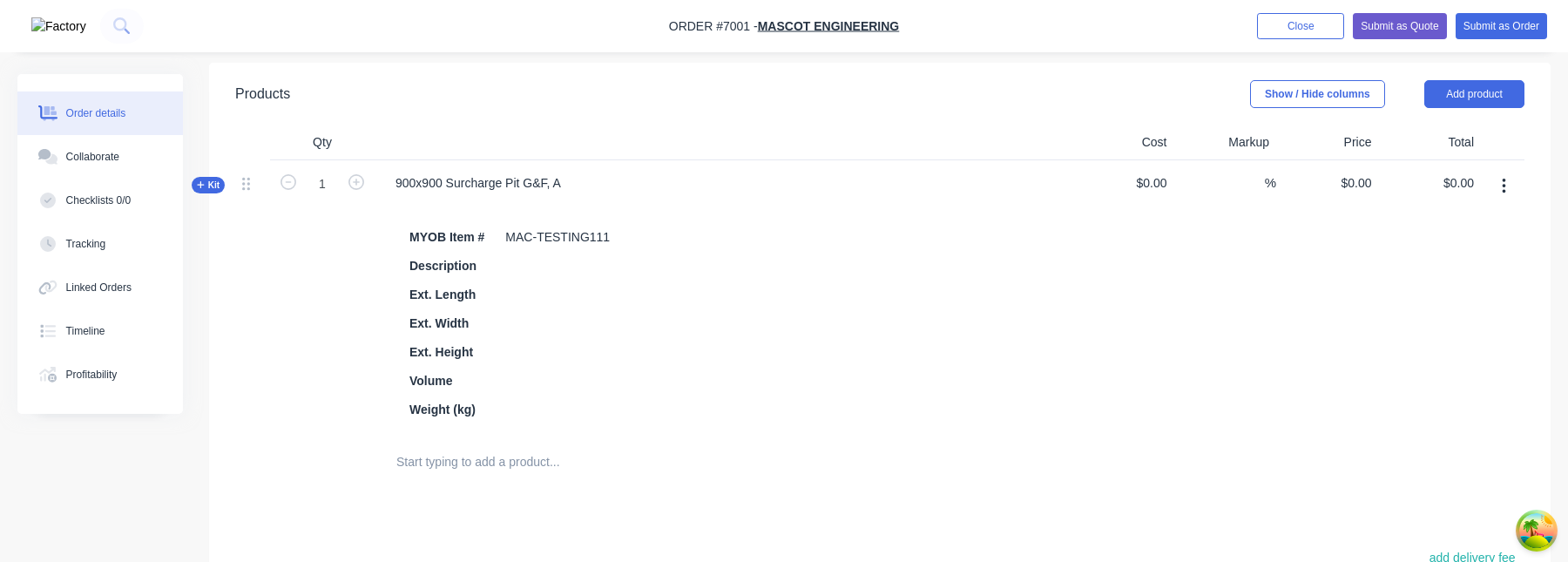
scroll to position [370, 0]
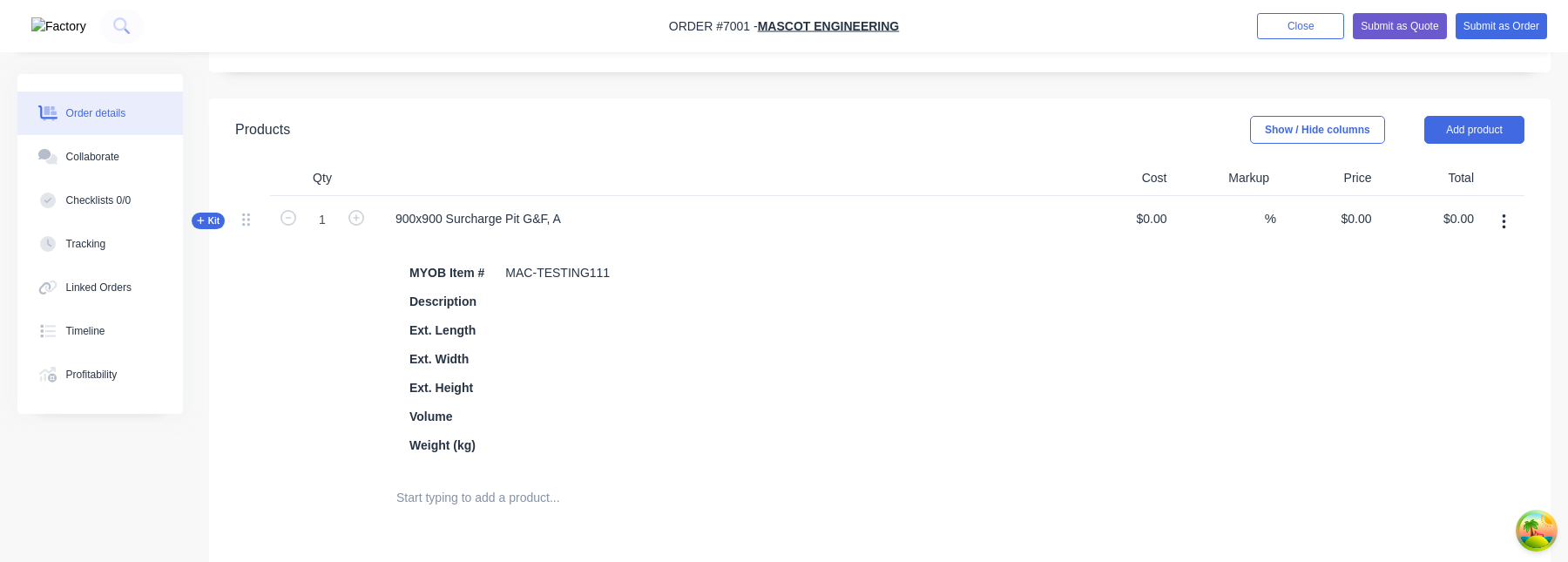
click at [212, 229] on div "Qty Cost Markup Price Total Kit 1 900x900 Surcharge Pit G&F, A MYOB Item # MAC-…" at bounding box center [880, 343] width 1341 height 365
click at [212, 223] on span "Kit" at bounding box center [207, 220] width 22 height 13
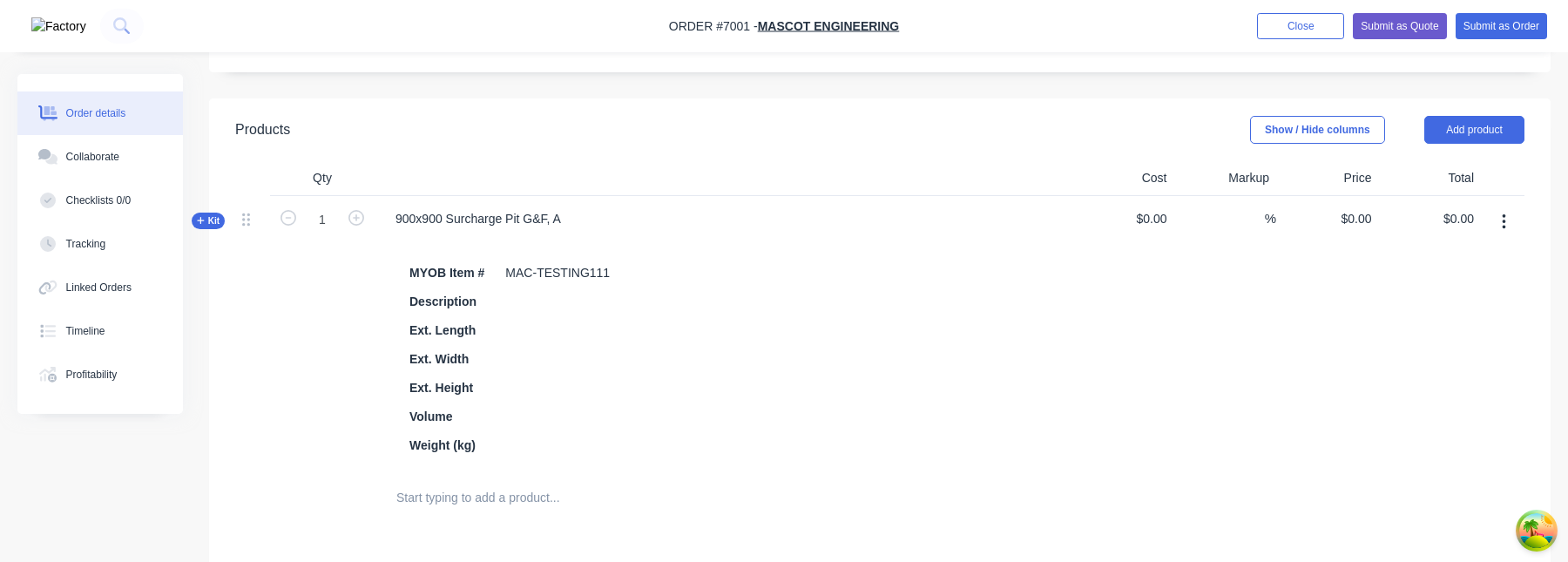
click at [212, 223] on span "Kit" at bounding box center [207, 220] width 22 height 13
click at [208, 219] on span "Kit" at bounding box center [207, 220] width 22 height 13
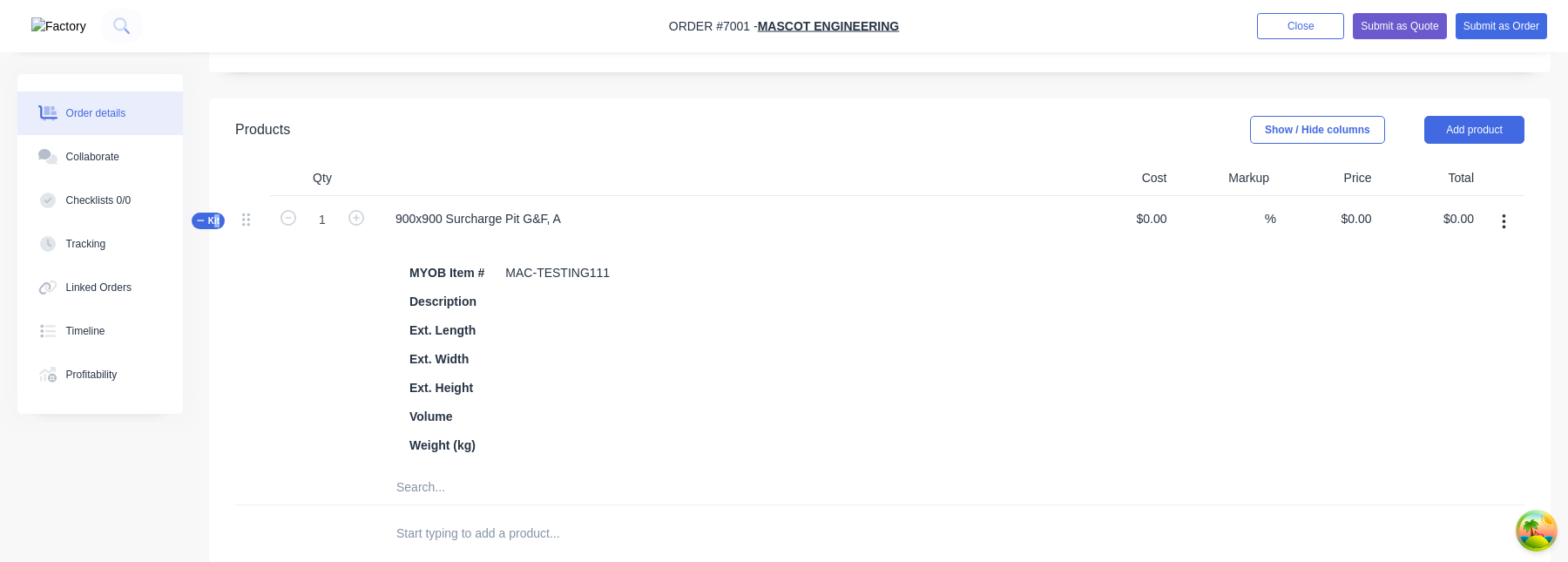
click at [208, 219] on span "Kit" at bounding box center [207, 220] width 22 height 13
click at [1505, 220] on icon "button" at bounding box center [1503, 222] width 4 height 19
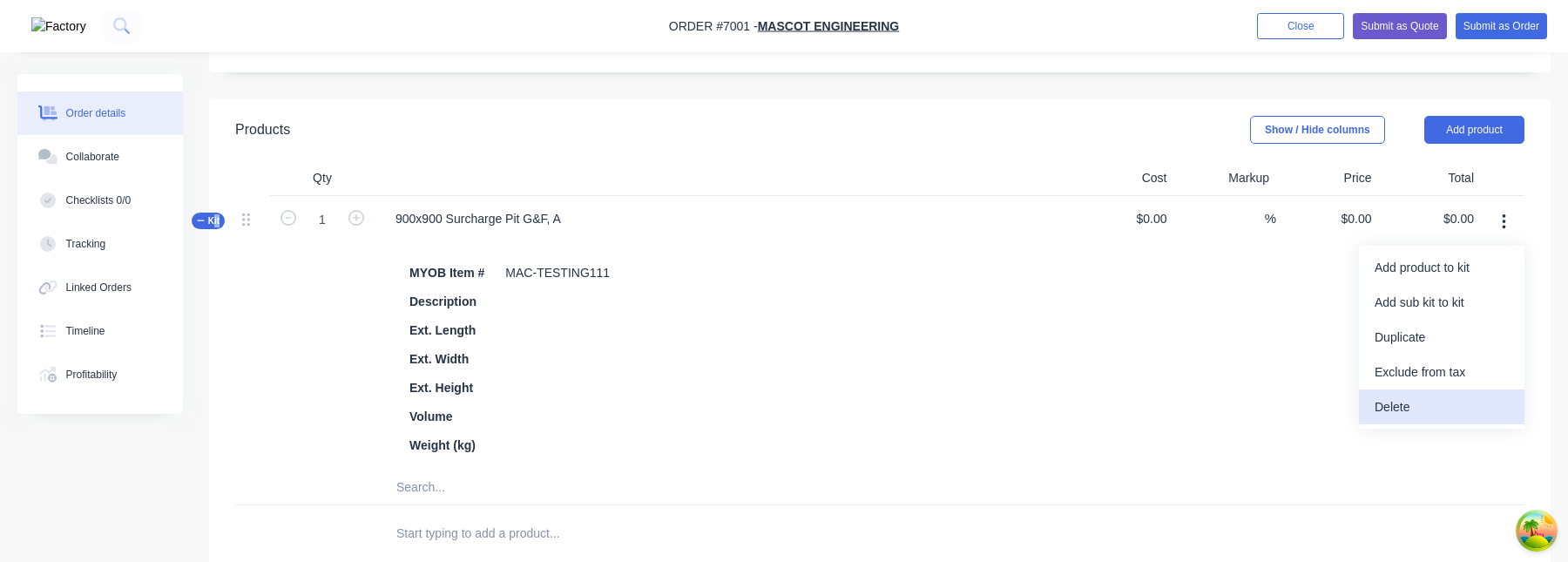
click at [1406, 417] on div "Delete" at bounding box center [1441, 407] width 134 height 25
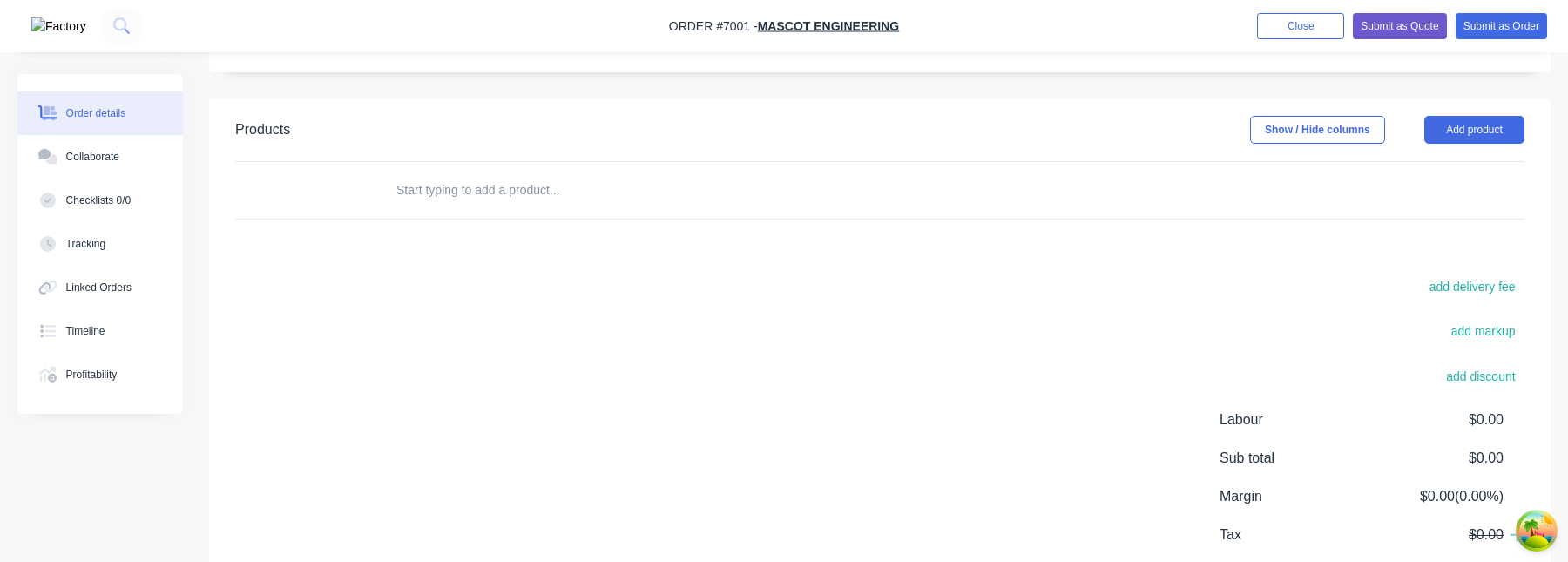
click at [543, 184] on input "text" at bounding box center [569, 190] width 348 height 35
type input "MAC"
click at [534, 193] on input "MAC" at bounding box center [569, 190] width 348 height 35
click at [1483, 135] on button "Add product" at bounding box center [1473, 130] width 100 height 28
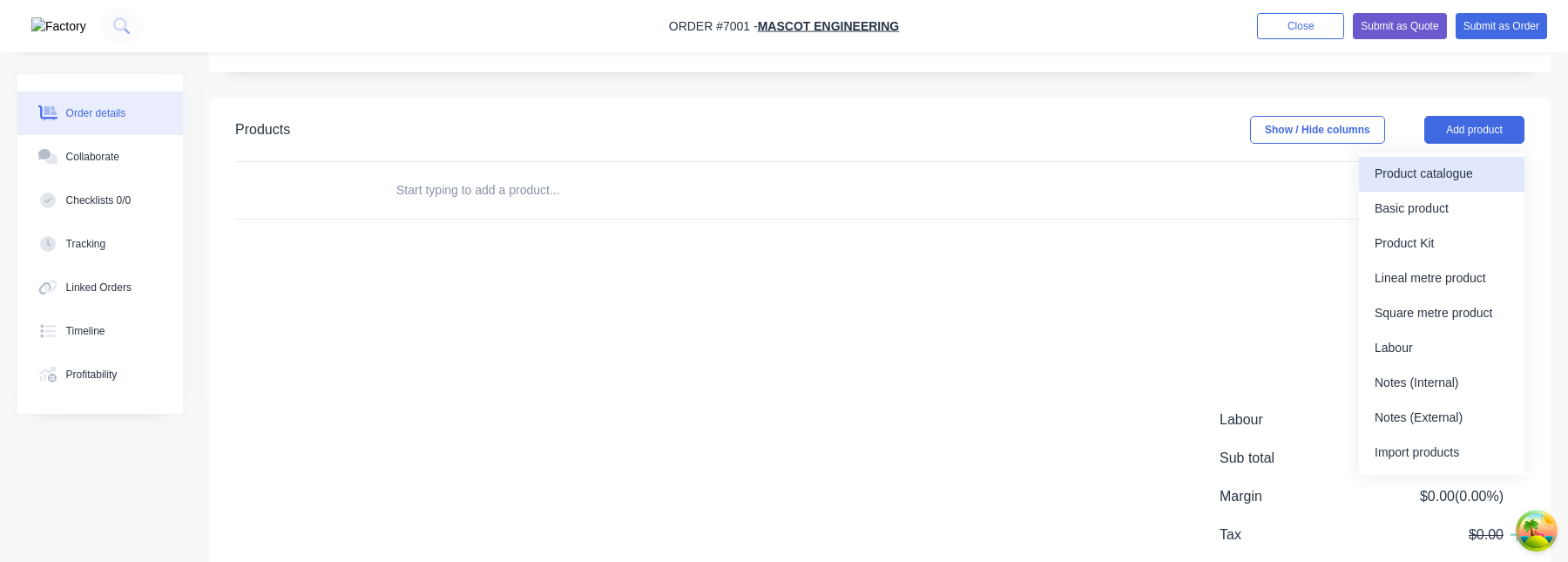
click at [1446, 175] on div "Product catalogue" at bounding box center [1441, 173] width 134 height 25
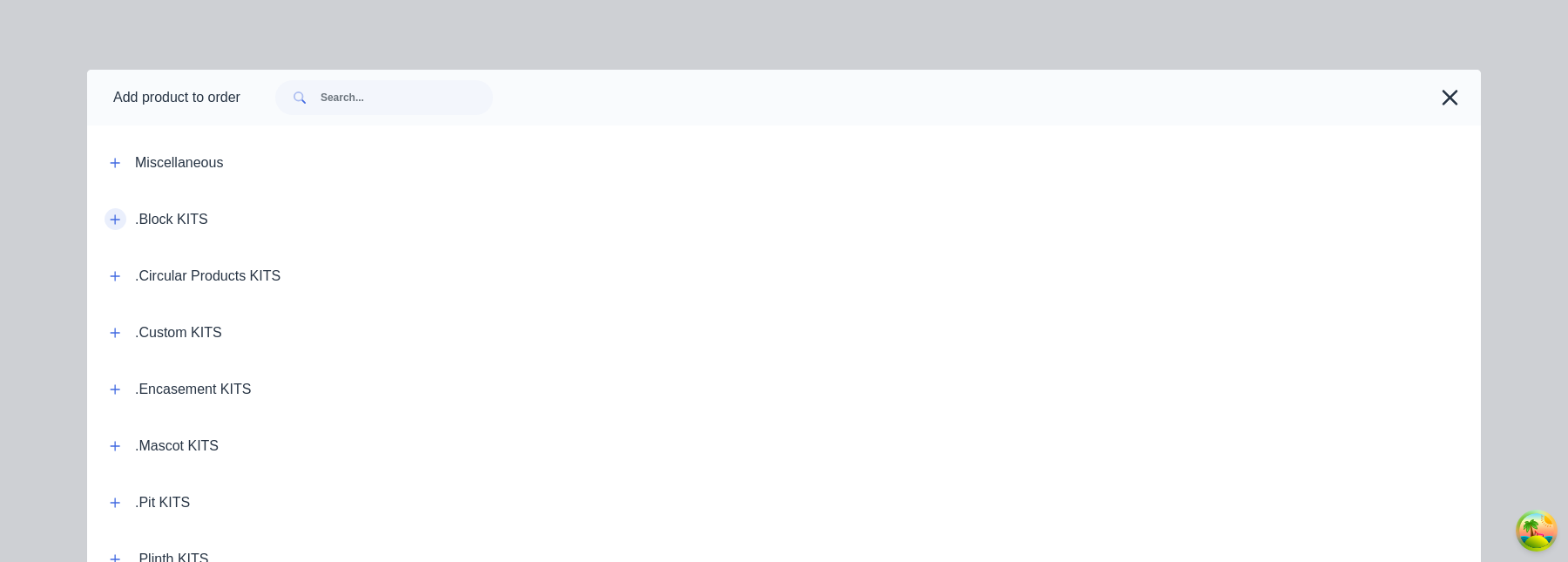
click at [116, 220] on icon "button" at bounding box center [114, 219] width 11 height 13
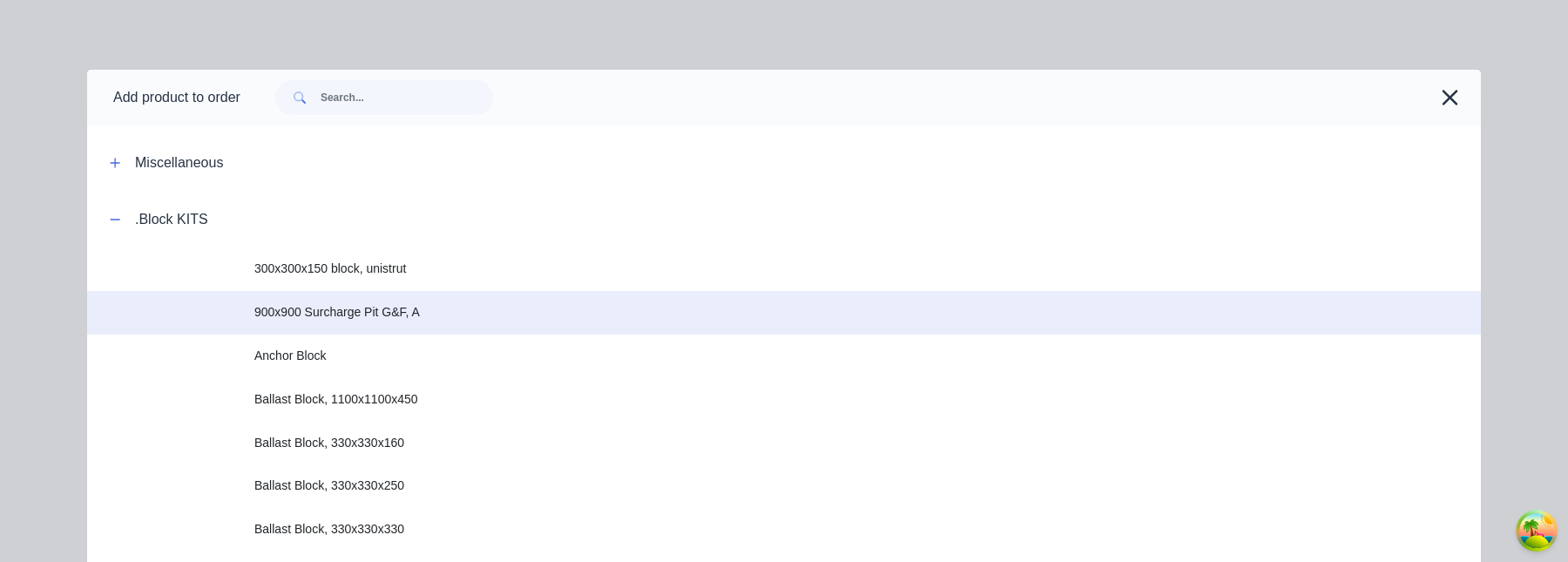
click at [480, 316] on span "900x900 Surcharge Pit G&F, A" at bounding box center [744, 312] width 981 height 18
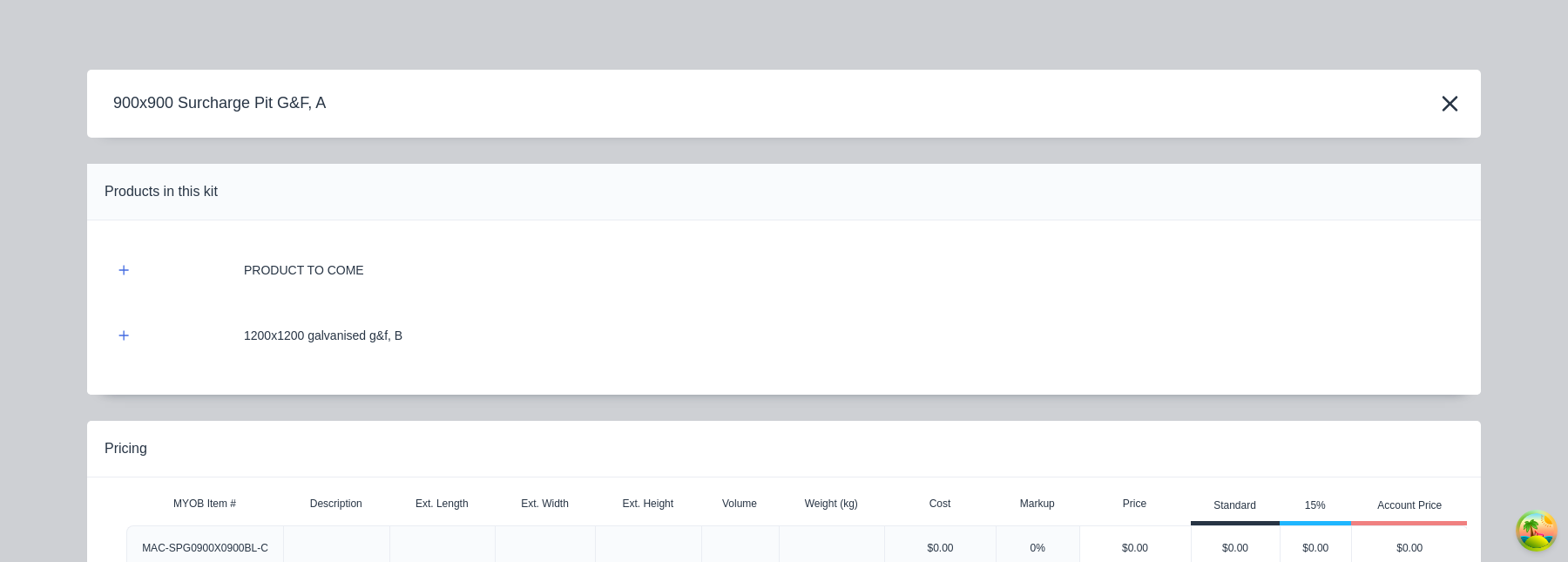
scroll to position [155, 0]
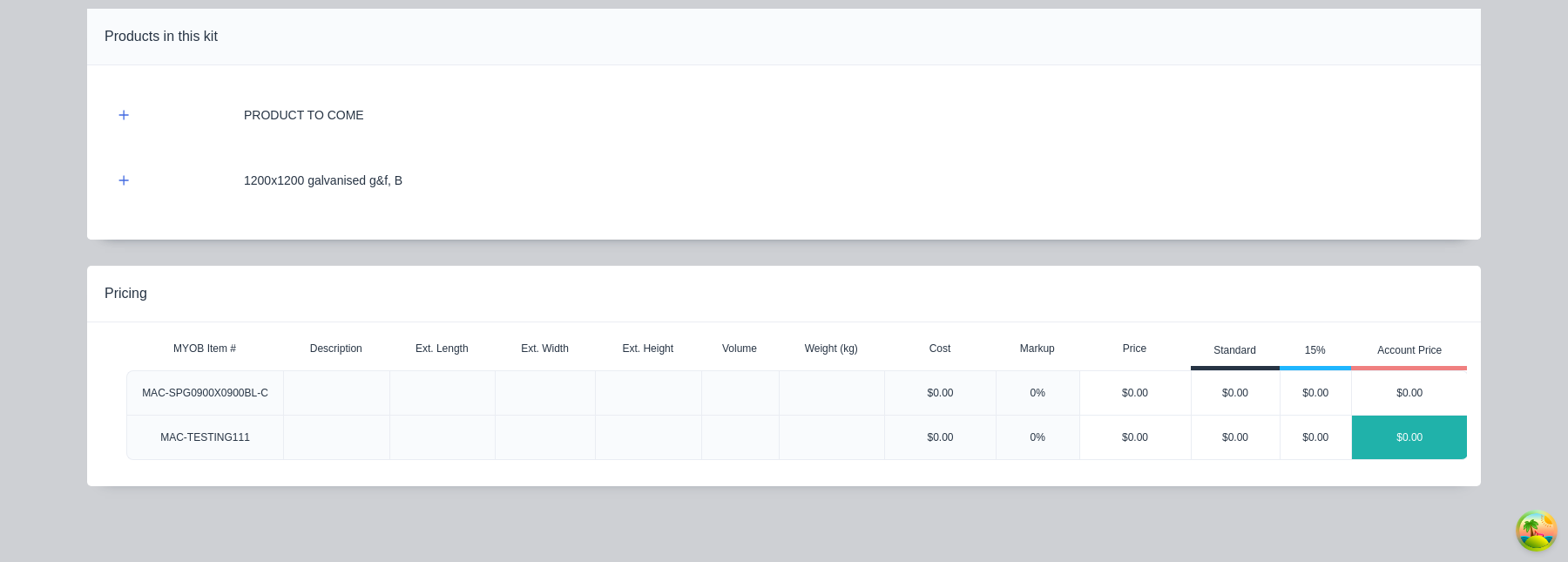
click at [1397, 435] on div "$0.00" at bounding box center [1410, 437] width 116 height 44
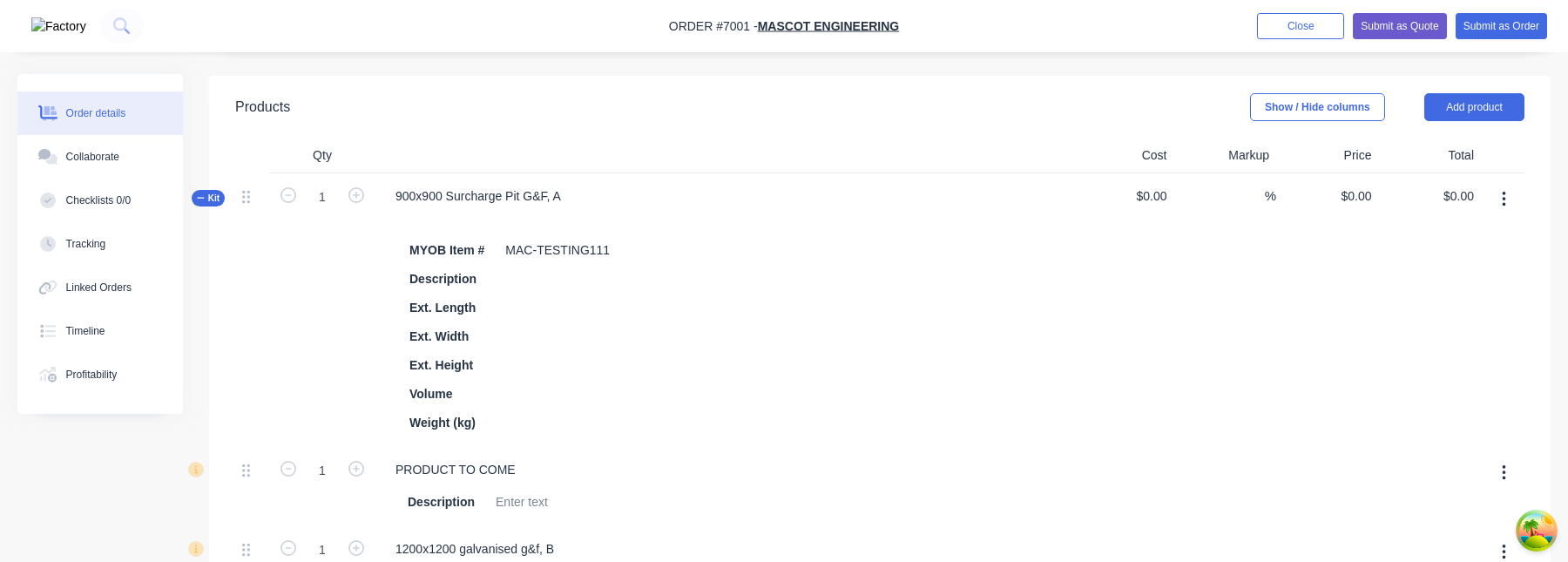
scroll to position [364, 0]
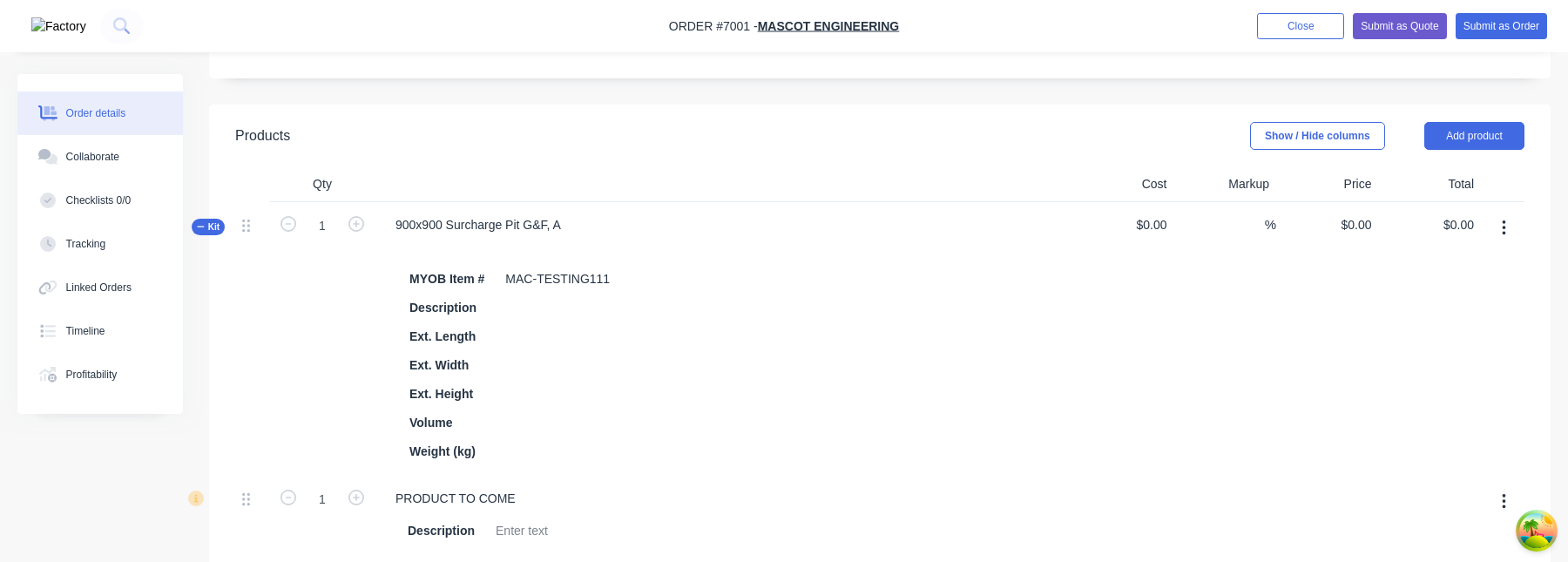
click at [216, 232] on span "Kit" at bounding box center [207, 226] width 22 height 13
click at [212, 226] on span "Kit" at bounding box center [207, 226] width 22 height 13
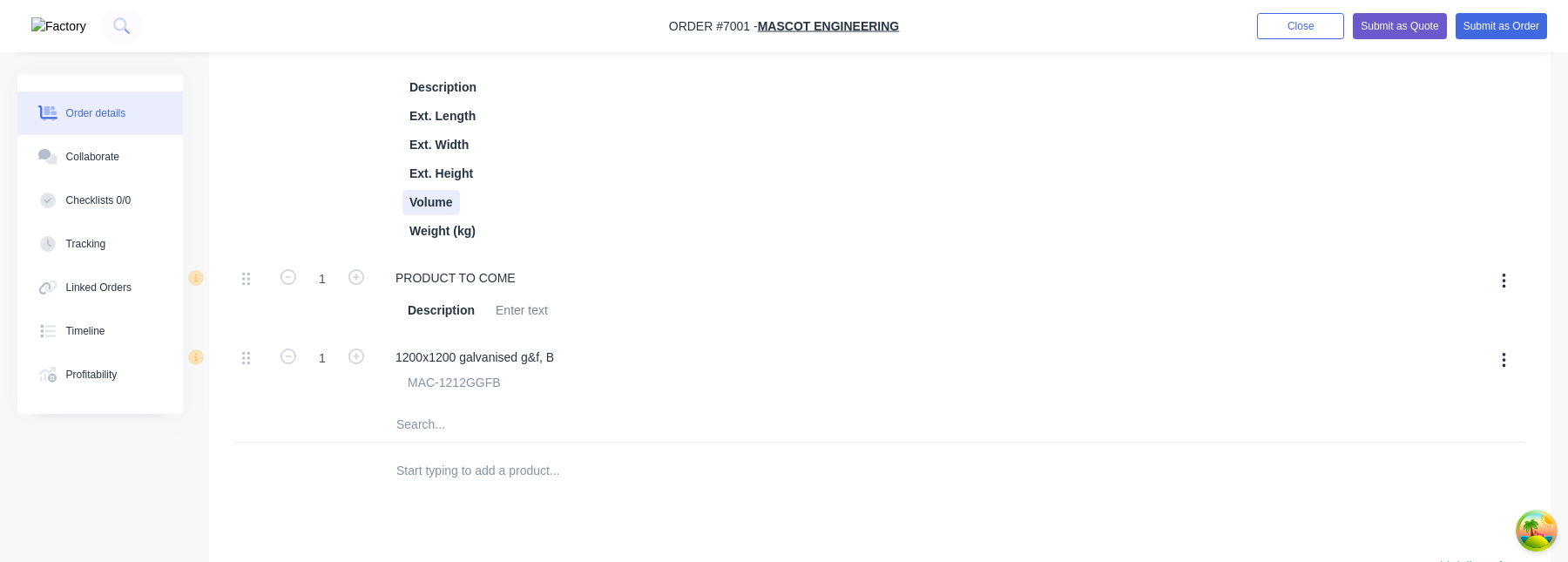
scroll to position [691, 0]
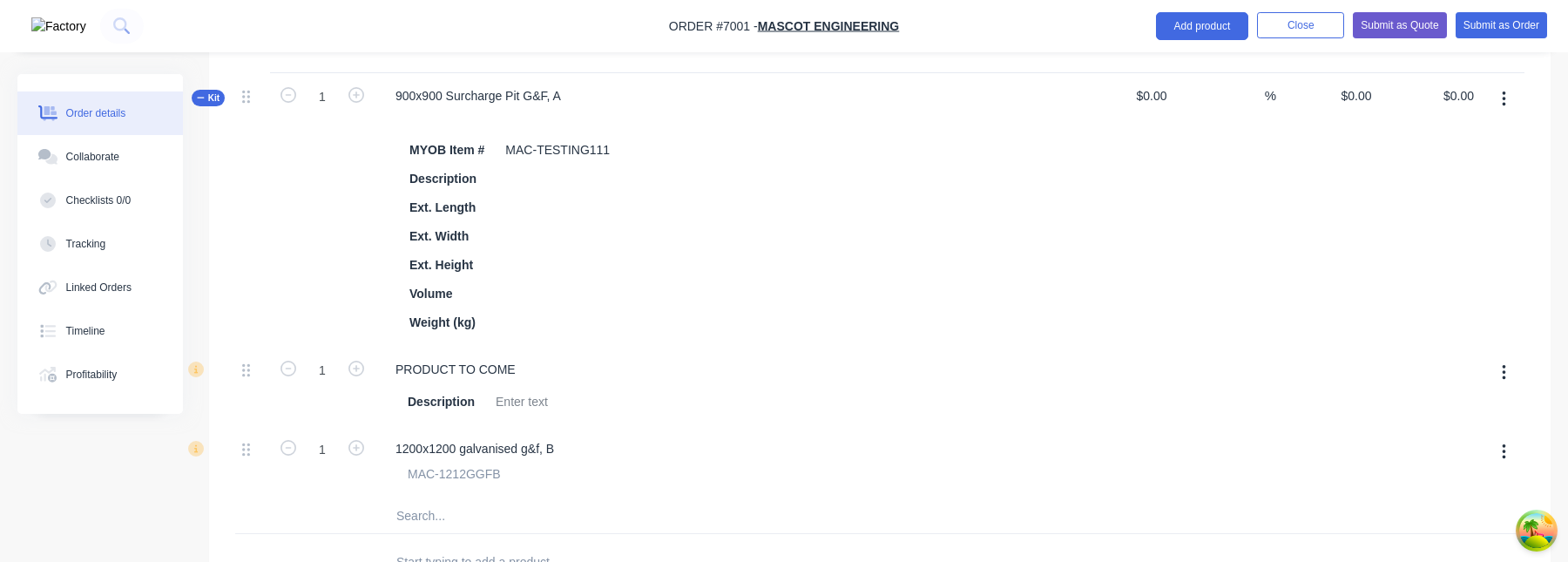
scroll to position [446, 0]
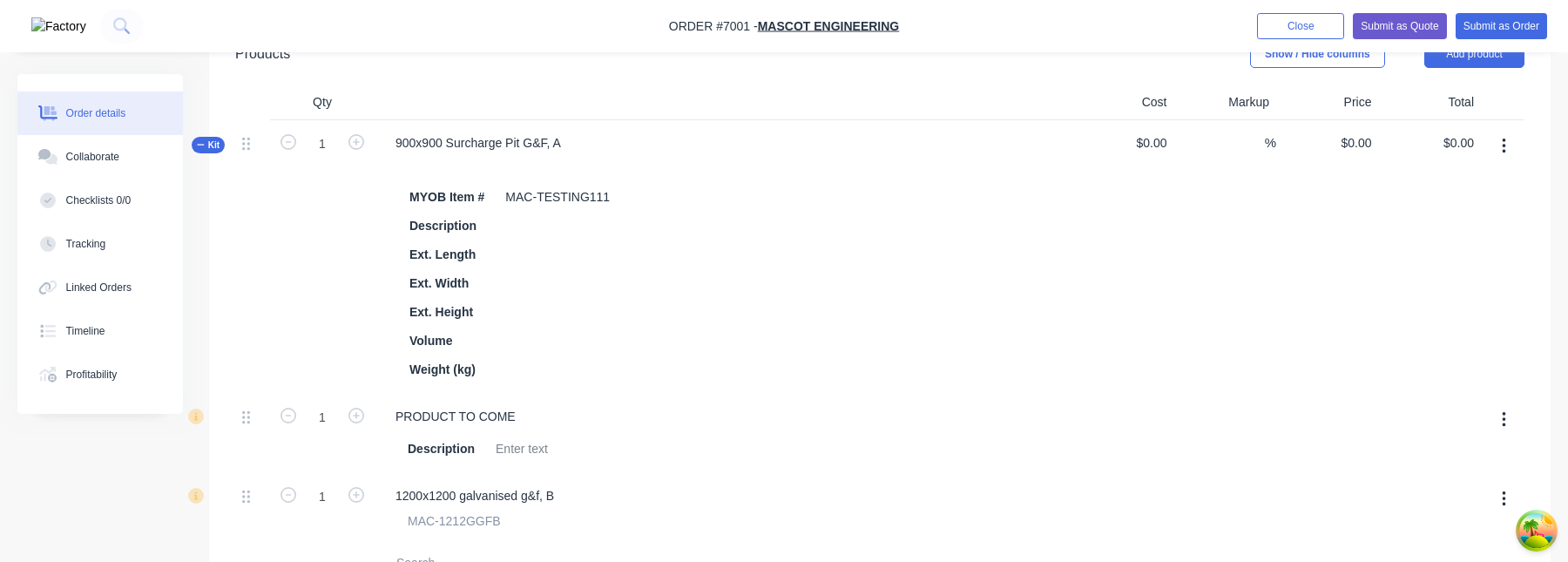
click at [1517, 146] on button "button" at bounding box center [1504, 146] width 41 height 31
click at [1420, 348] on div "Add product to kit Add sub kit to kit Duplicate Exclude from tax Delete" at bounding box center [1441, 261] width 166 height 183
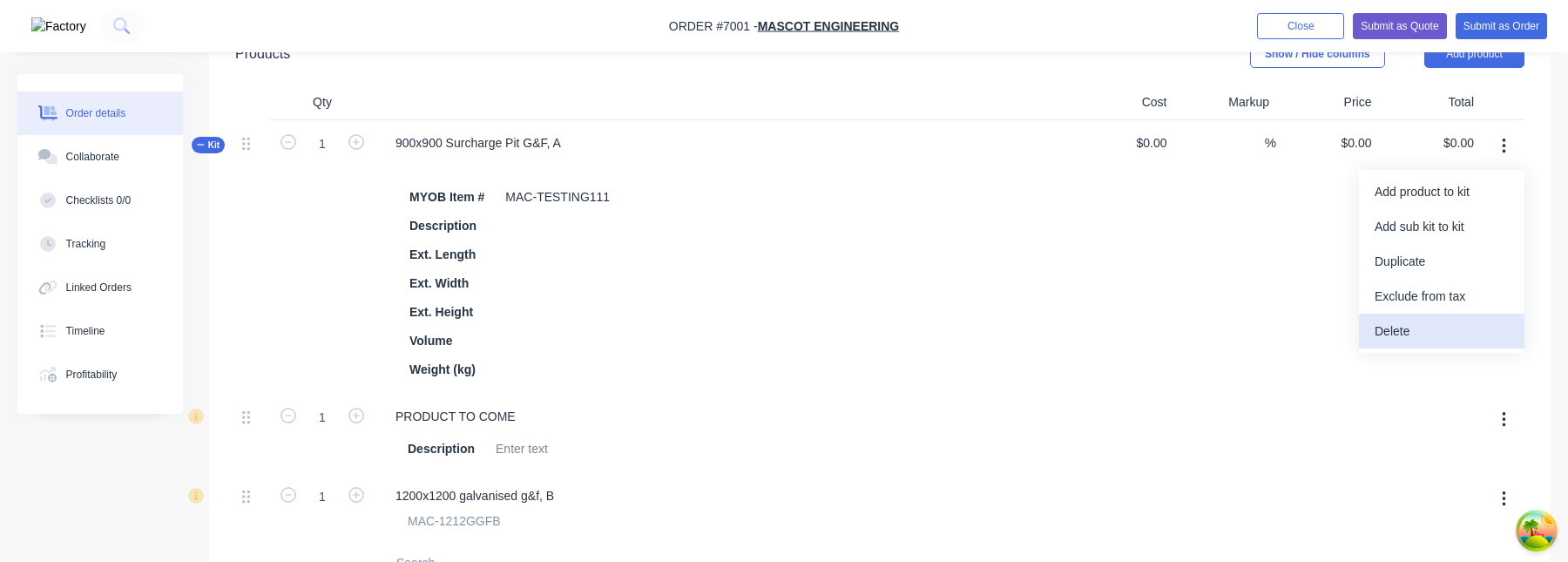
click at [1425, 341] on div "Delete" at bounding box center [1441, 331] width 134 height 25
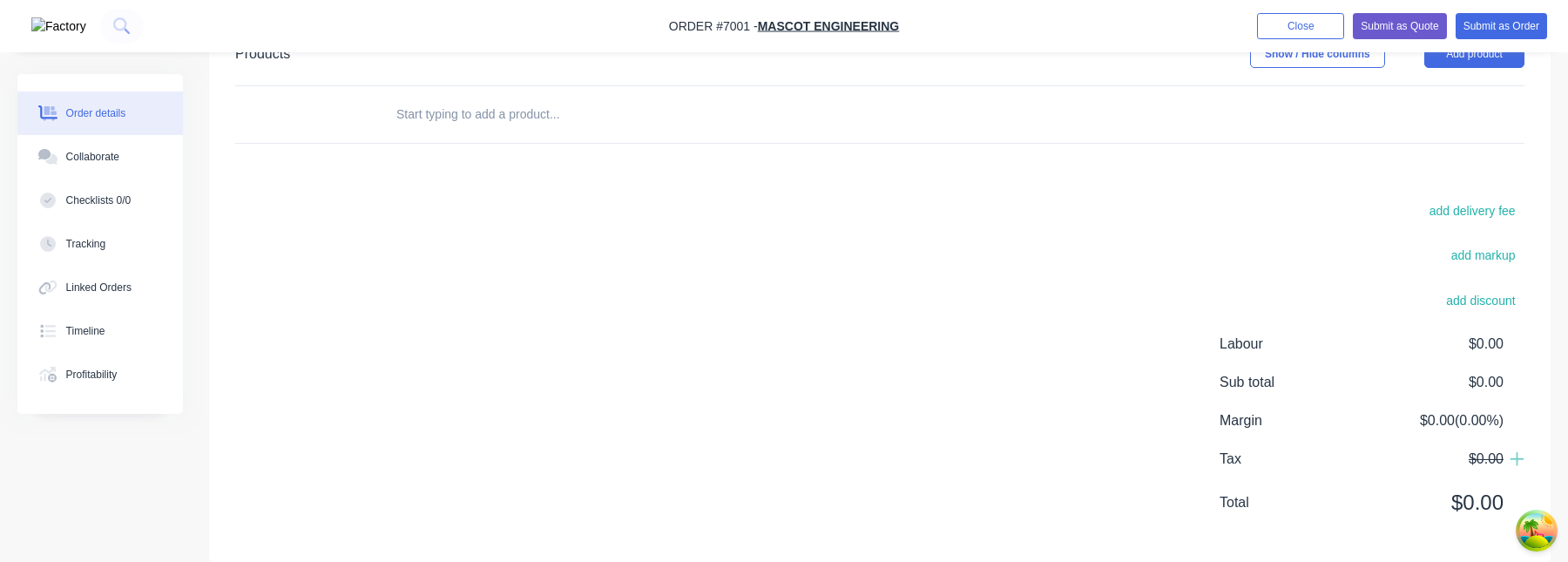
click at [728, 297] on div "add delivery fee add markup add discount Labour $0.00 Sub total $0.00 Margin $0…" at bounding box center [880, 367] width 1289 height 336
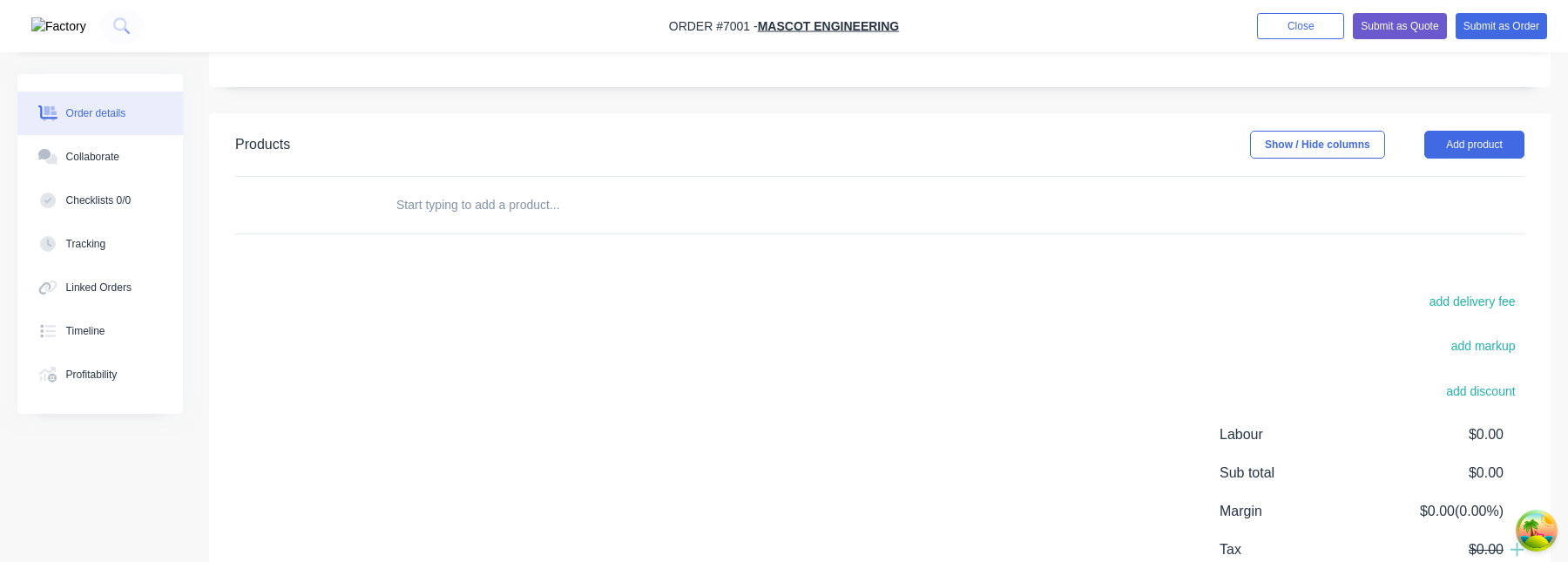
scroll to position [292, 0]
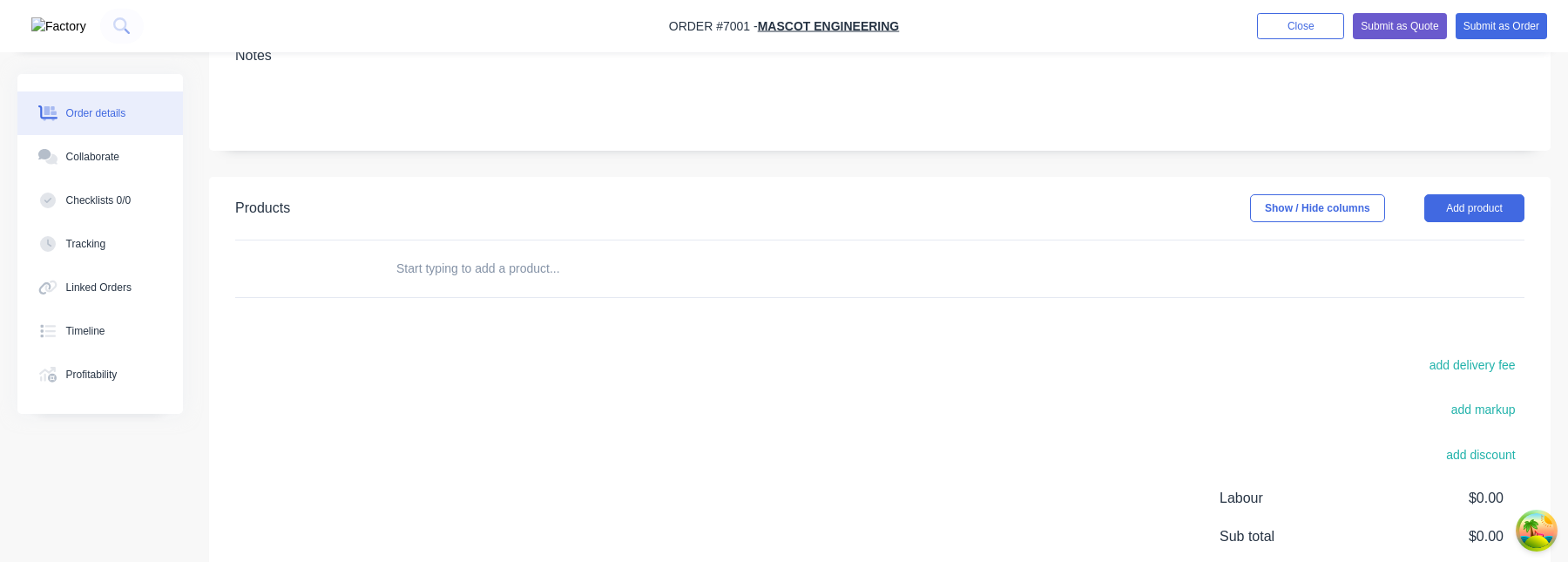
click at [566, 265] on input "text" at bounding box center [569, 268] width 348 height 35
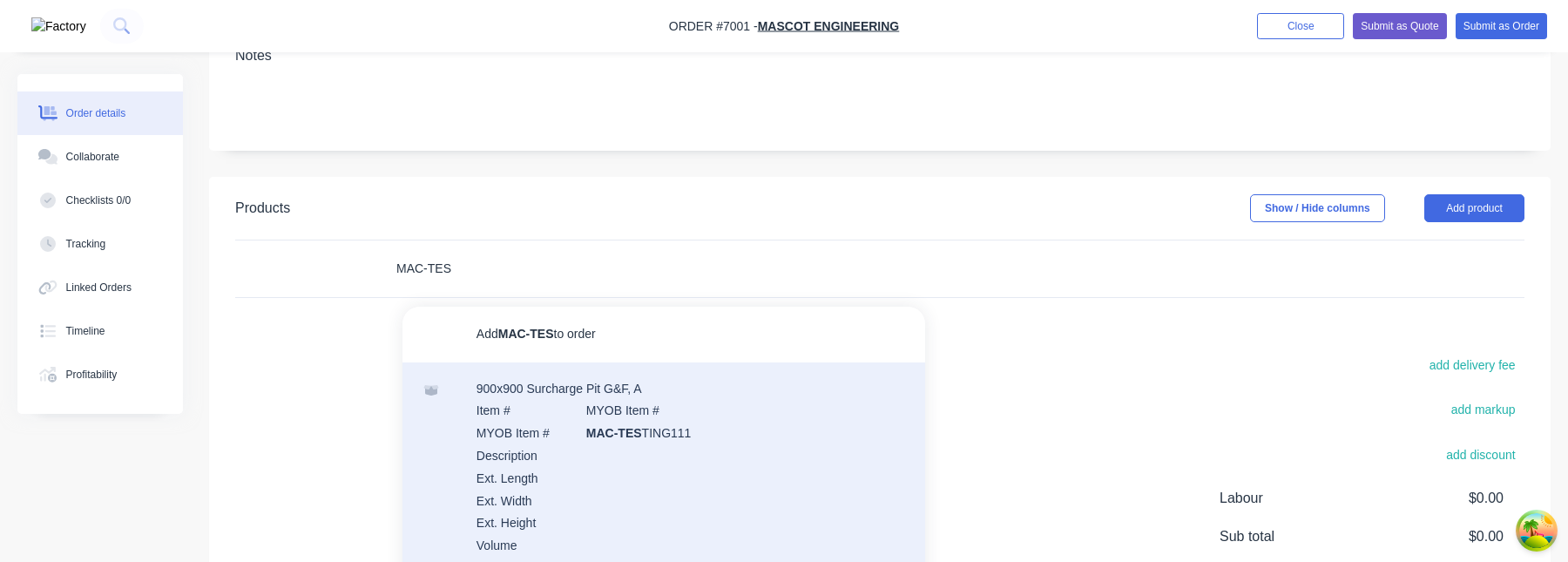
type input "MAC-TES"
click at [618, 423] on div "900x900 Surcharge Pit G&F, A Item # MYOB Item # MYOB Item # MAC-TES TING111 Des…" at bounding box center [663, 488] width 522 height 253
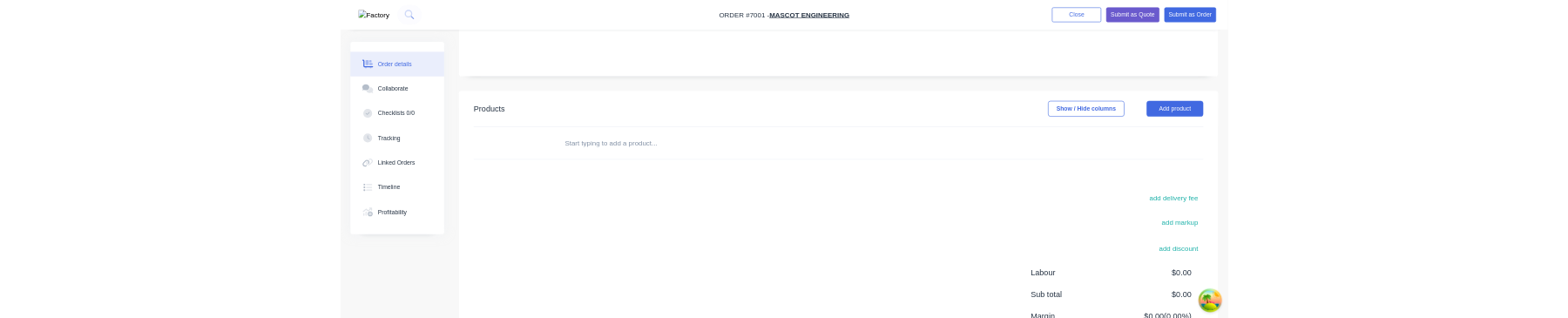
scroll to position [286, 0]
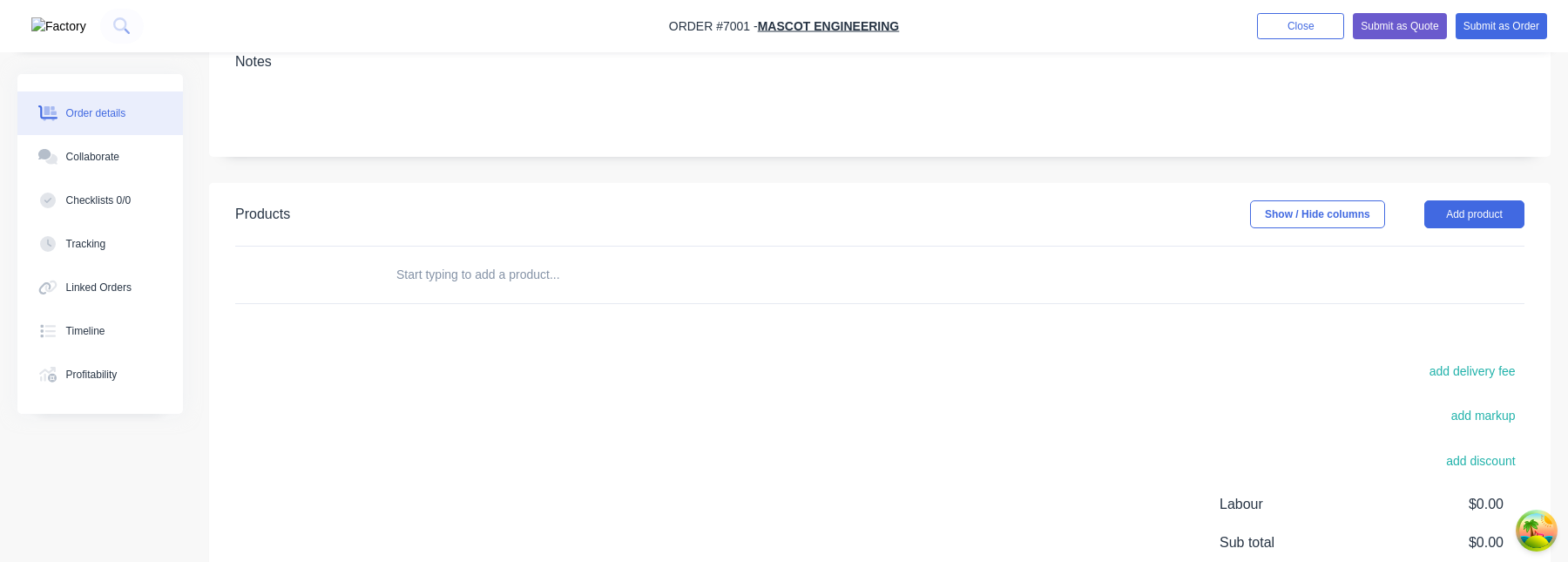
click at [505, 271] on input "text" at bounding box center [569, 274] width 348 height 35
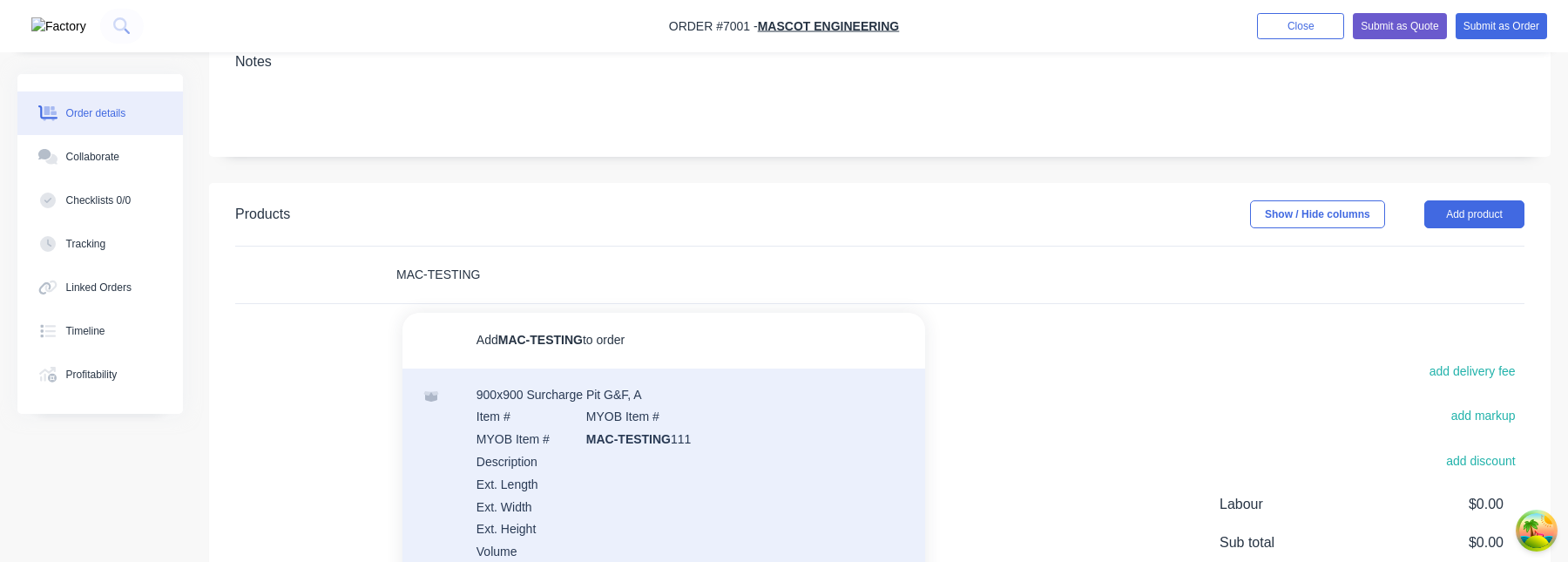
type input "MAC-TESTING"
click at [638, 424] on div "900x900 Surcharge Pit G&F, A Item # MYOB Item # MYOB Item # MAC-TESTING 111 Des…" at bounding box center [663, 494] width 522 height 253
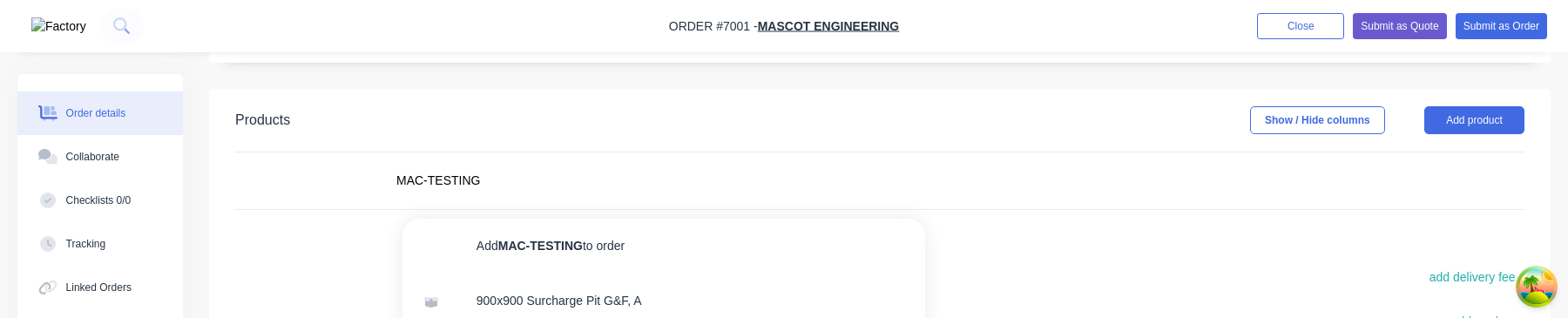
scroll to position [598, 0]
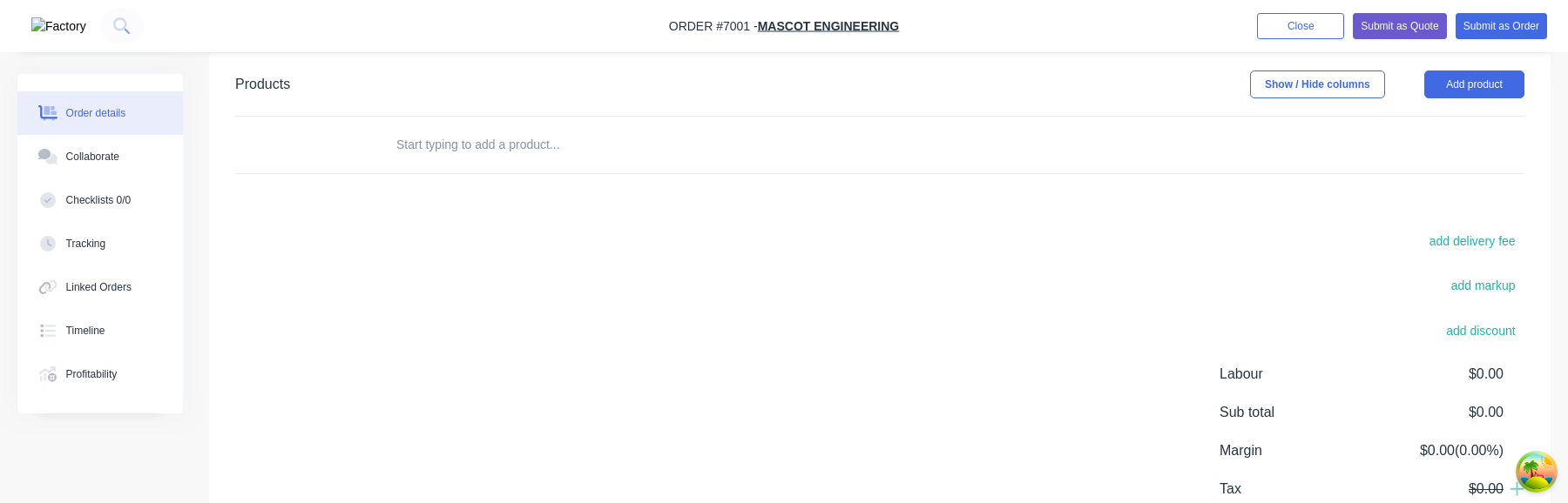
scroll to position [218, 0]
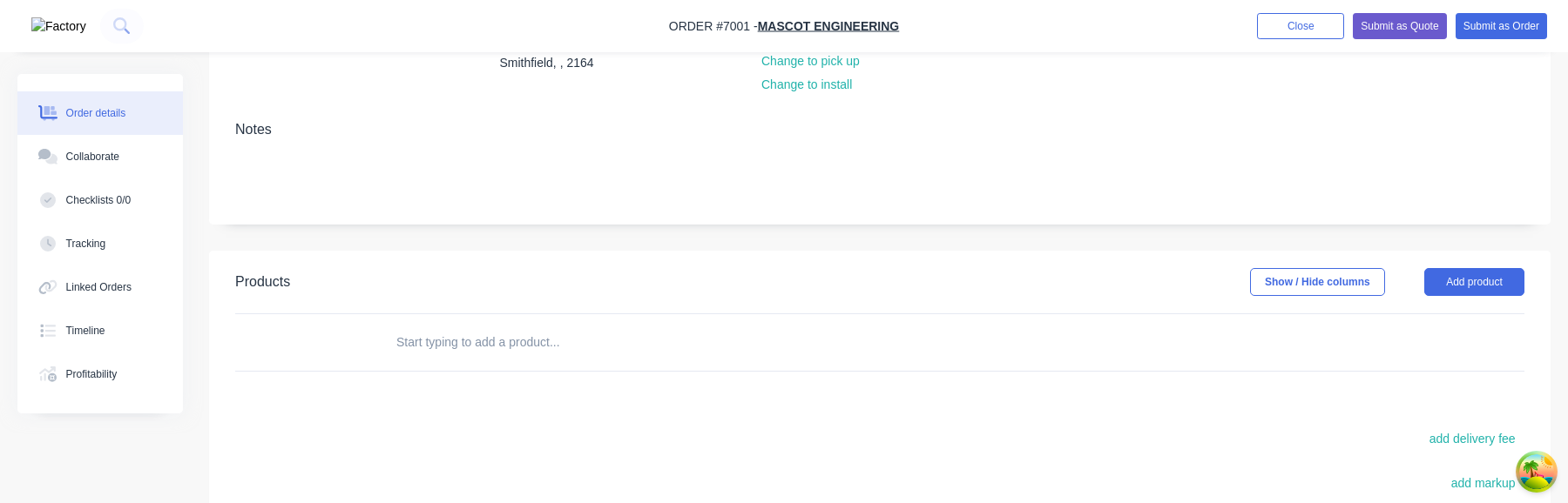
click at [583, 317] on input "text" at bounding box center [569, 342] width 348 height 35
click at [538, 317] on input "MAC-TES" at bounding box center [569, 342] width 348 height 35
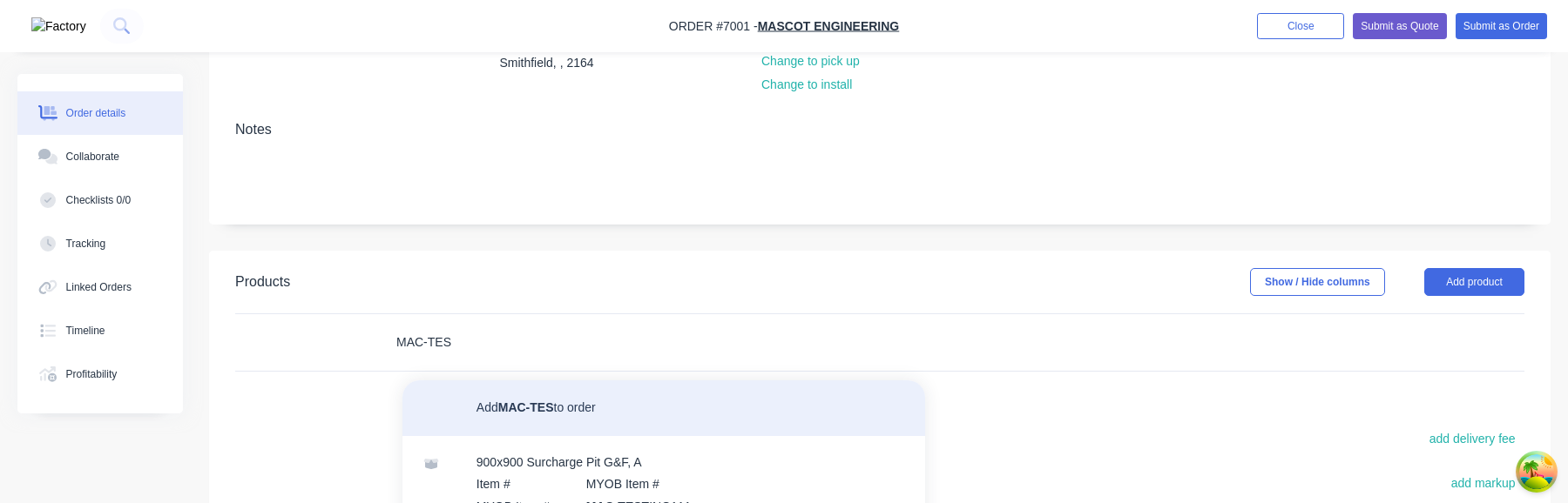
scroll to position [59, 0]
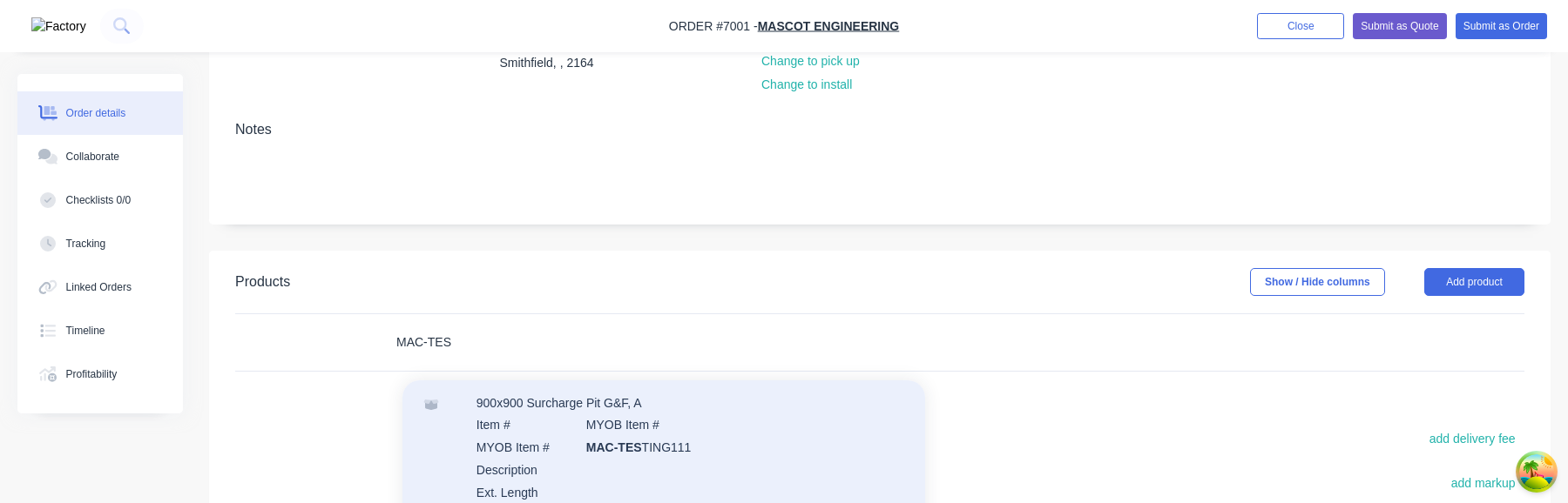
type input "MAC-TES"
click at [623, 317] on div "900x900 Surcharge Pit G&F, A Item # MYOB Item # MYOB Item # MAC-TES TING111 Des…" at bounding box center [663, 503] width 522 height 253
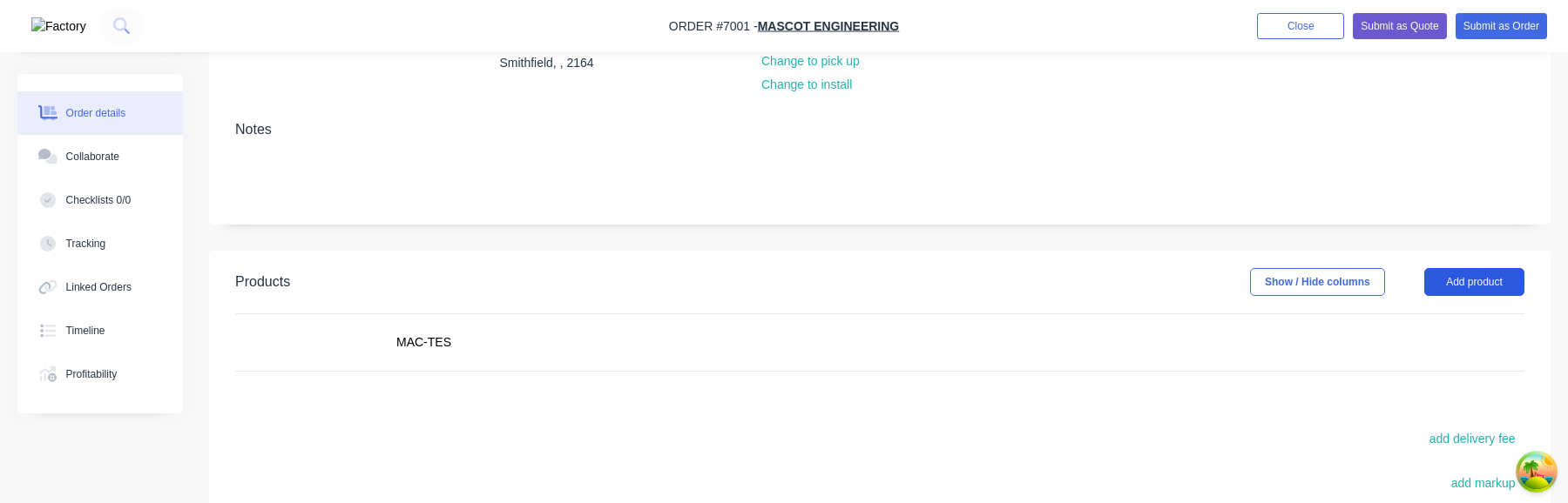
click at [1458, 289] on button "Add product" at bounding box center [1473, 282] width 100 height 28
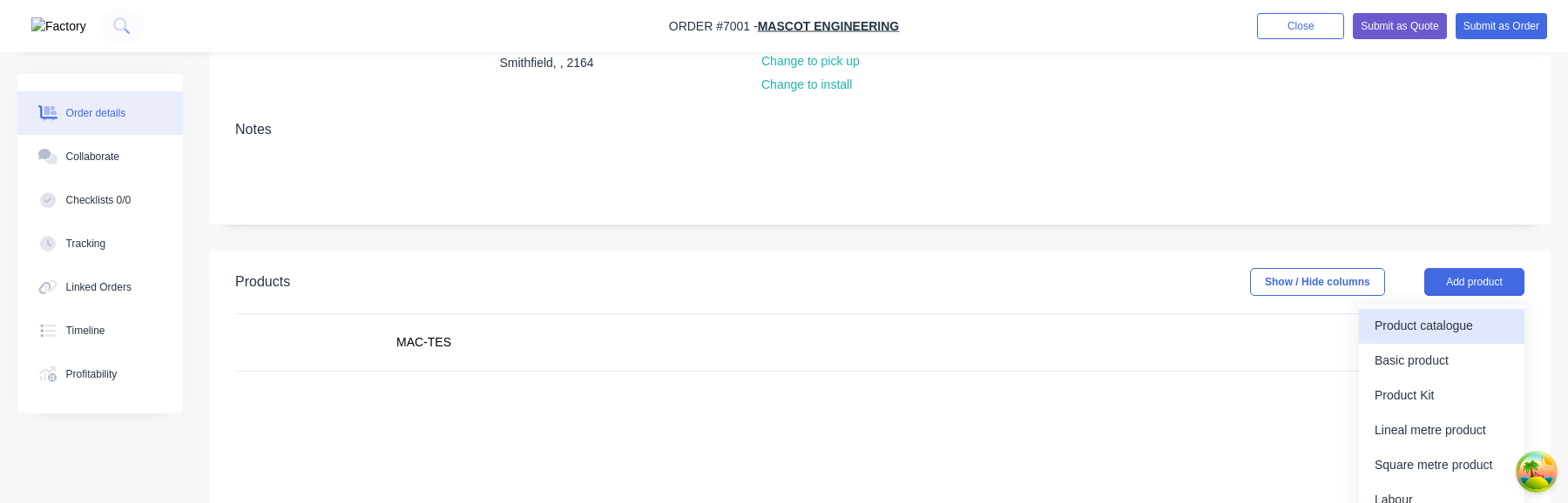
click at [1448, 317] on div "Product catalogue" at bounding box center [1441, 327] width 134 height 25
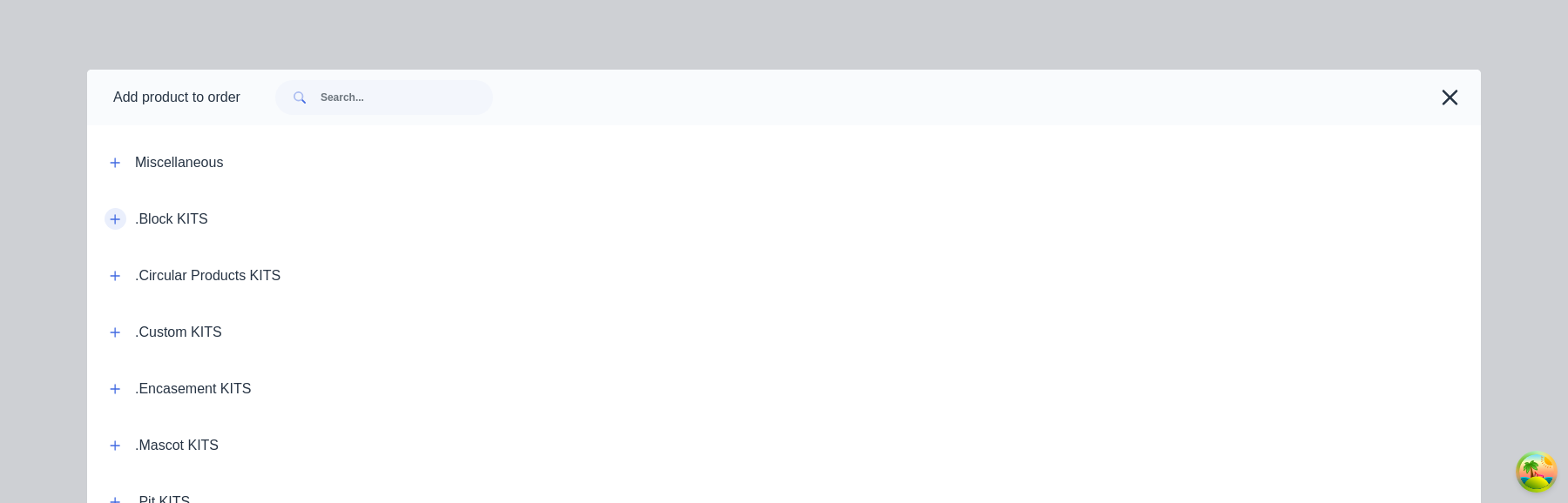
click at [116, 208] on button "button" at bounding box center [115, 219] width 21 height 21
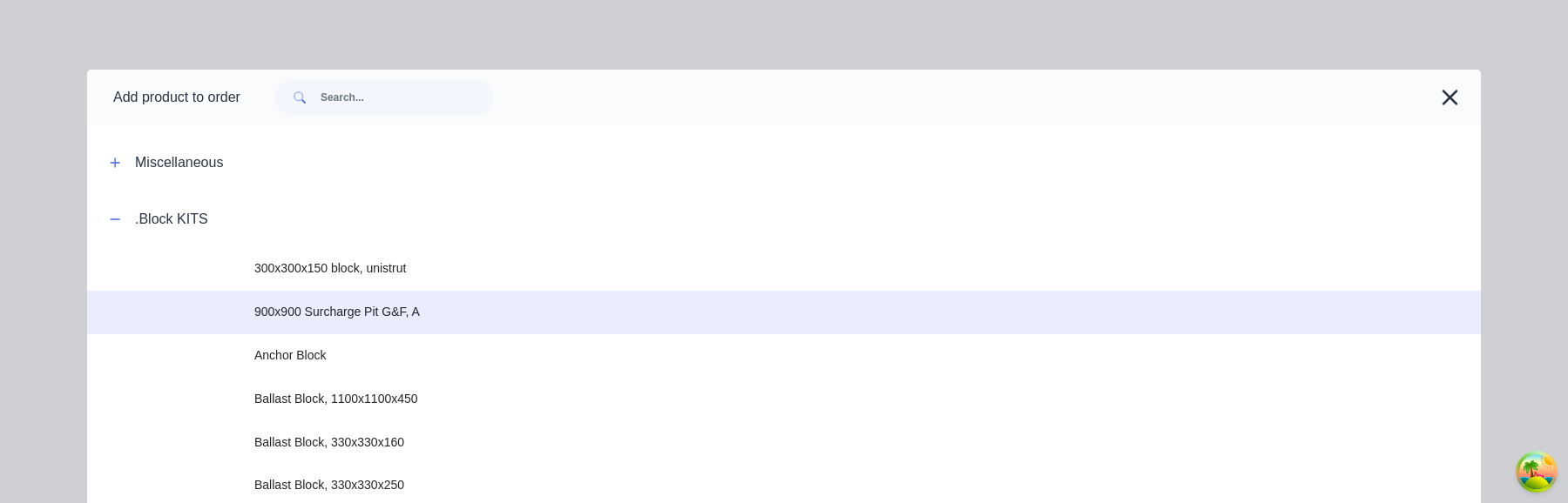
click at [390, 305] on span "900x900 Surcharge Pit G&F, A" at bounding box center [744, 312] width 981 height 18
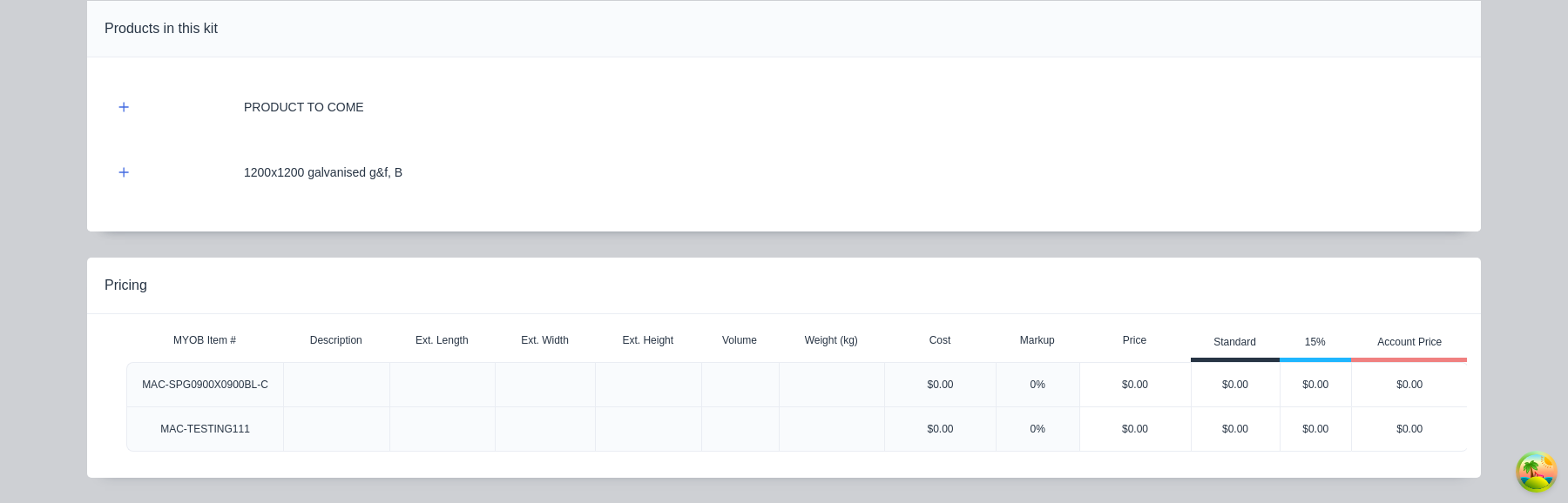
scroll to position [213, 0]
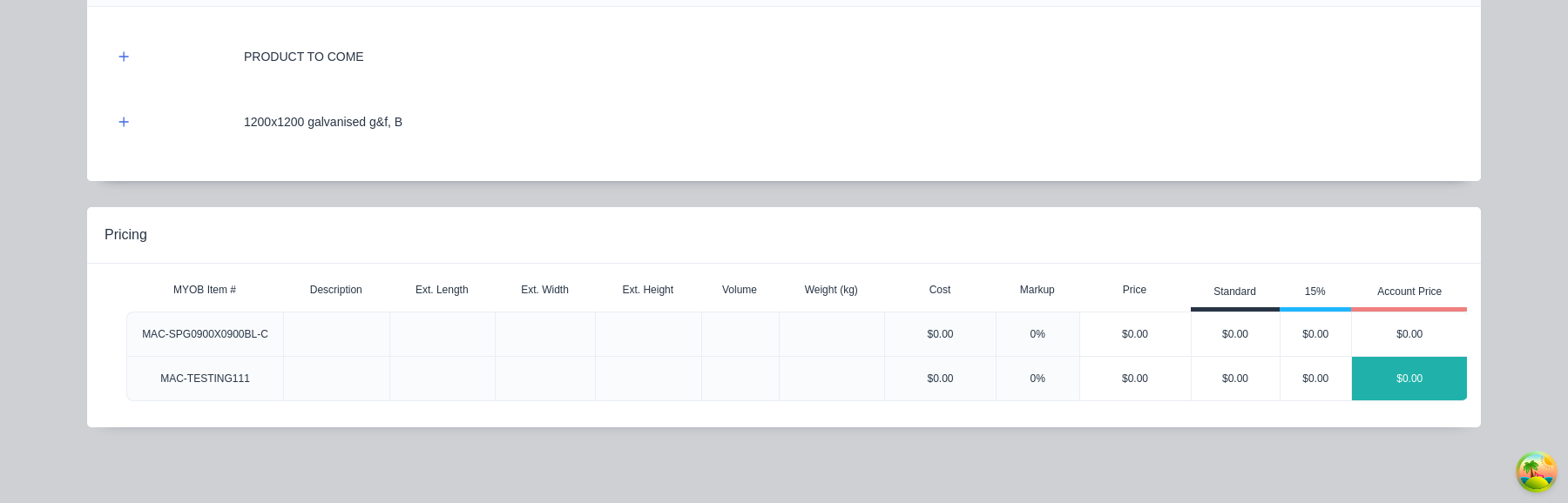
click at [1435, 317] on div "$0.00" at bounding box center [1410, 378] width 116 height 44
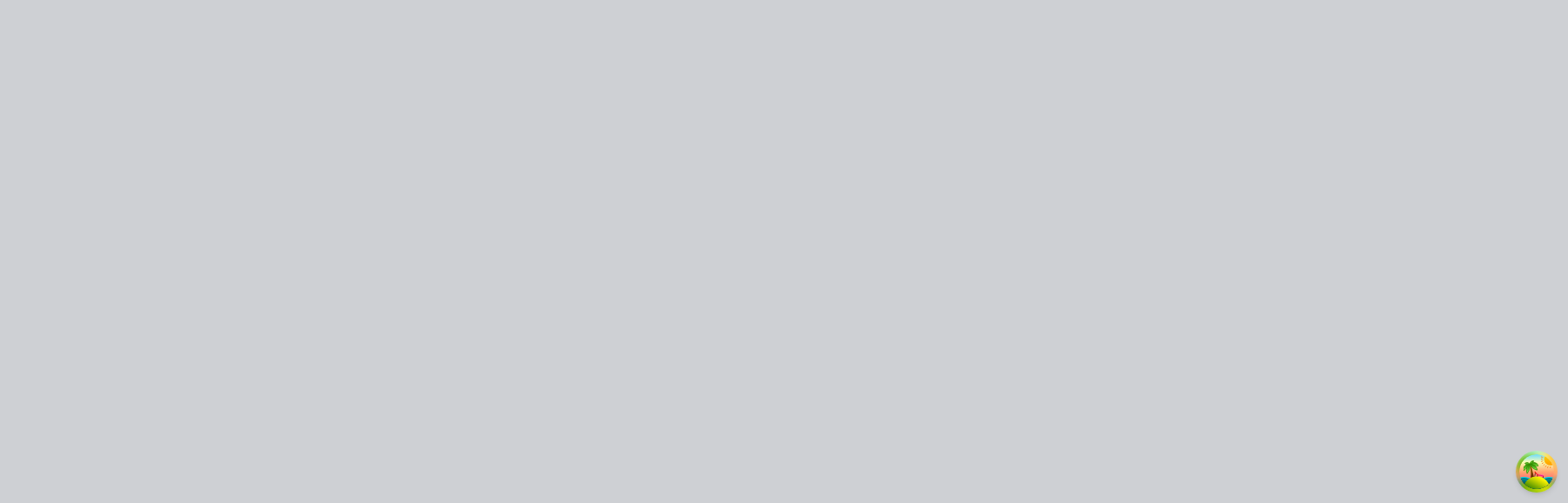
scroll to position [0, 0]
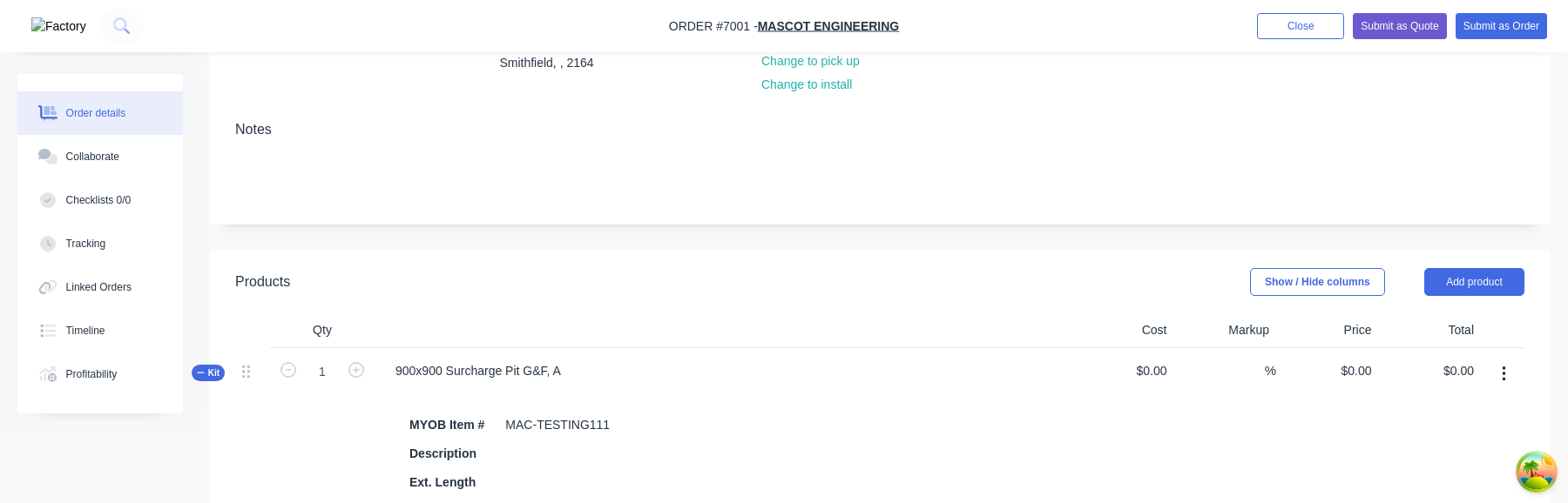
click at [1501, 317] on icon "button" at bounding box center [1503, 375] width 4 height 19
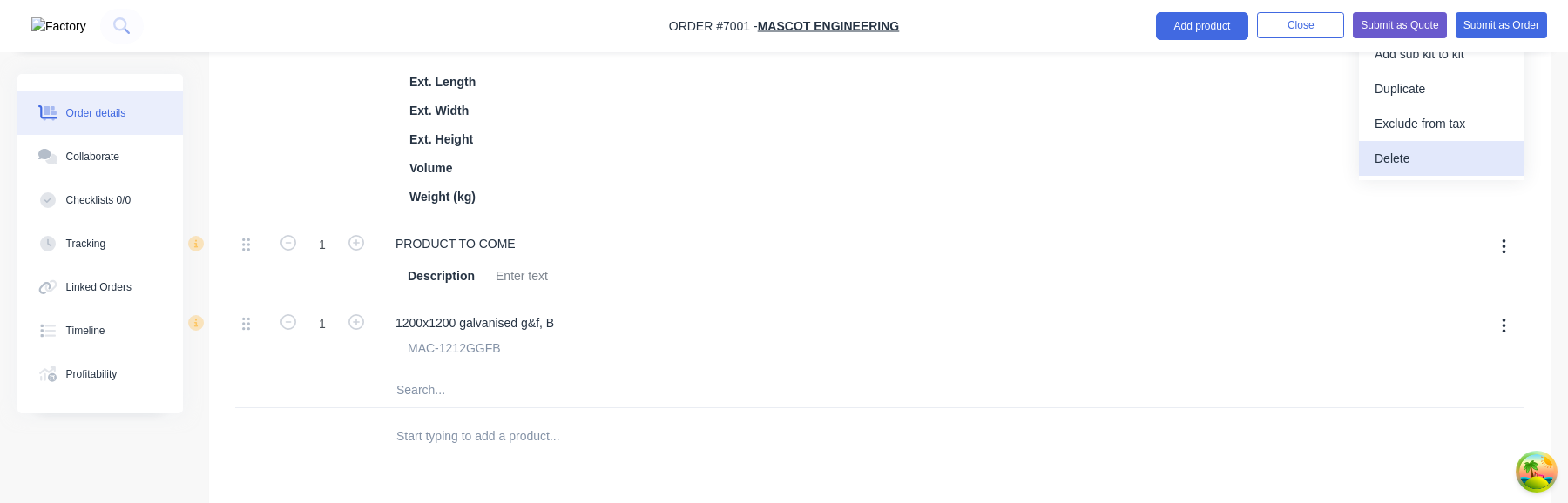
click at [1414, 165] on div "Delete" at bounding box center [1441, 159] width 134 height 25
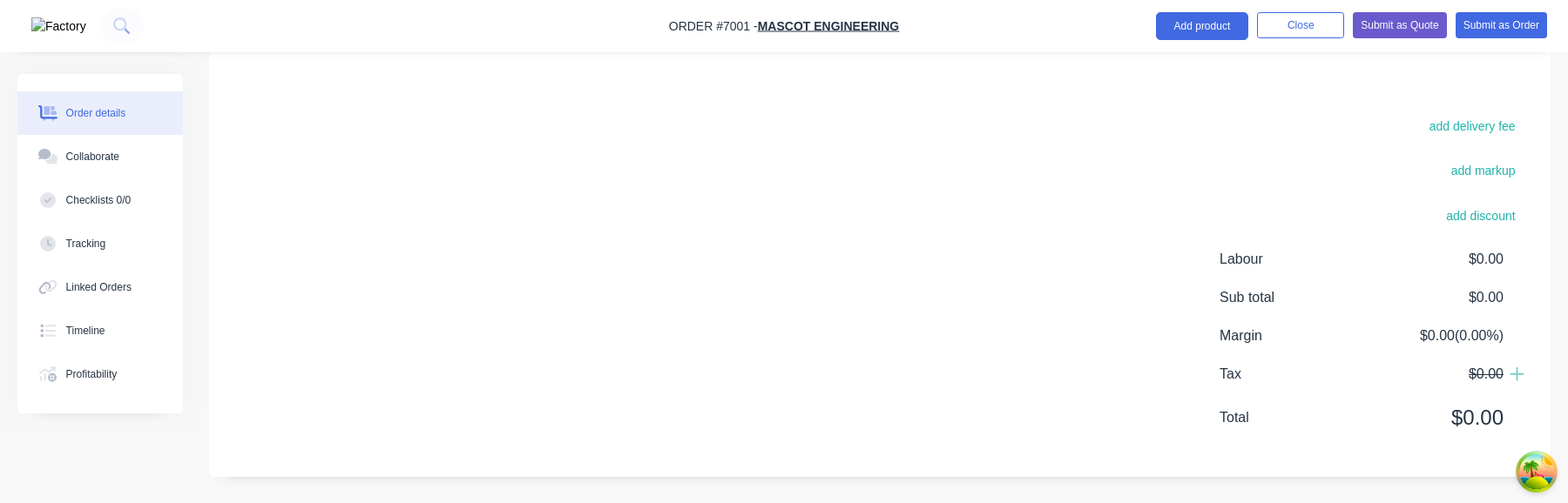
scroll to position [530, 0]
click at [1019, 317] on div "add delivery fee add markup add discount Labour $0.00 Sub total $0.00 Margin $0…" at bounding box center [880, 283] width 1289 height 336
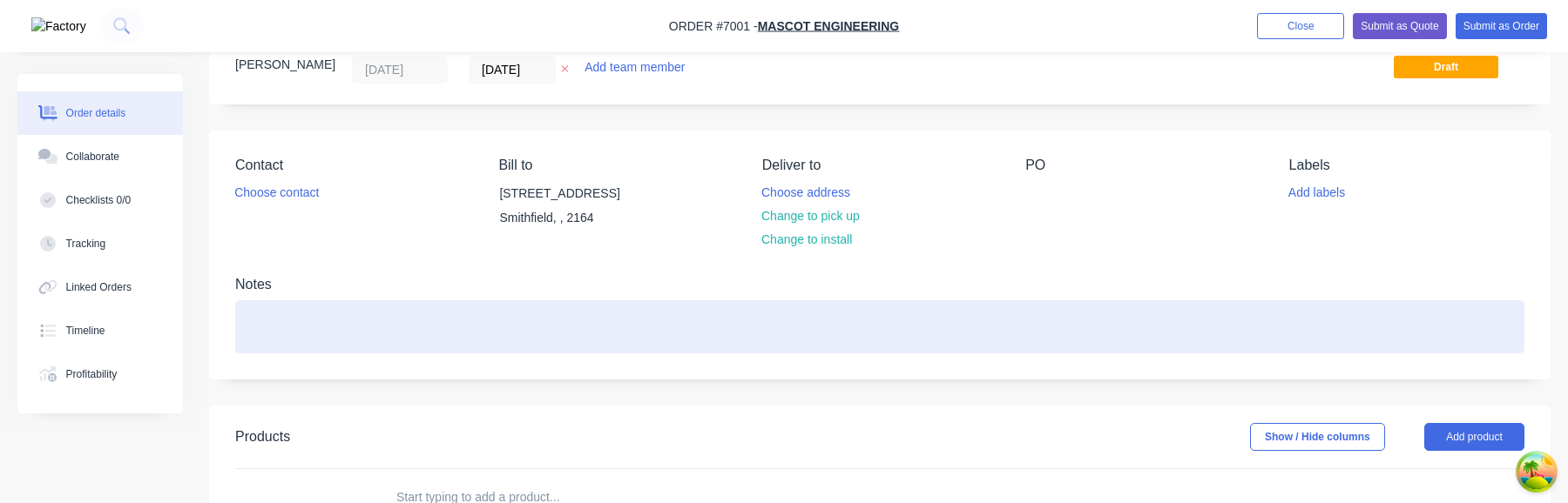
scroll to position [297, 0]
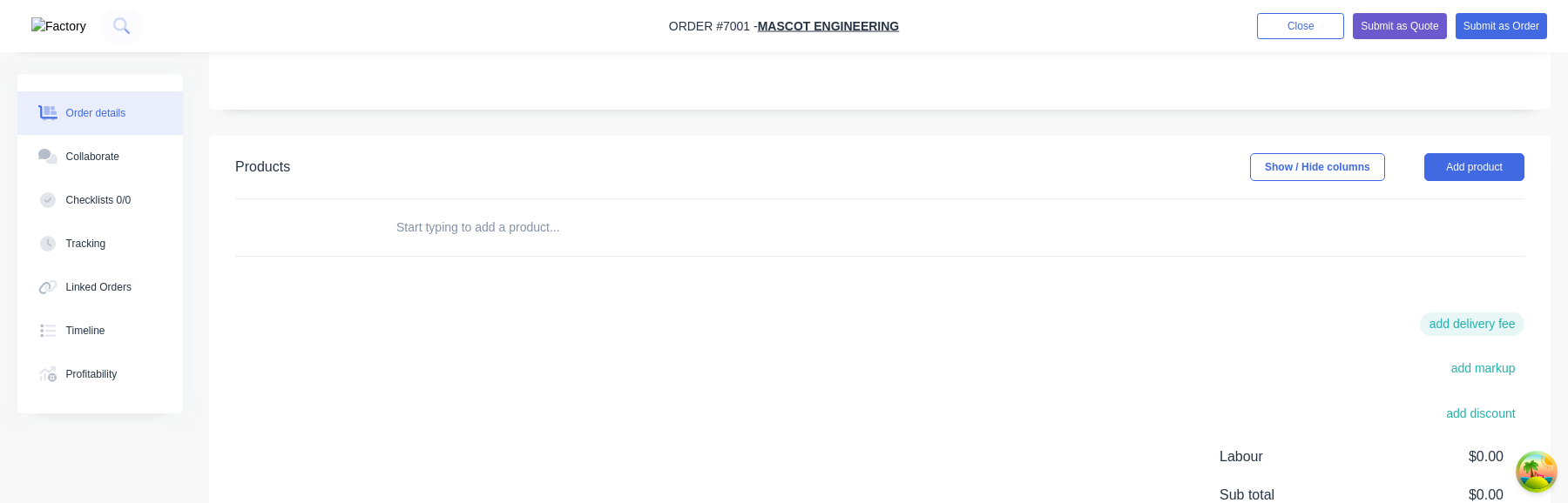
scroll to position [242, 0]
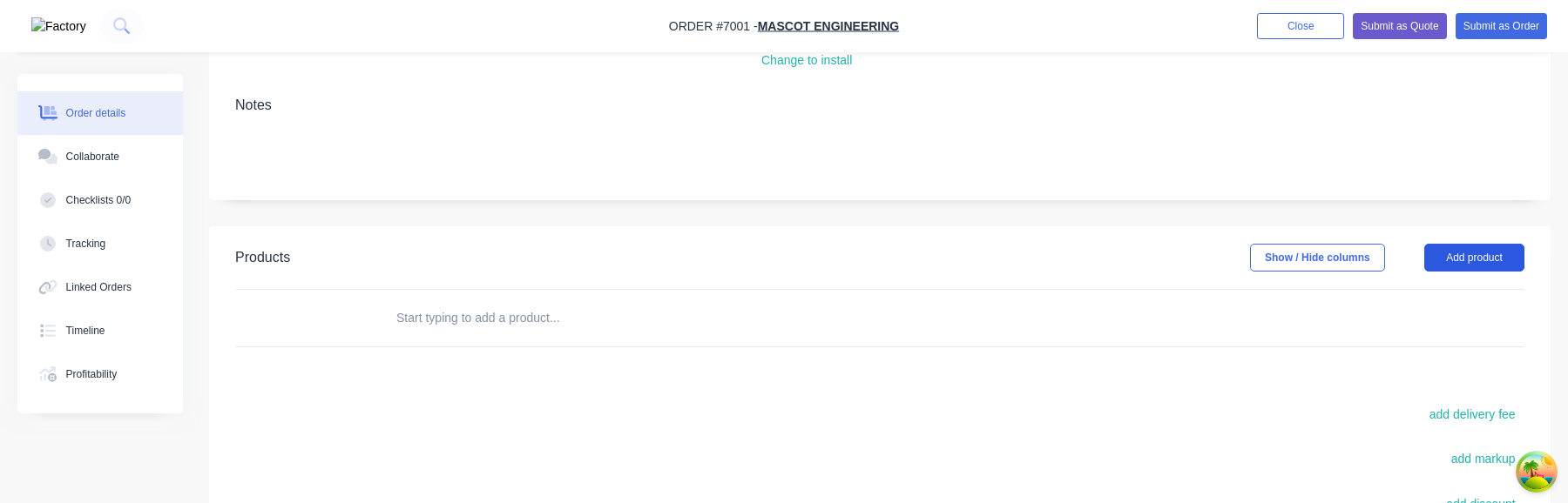
click at [1489, 254] on button "Add product" at bounding box center [1473, 258] width 100 height 28
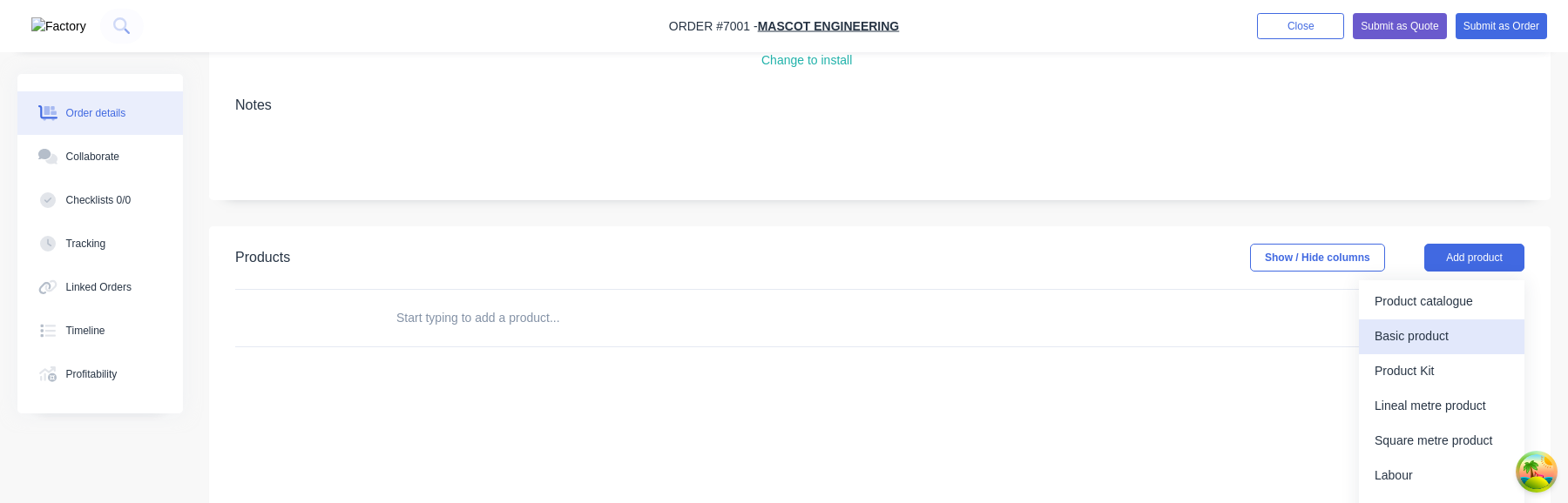
click at [1437, 320] on button "Basic product" at bounding box center [1441, 337] width 166 height 35
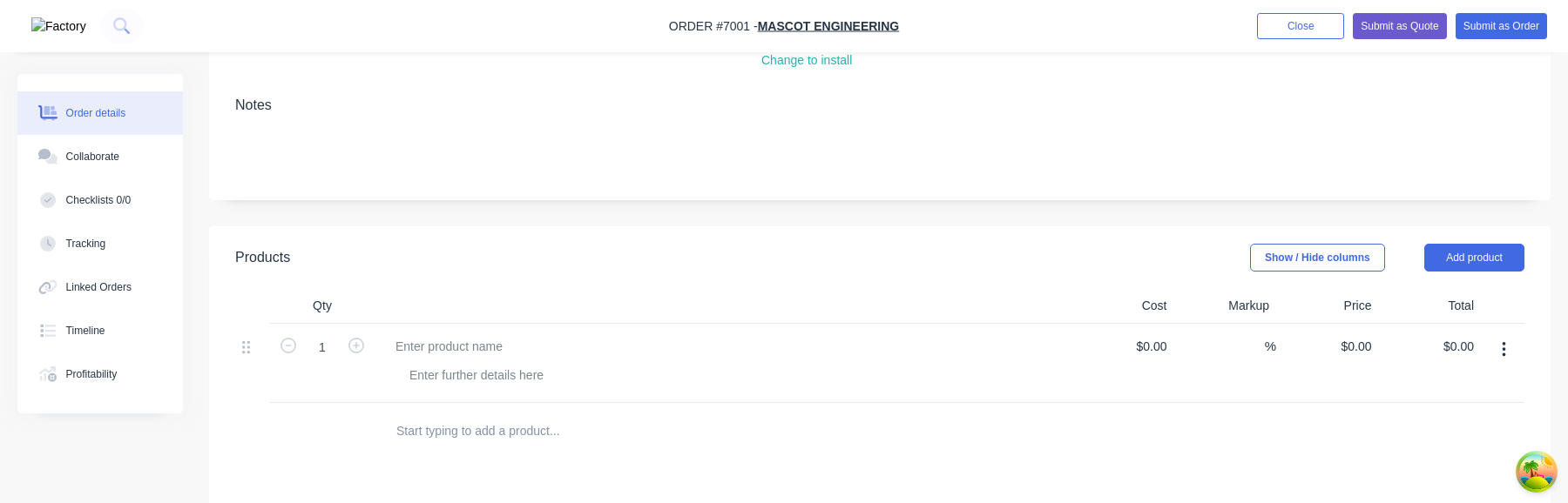
click at [1504, 352] on icon "button" at bounding box center [1503, 350] width 4 height 19
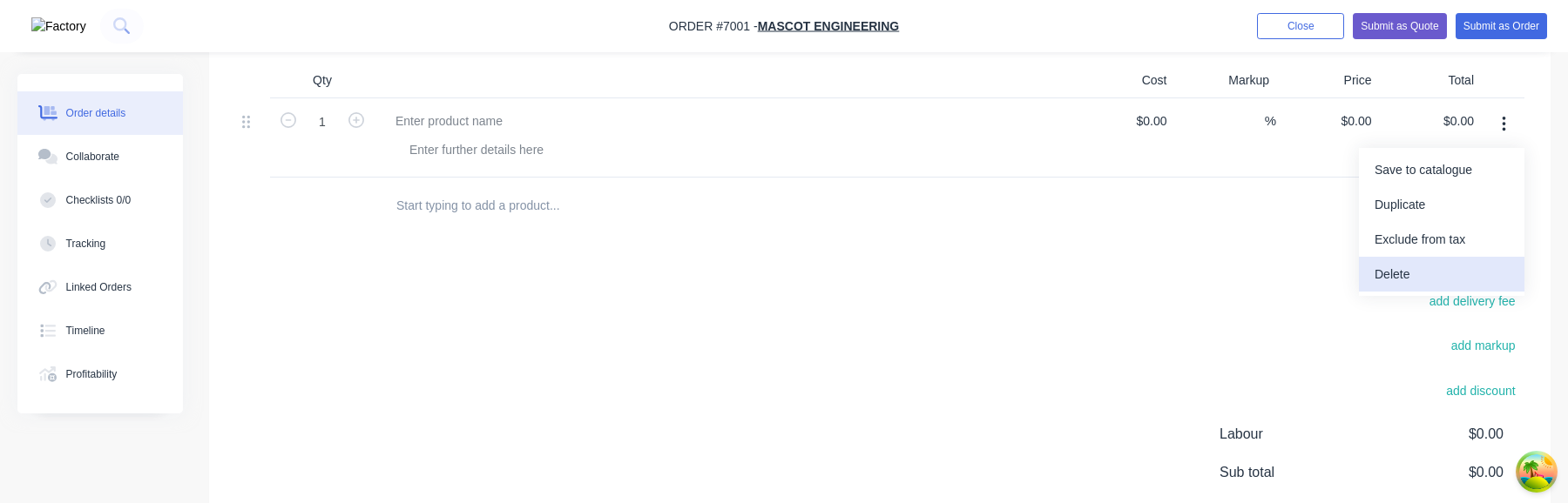
click at [1438, 276] on div "Delete" at bounding box center [1441, 275] width 134 height 25
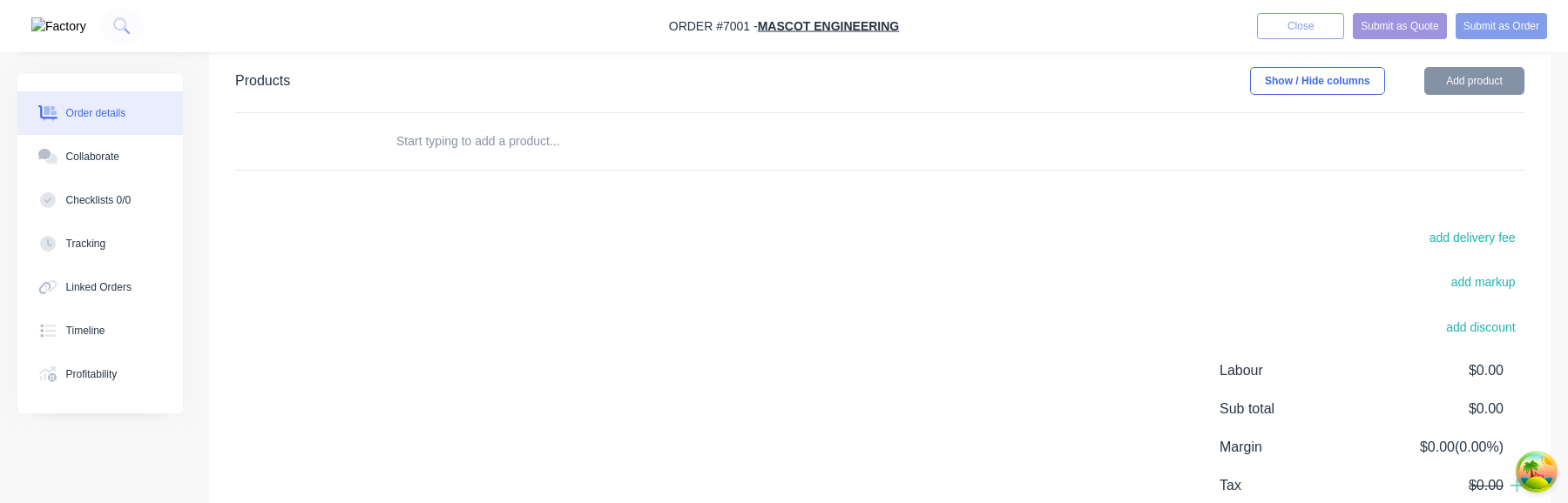
scroll to position [347, 0]
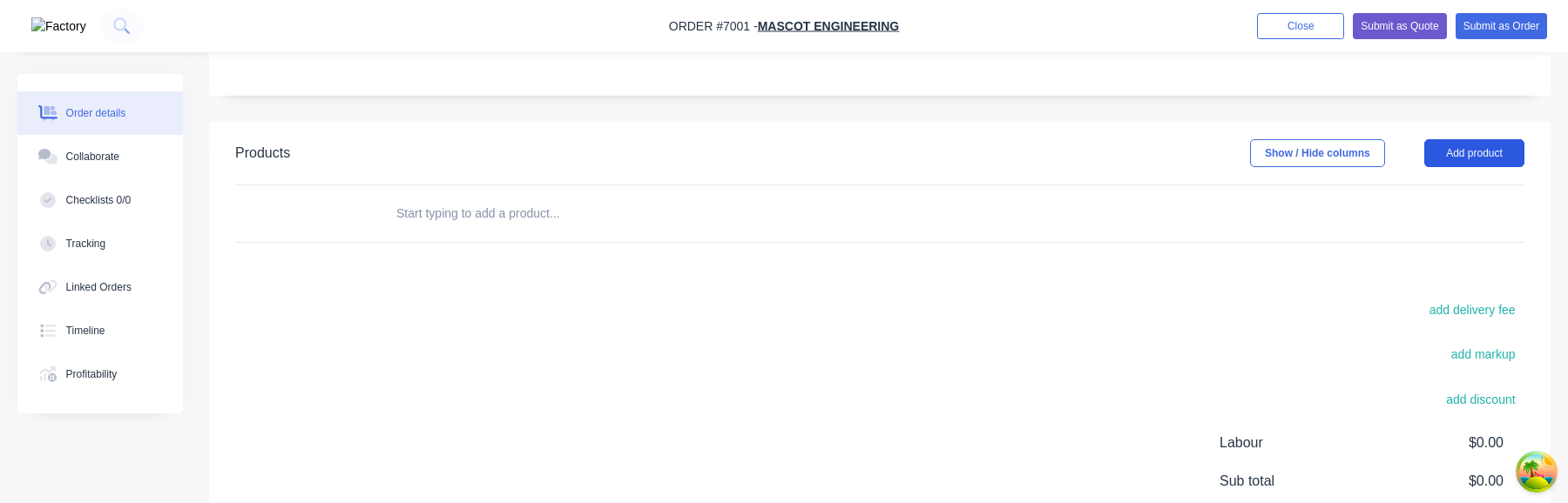
click at [1482, 144] on button "Add product" at bounding box center [1473, 153] width 100 height 28
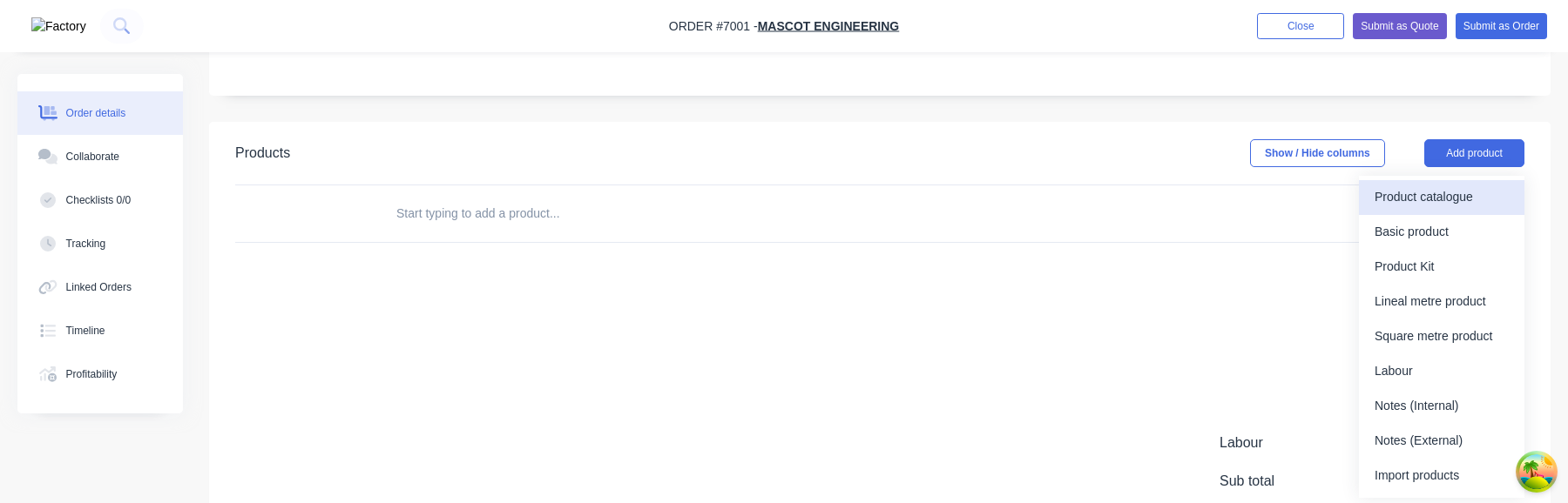
click at [1448, 198] on div "Product catalogue" at bounding box center [1441, 198] width 134 height 25
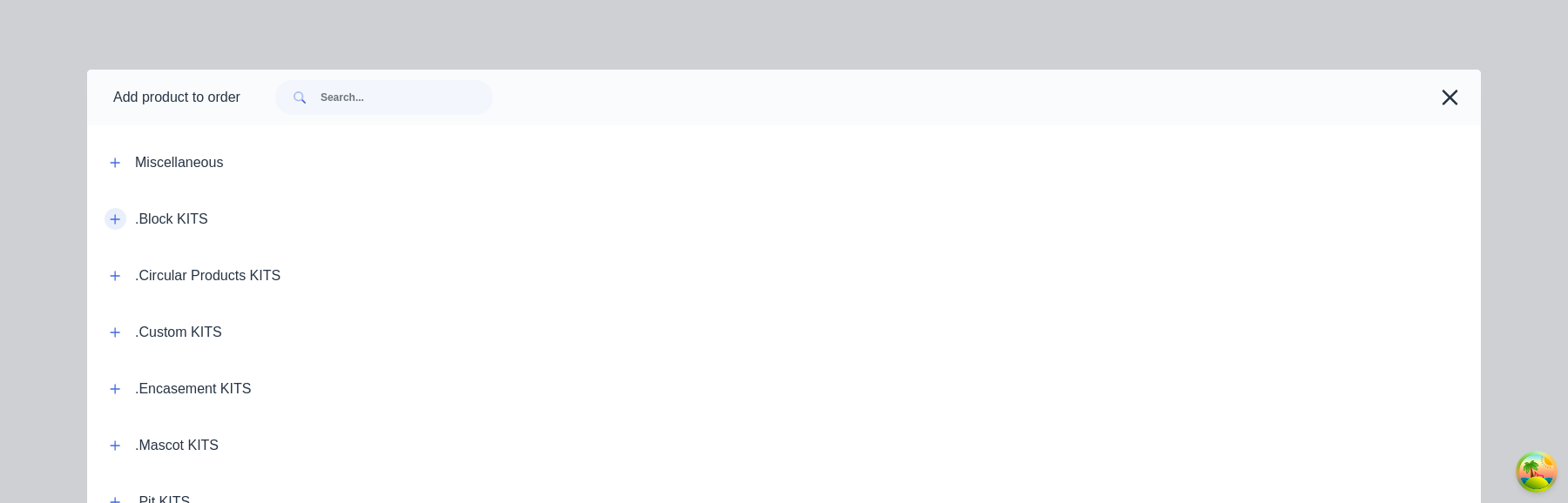
click at [123, 224] on button "button" at bounding box center [115, 219] width 21 height 21
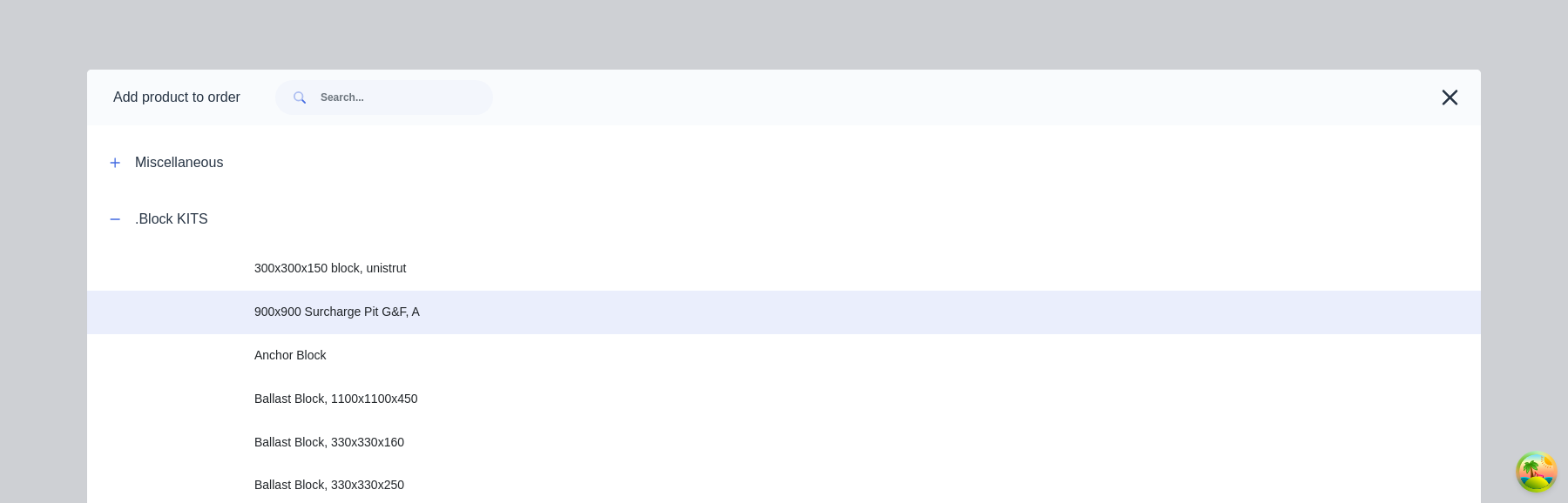
click at [410, 323] on td "900x900 Surcharge Pit G&F, A" at bounding box center [866, 312] width 1226 height 44
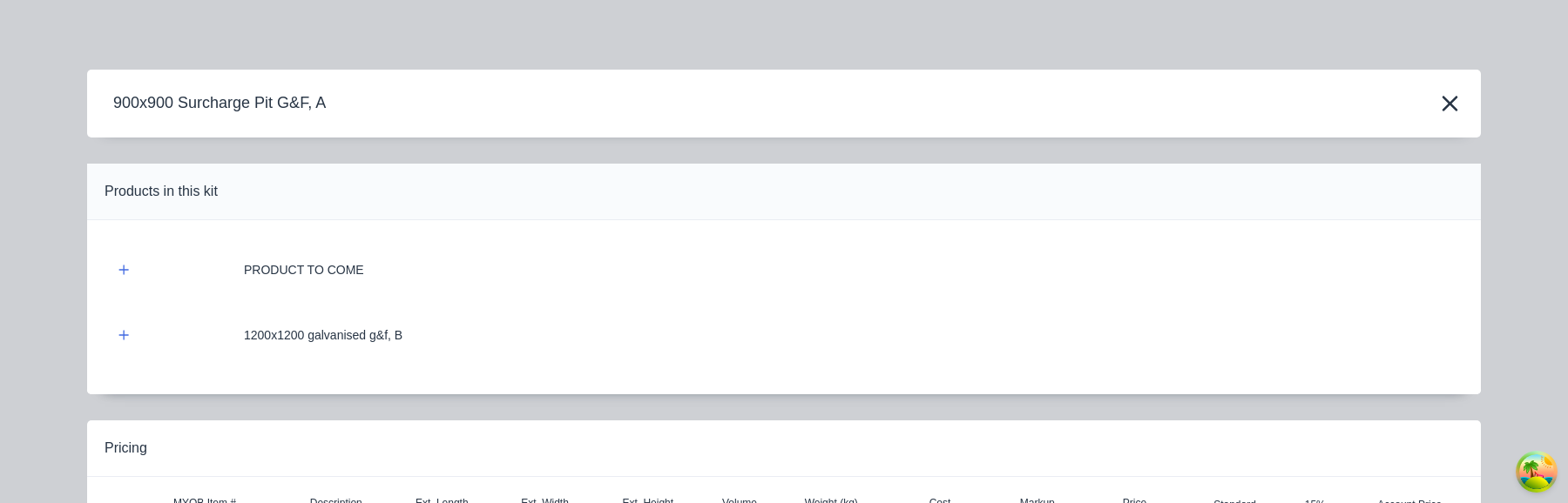
scroll to position [213, 0]
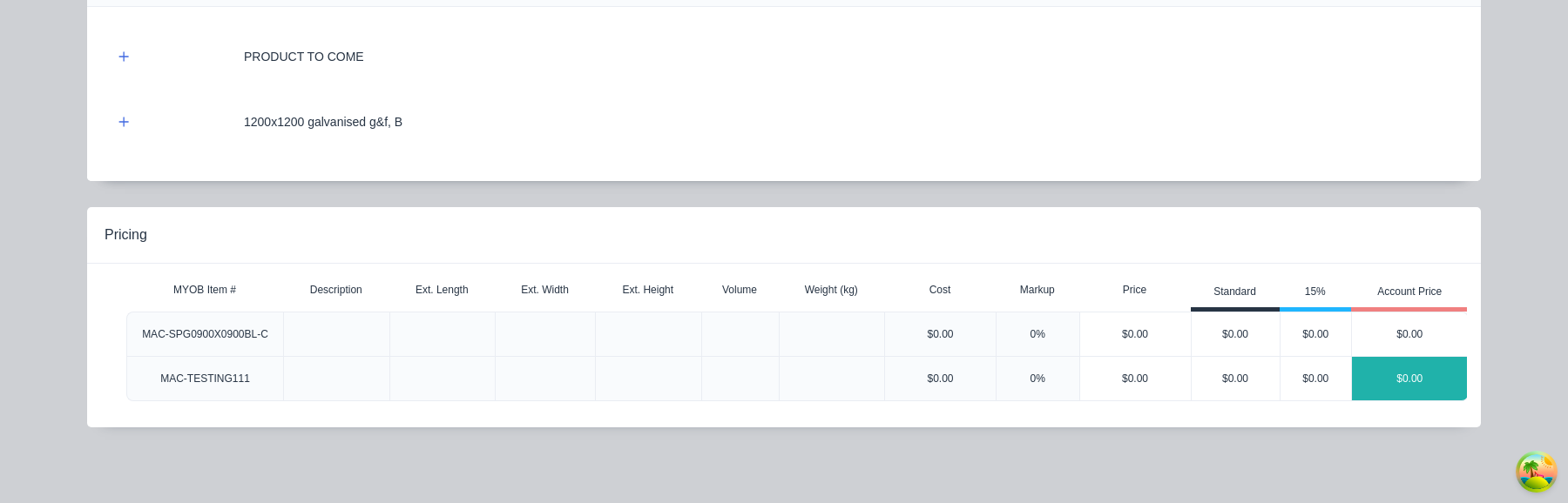
click at [1398, 372] on div "$0.00" at bounding box center [1410, 378] width 116 height 44
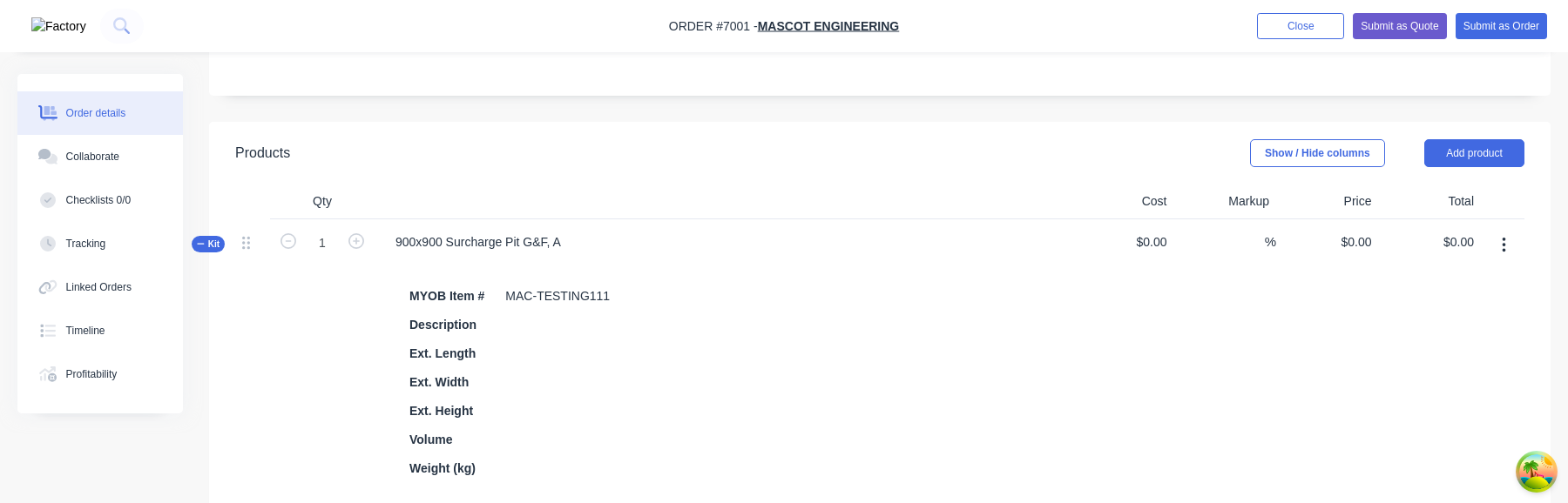
scroll to position [407, 0]
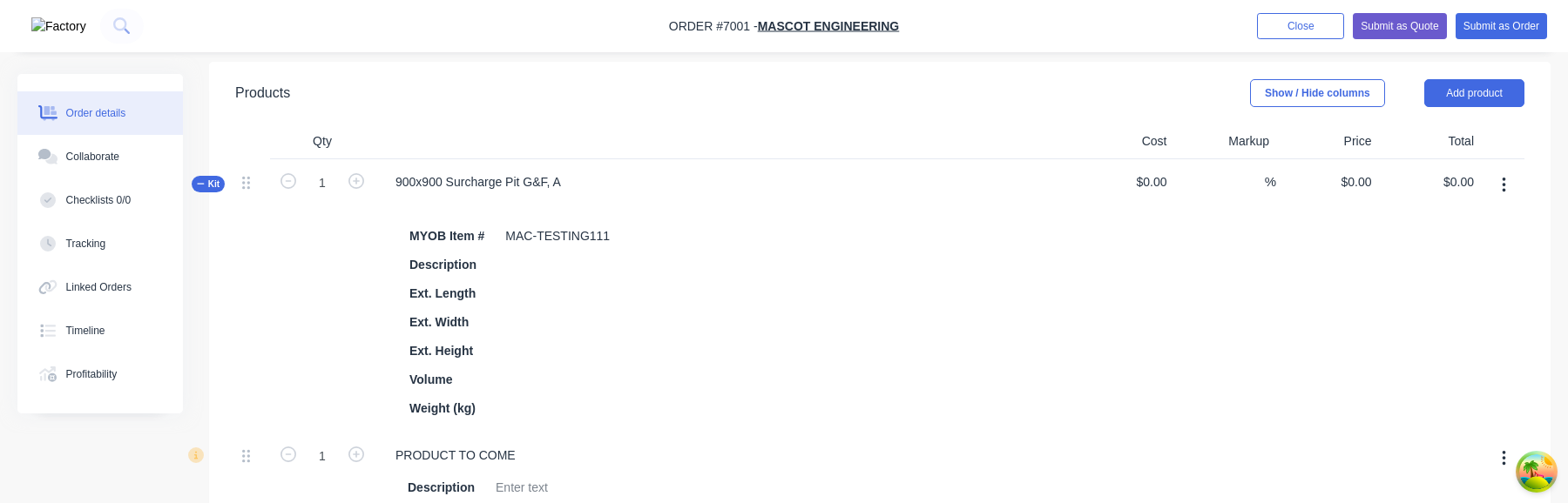
click at [1496, 178] on button "button" at bounding box center [1504, 185] width 41 height 31
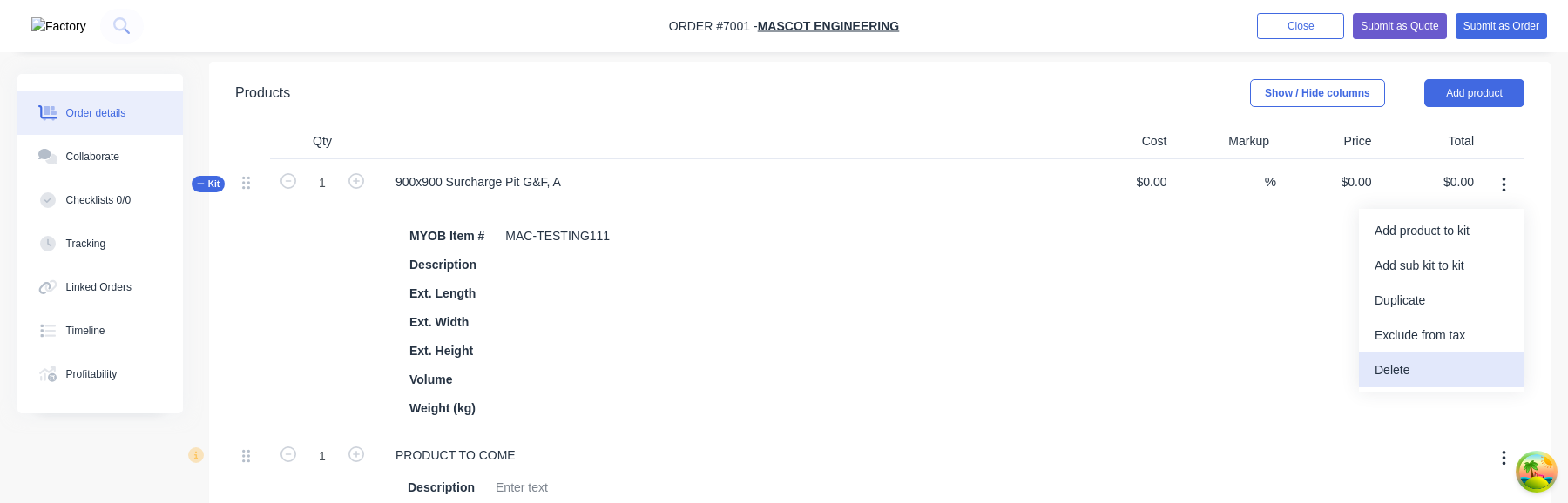
click at [1431, 374] on div "Delete" at bounding box center [1441, 370] width 134 height 25
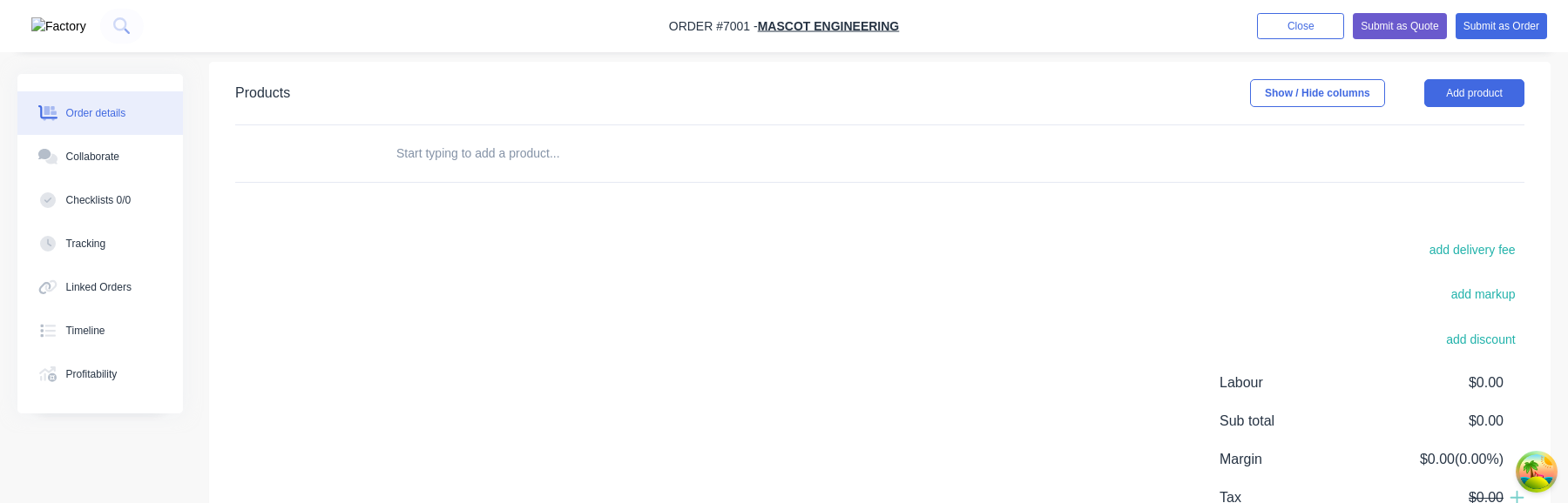
click at [1482, 77] on header "Products Show / Hide columns Add product" at bounding box center [880, 93] width 1341 height 63
click at [1484, 86] on button "Add product" at bounding box center [1473, 93] width 100 height 28
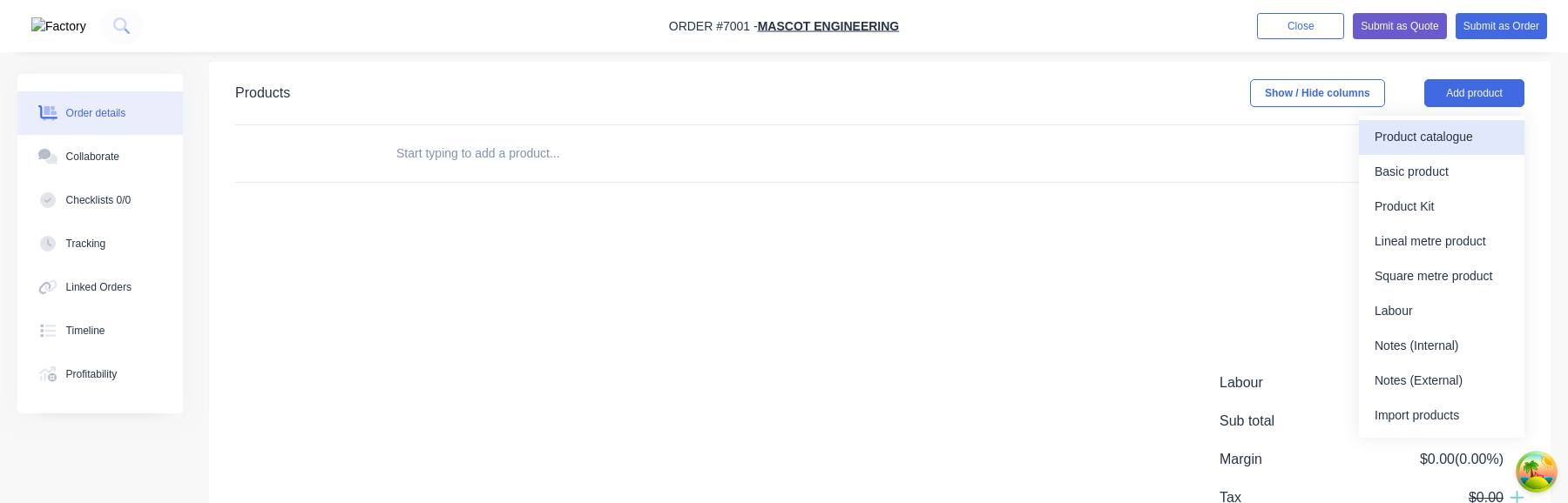
click at [1449, 141] on div "Product catalogue" at bounding box center [1441, 138] width 134 height 25
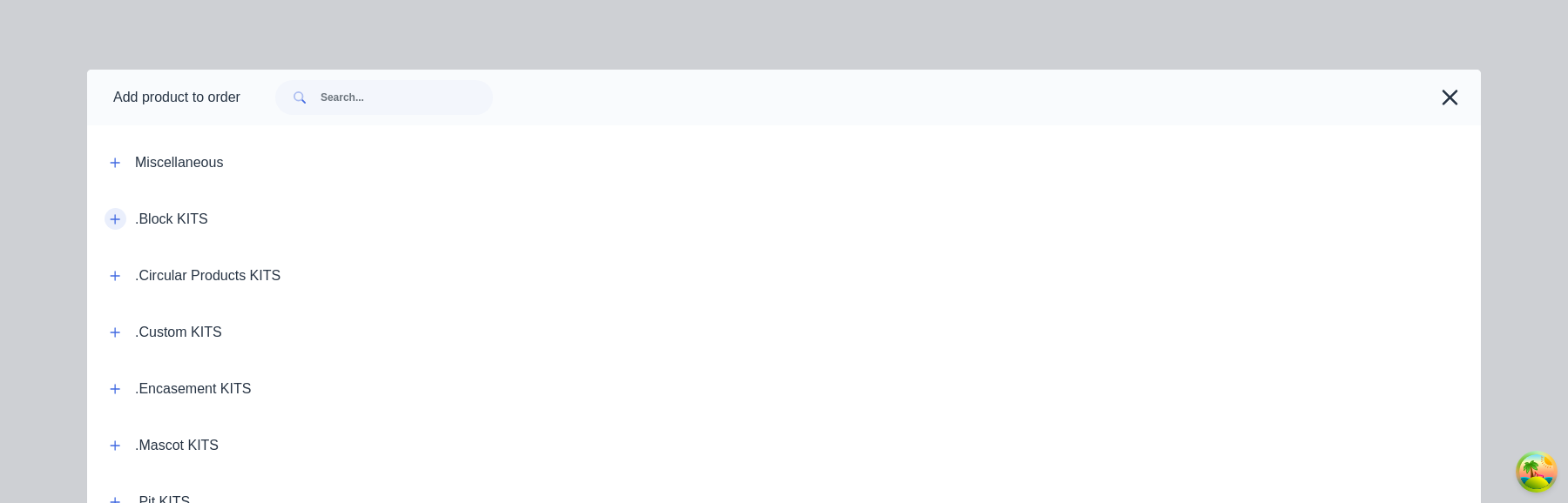
click at [111, 221] on icon "button" at bounding box center [114, 219] width 11 height 13
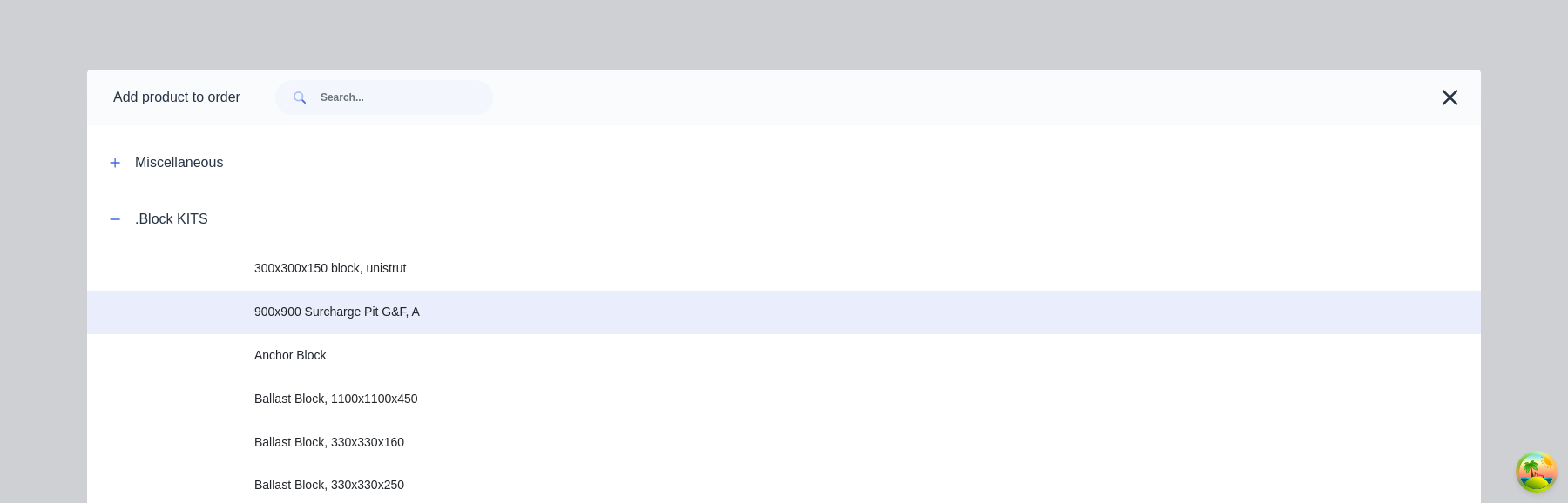
click at [400, 306] on span "900x900 Surcharge Pit G&F, A" at bounding box center [744, 312] width 981 height 18
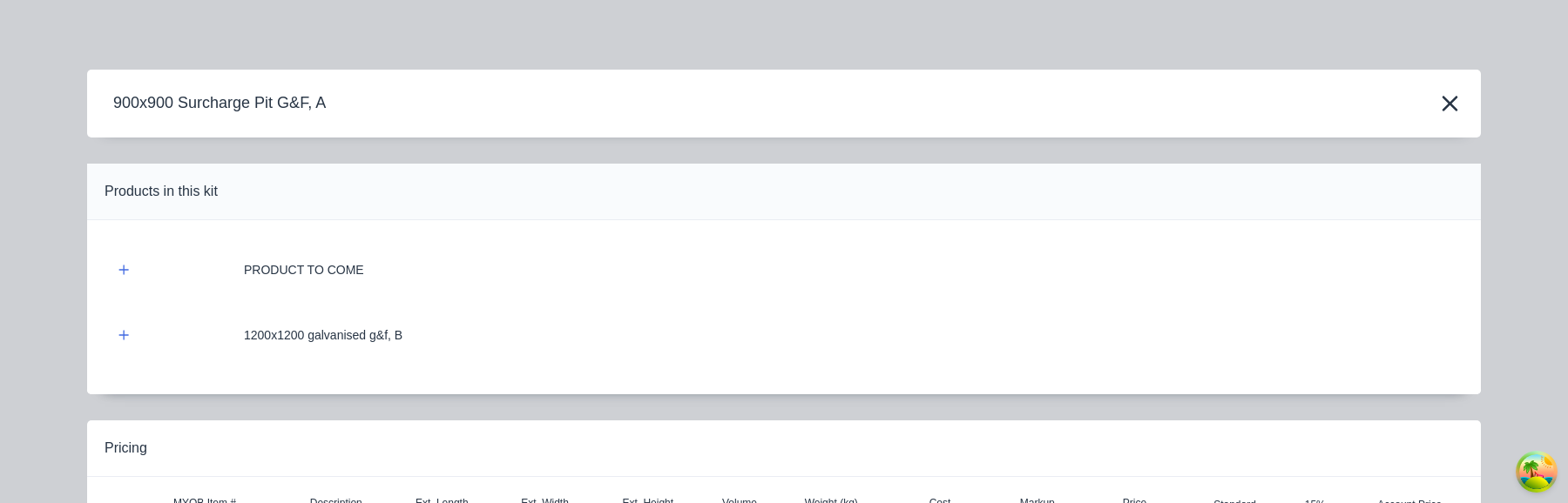
scroll to position [213, 0]
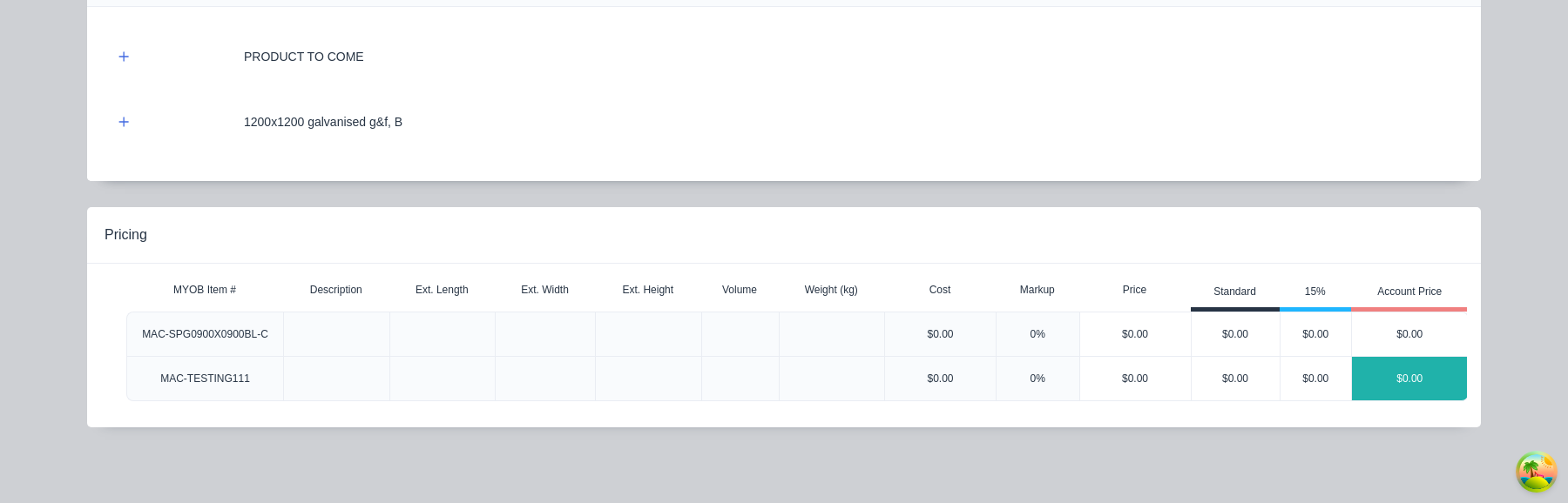
click at [1429, 375] on div "$0.00" at bounding box center [1410, 378] width 116 height 44
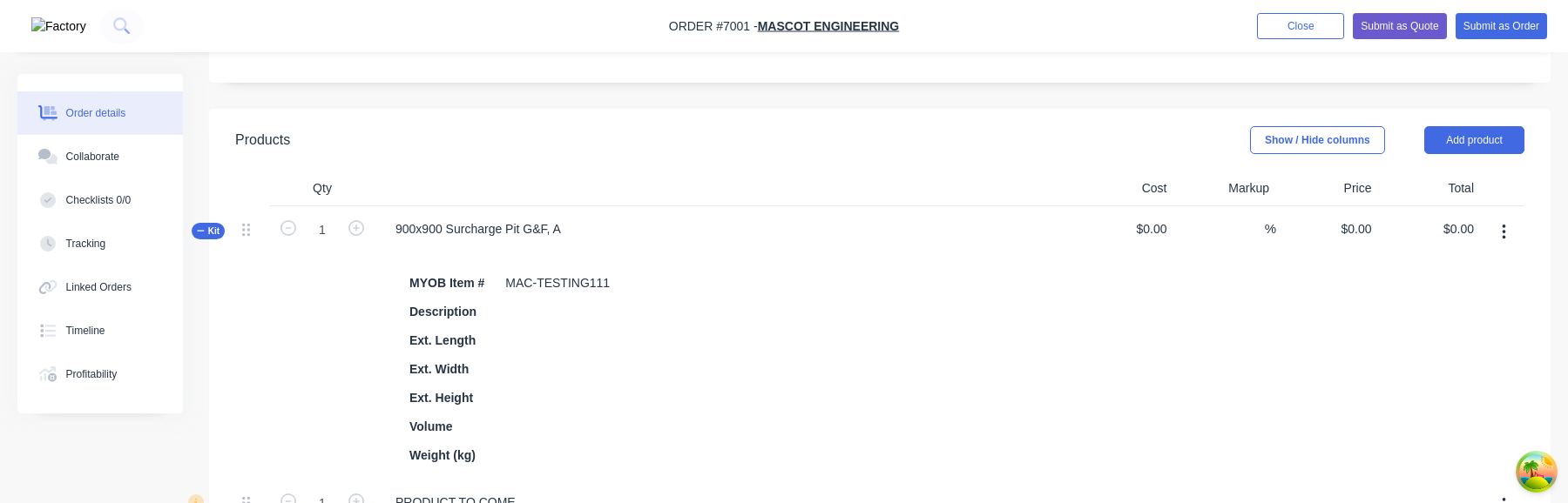
scroll to position [494, 0]
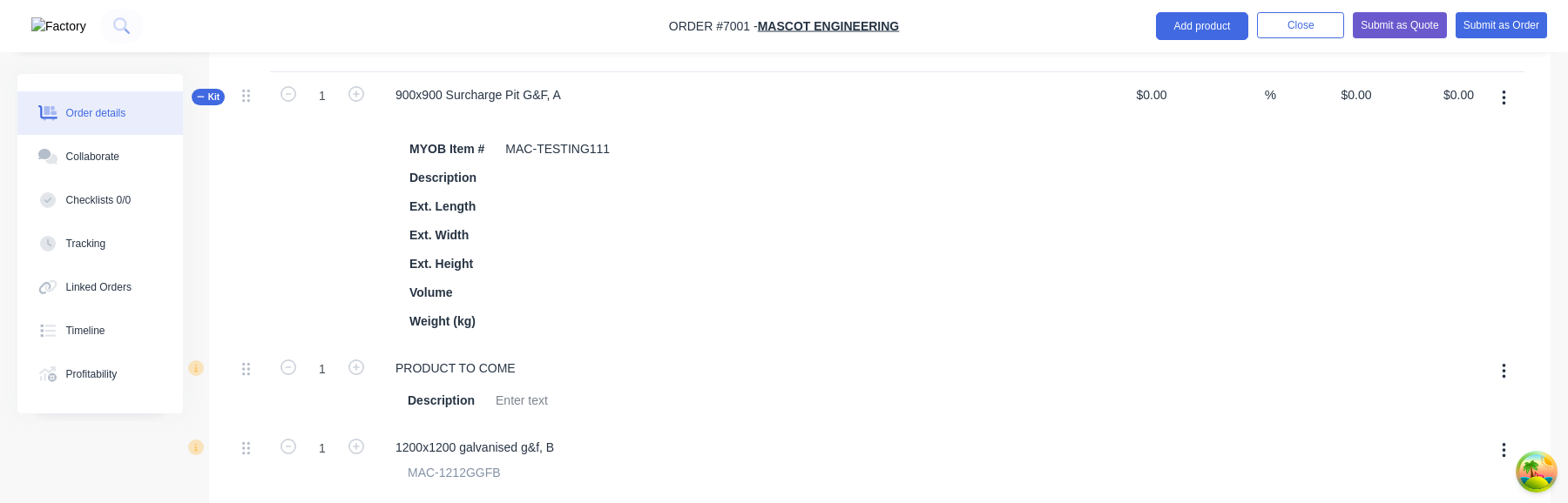
click at [1506, 103] on button "button" at bounding box center [1504, 98] width 41 height 31
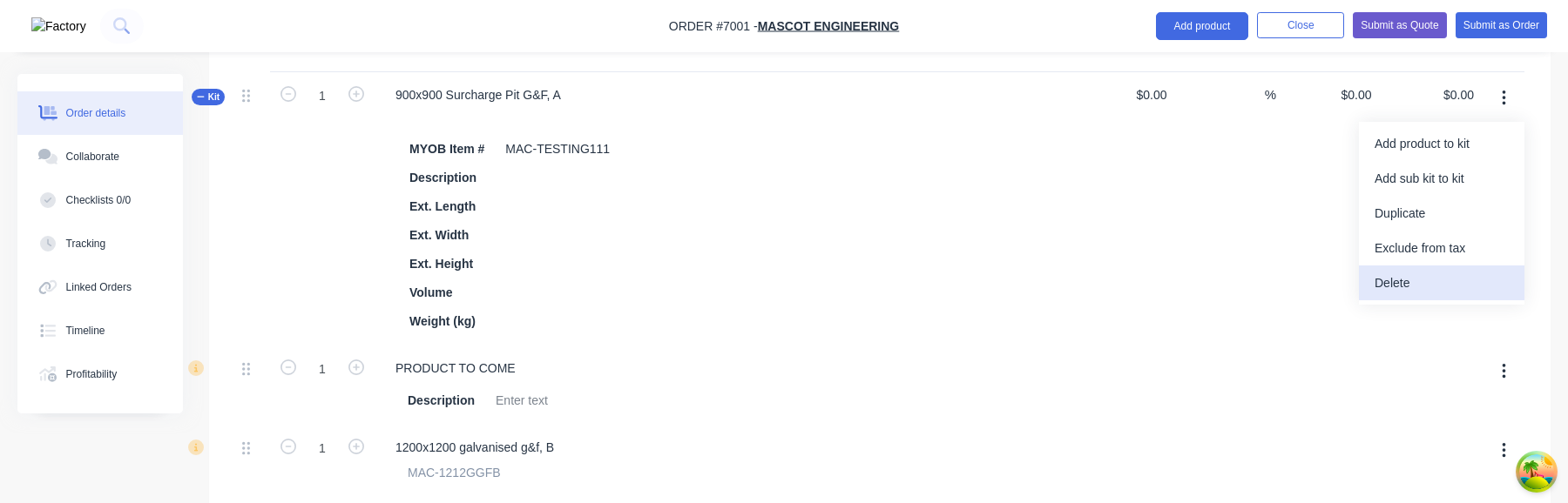
click at [1442, 297] on button "Delete" at bounding box center [1441, 283] width 166 height 35
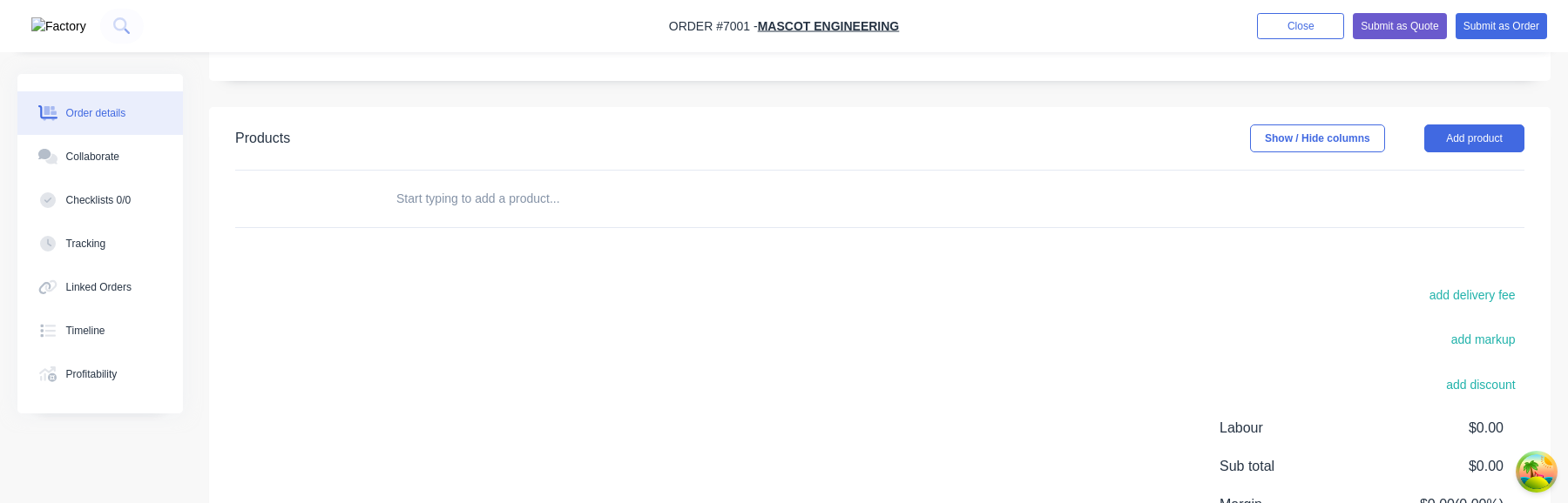
scroll to position [206, 0]
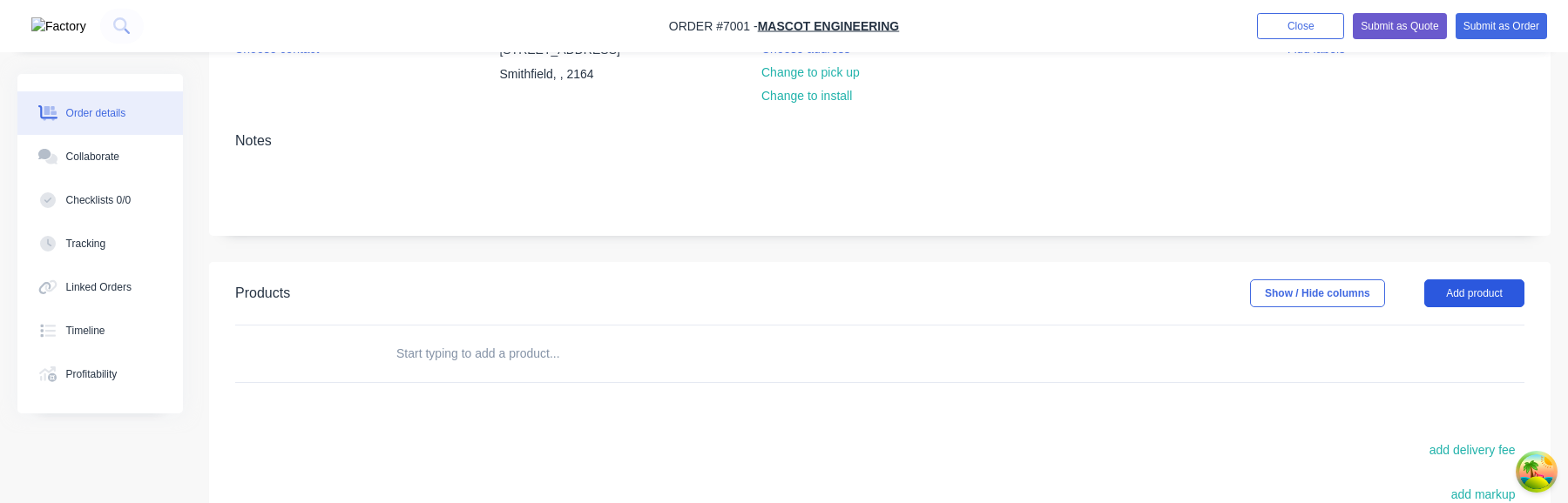
click at [1474, 296] on button "Add product" at bounding box center [1473, 293] width 100 height 28
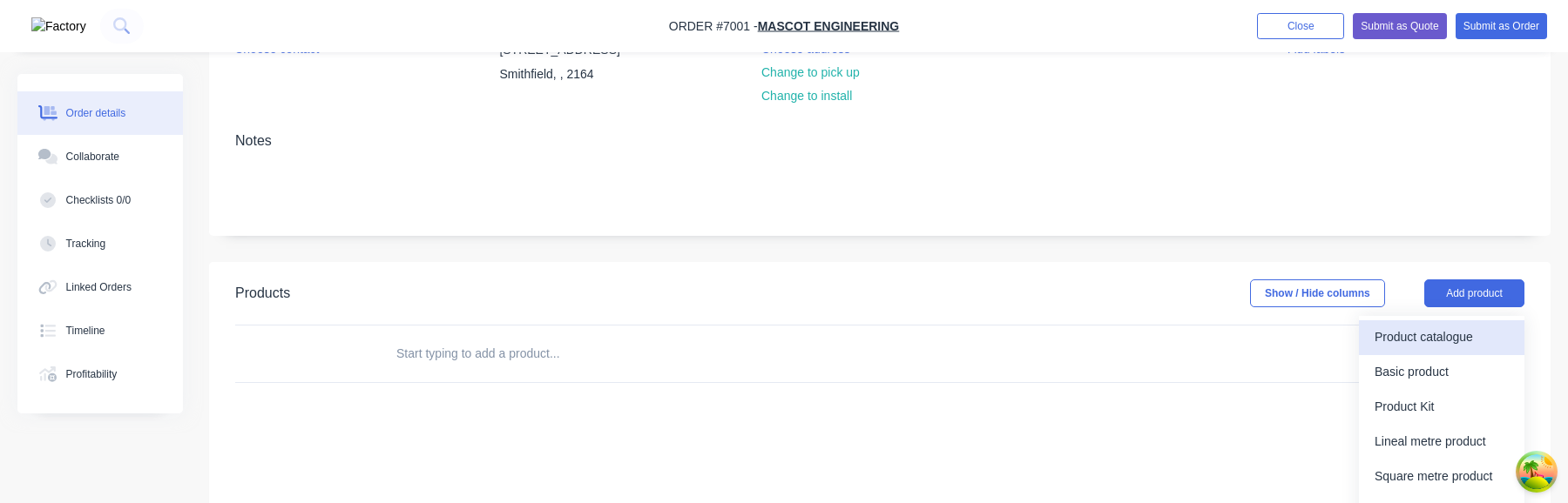
click at [1446, 334] on div "Product catalogue" at bounding box center [1441, 337] width 134 height 25
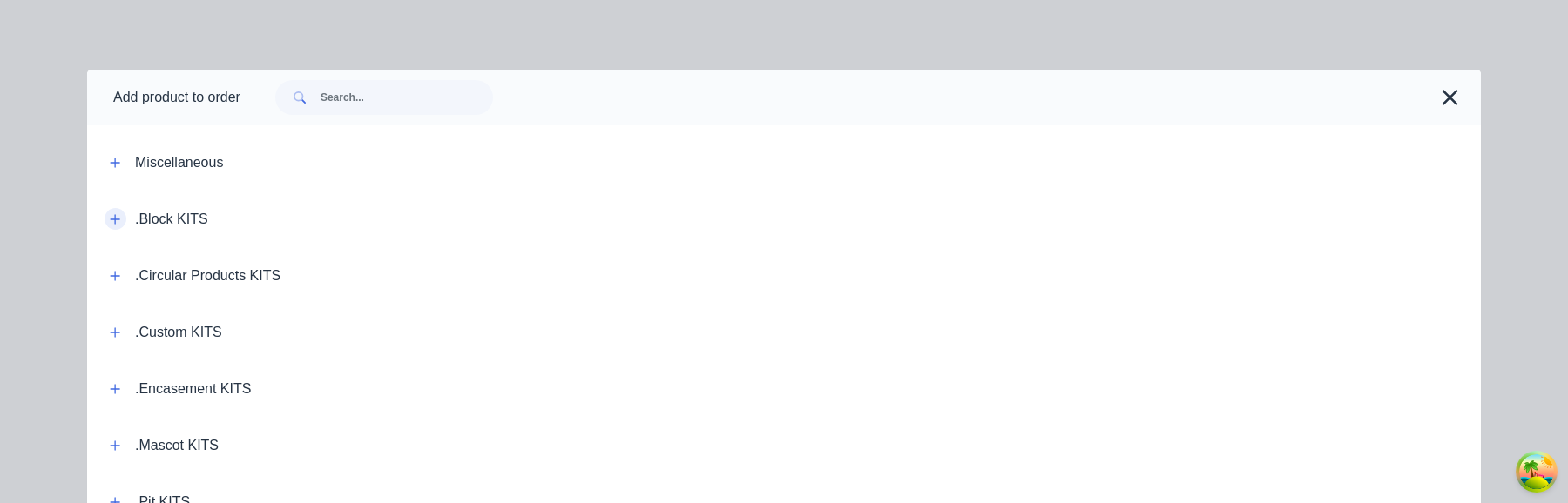
click at [121, 223] on button "button" at bounding box center [115, 219] width 21 height 21
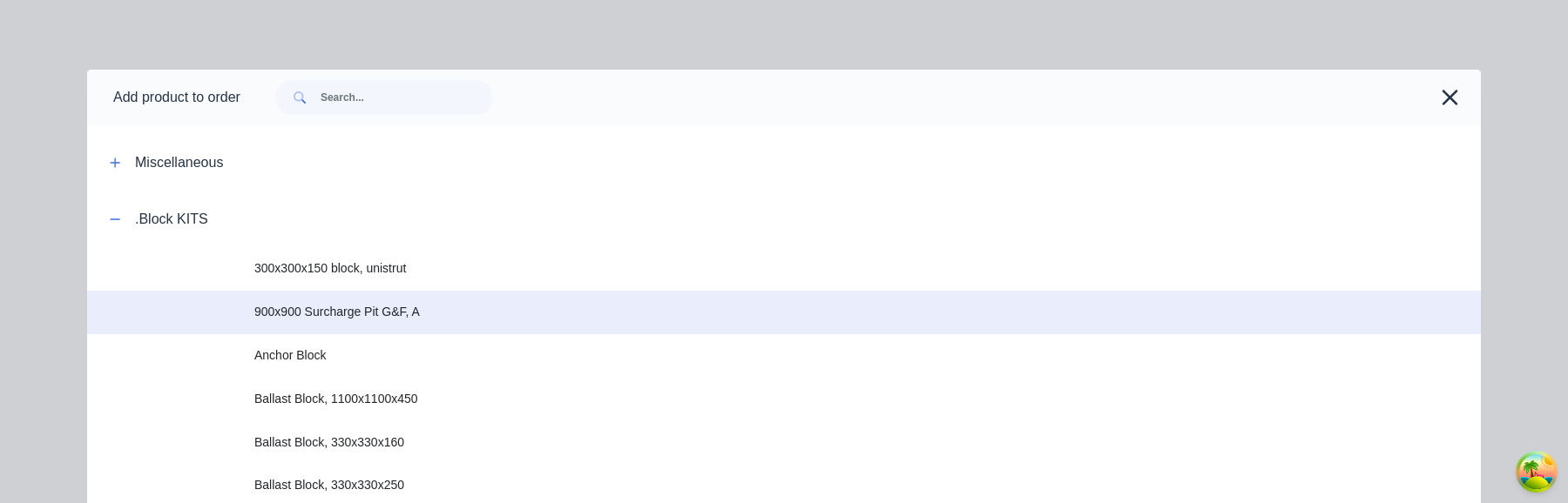
click at [416, 305] on span "900x900 Surcharge Pit G&F, A" at bounding box center [744, 312] width 981 height 18
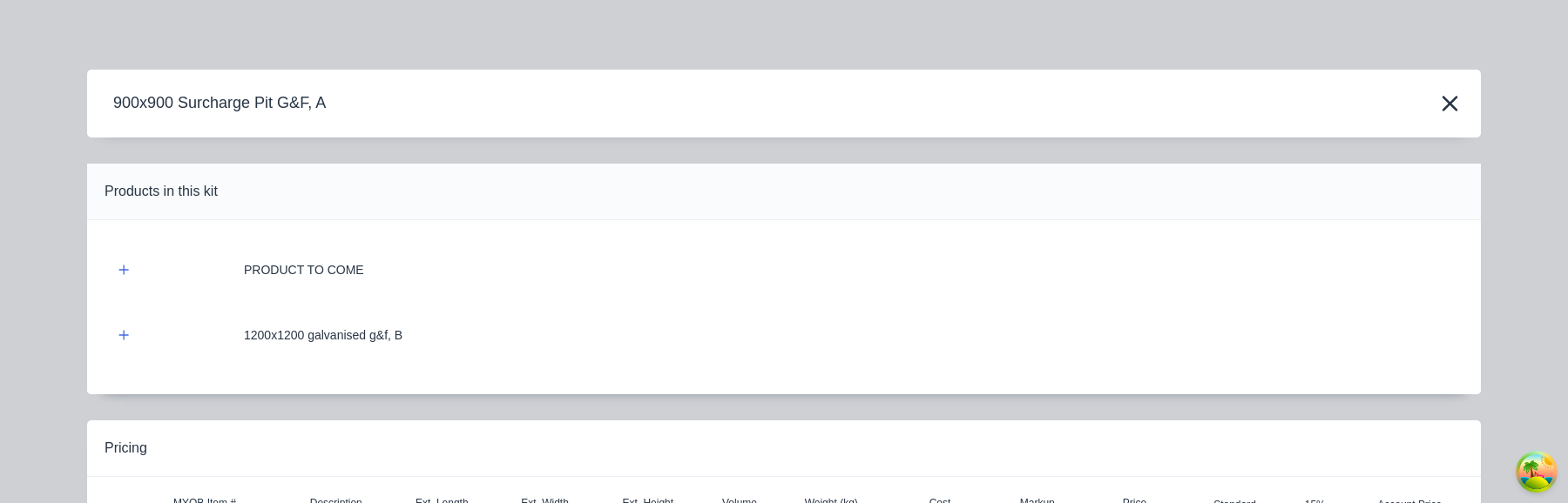
scroll to position [213, 0]
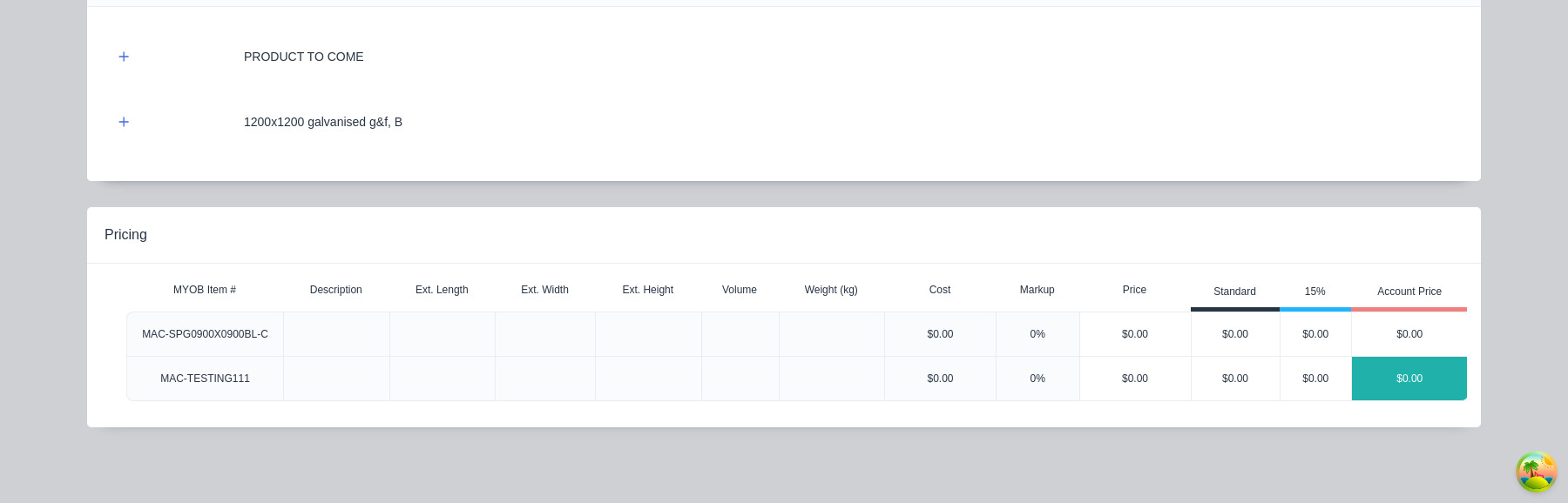
click at [1423, 359] on div "$0.00" at bounding box center [1410, 378] width 116 height 44
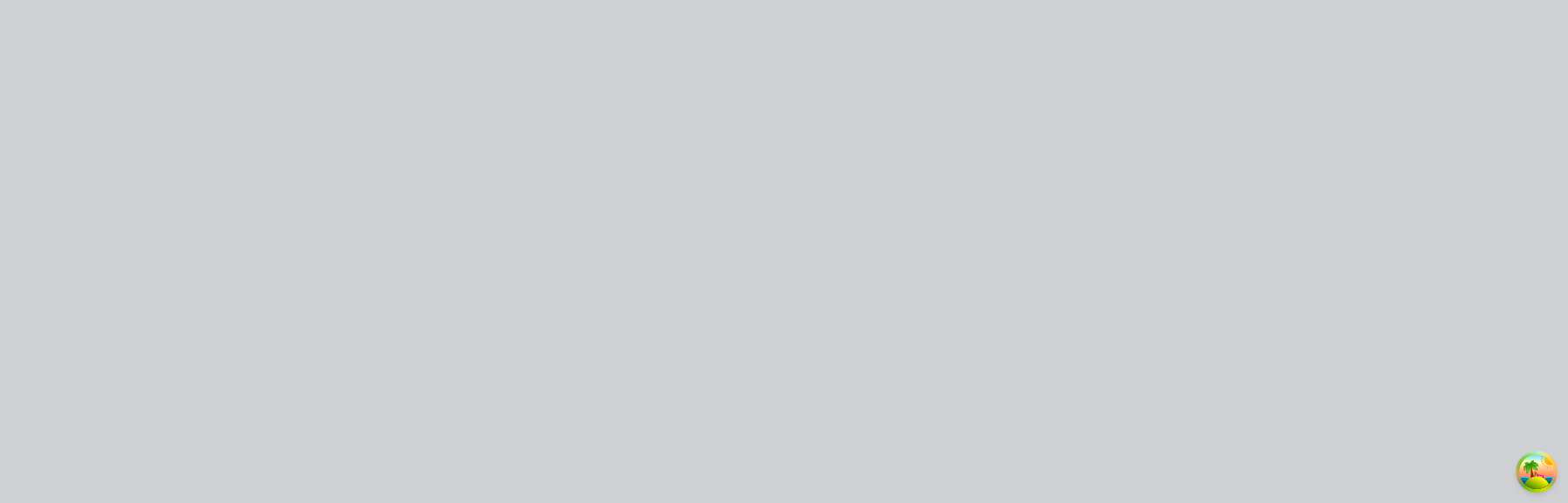
scroll to position [0, 0]
